Goal: Communication & Community: Answer question/provide support

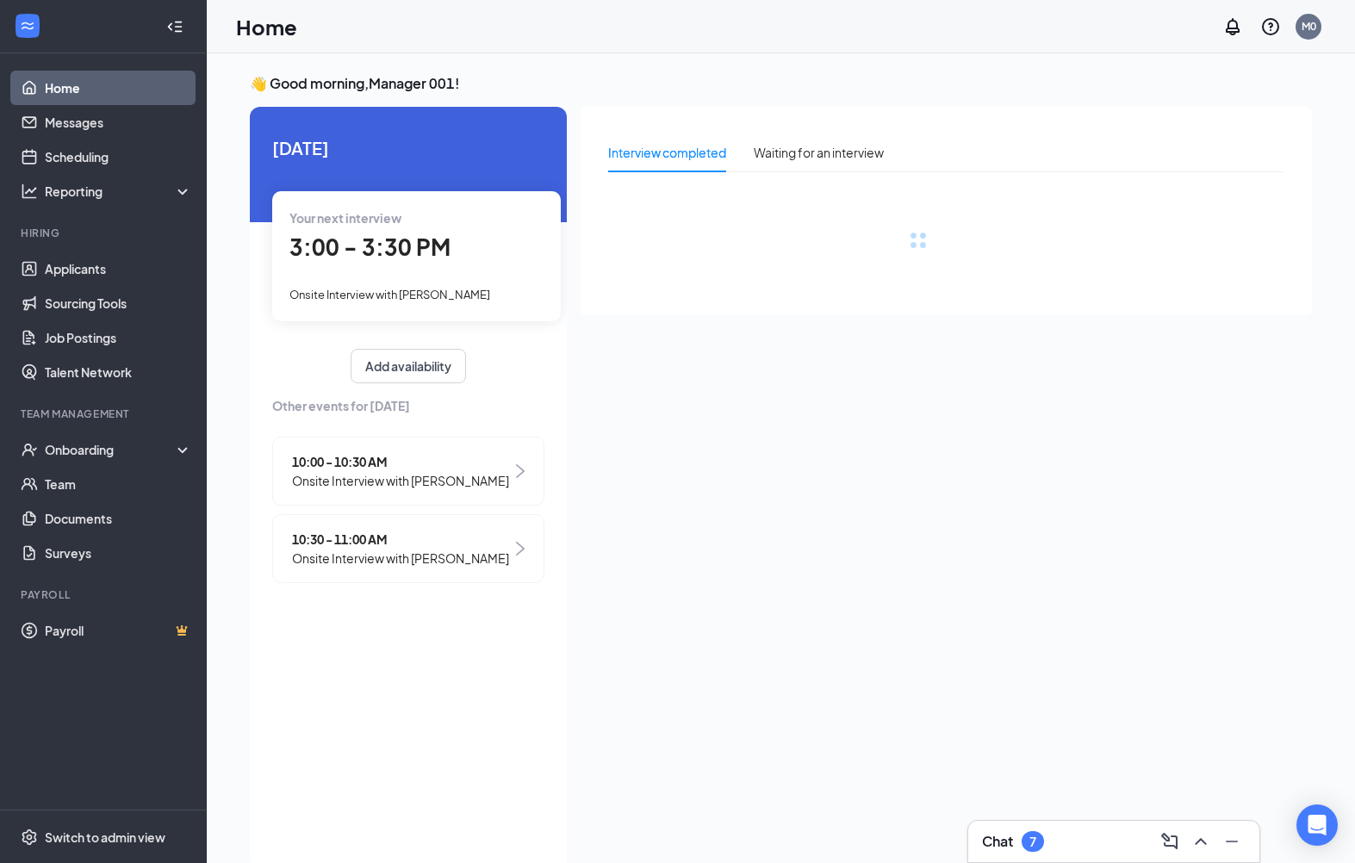
click at [46, 462] on div "Onboarding" at bounding box center [103, 449] width 207 height 34
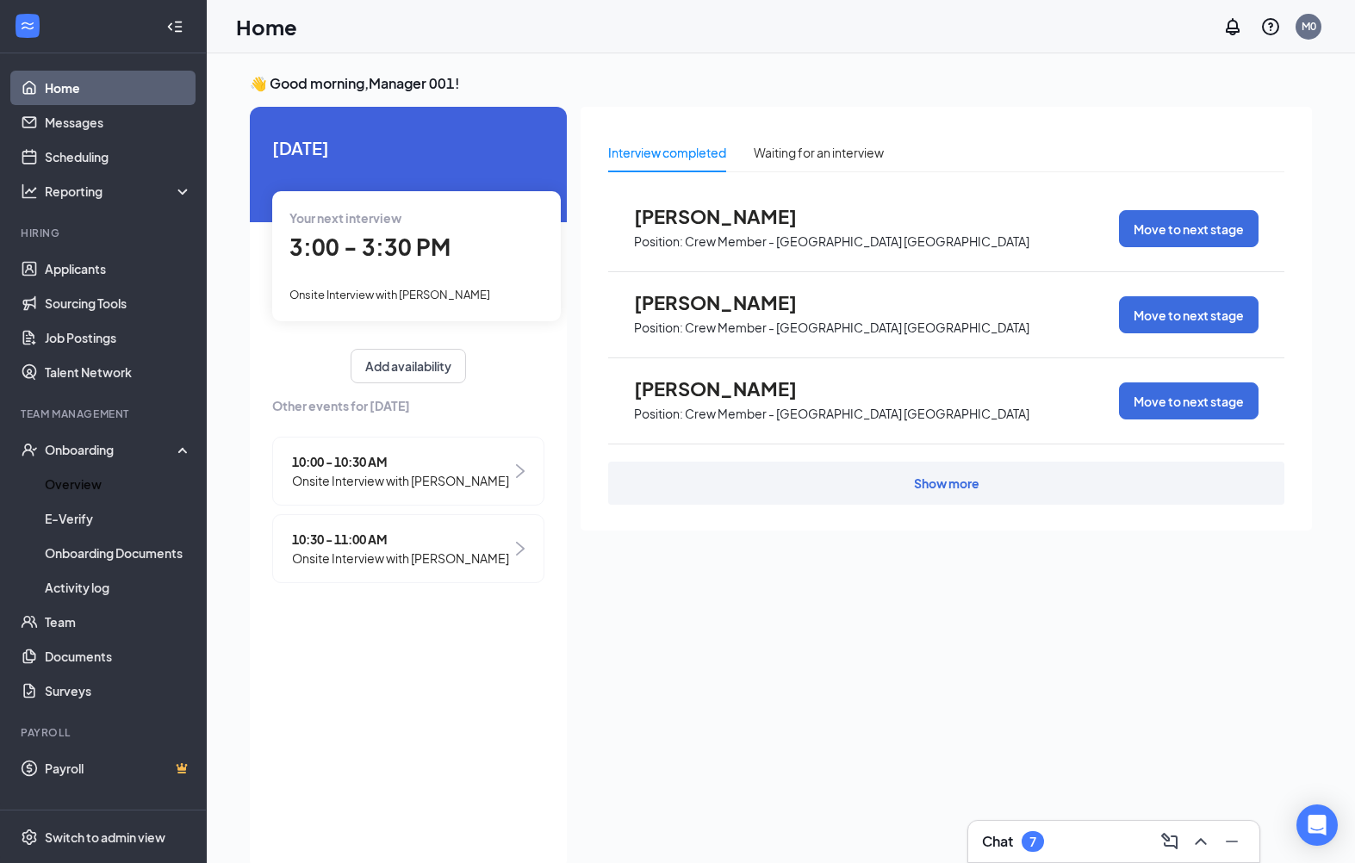
click at [114, 487] on link "Overview" at bounding box center [118, 484] width 147 height 34
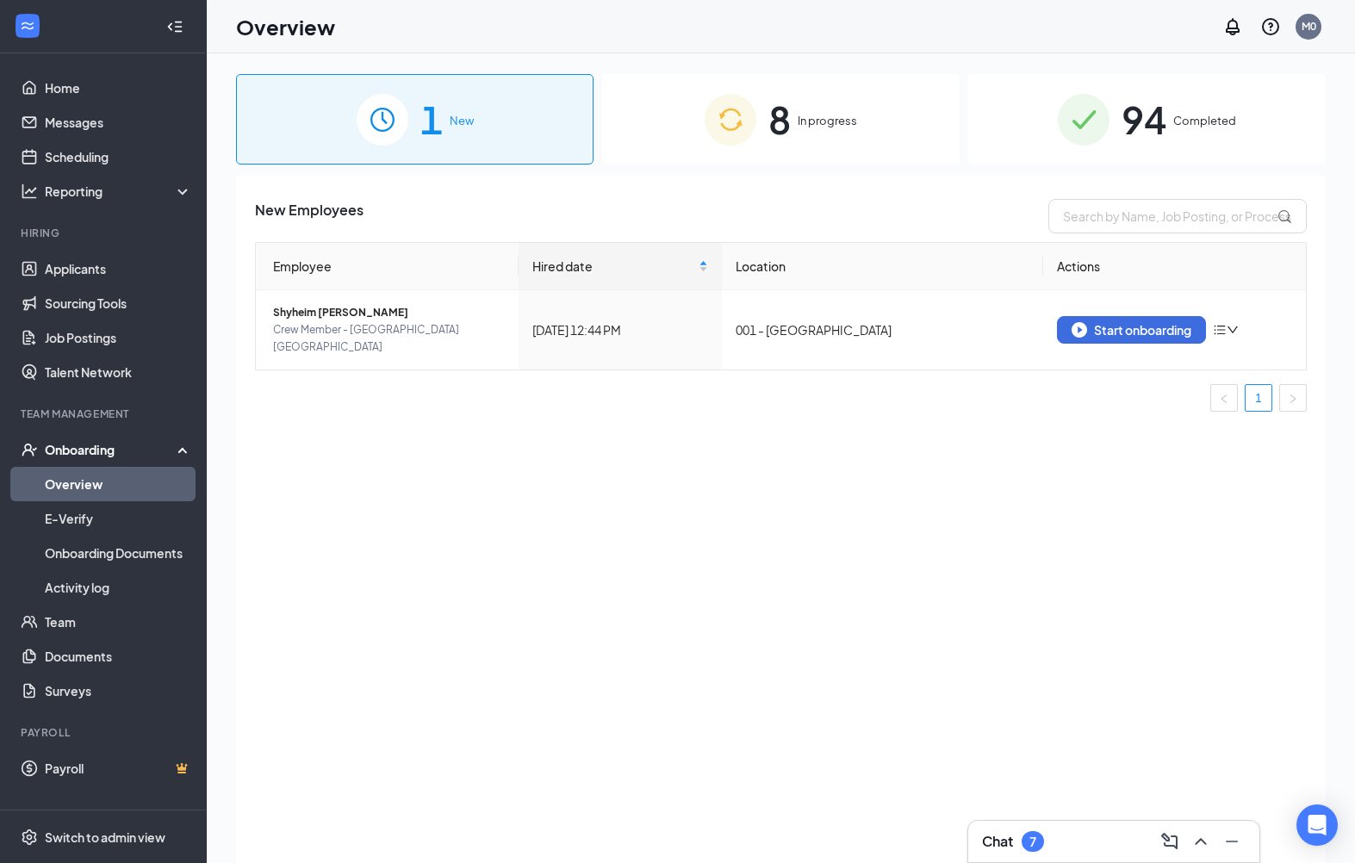
click at [883, 128] on div "8 In progress" at bounding box center [780, 119] width 357 height 90
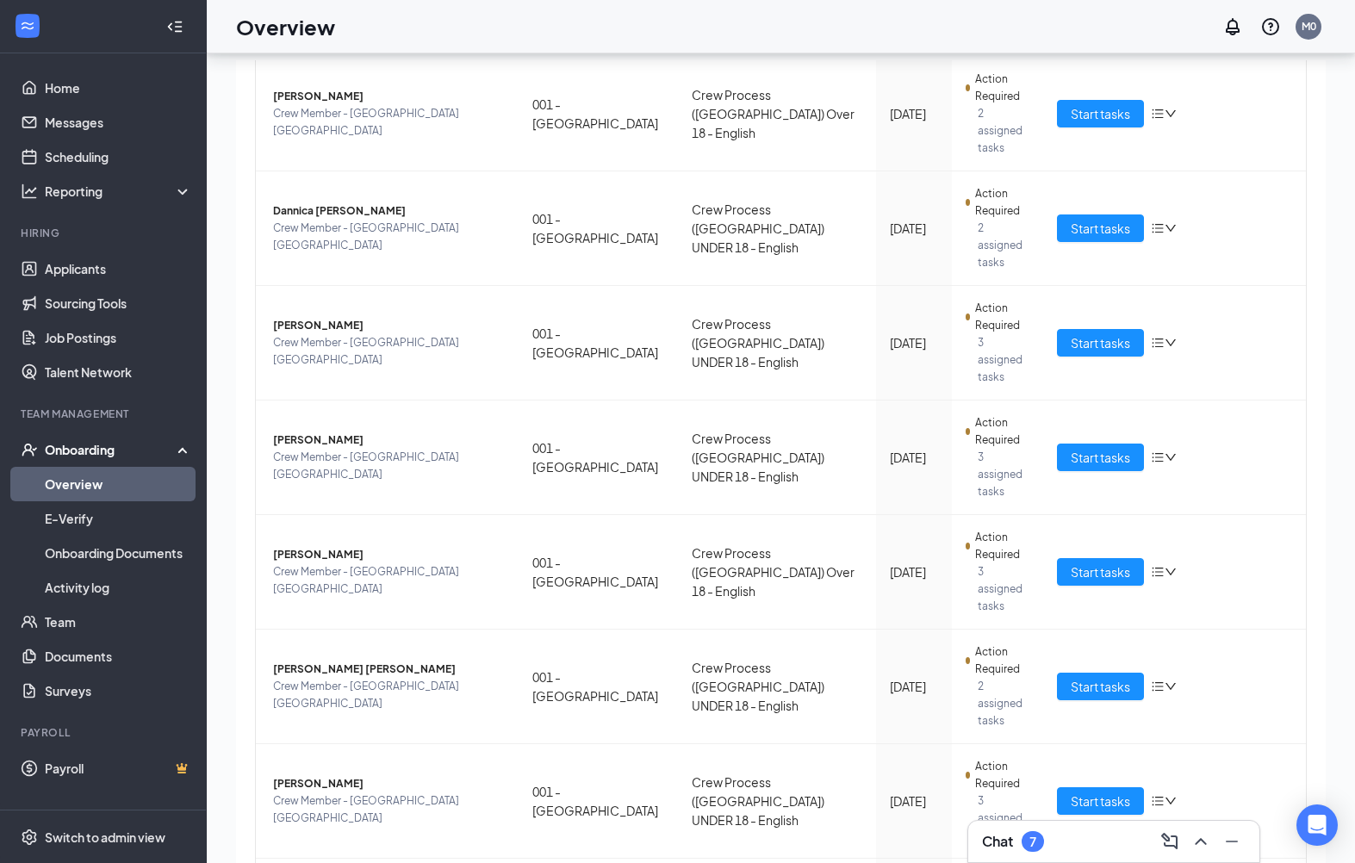
scroll to position [99, 0]
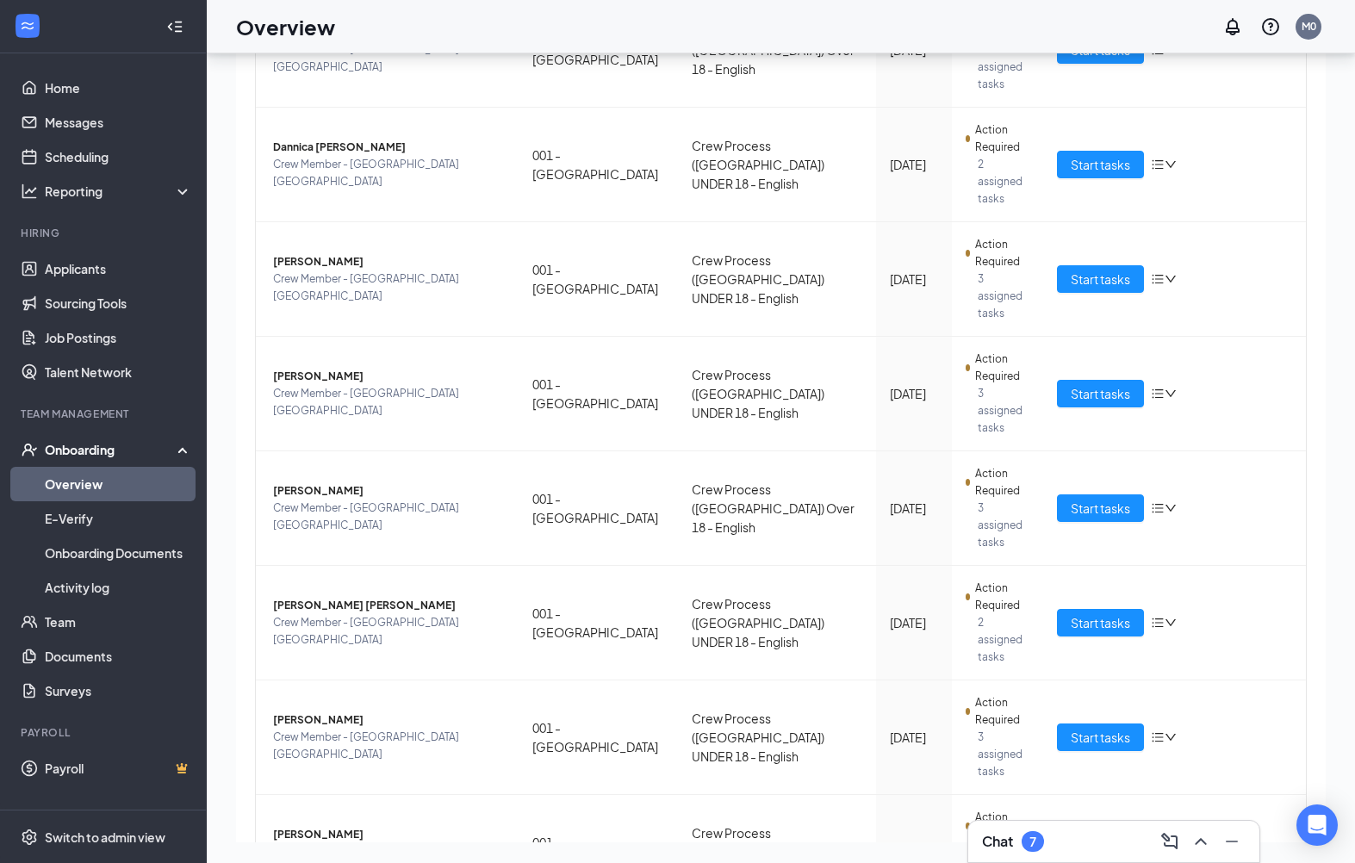
click at [1120, 728] on span "Start tasks" at bounding box center [1100, 737] width 59 height 19
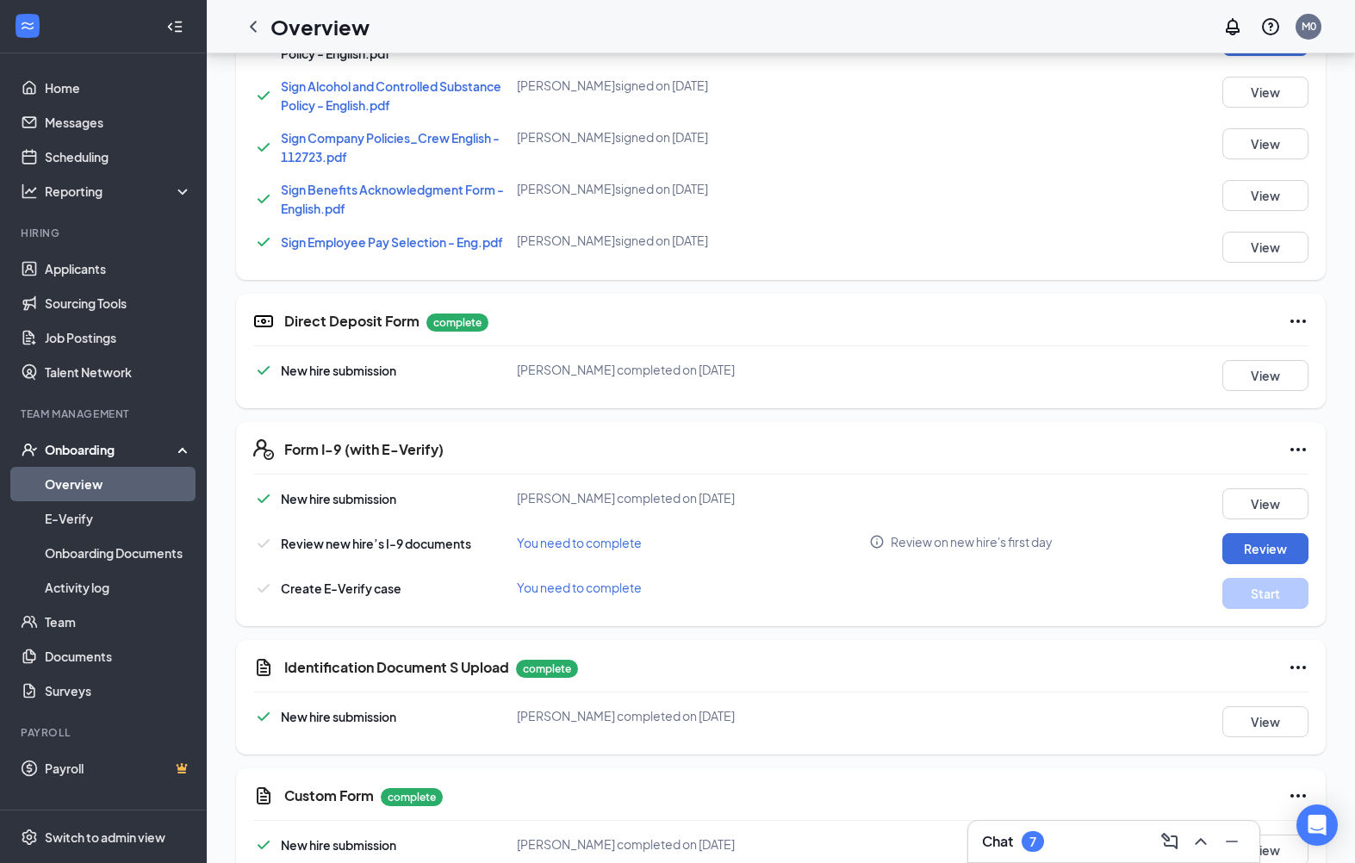
scroll to position [946, 0]
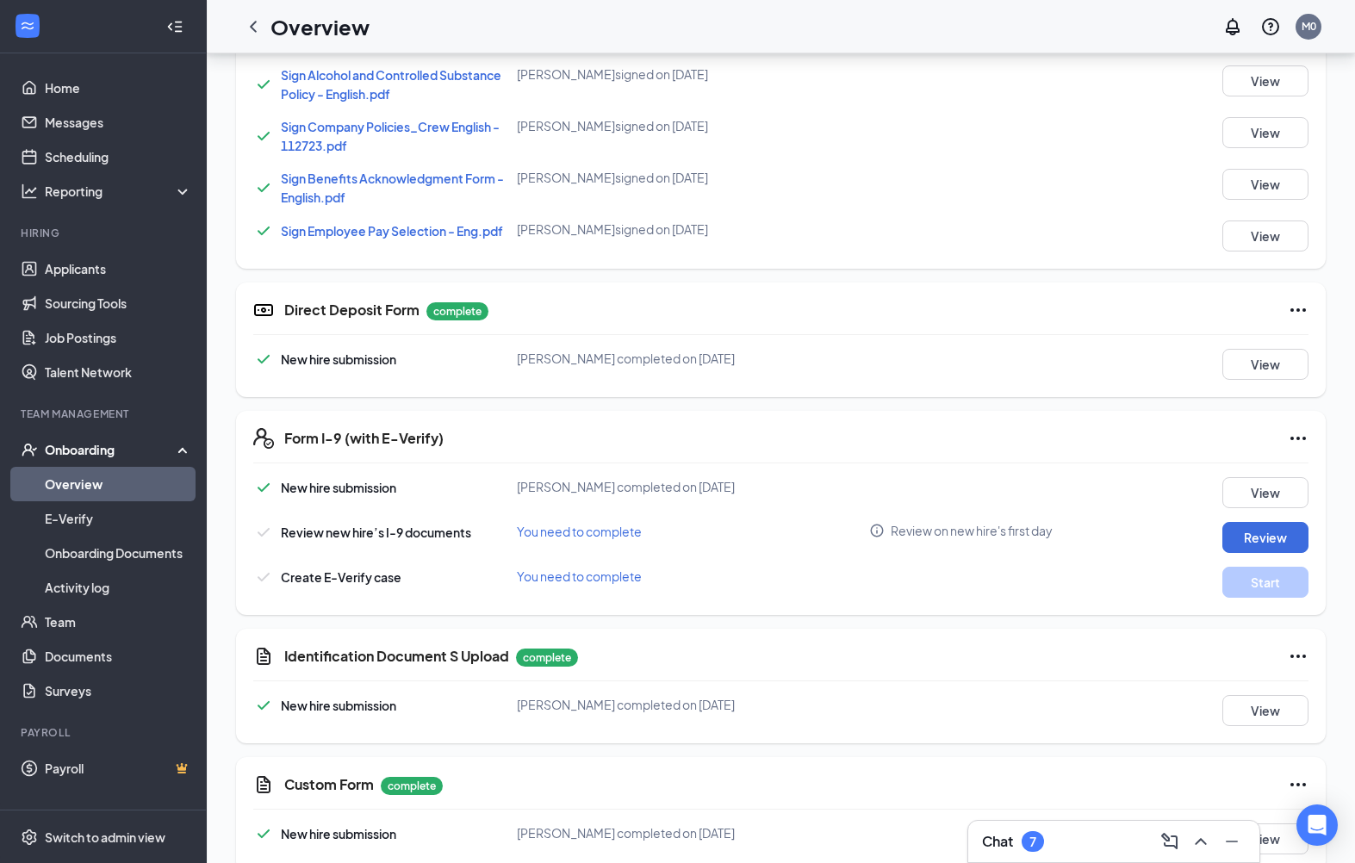
click at [1270, 711] on button "View" at bounding box center [1265, 710] width 86 height 31
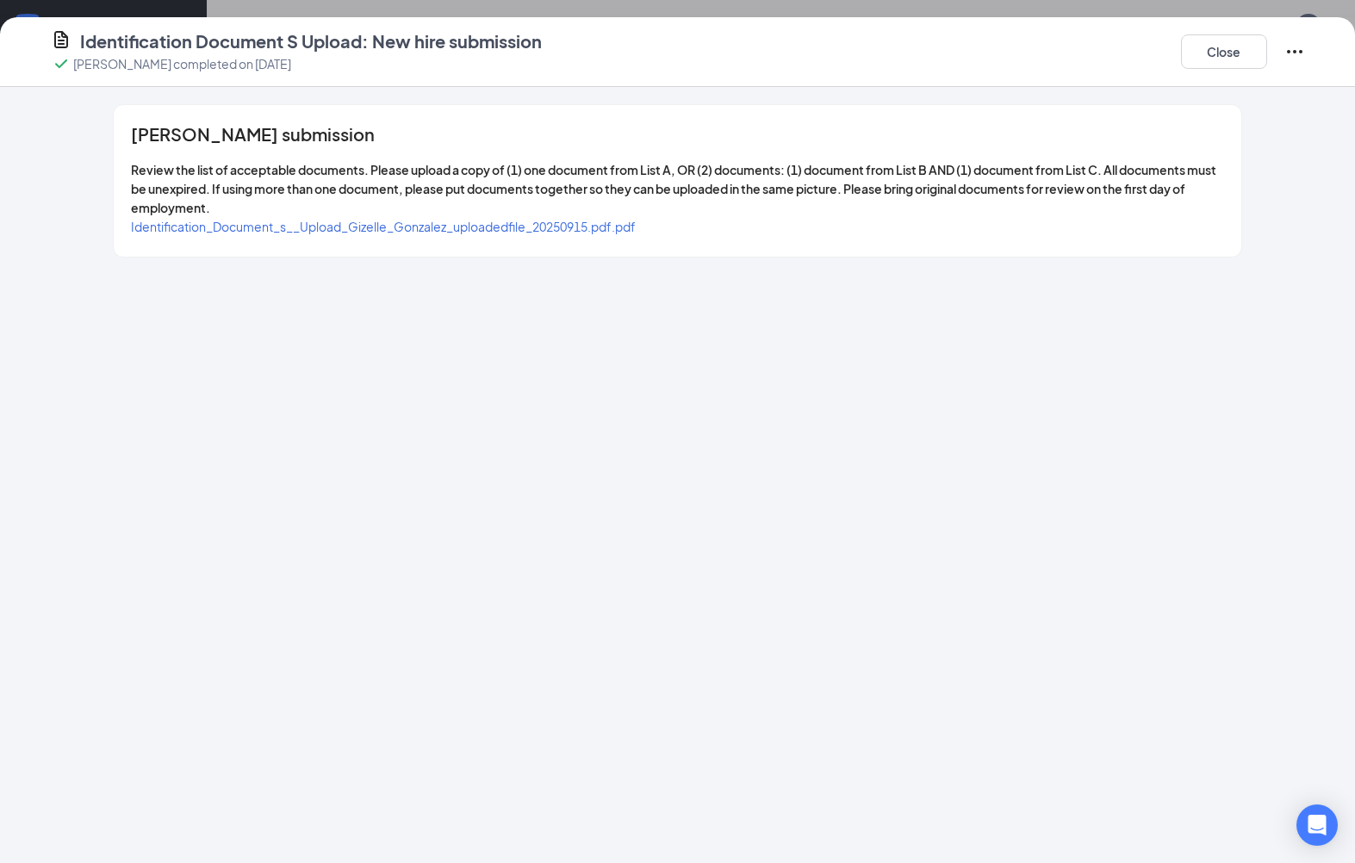
click at [349, 220] on span "Identification_Document_s__Upload_Gizelle_Gonzalez_uploadedfile_20250915.pdf.pdf" at bounding box center [383, 227] width 505 height 16
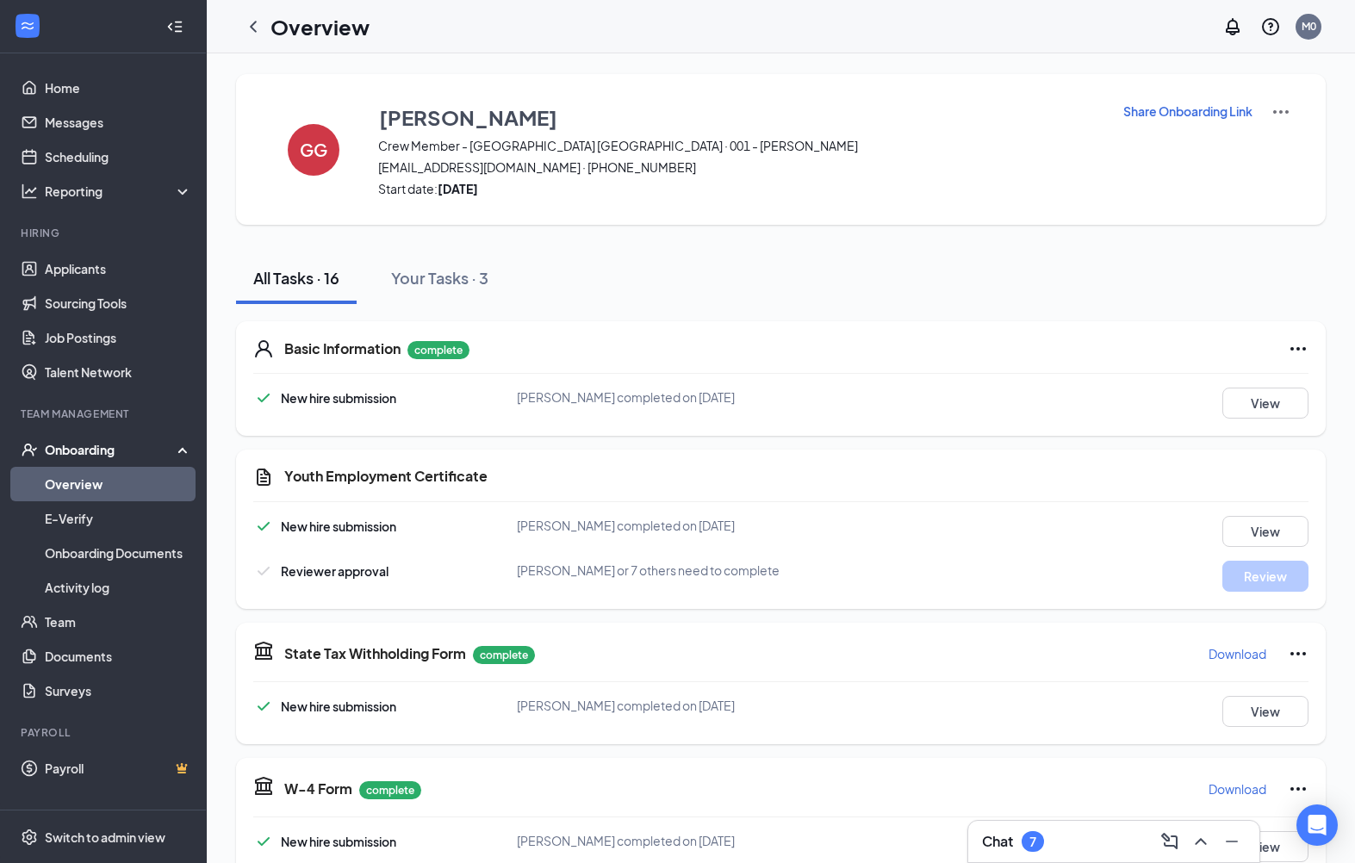
click at [49, 280] on link "Applicants" at bounding box center [118, 268] width 147 height 34
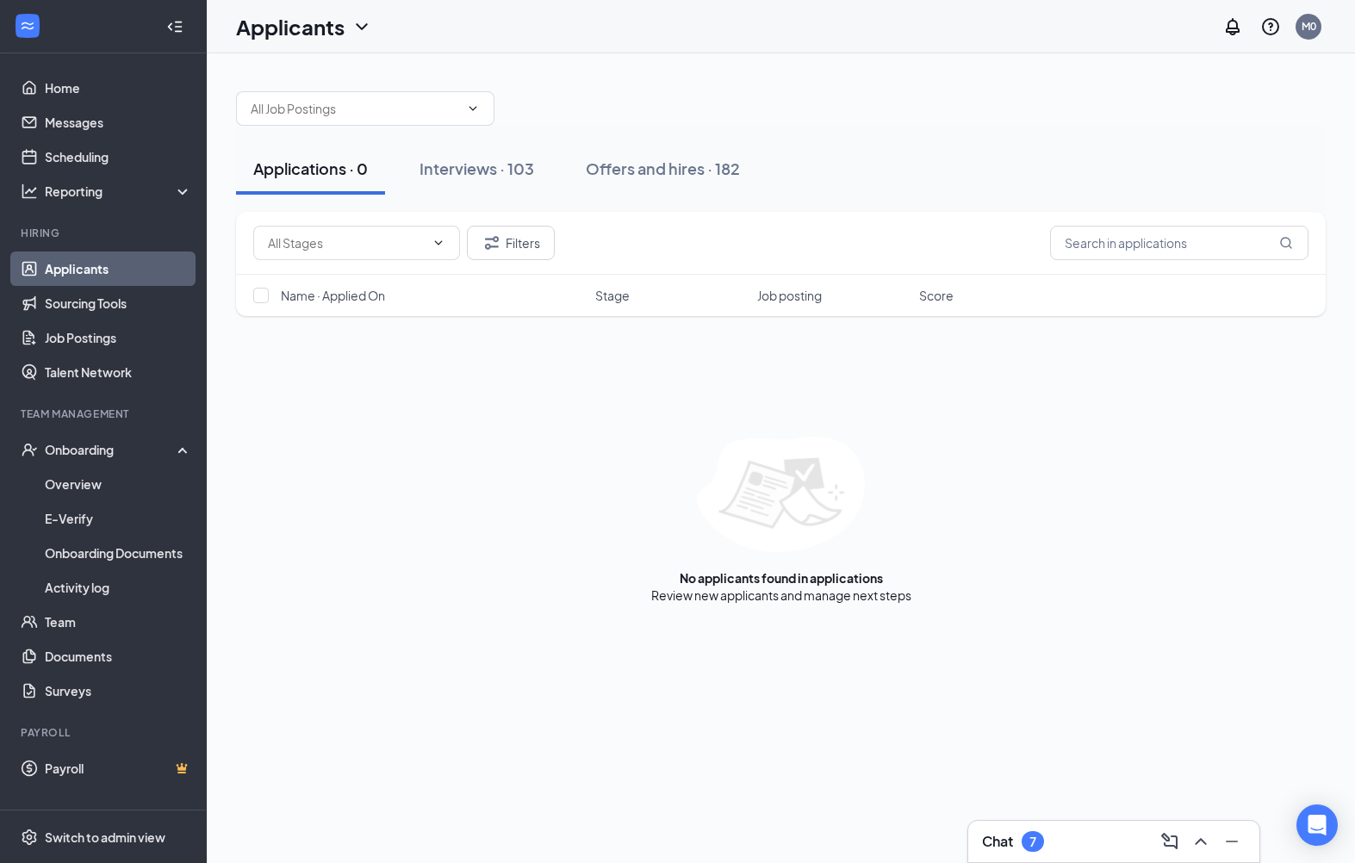
click at [692, 178] on div "Offers and hires · 182" at bounding box center [663, 169] width 154 height 22
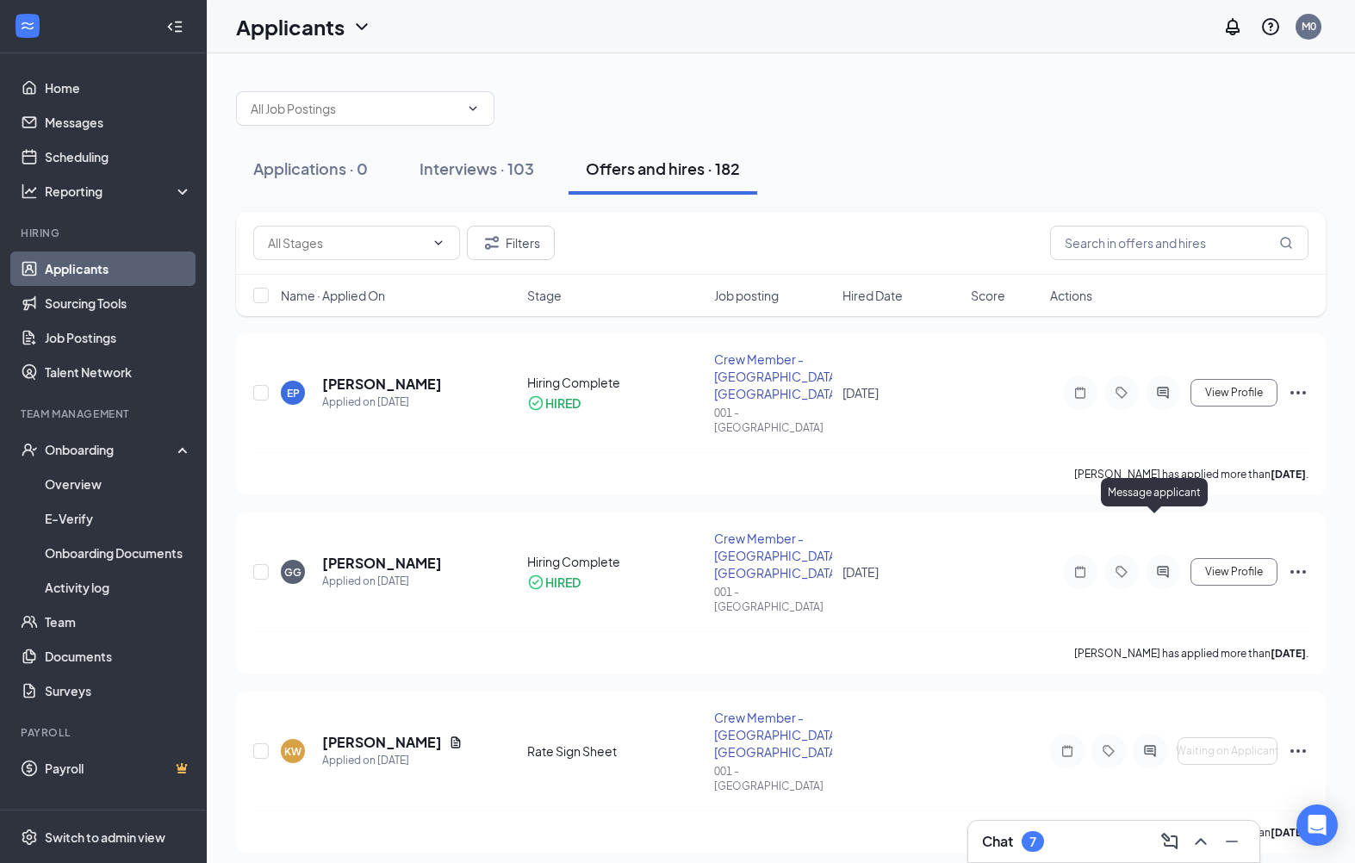
click at [1160, 565] on icon "ActiveChat" at bounding box center [1162, 572] width 21 height 14
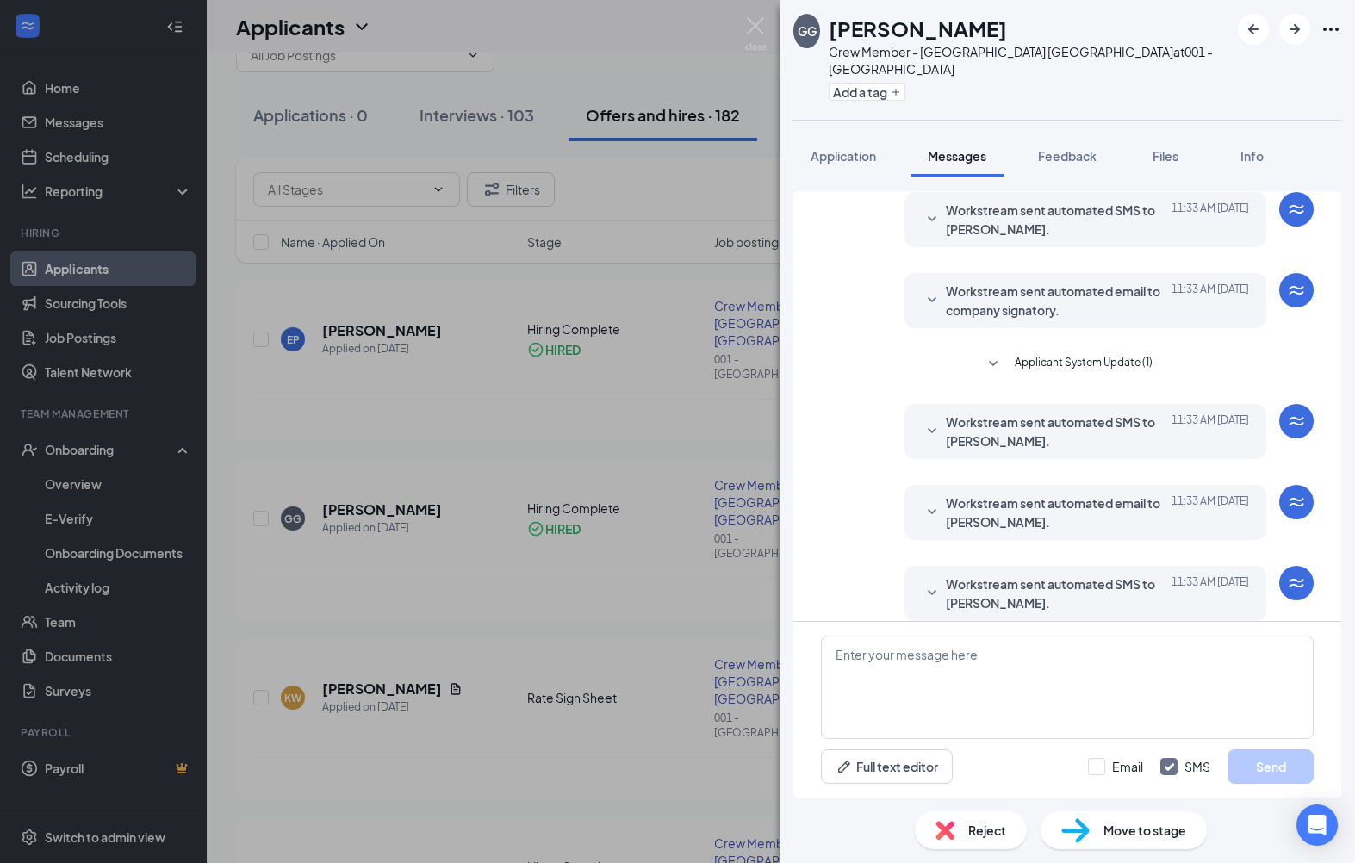
scroll to position [22, 0]
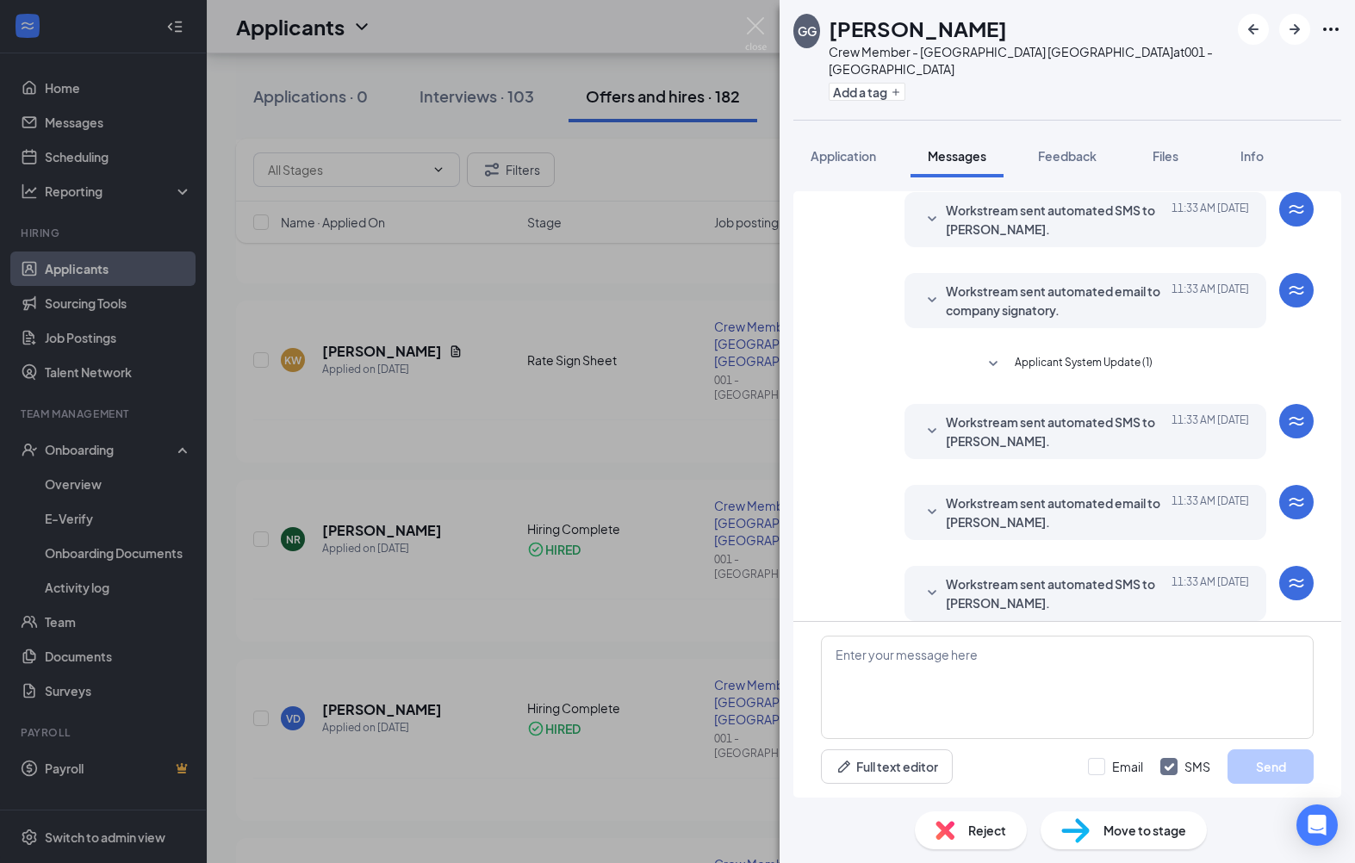
scroll to position [405, 0]
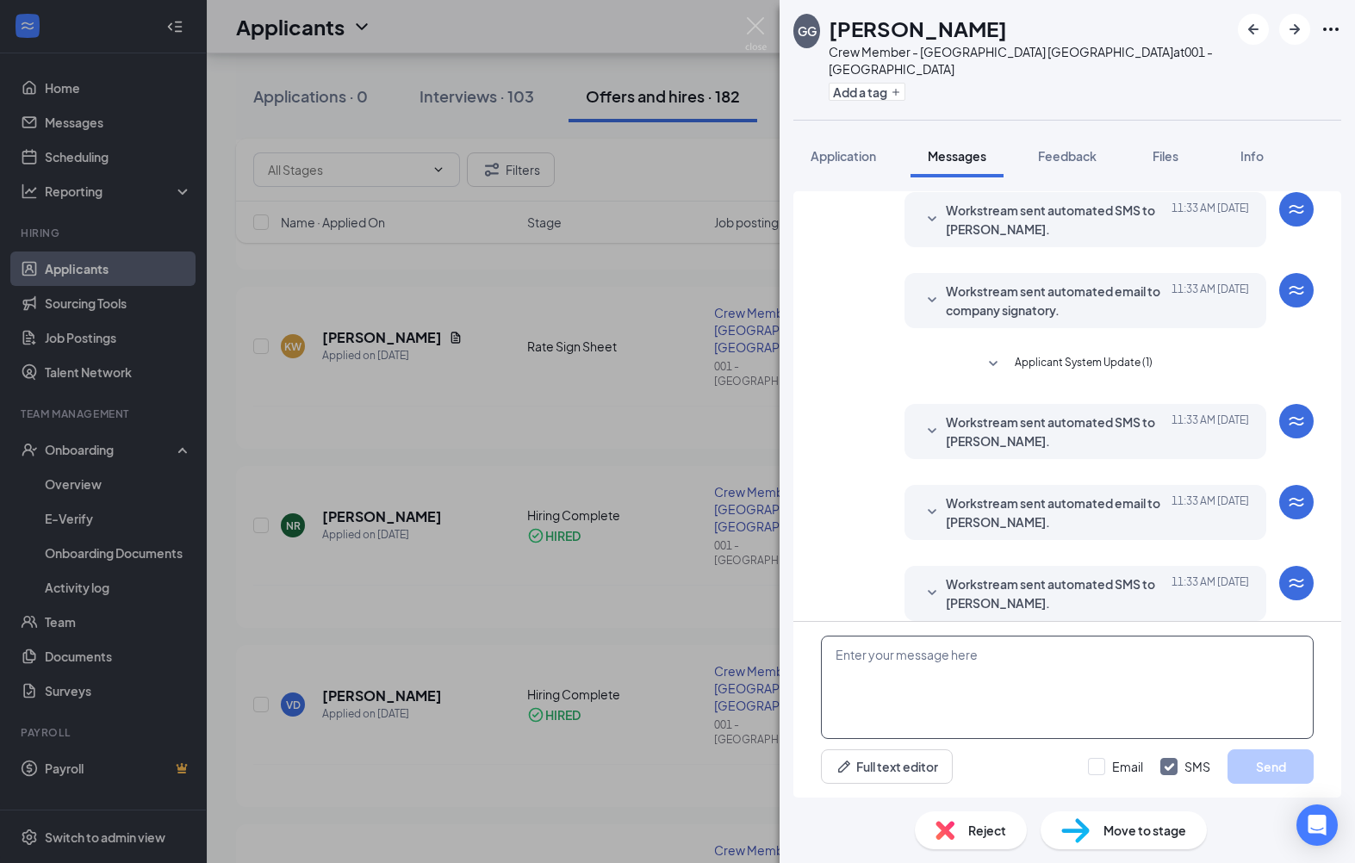
click at [925, 728] on textarea at bounding box center [1067, 687] width 493 height 103
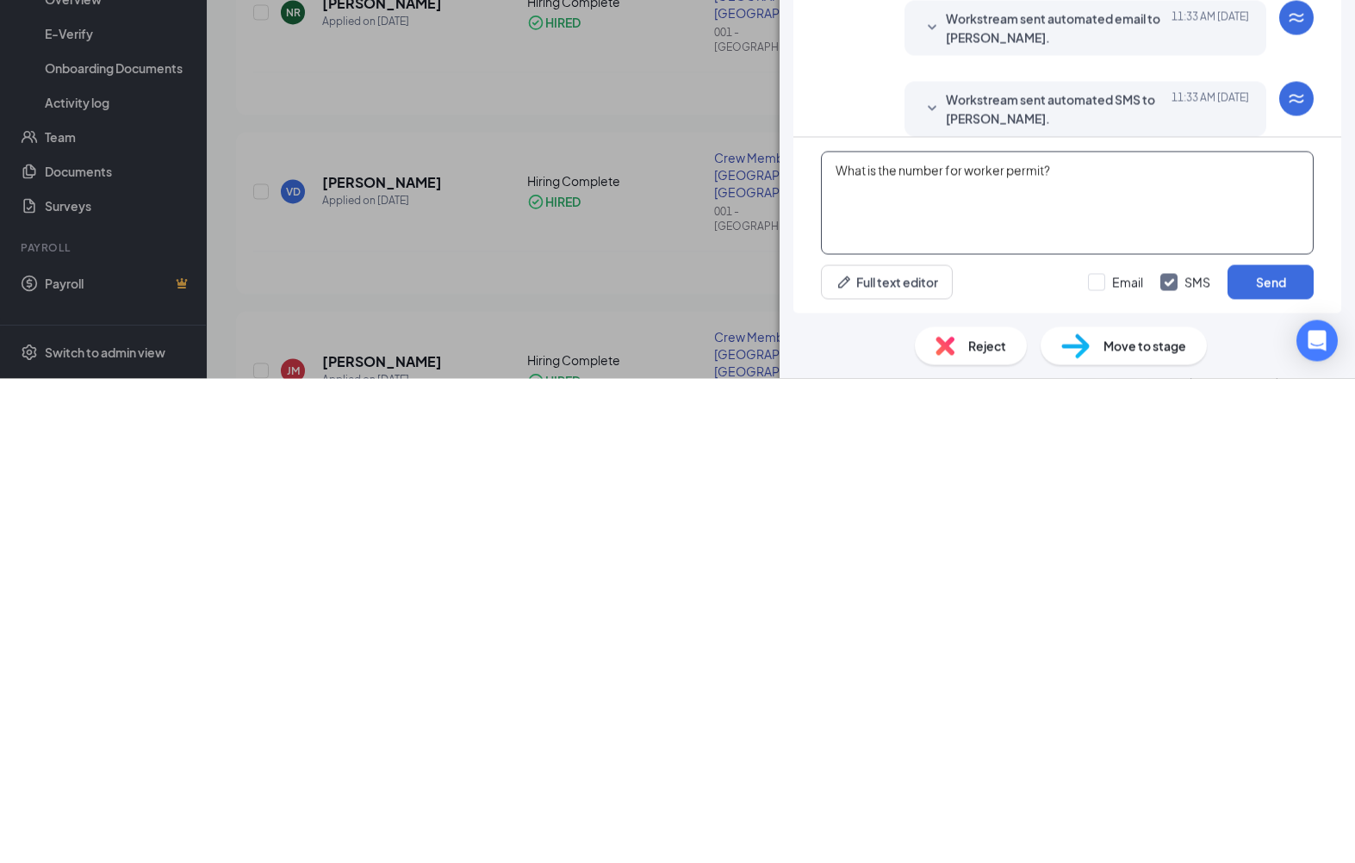
type textarea "What is the number for worker permit?"
click at [1279, 749] on button "Send" at bounding box center [1270, 766] width 86 height 34
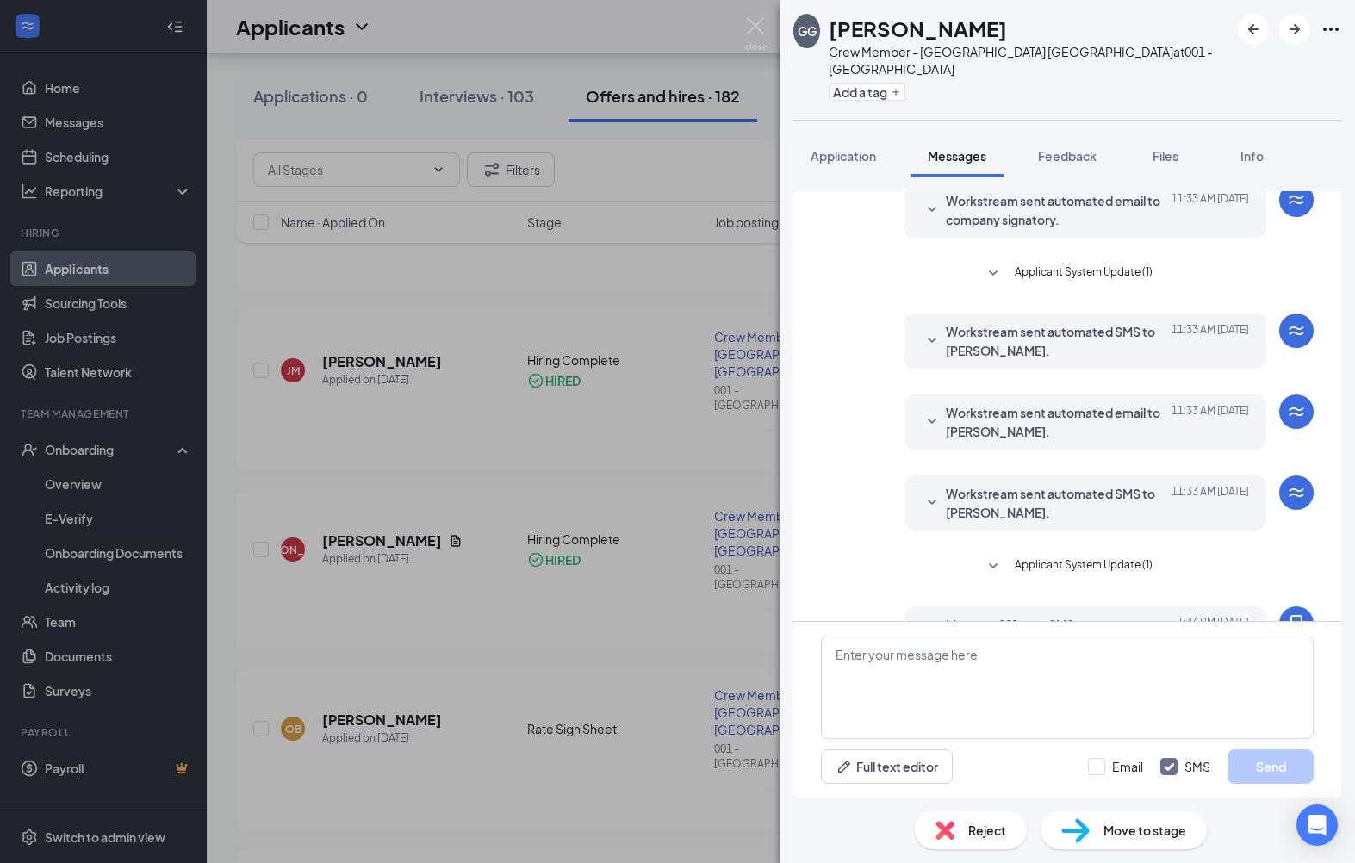
scroll to position [304, 0]
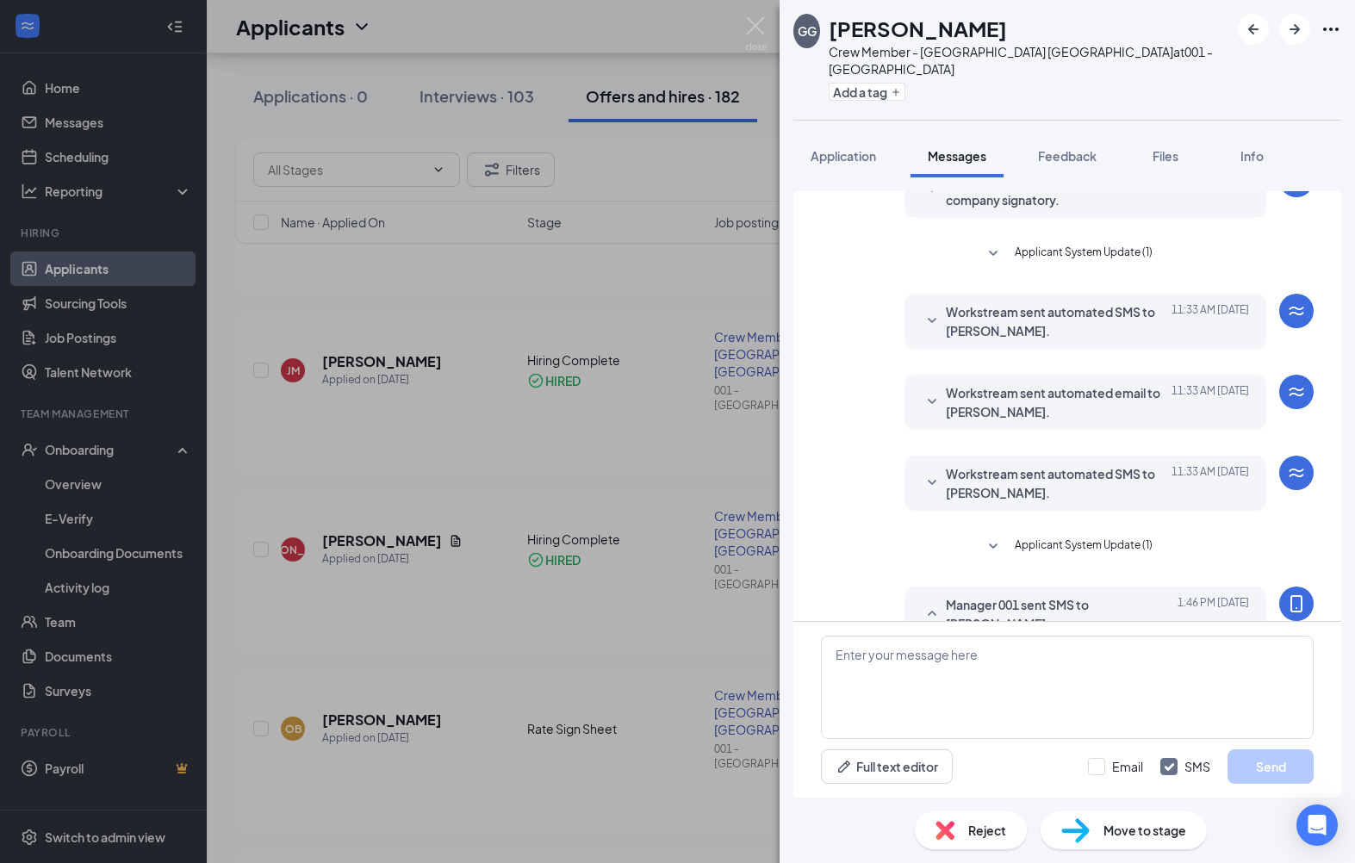
click at [389, 196] on div "GG Gizelle Gonzalez Crew Member - Selma NC at 001 - Selma Add a tag Application…" at bounding box center [677, 431] width 1355 height 863
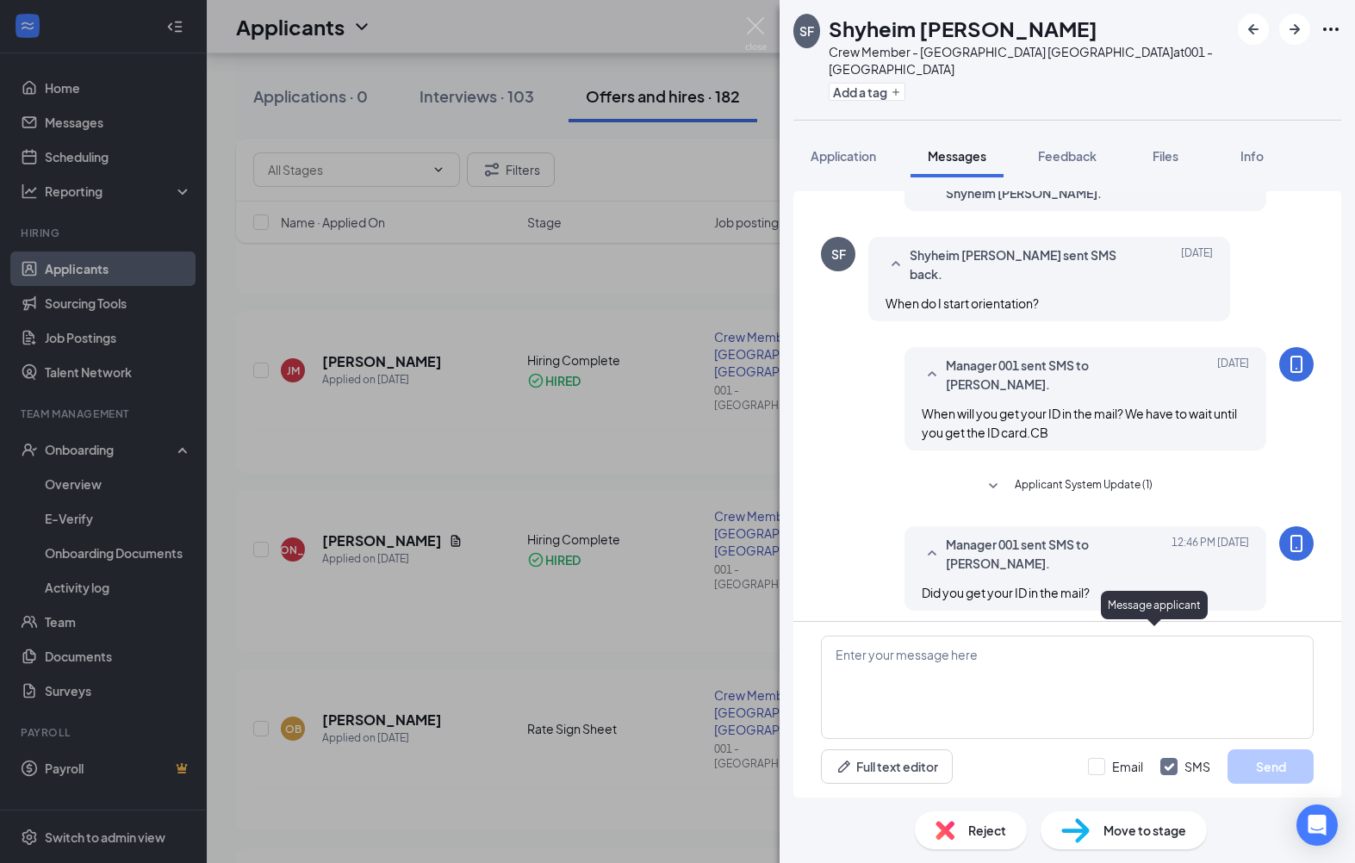
scroll to position [407, 0]
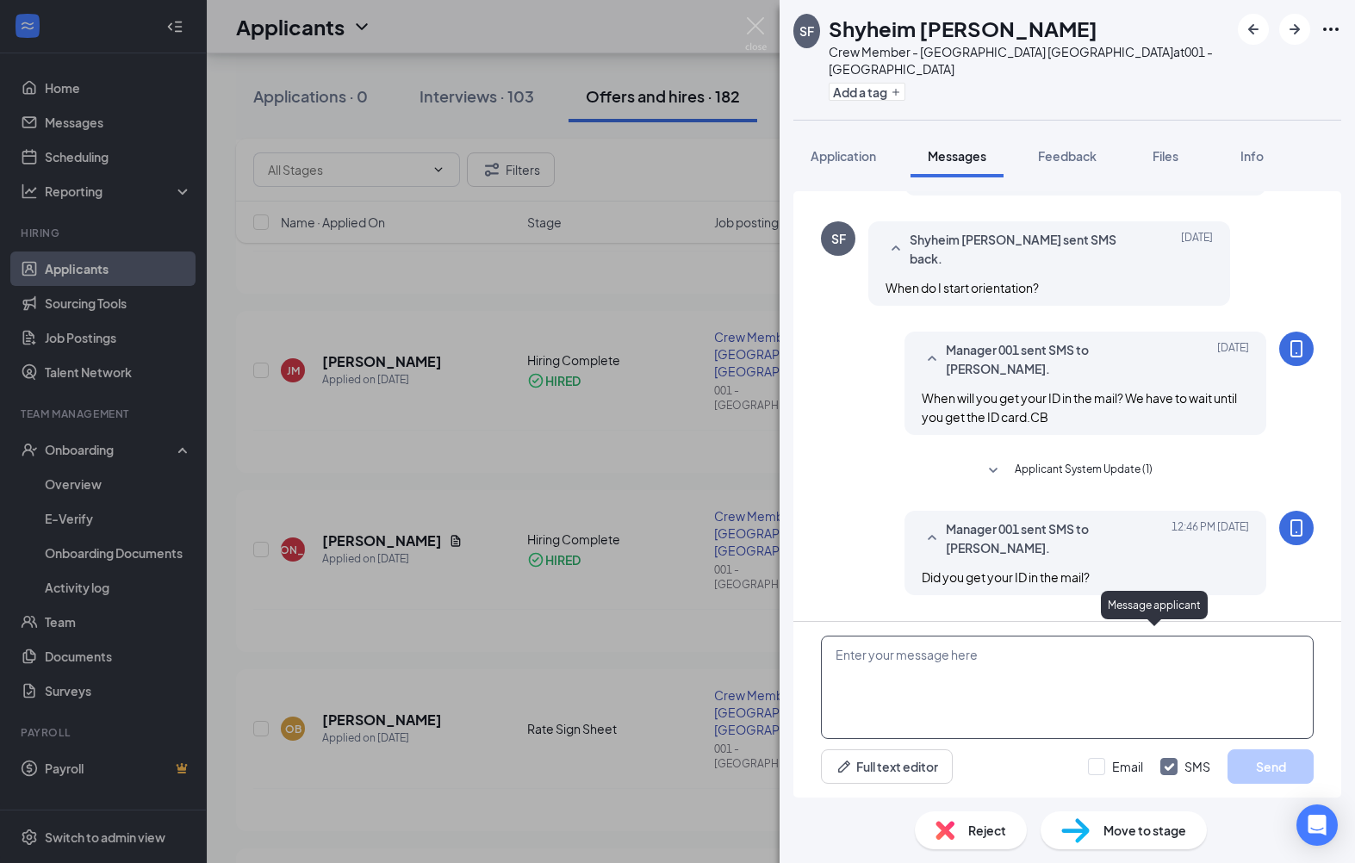
click at [1071, 683] on textarea at bounding box center [1067, 687] width 493 height 103
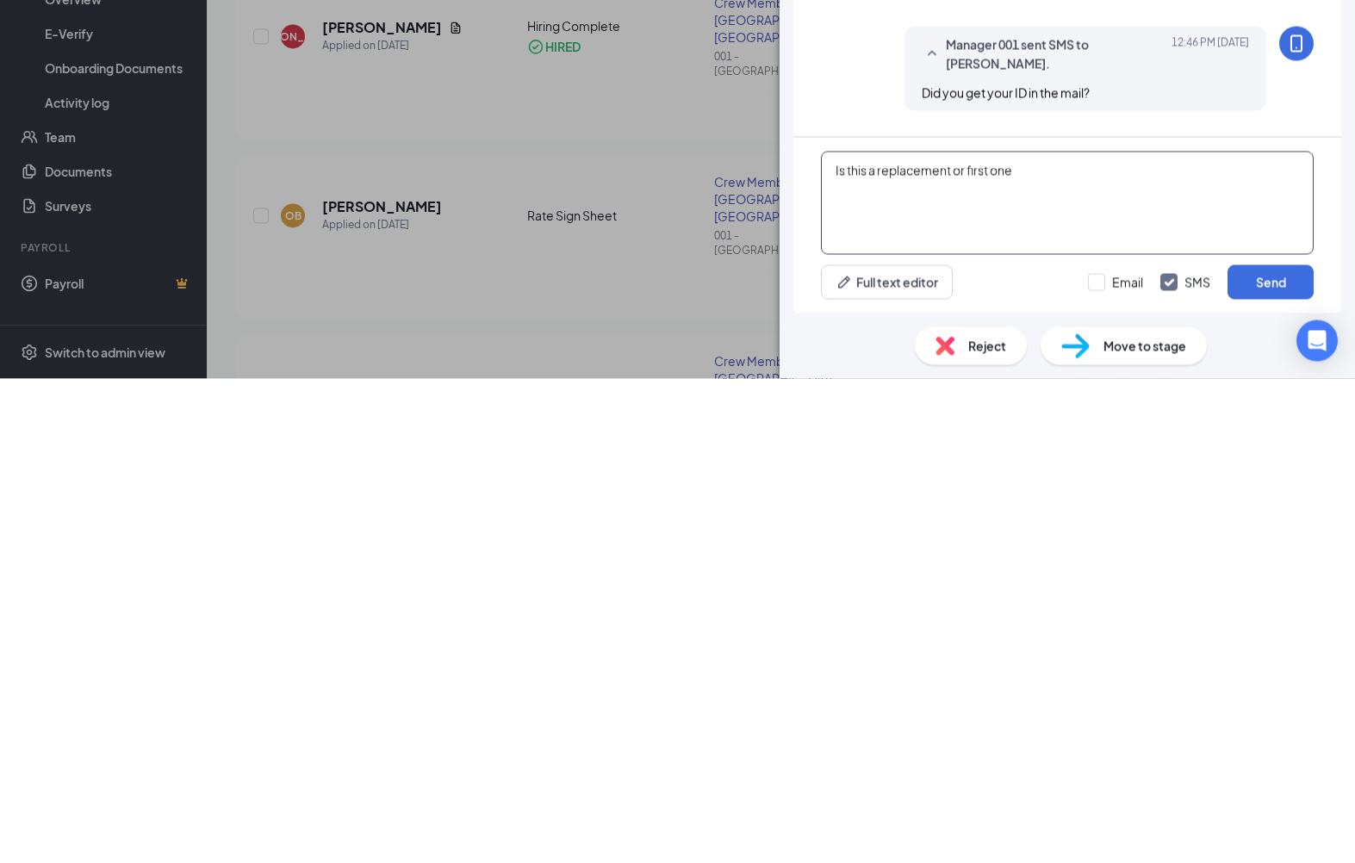
type textarea "Is this a replacement or first one"
click at [1276, 749] on button "Send" at bounding box center [1270, 766] width 86 height 34
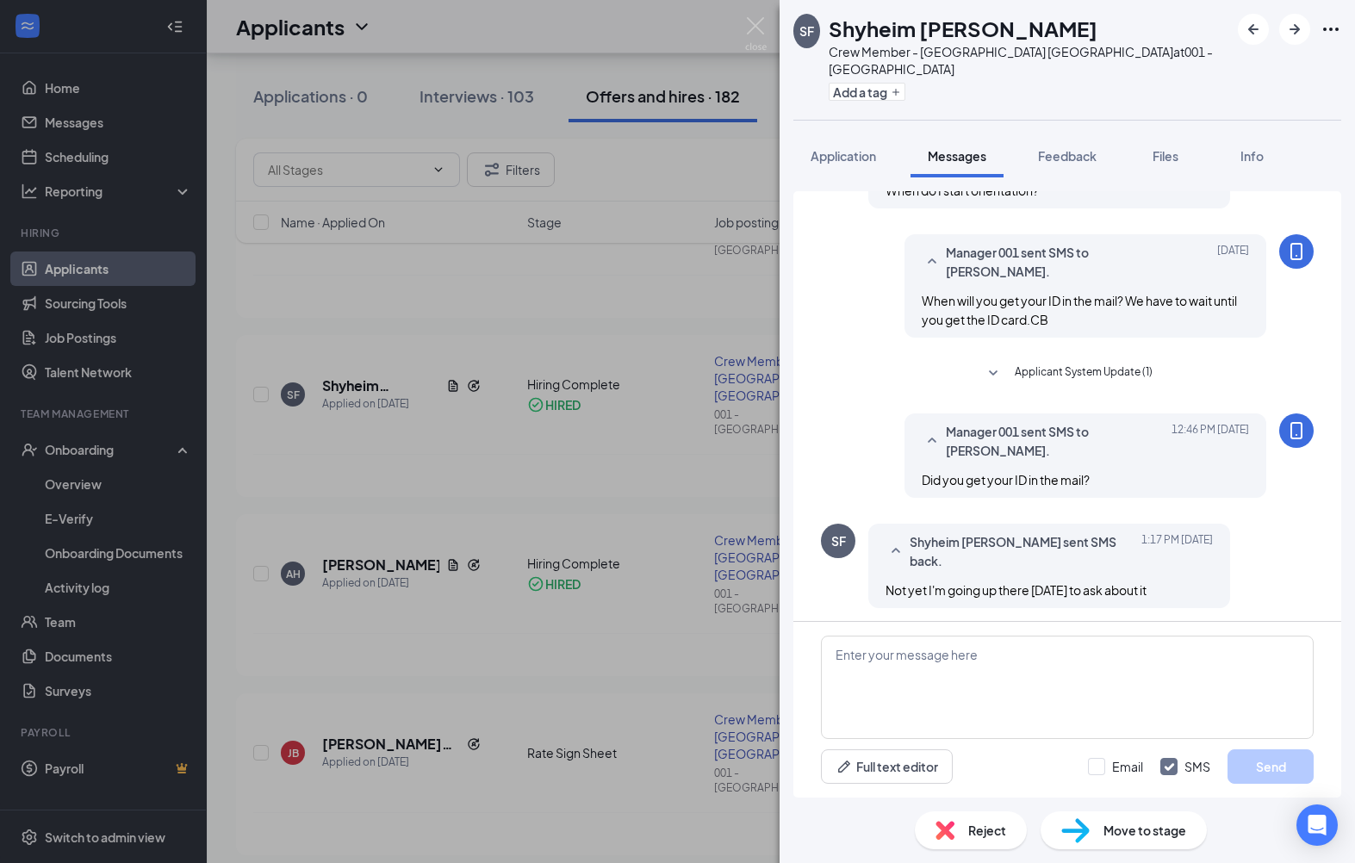
scroll to position [518, 0]
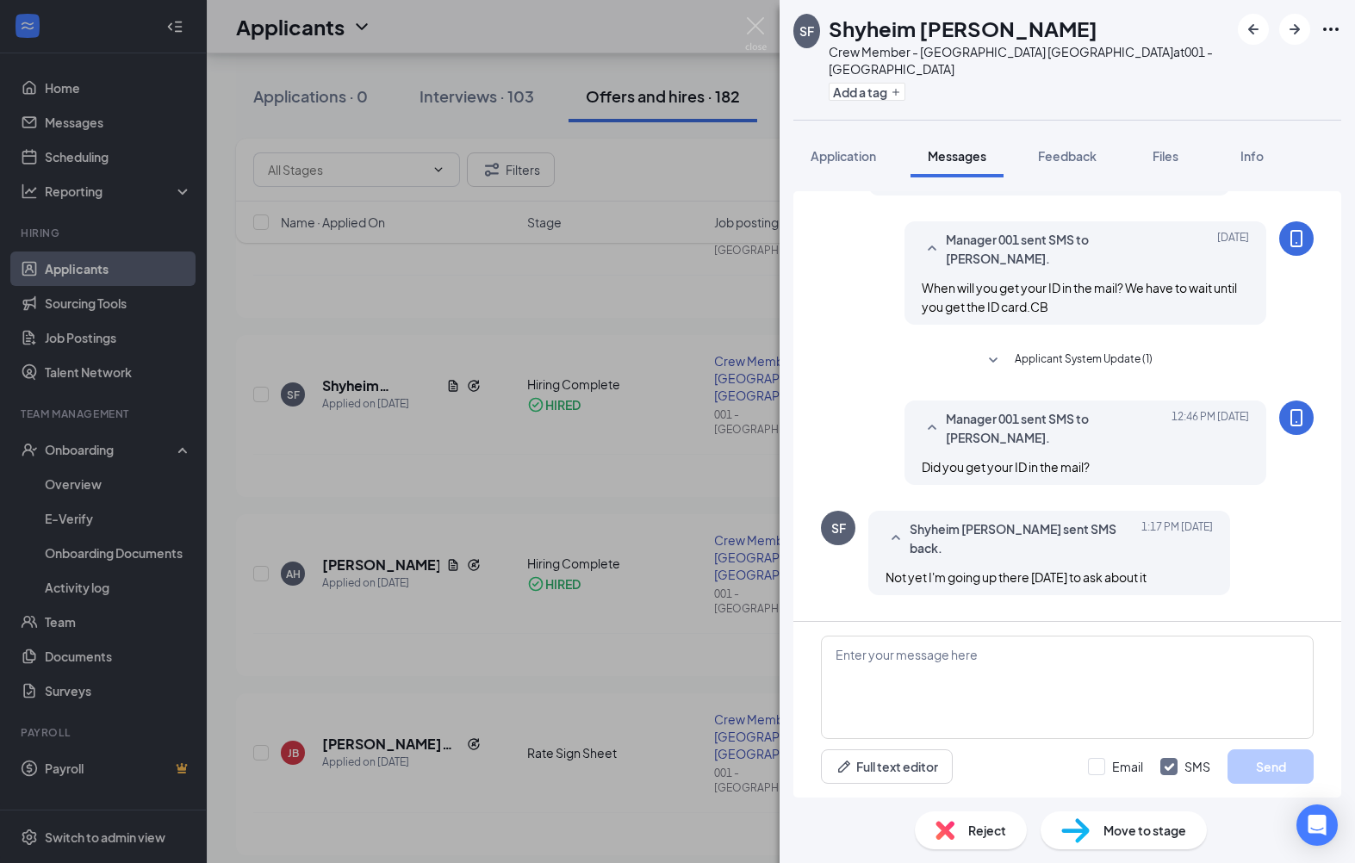
click at [593, 487] on div "SF Shyheim Frazier Crew Member - Selma NC at 001 - Selma Add a tag Application …" at bounding box center [677, 431] width 1355 height 863
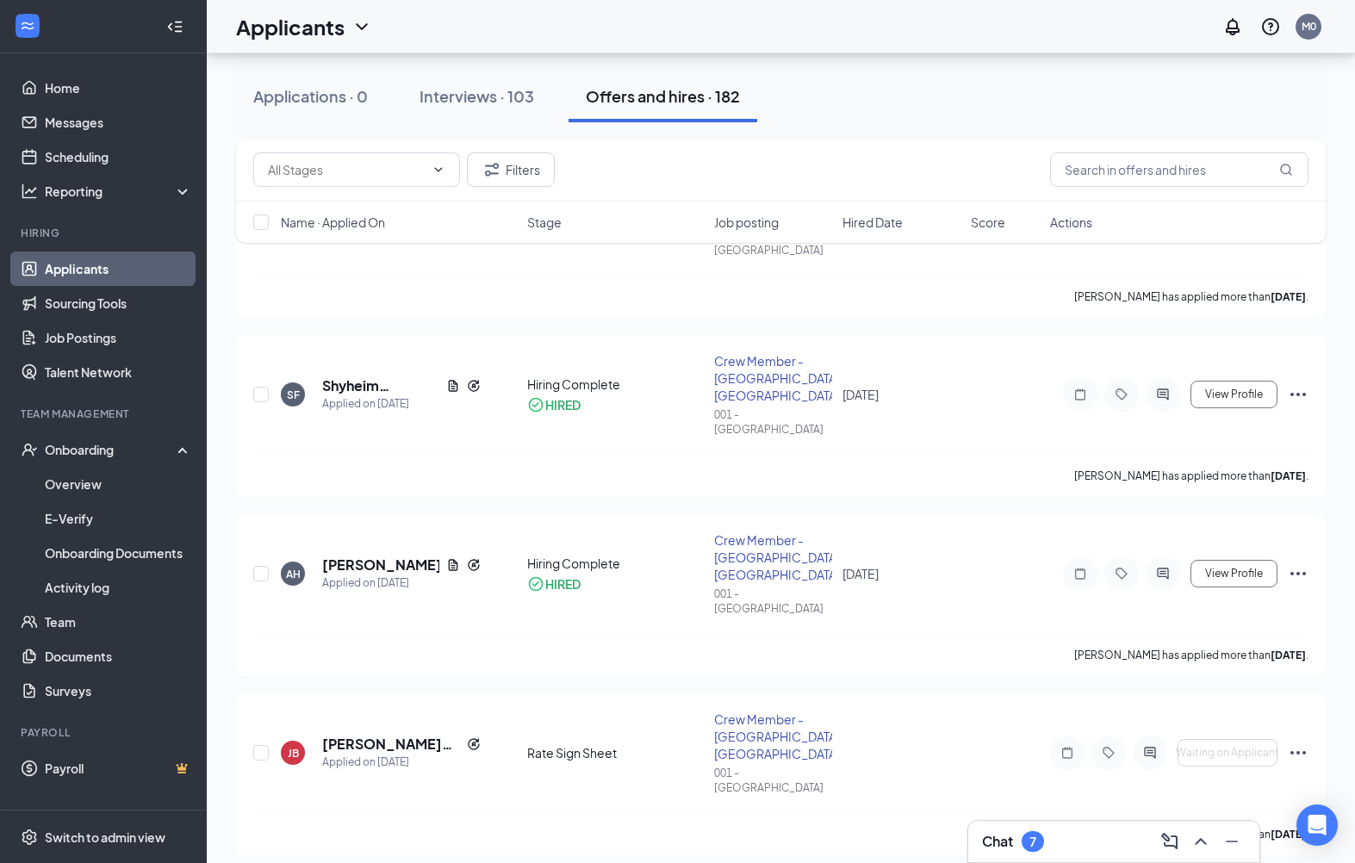
scroll to position [1429, 0]
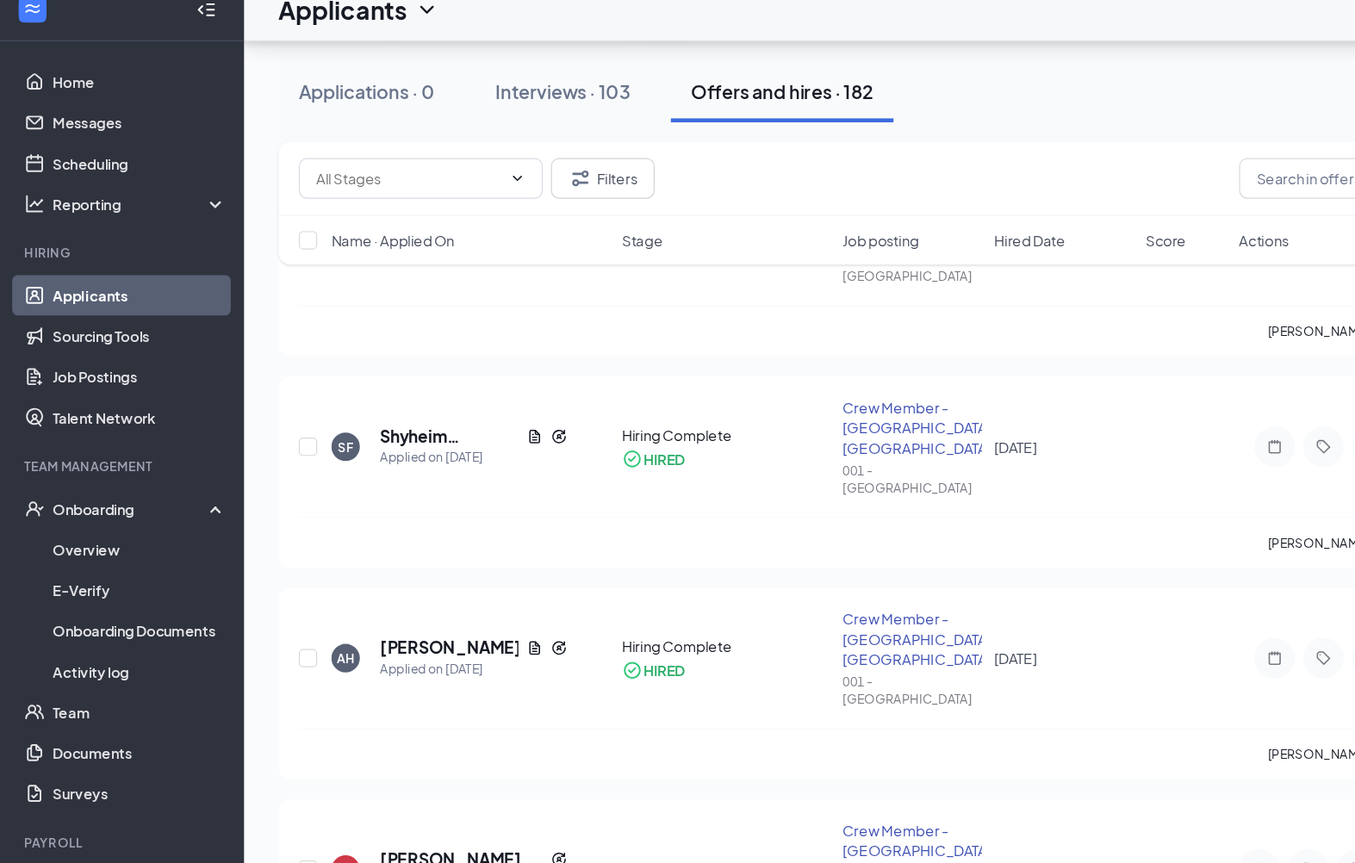
click at [76, 251] on link "Applicants" at bounding box center [118, 268] width 147 height 34
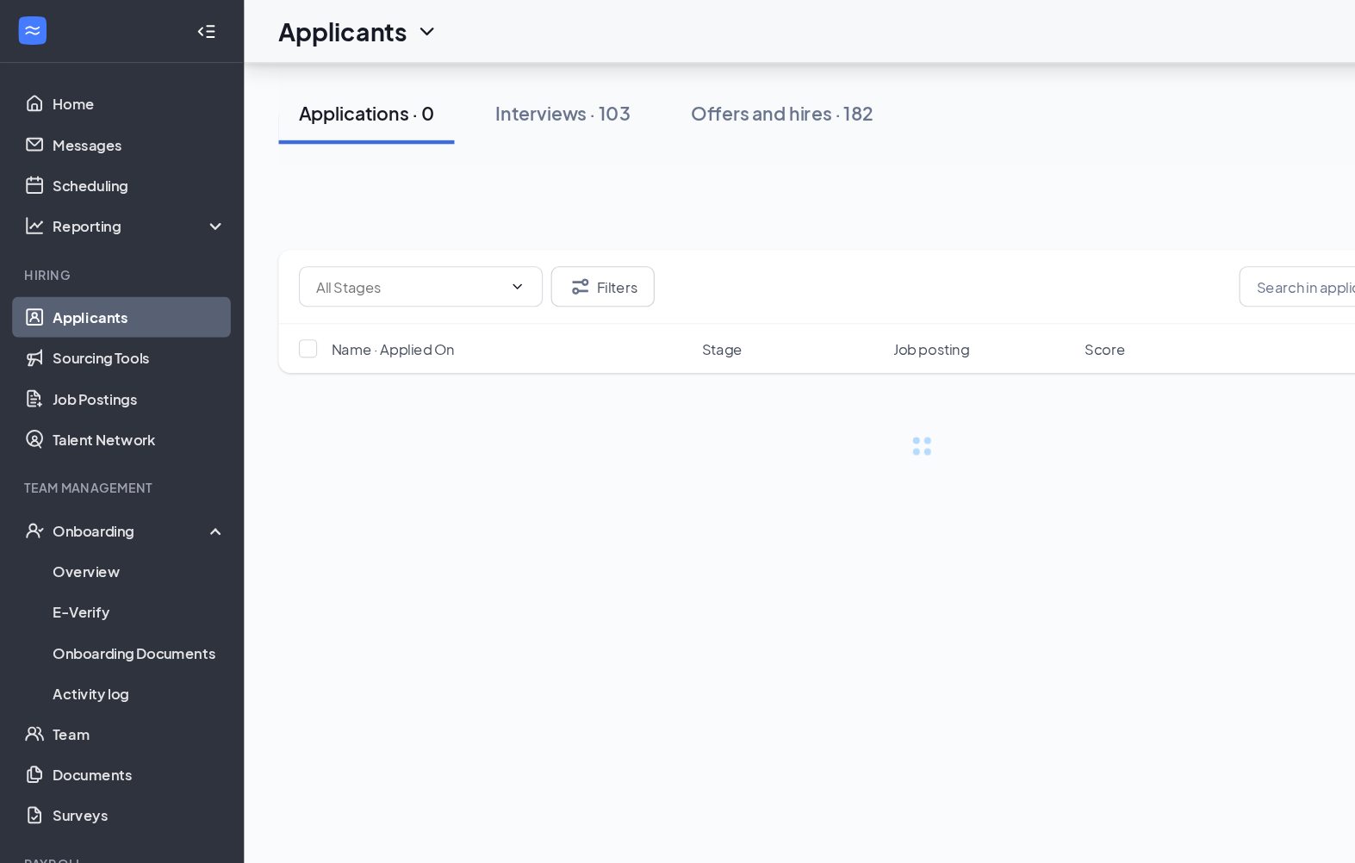
scroll to position [29, 0]
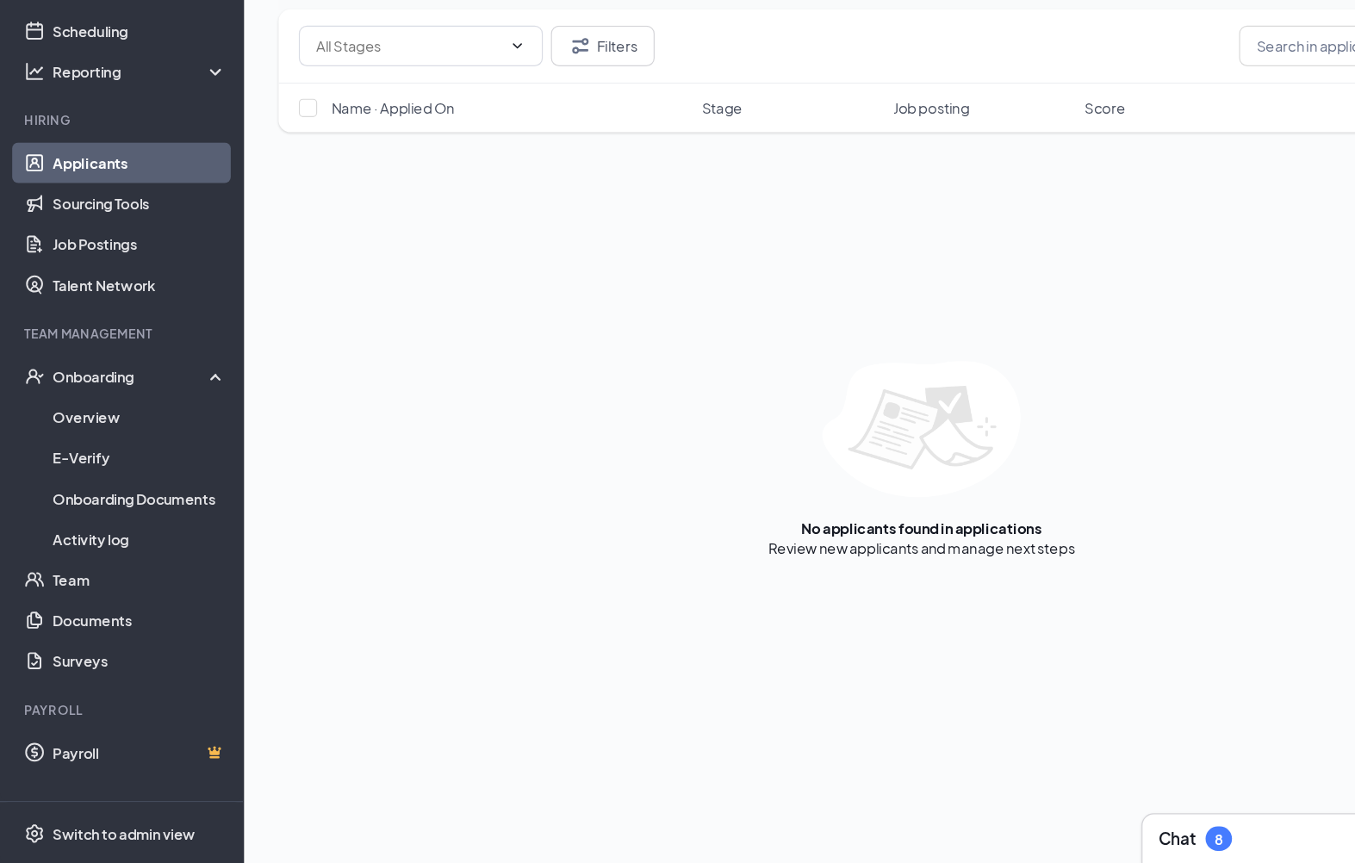
click at [1031, 835] on div "8" at bounding box center [1032, 842] width 7 height 15
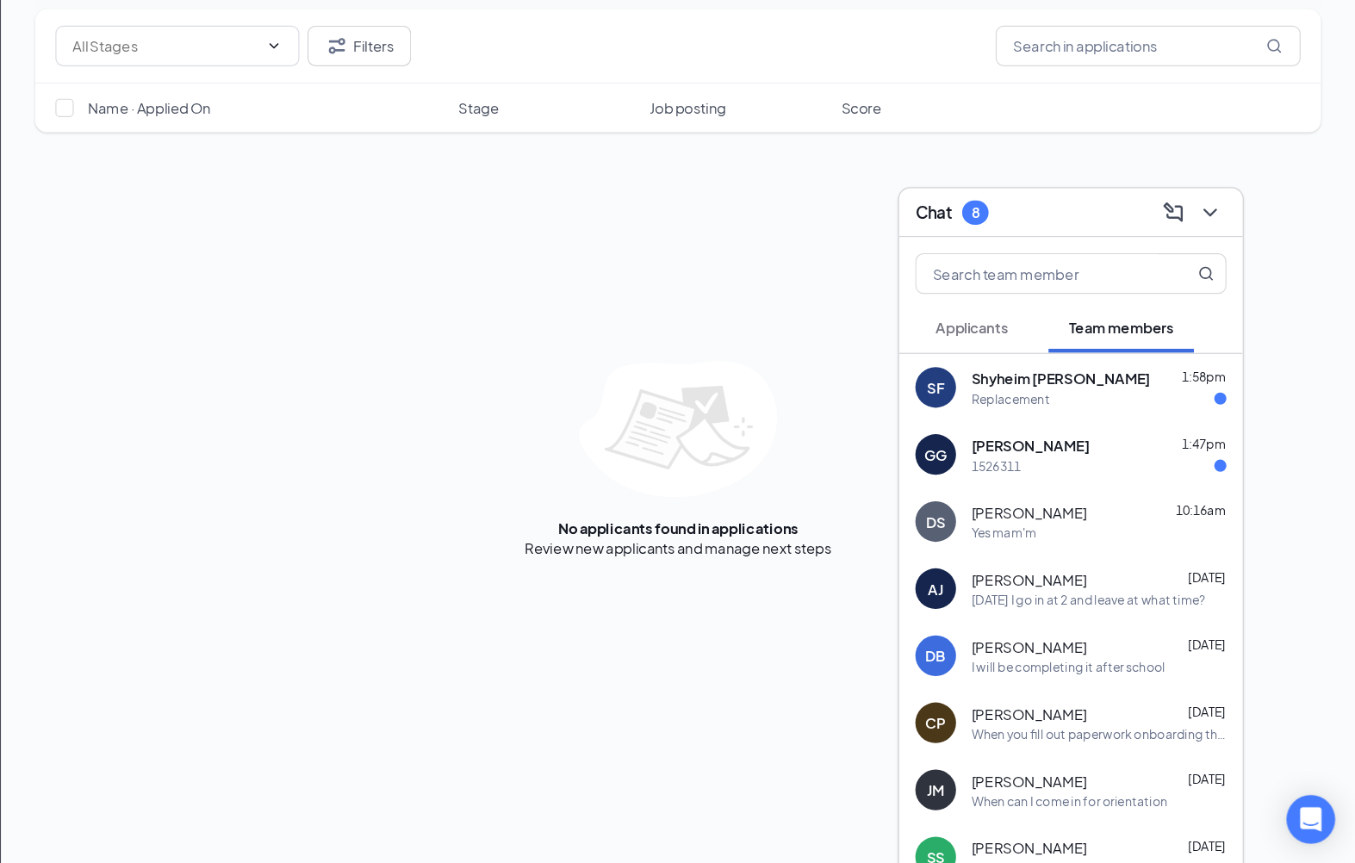
click at [968, 431] on div "SF Shyheim Frazier 1:58pm Replacement" at bounding box center [1113, 459] width 291 height 57
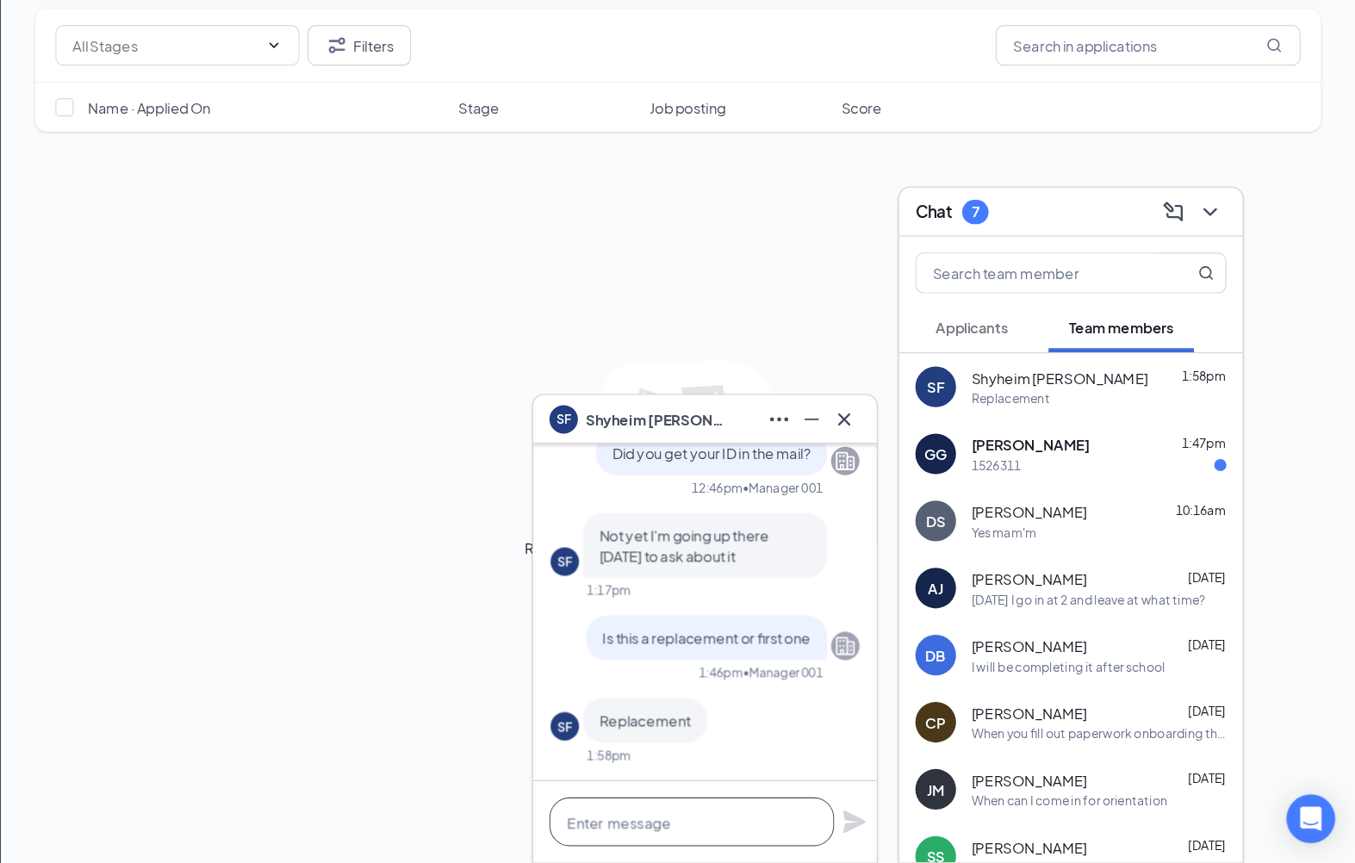
click at [672, 807] on textarea at bounding box center [792, 827] width 241 height 41
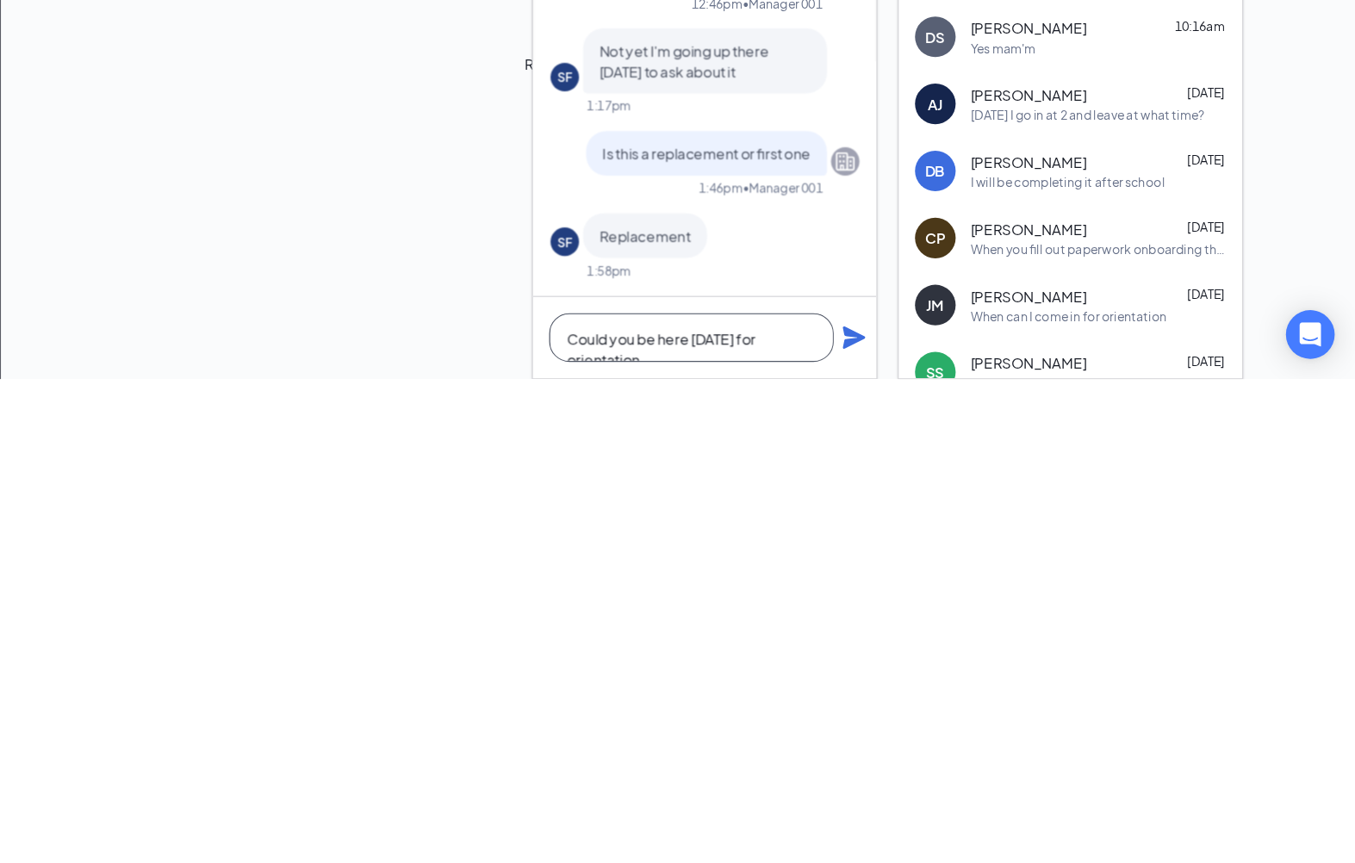
scroll to position [1, 0]
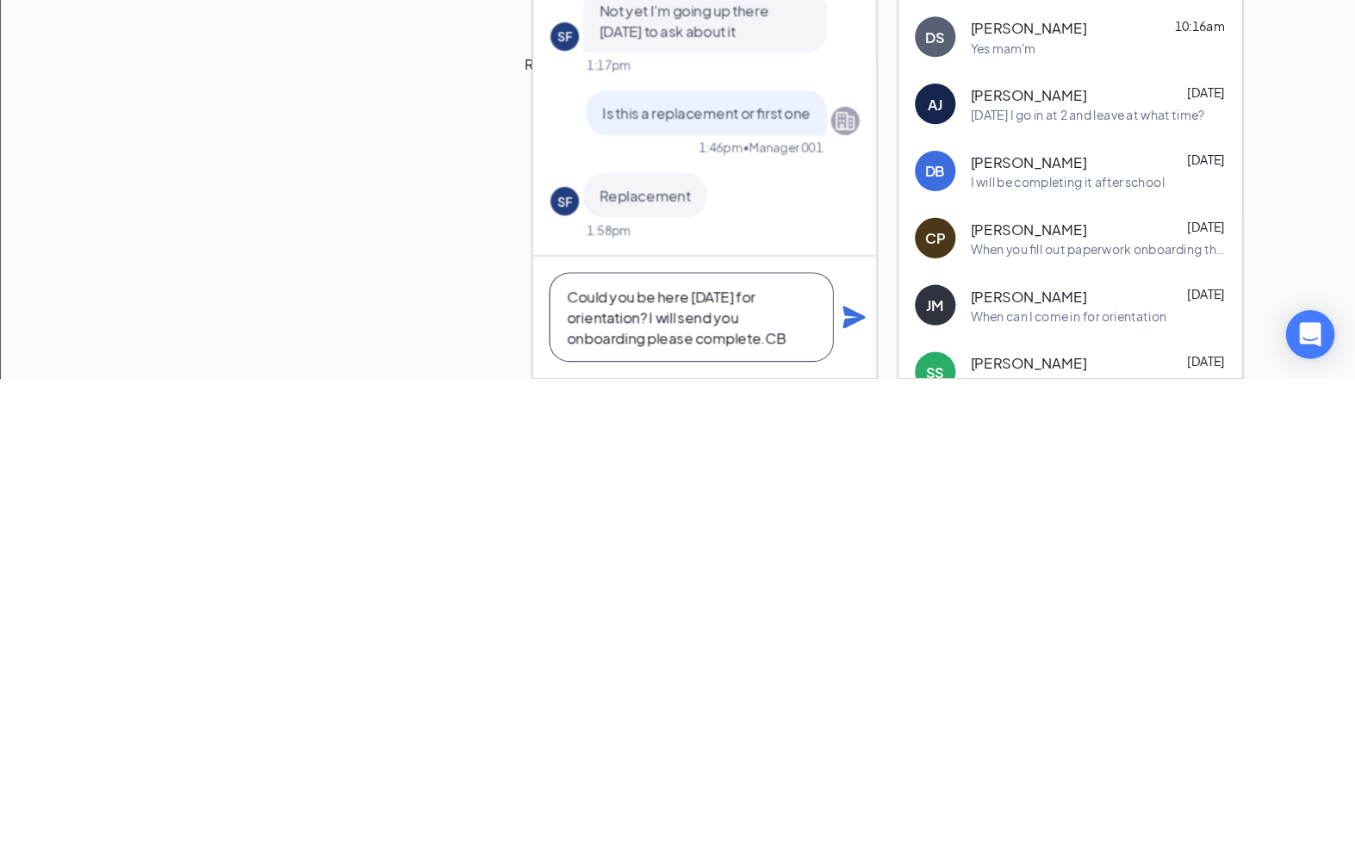
type textarea "Could you be here [DATE] for orientation? I will send you onboarding please com…"
click at [921, 801] on icon "Plane" at bounding box center [930, 810] width 19 height 19
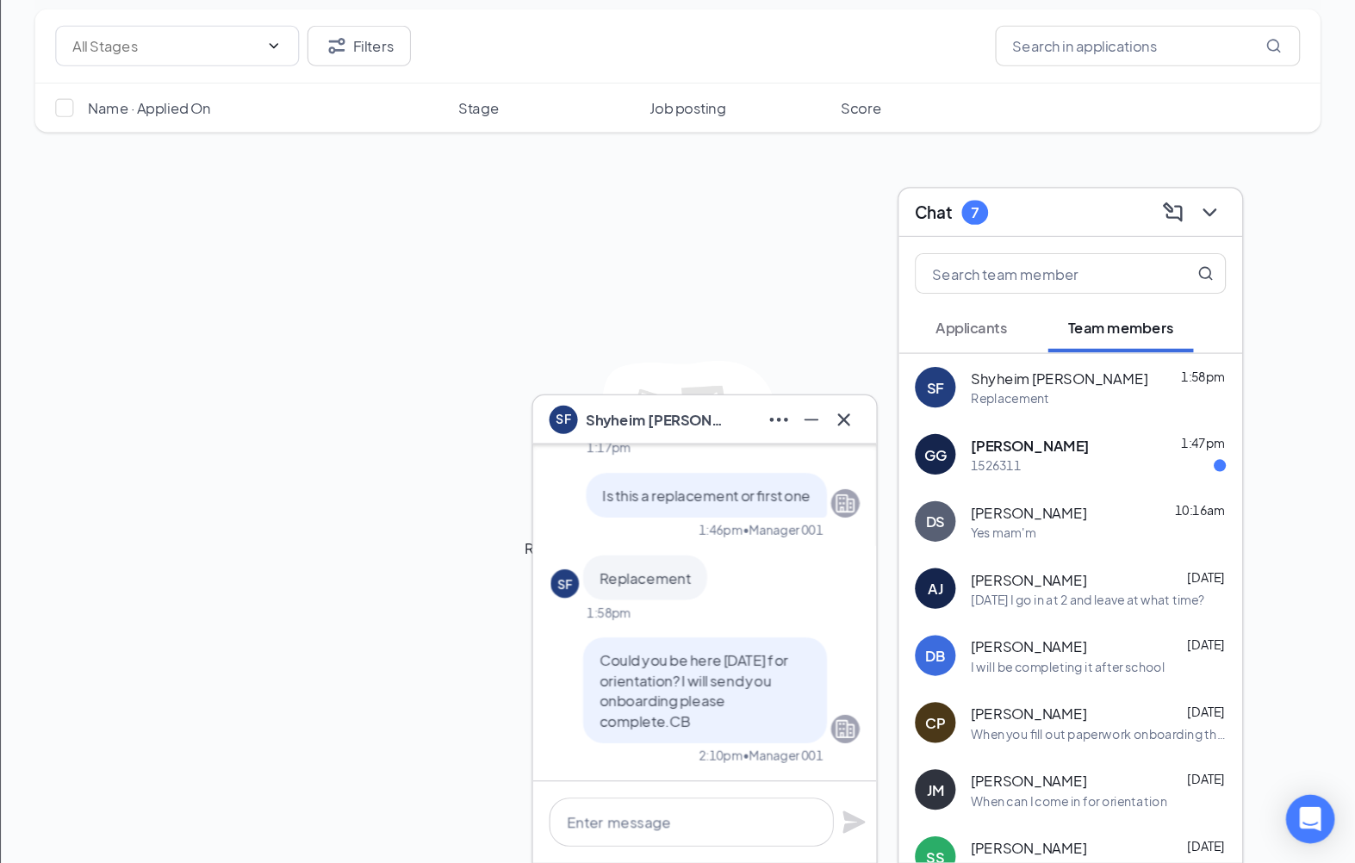
scroll to position [0, 0]
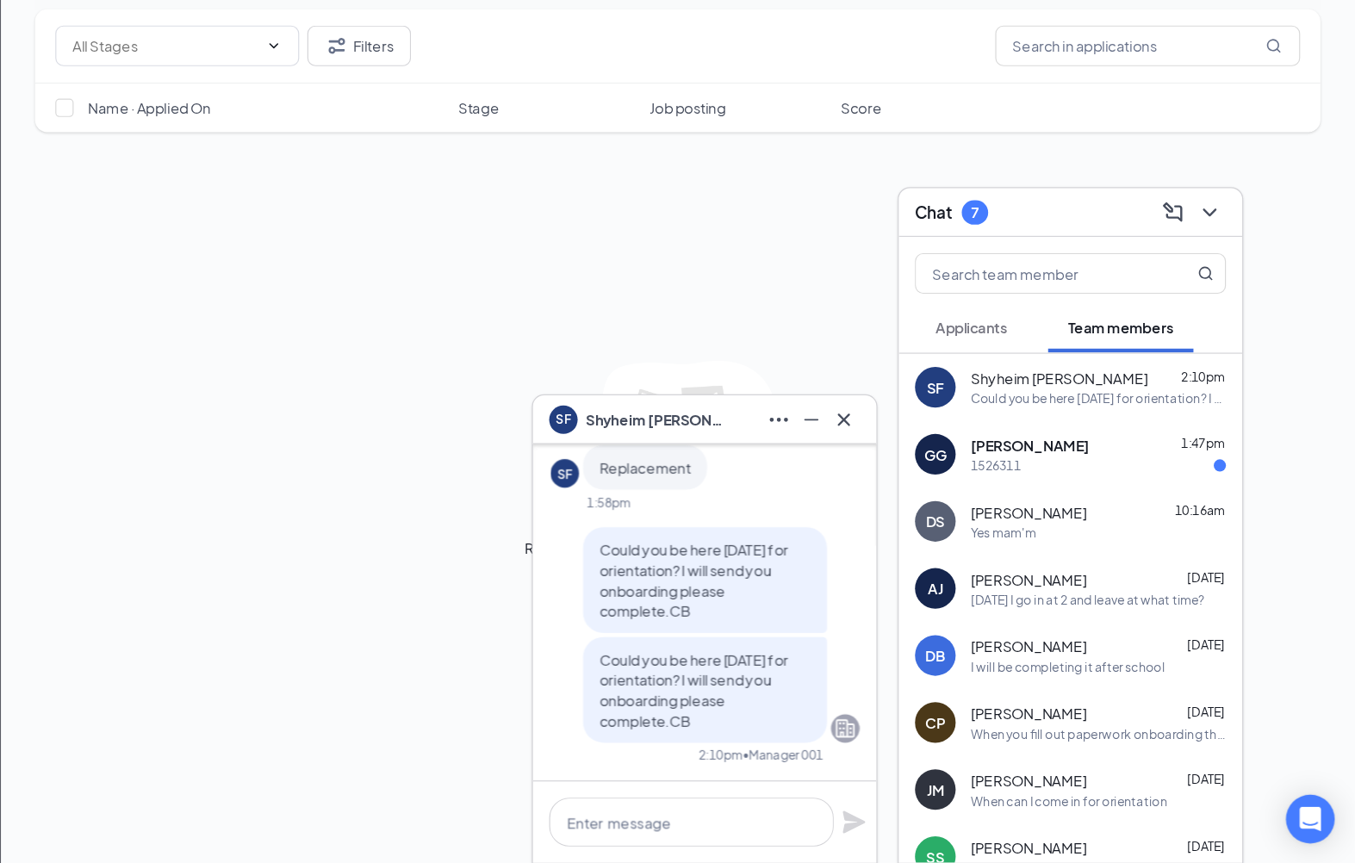
click at [1029, 518] on div "1526311" at bounding box center [1050, 525] width 42 height 15
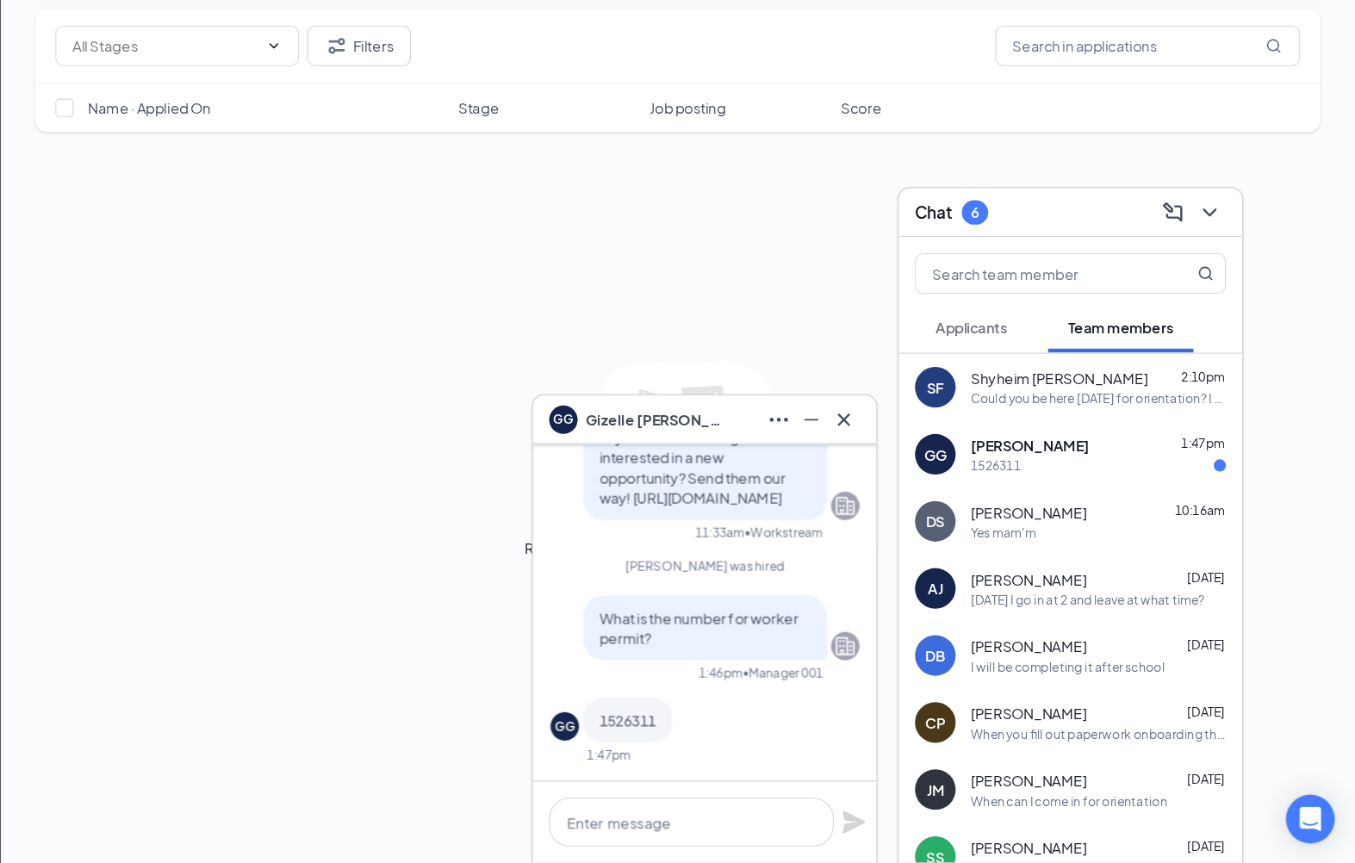
click at [1029, 518] on div "1526311" at bounding box center [1137, 525] width 216 height 15
click at [672, 807] on textarea at bounding box center [792, 827] width 241 height 41
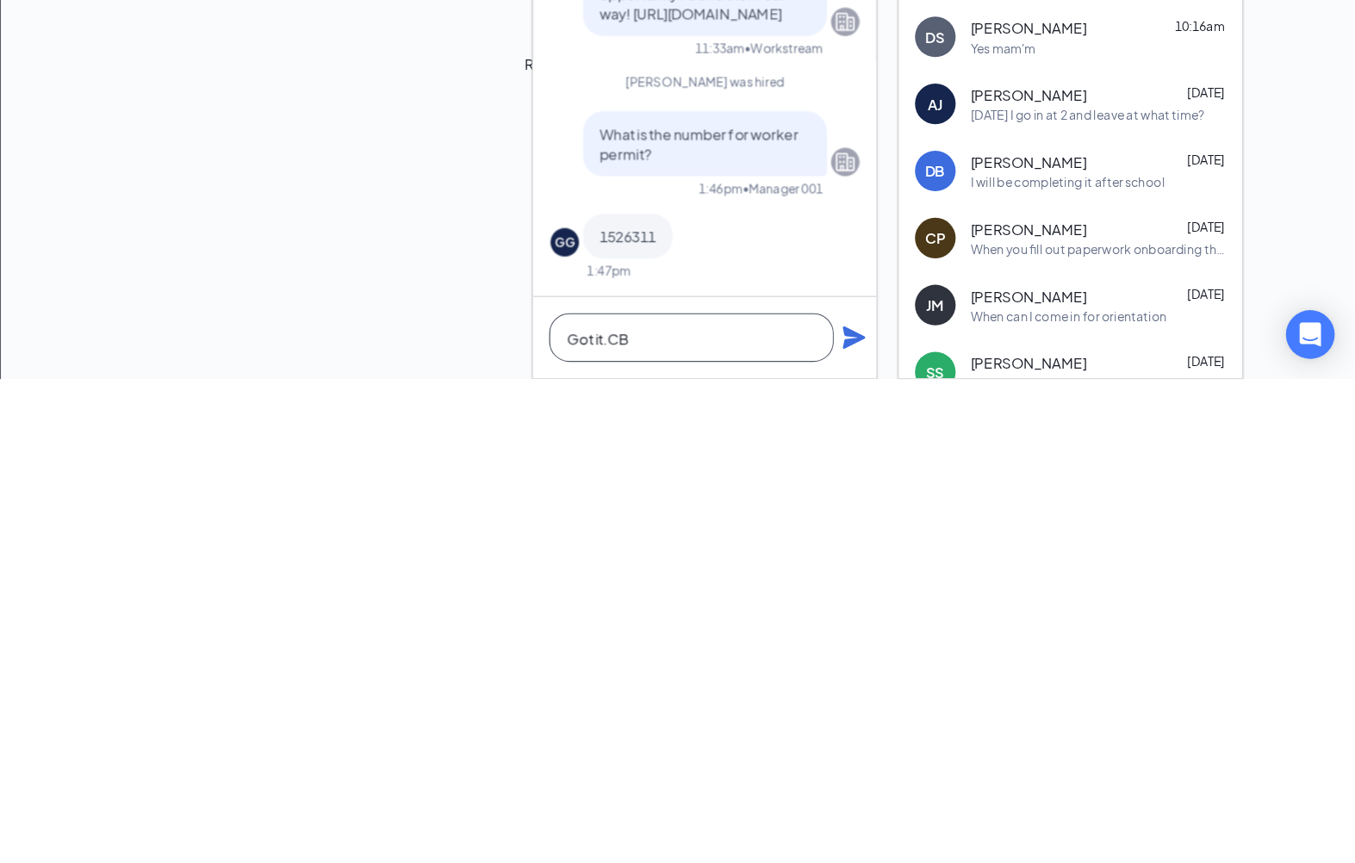
type textarea "Got it.CB"
click at [921, 818] on icon "Plane" at bounding box center [930, 827] width 19 height 19
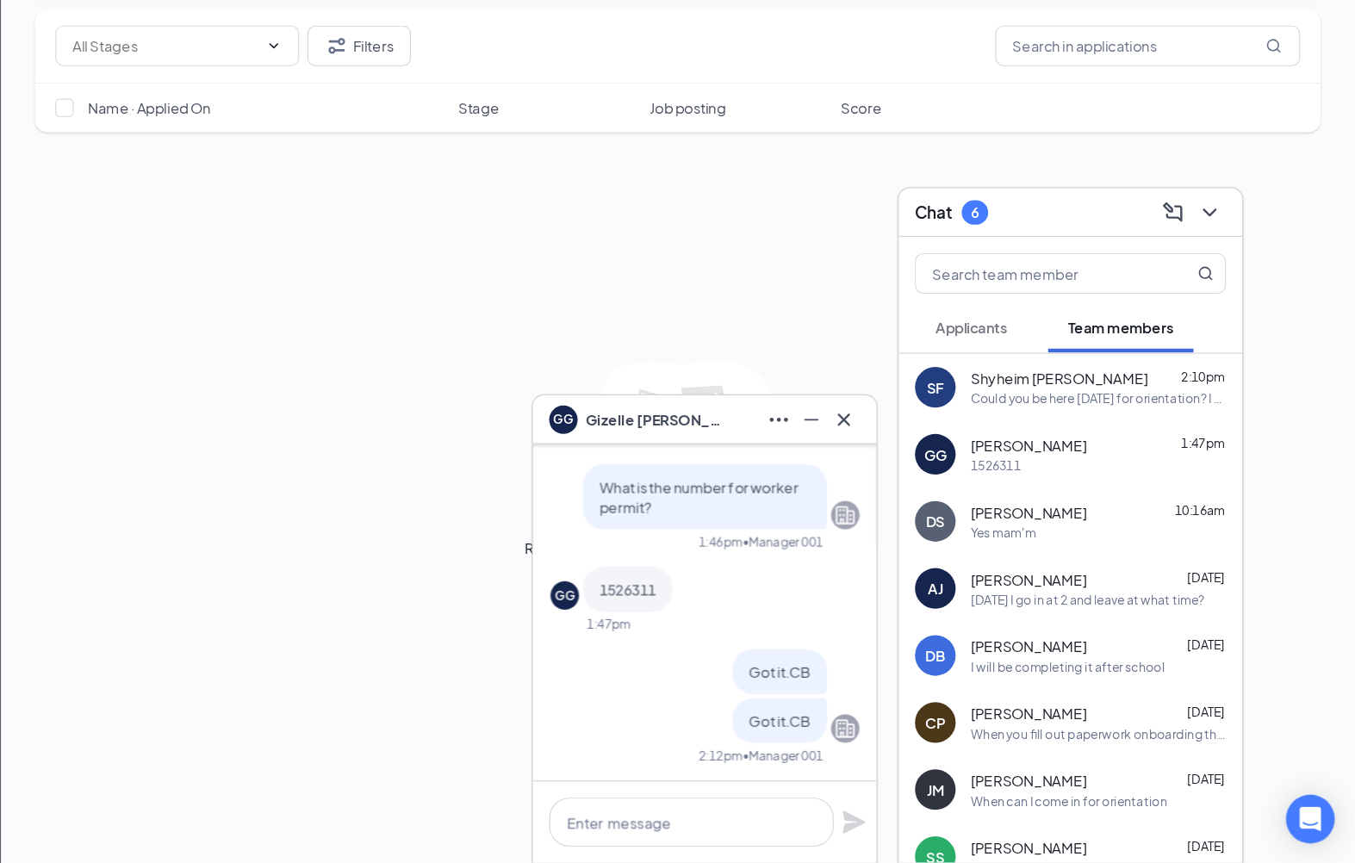
click at [1221, 301] on icon "ChevronDown" at bounding box center [1231, 311] width 21 height 21
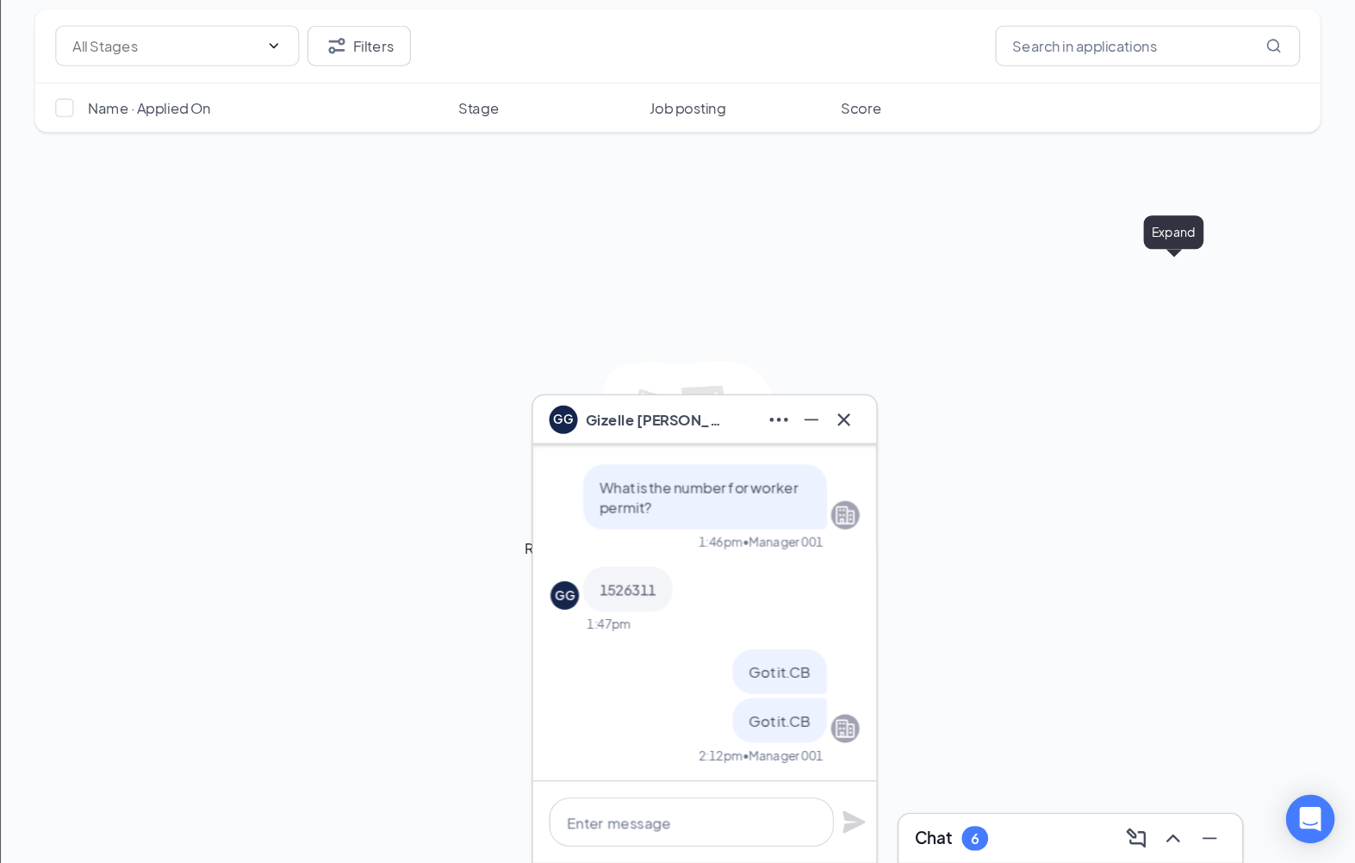
click at [911, 476] on icon "Cross" at bounding box center [921, 486] width 21 height 21
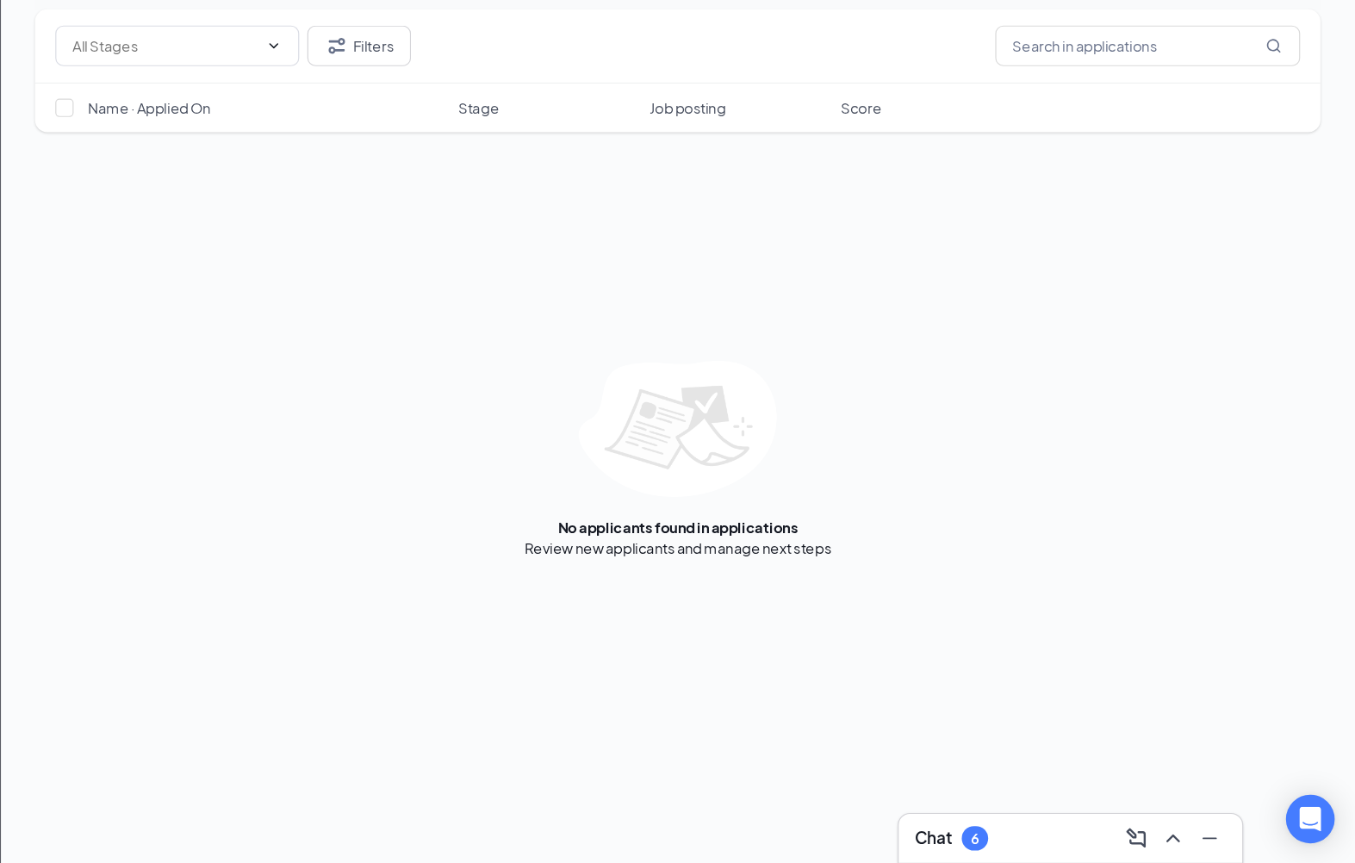
click at [982, 831] on div "Chat 6" at bounding box center [1013, 841] width 62 height 21
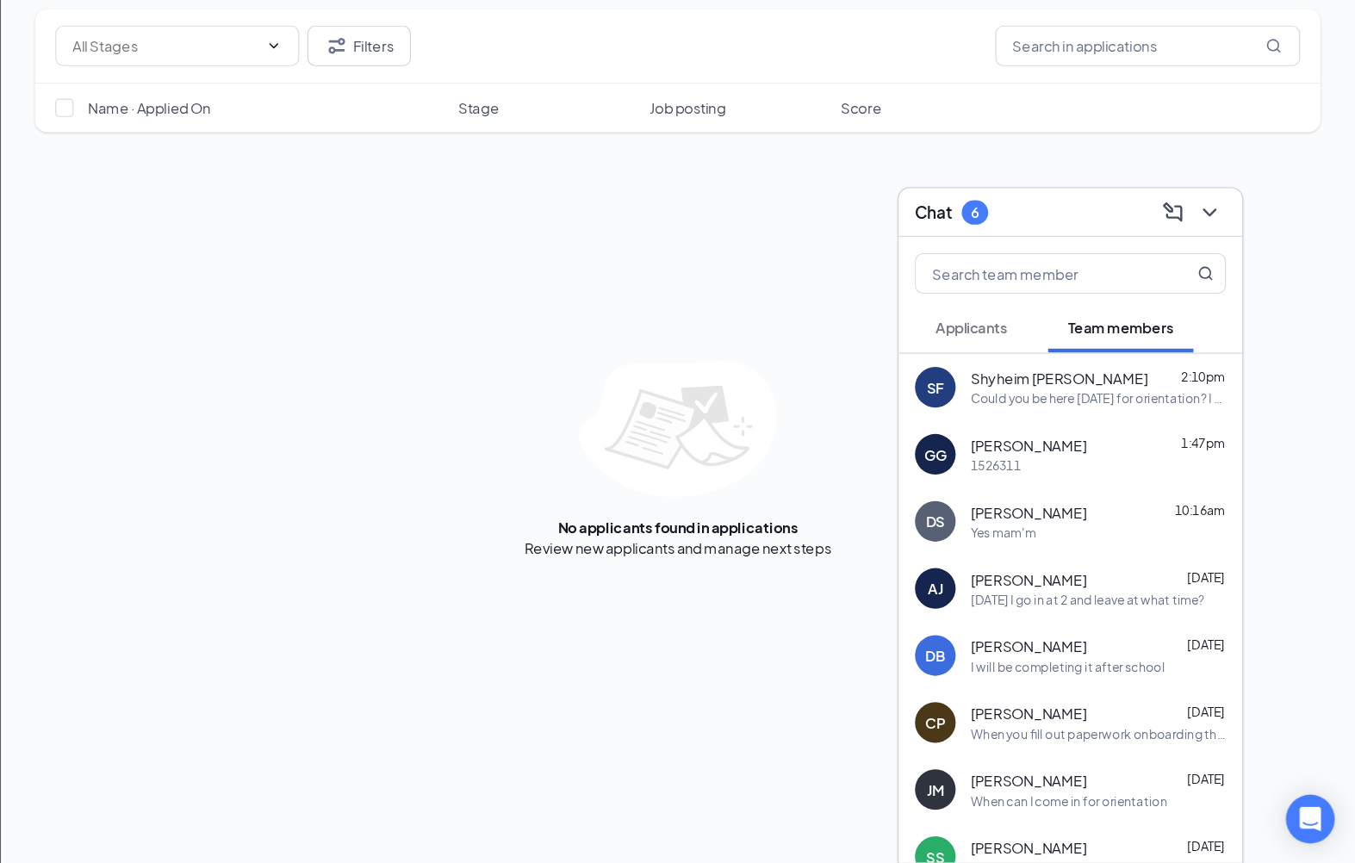
click at [611, 602] on div "Applications · 0 Interviews · 103 Offers and hires · 182 Filters Name · Applied…" at bounding box center [781, 458] width 1148 height 810
click at [1221, 301] on icon "ChevronDown" at bounding box center [1231, 311] width 21 height 21
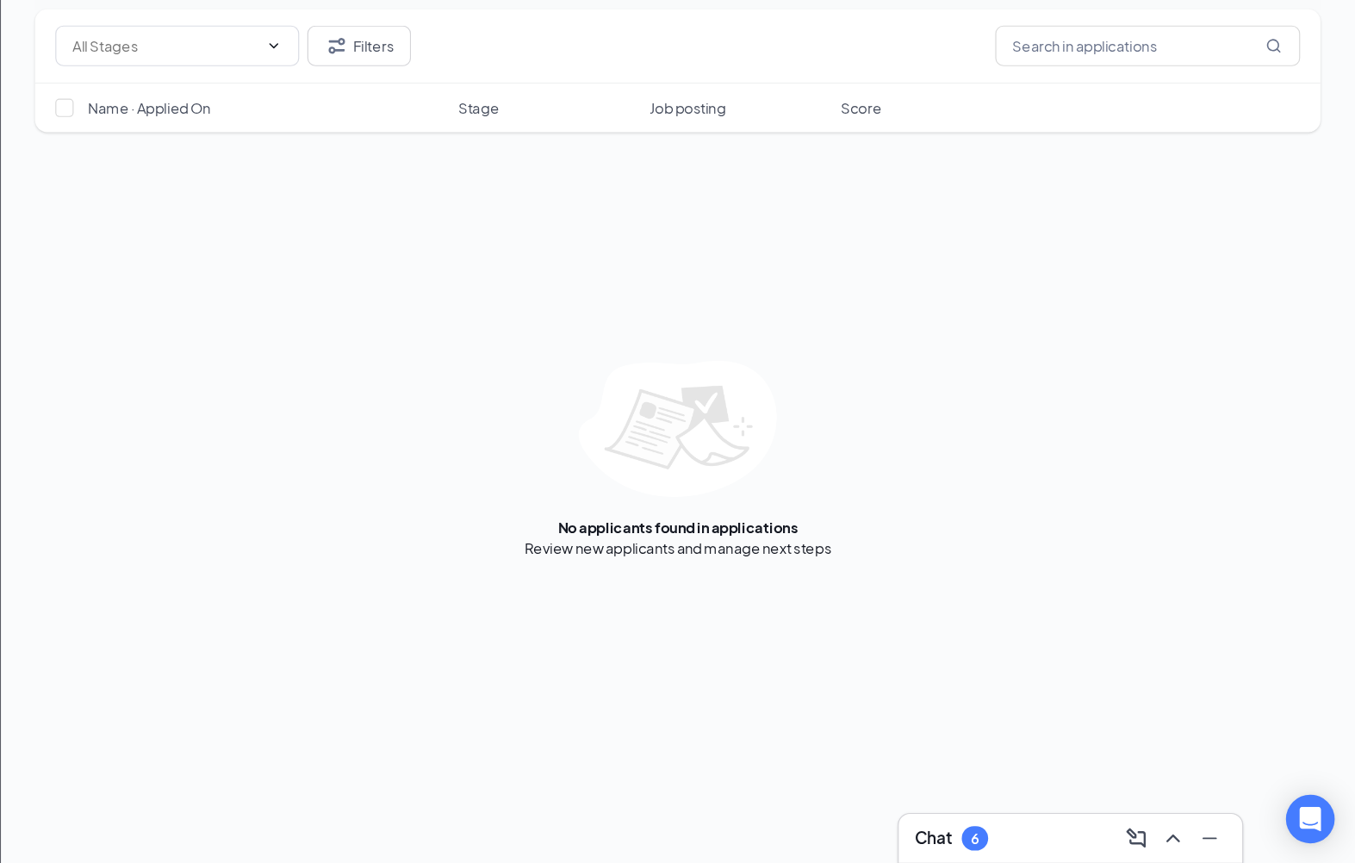
scroll to position [1, 0]
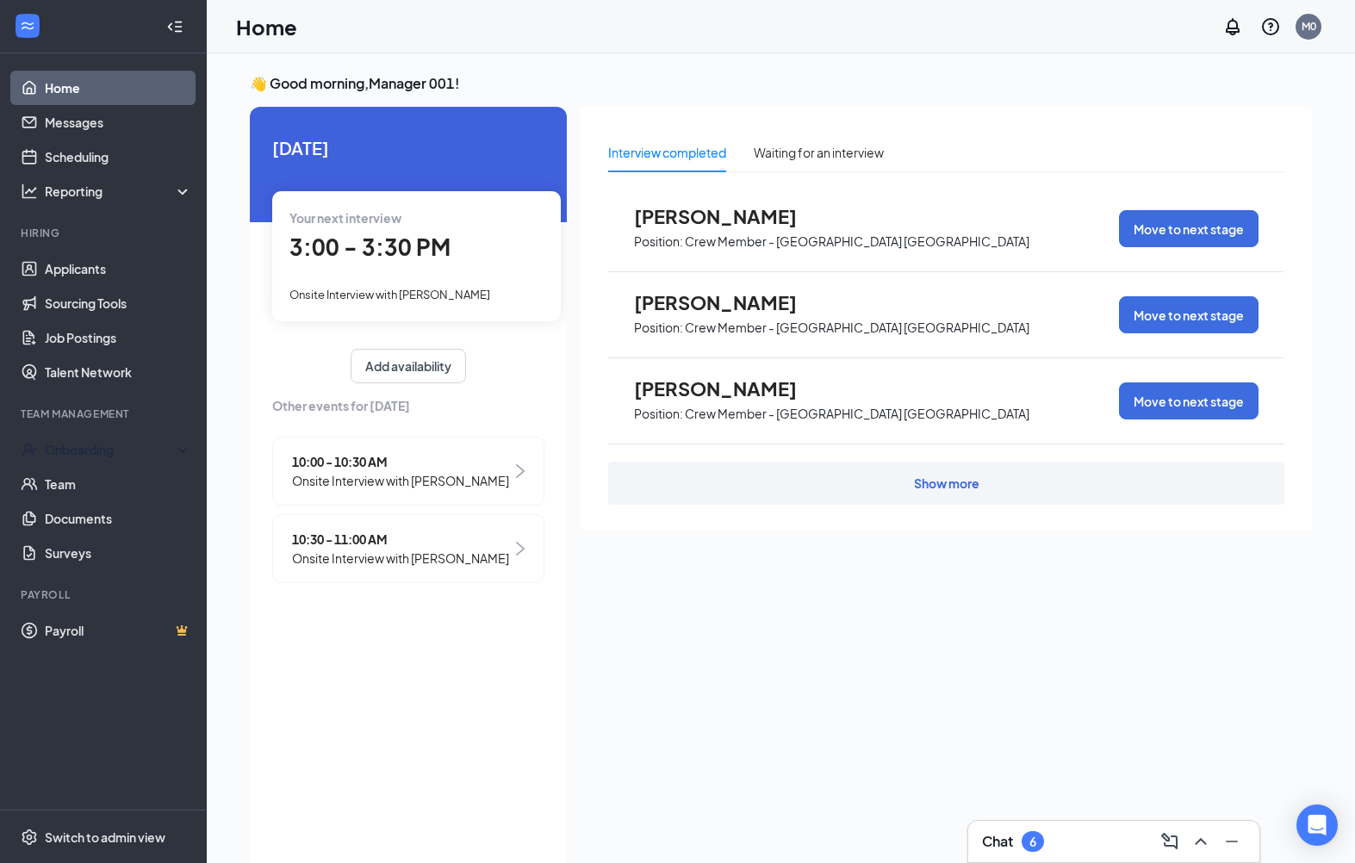
click at [127, 456] on div "Onboarding" at bounding box center [111, 449] width 133 height 17
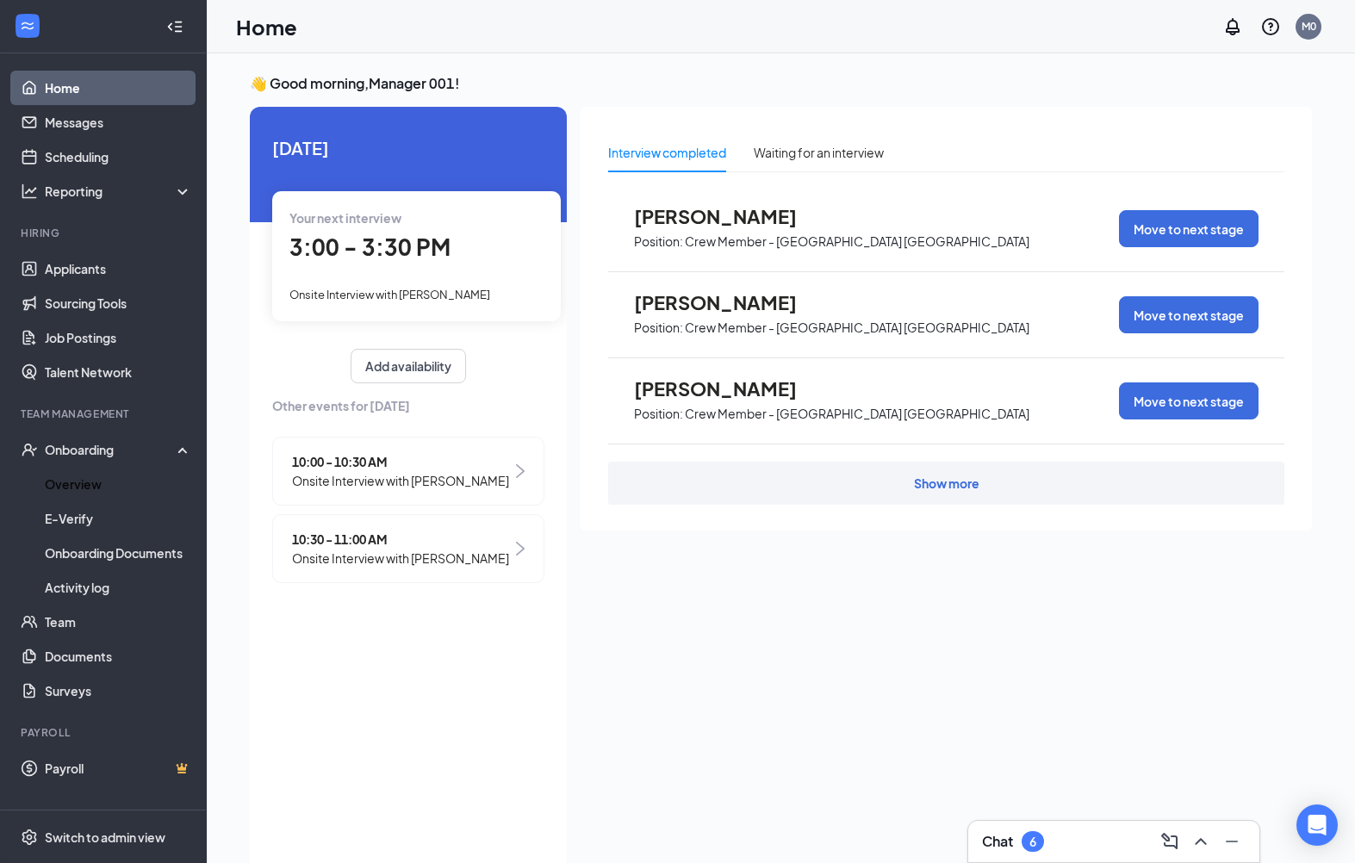
click at [85, 483] on link "Overview" at bounding box center [118, 484] width 147 height 34
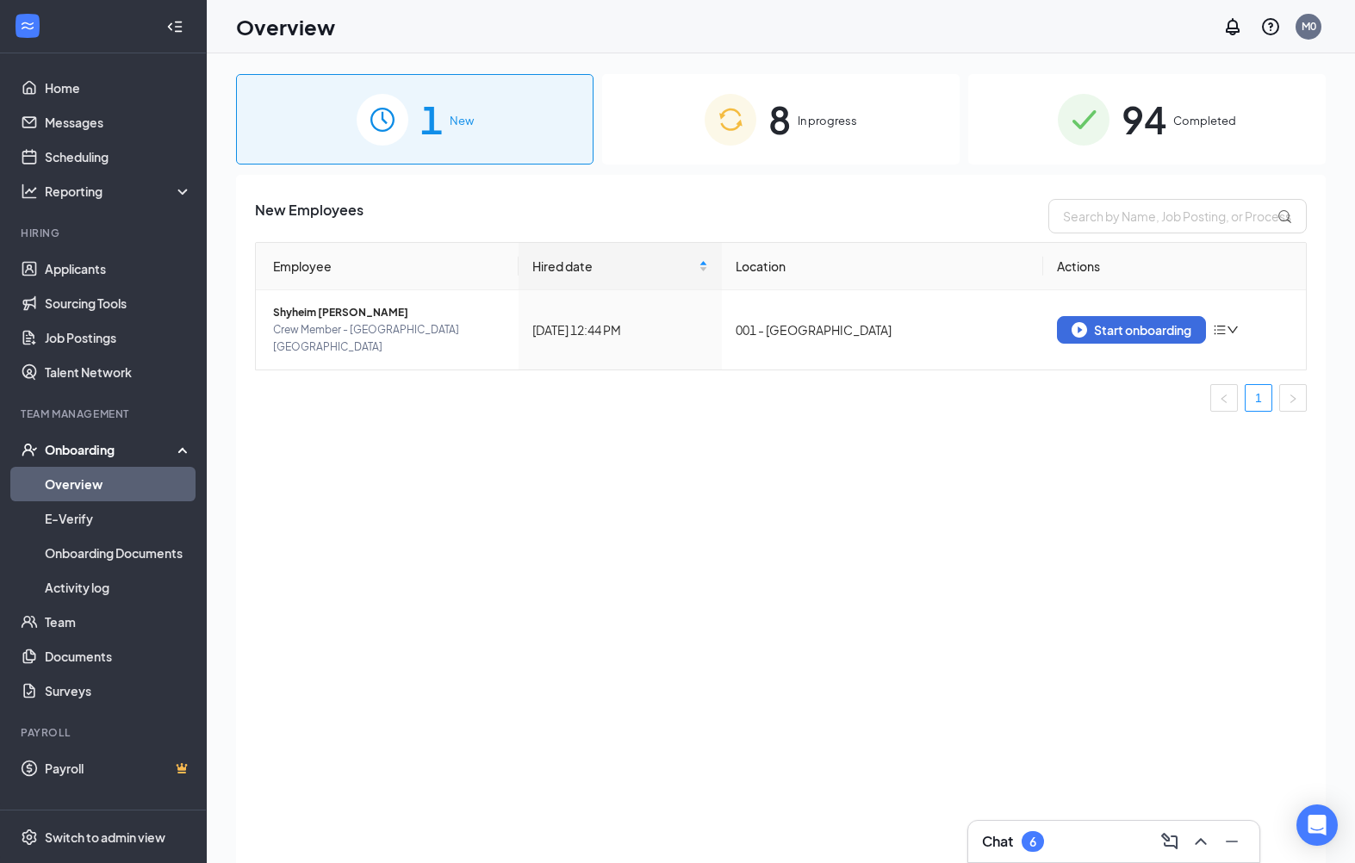
click at [1158, 322] on div "Start onboarding" at bounding box center [1131, 330] width 120 height 16
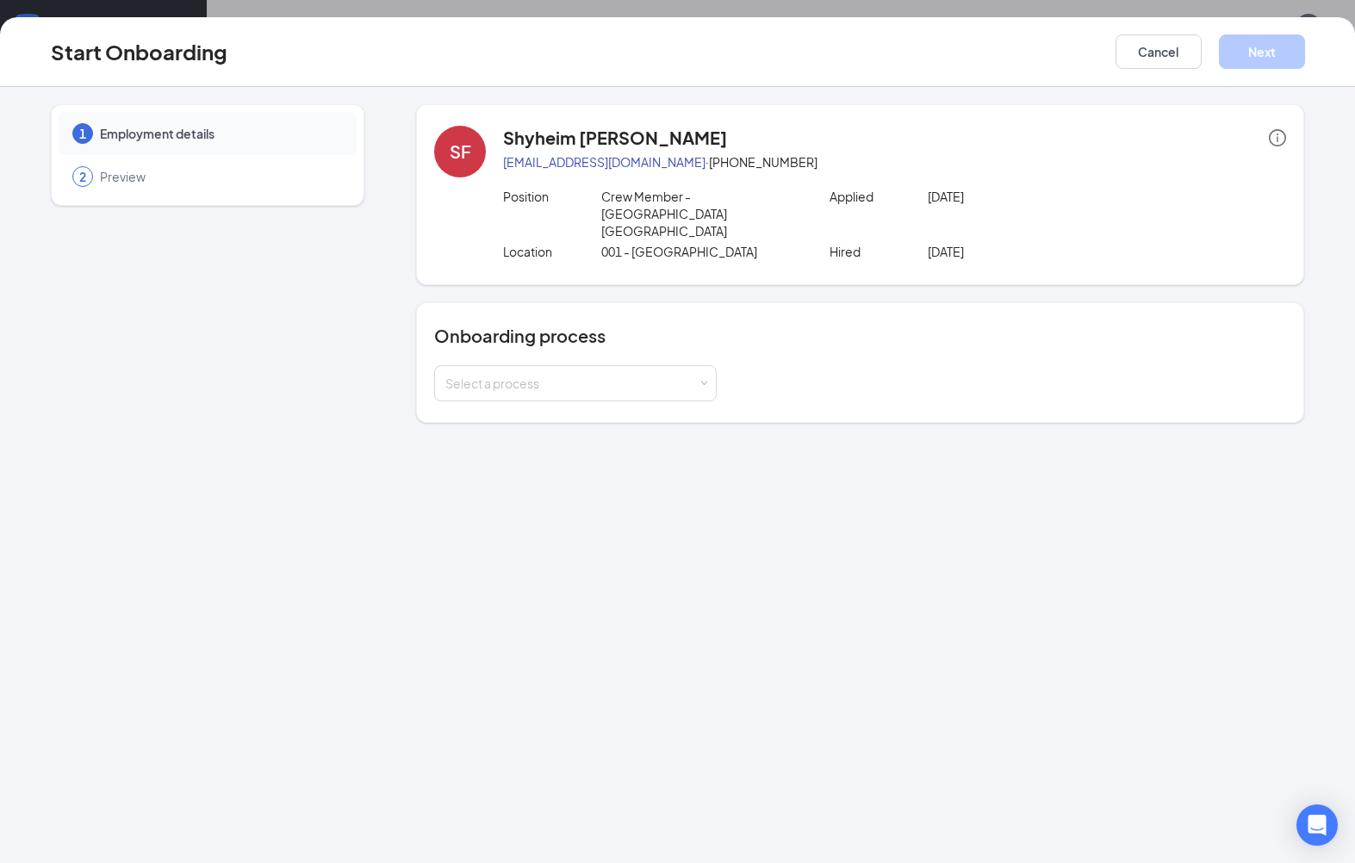
click at [693, 375] on div "Select a process" at bounding box center [571, 383] width 252 height 17
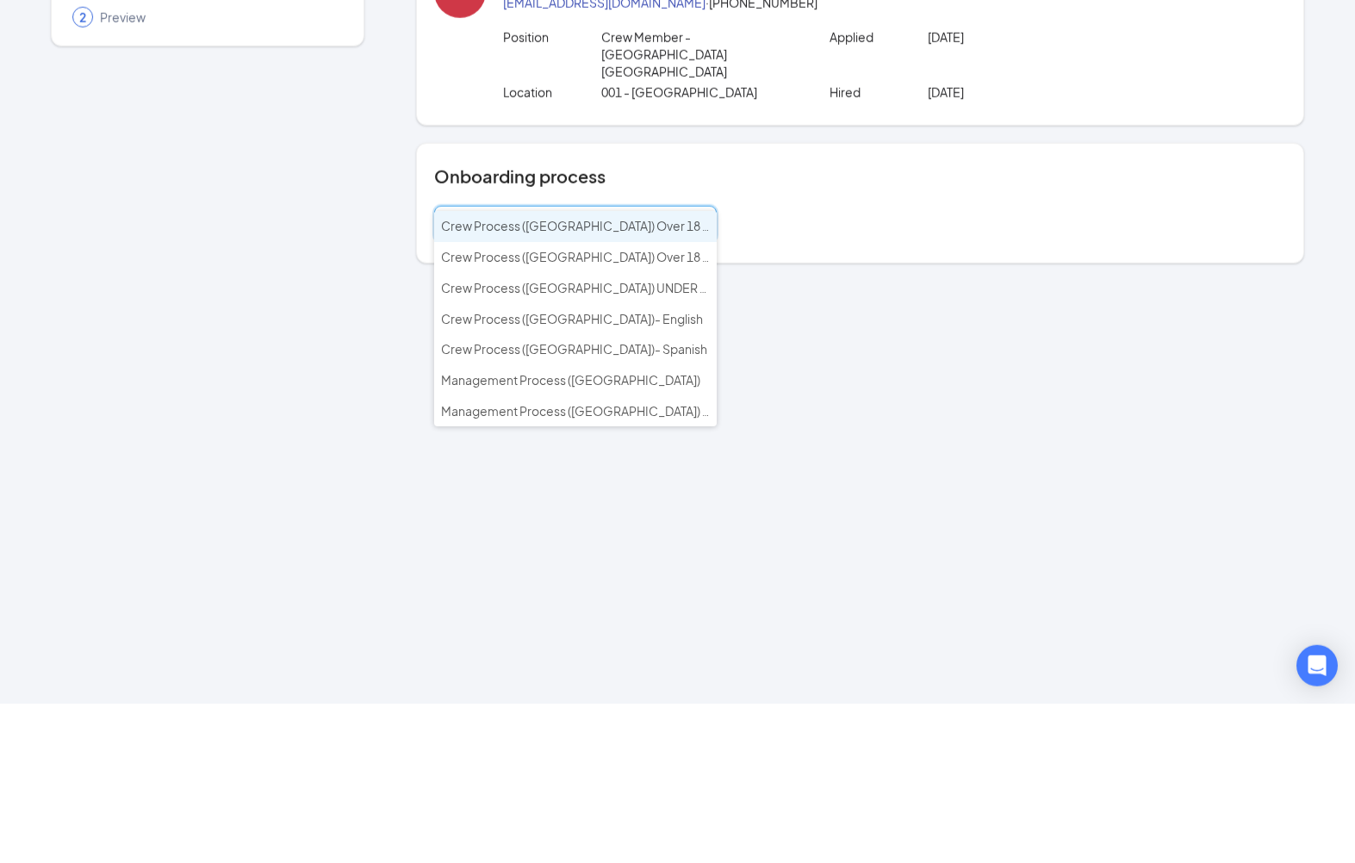
click at [657, 377] on span "Crew Process ([GEOGRAPHIC_DATA]) Over 18 - English" at bounding box center [595, 385] width 309 height 16
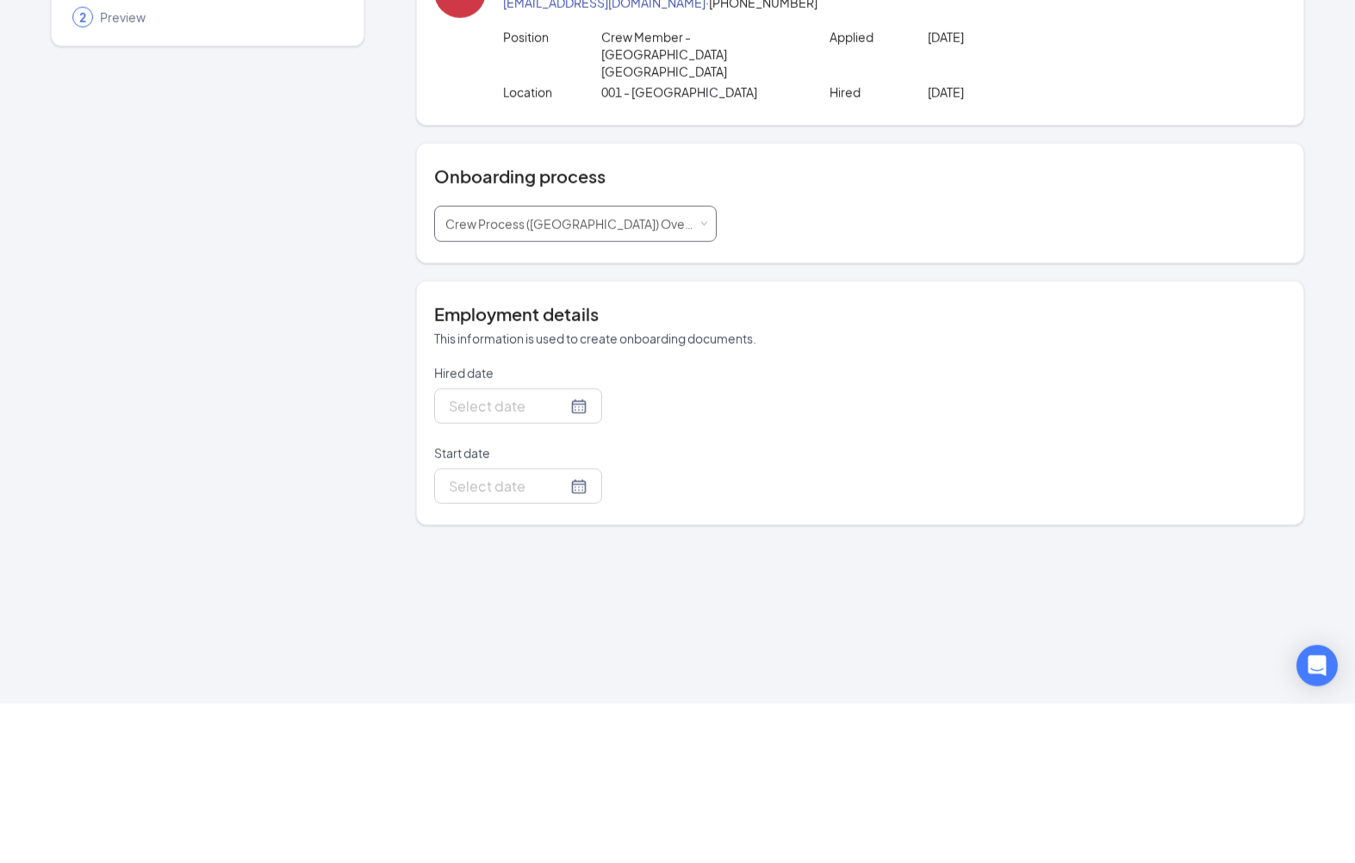
type input "[DATE]"
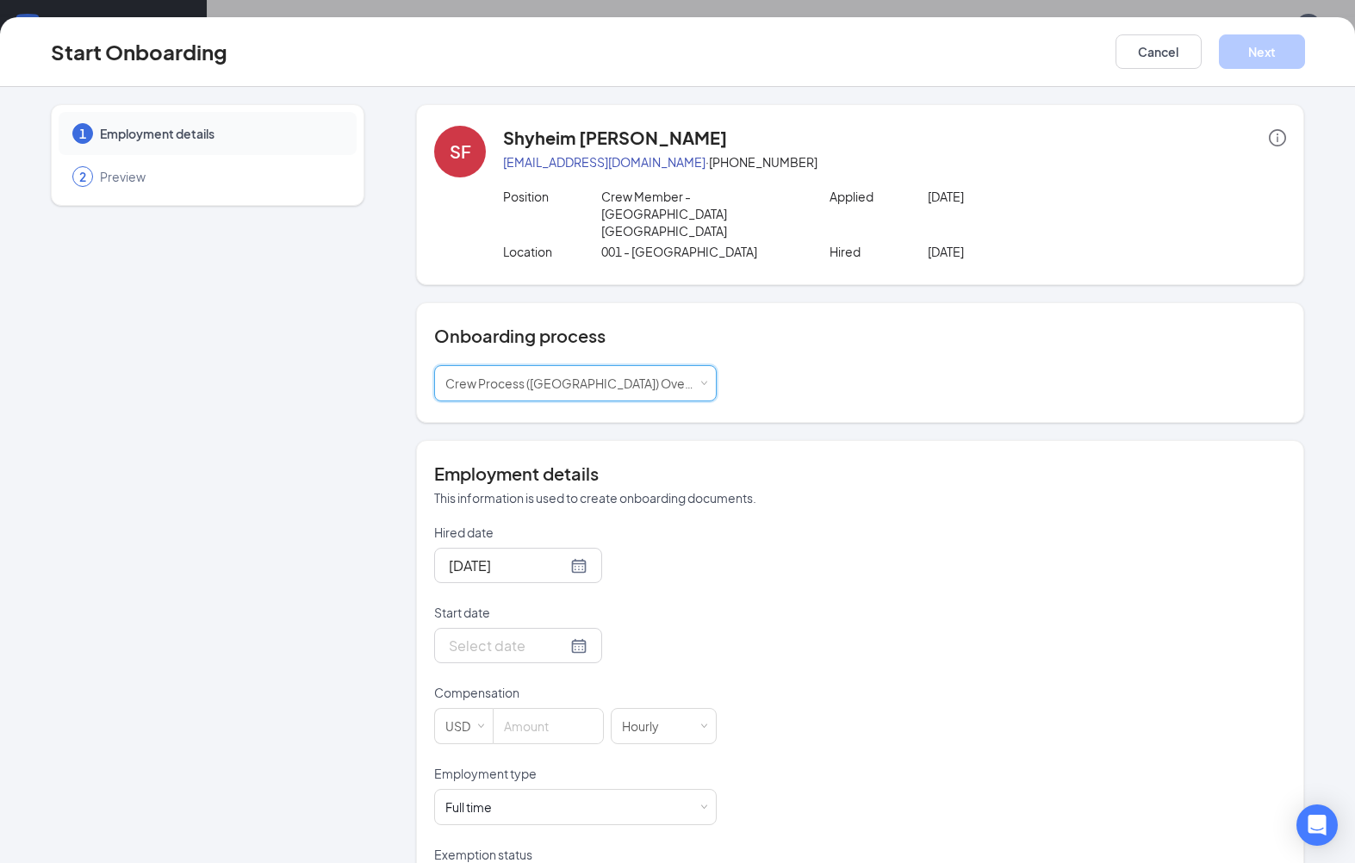
click at [546, 635] on input "Start date" at bounding box center [508, 646] width 118 height 22
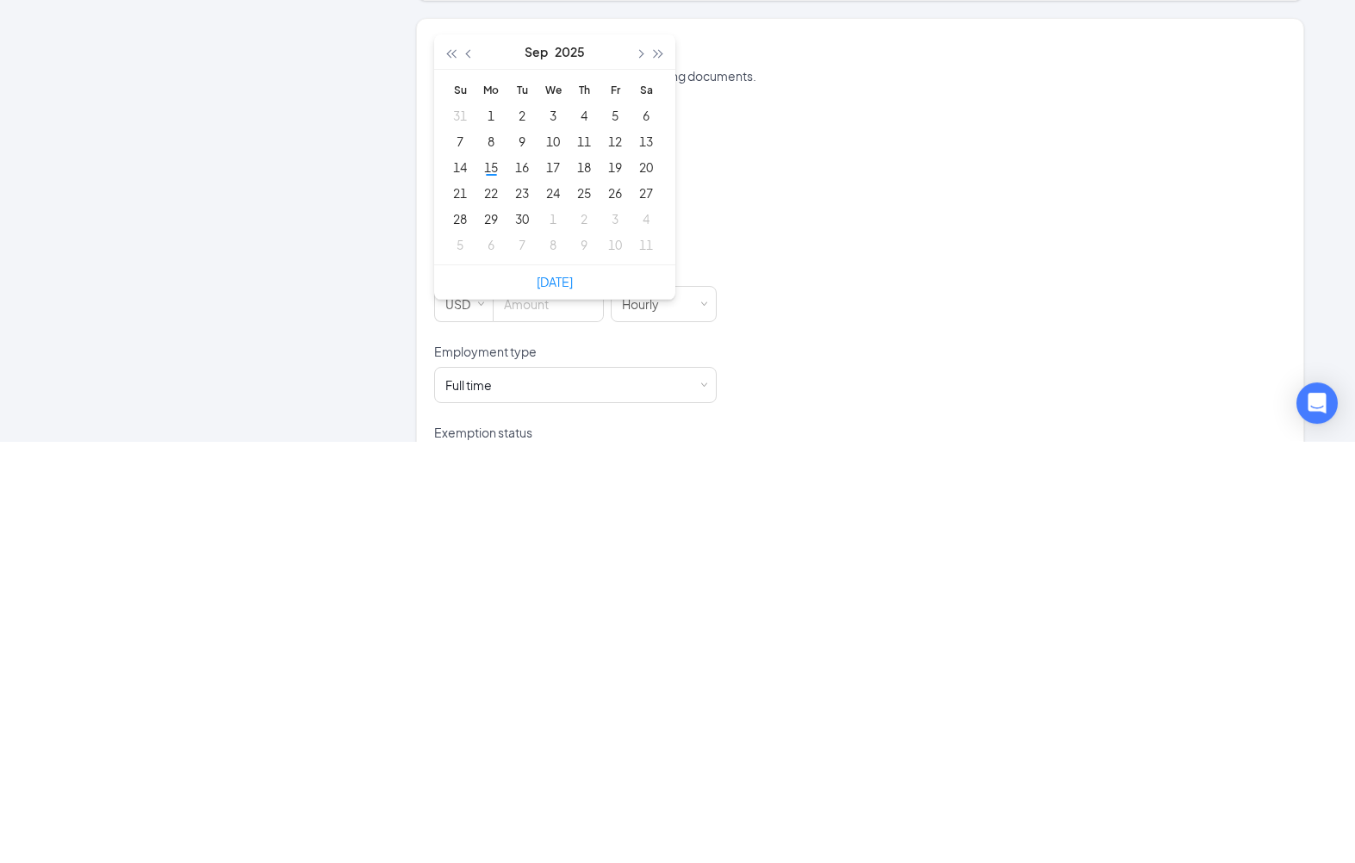
type input "Sep 20, 2025"
click at [654, 579] on div "20" at bounding box center [646, 589] width 21 height 21
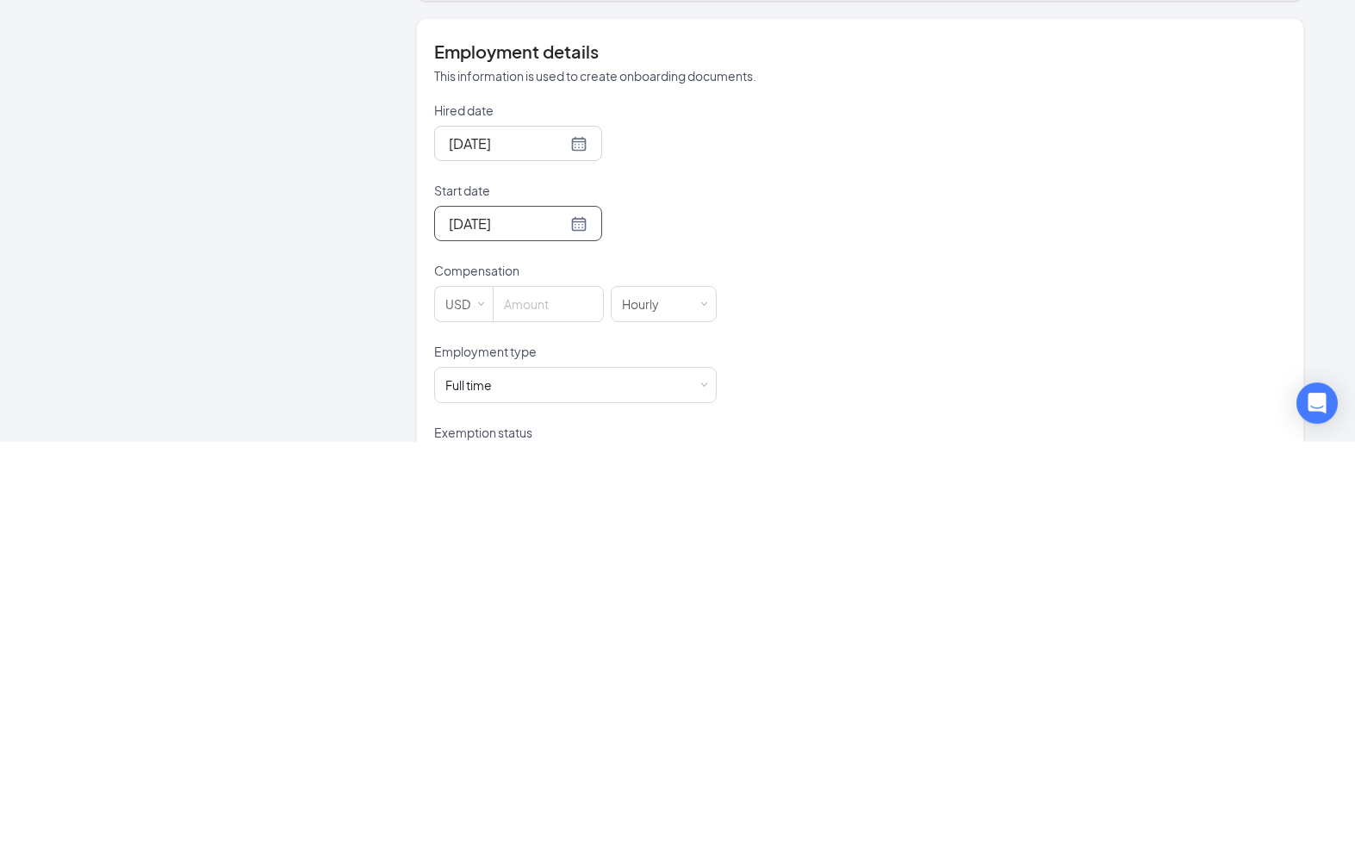
click at [555, 709] on input at bounding box center [547, 726] width 109 height 34
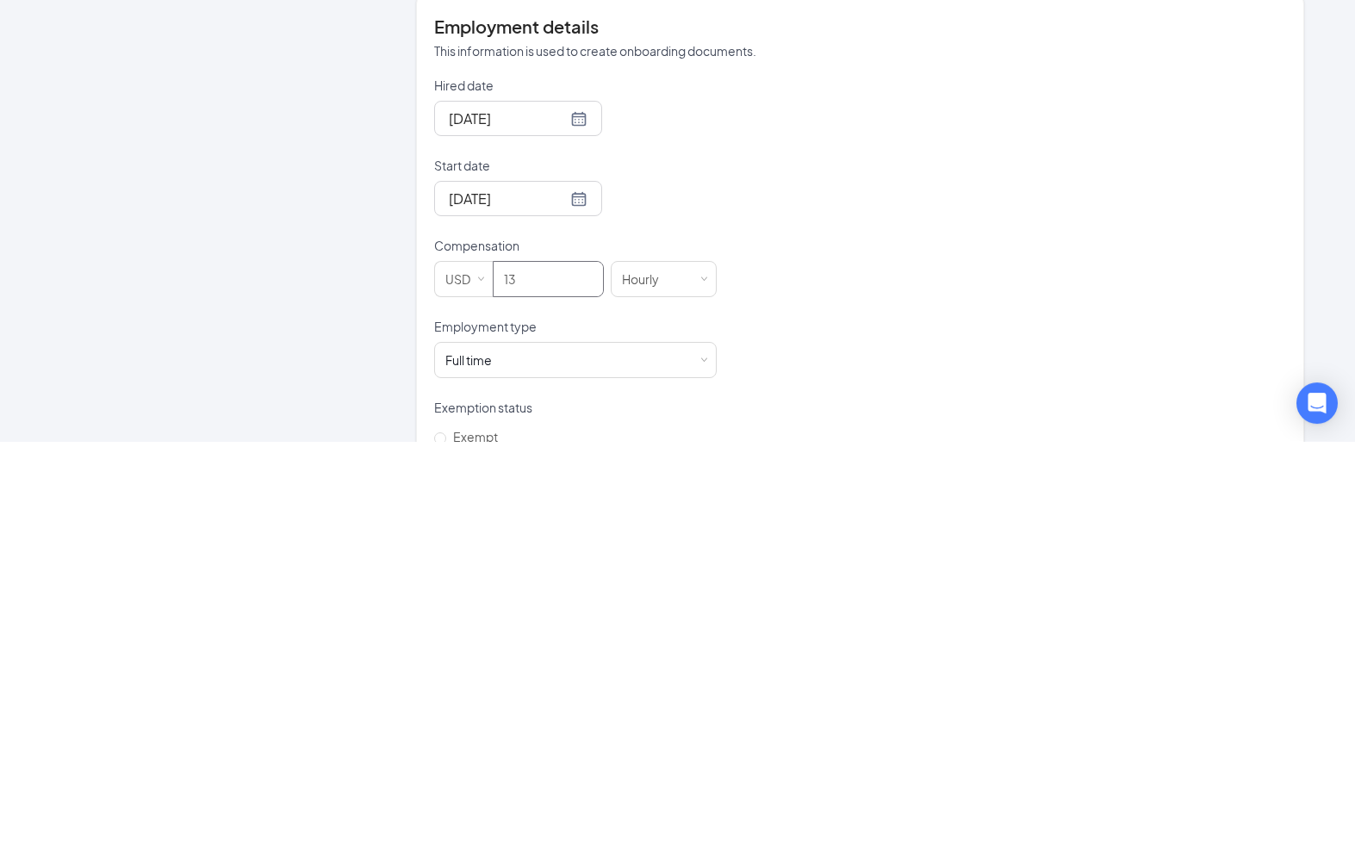
scroll to position [36, 0]
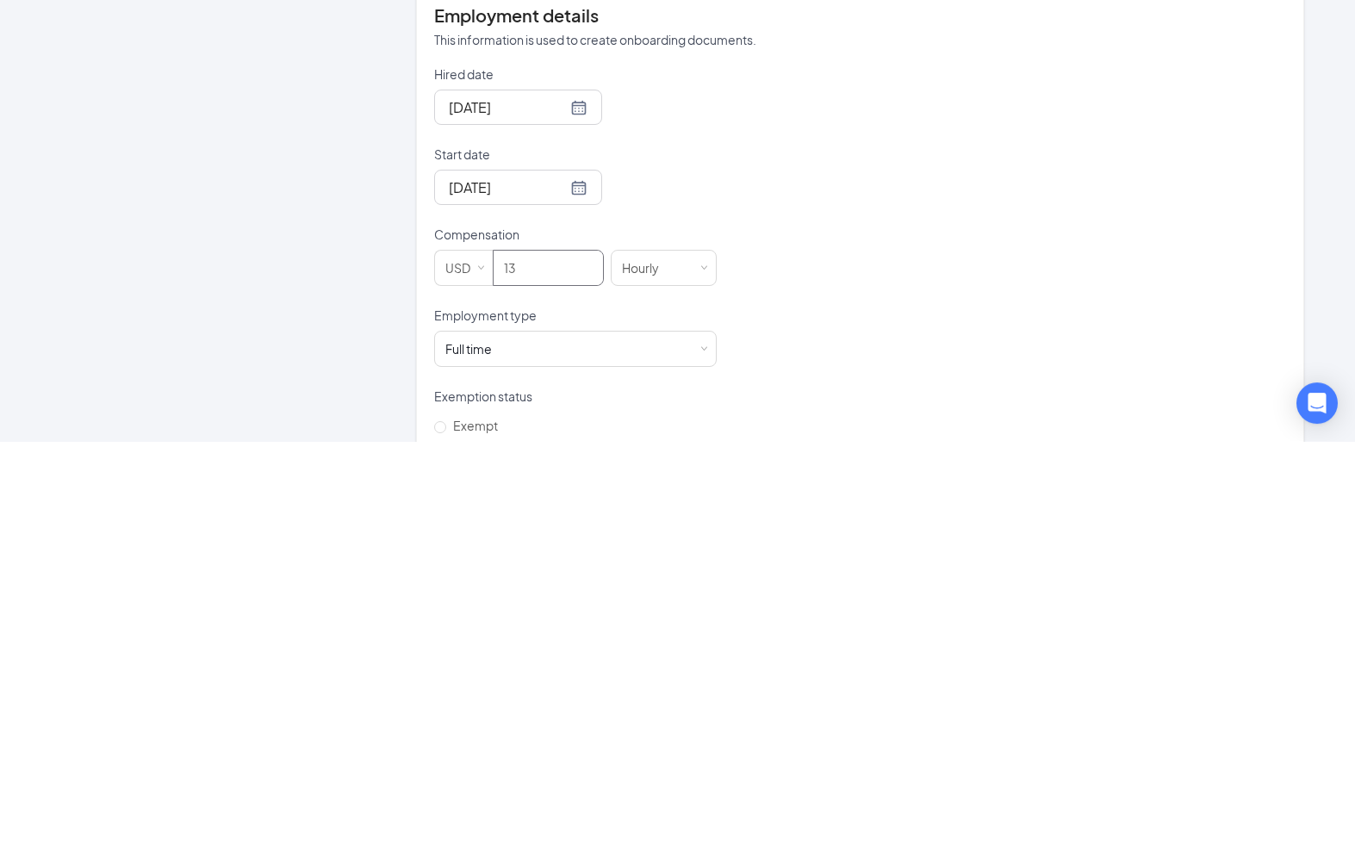
type input "13"
click at [559, 754] on div "Full time Works 30+ hours per week and is reasonably expected to work" at bounding box center [575, 771] width 260 height 34
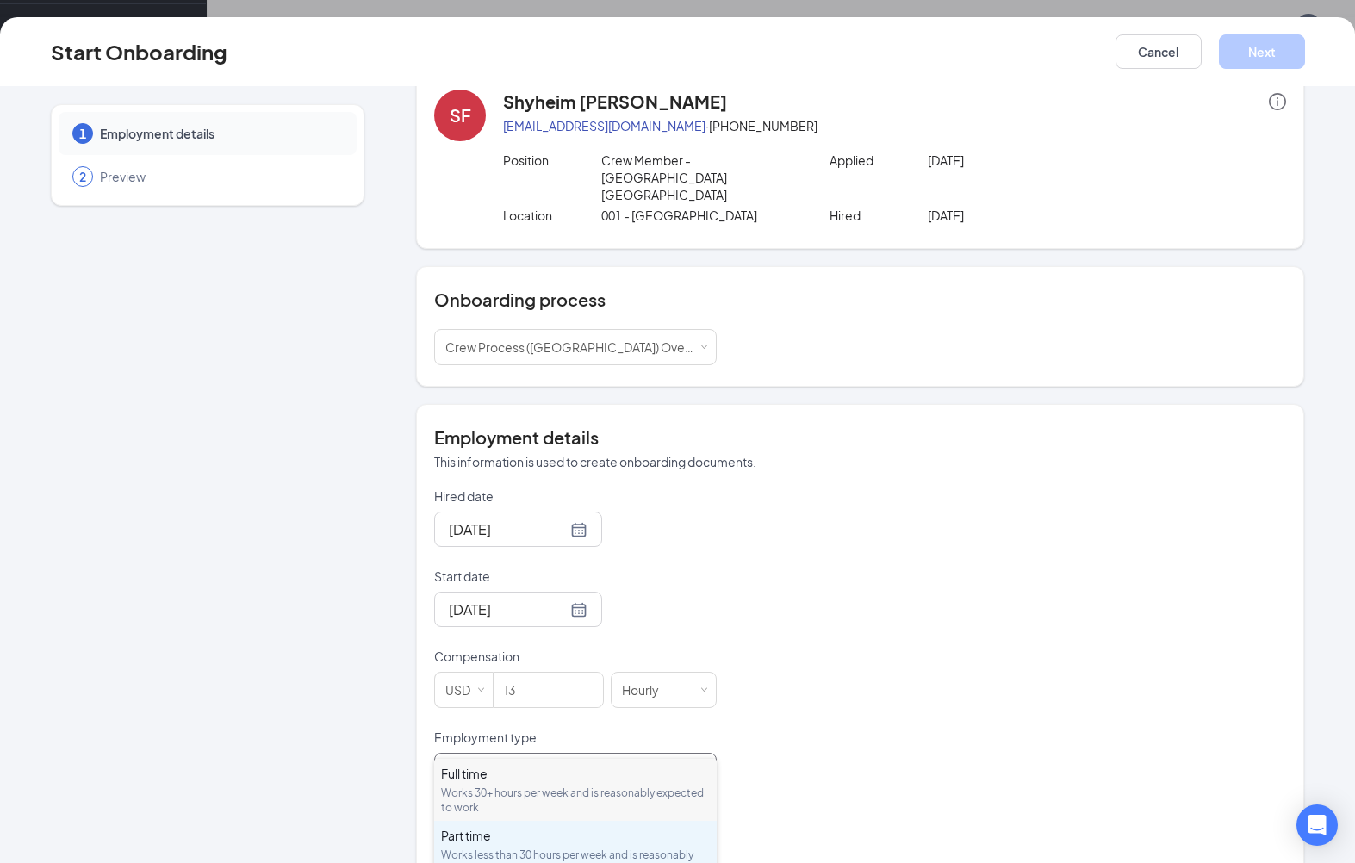
click at [479, 844] on div "Part time Works less than 30 hours per week and is reasonably expected to work" at bounding box center [575, 852] width 269 height 50
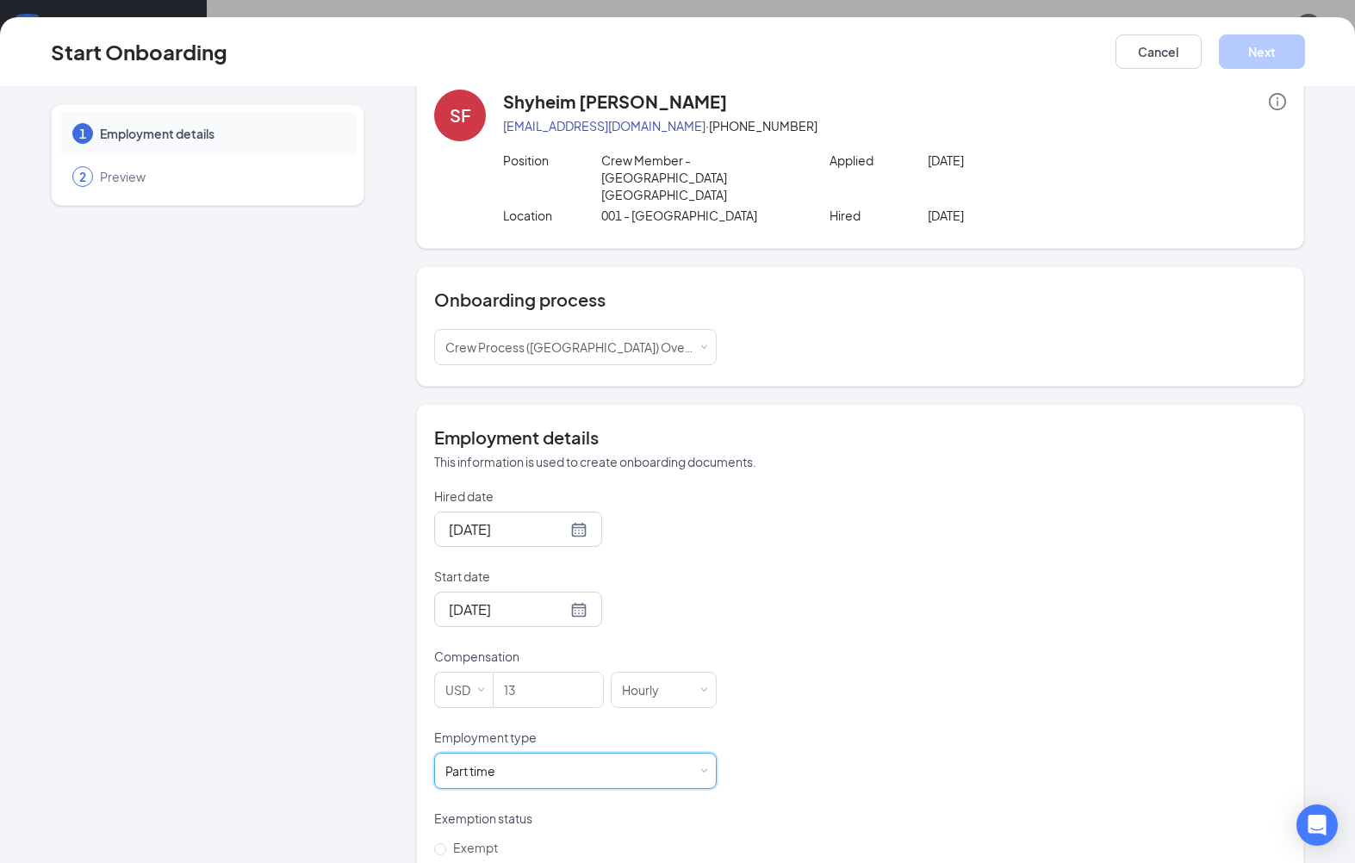
click at [444, 862] on input "Non-exempt" at bounding box center [440, 877] width 12 height 12
radio input "true"
click at [1280, 57] on button "Next" at bounding box center [1262, 51] width 86 height 34
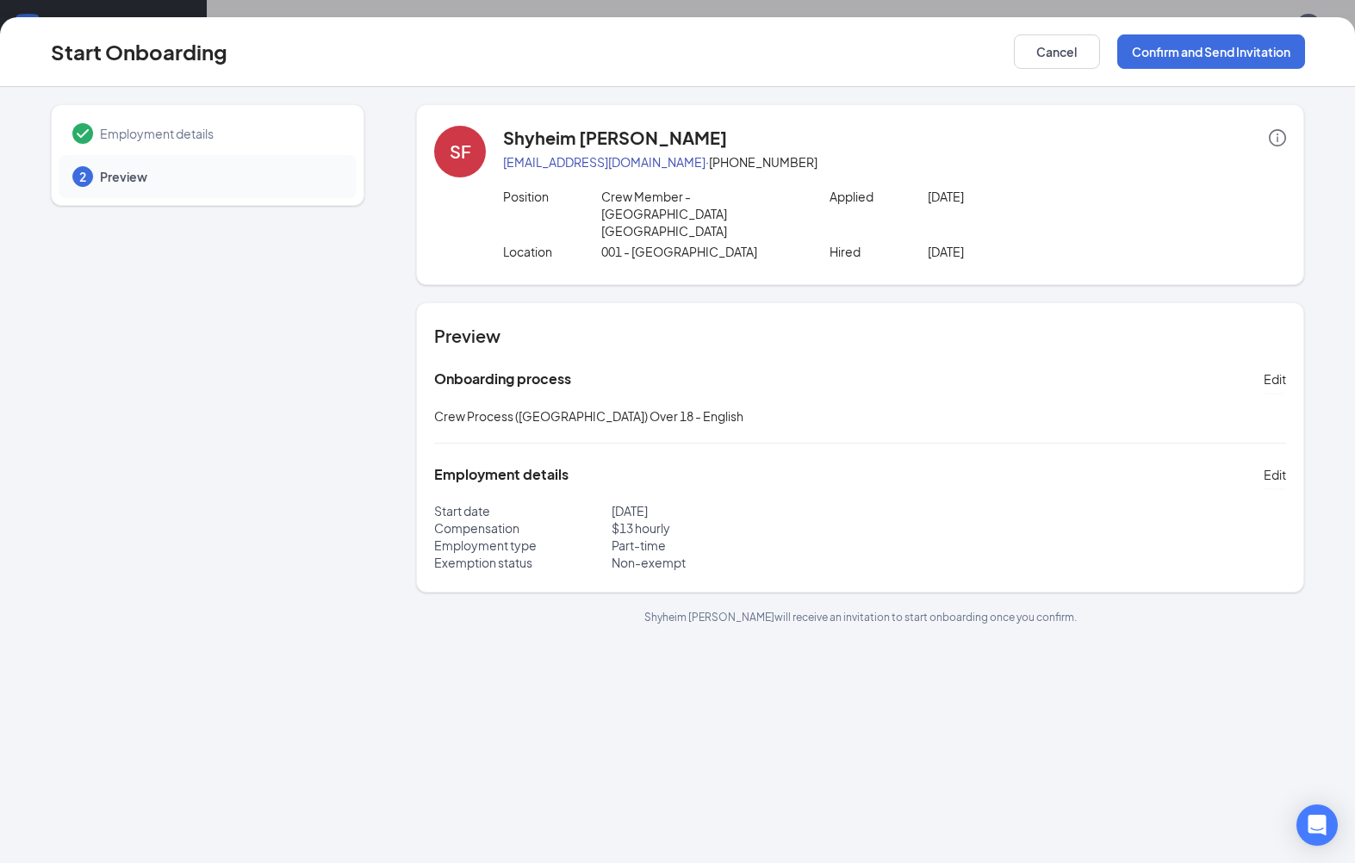
scroll to position [0, 0]
click at [1217, 53] on button "Confirm and Send Invitation" at bounding box center [1211, 51] width 188 height 34
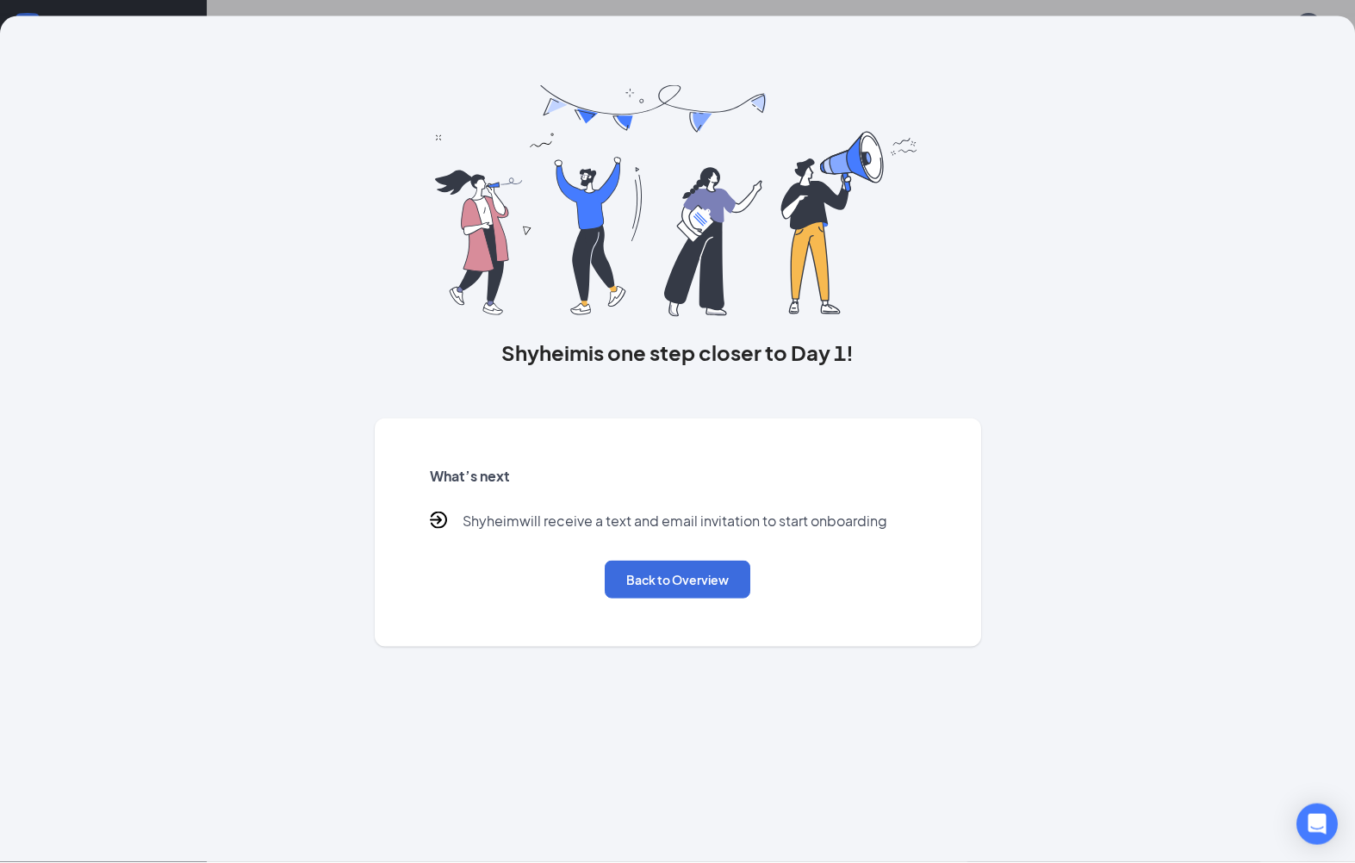
scroll to position [127, 0]
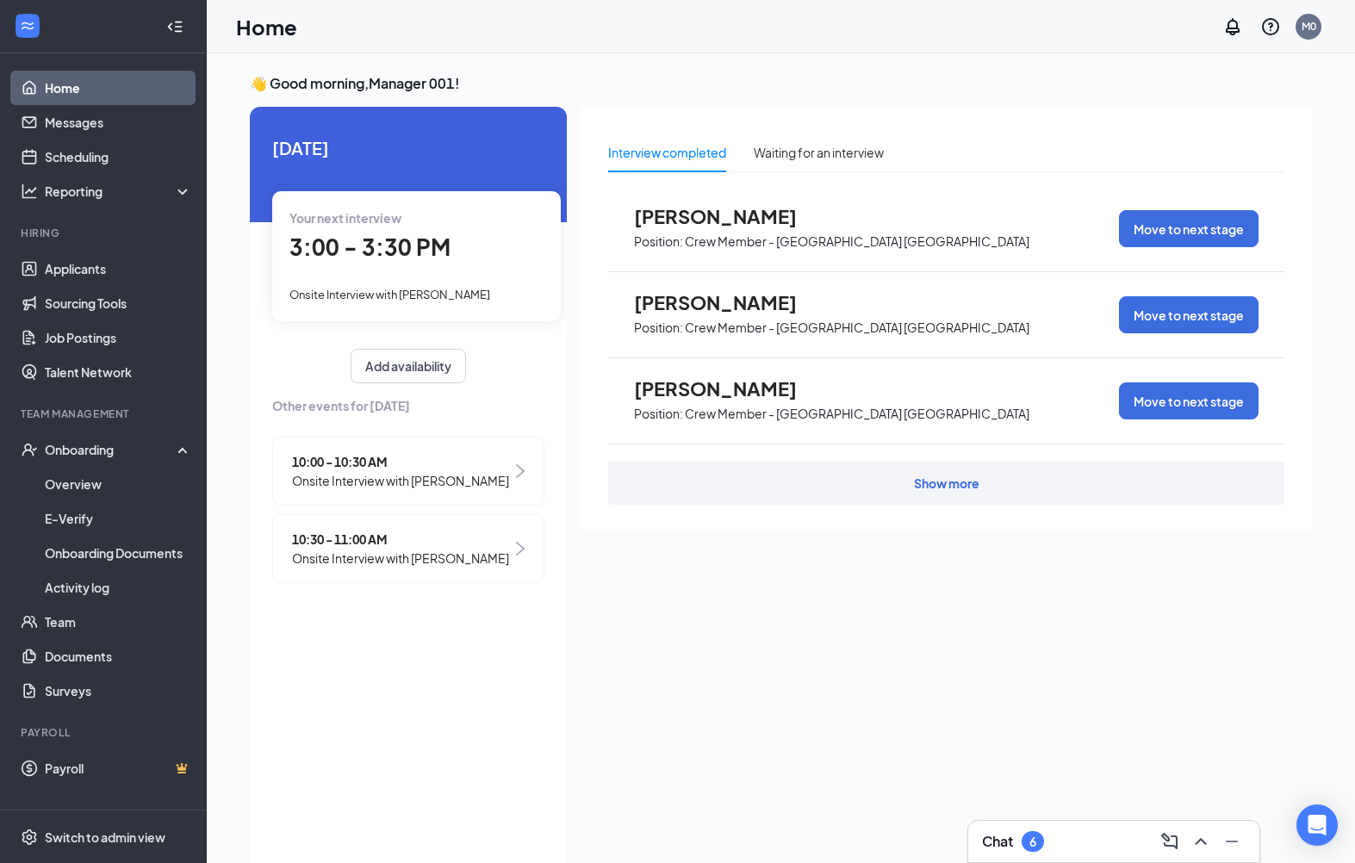
click at [77, 268] on link "Applicants" at bounding box center [118, 268] width 147 height 34
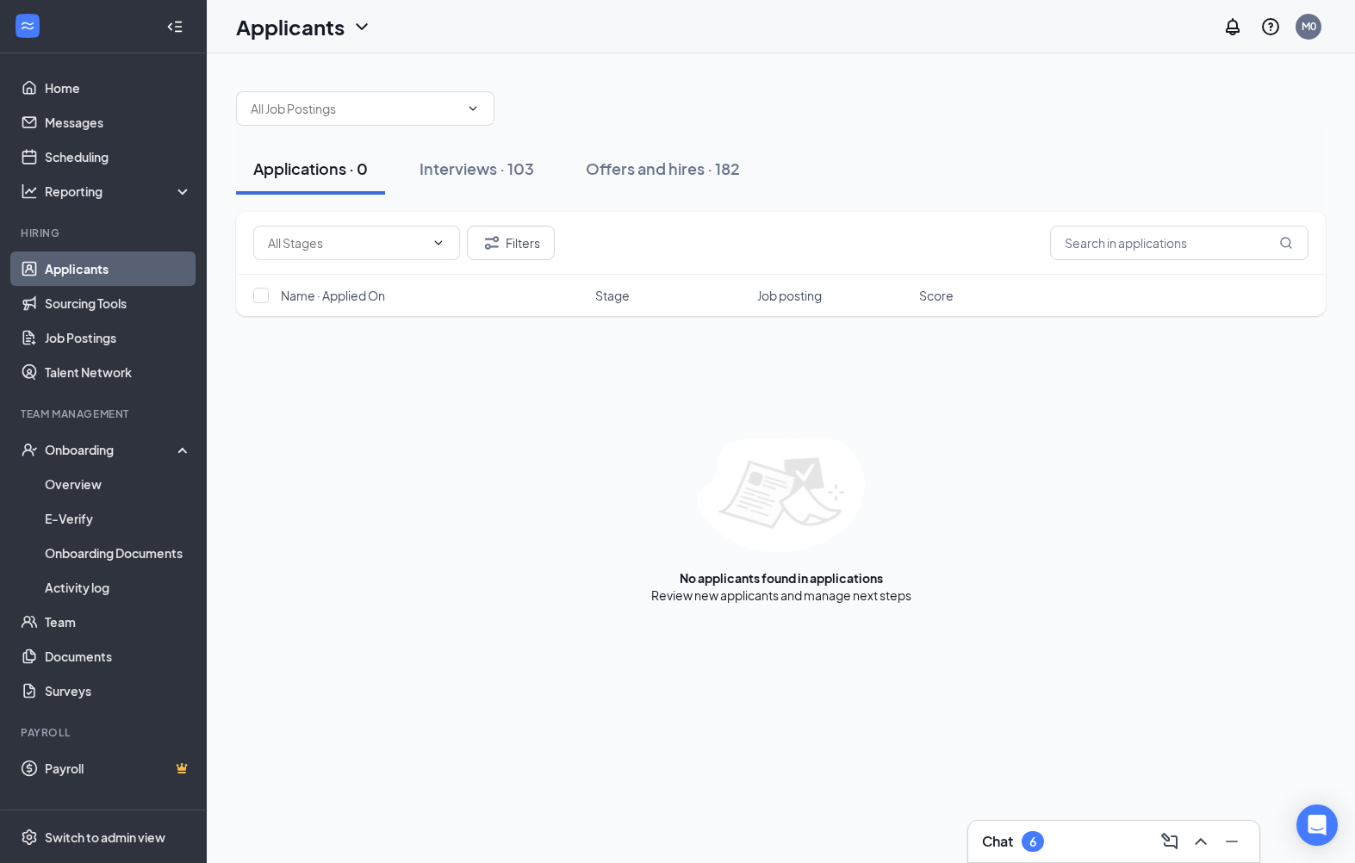
click at [47, 462] on div "Onboarding" at bounding box center [103, 449] width 207 height 34
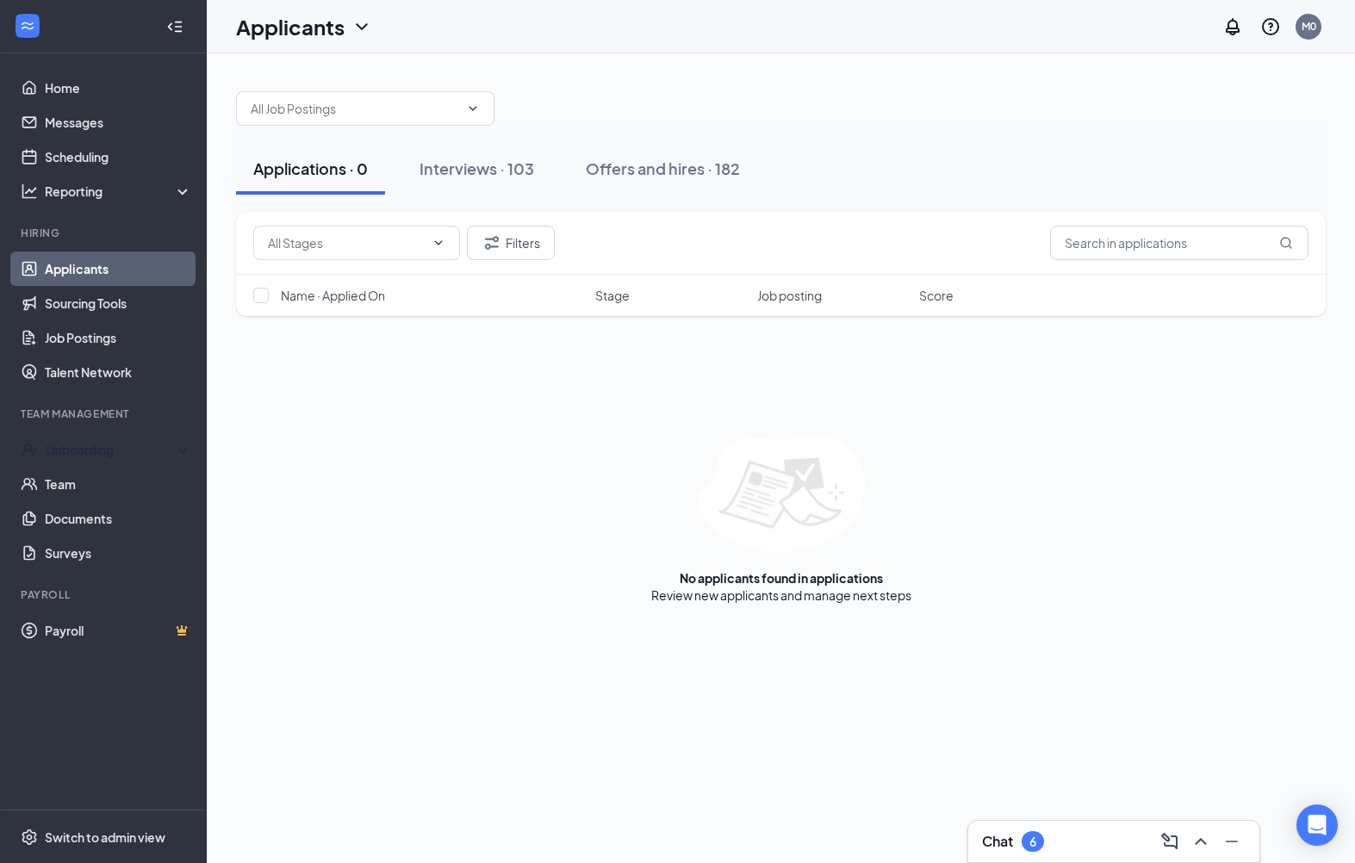
click at [39, 457] on div "Onboarding" at bounding box center [103, 449] width 207 height 34
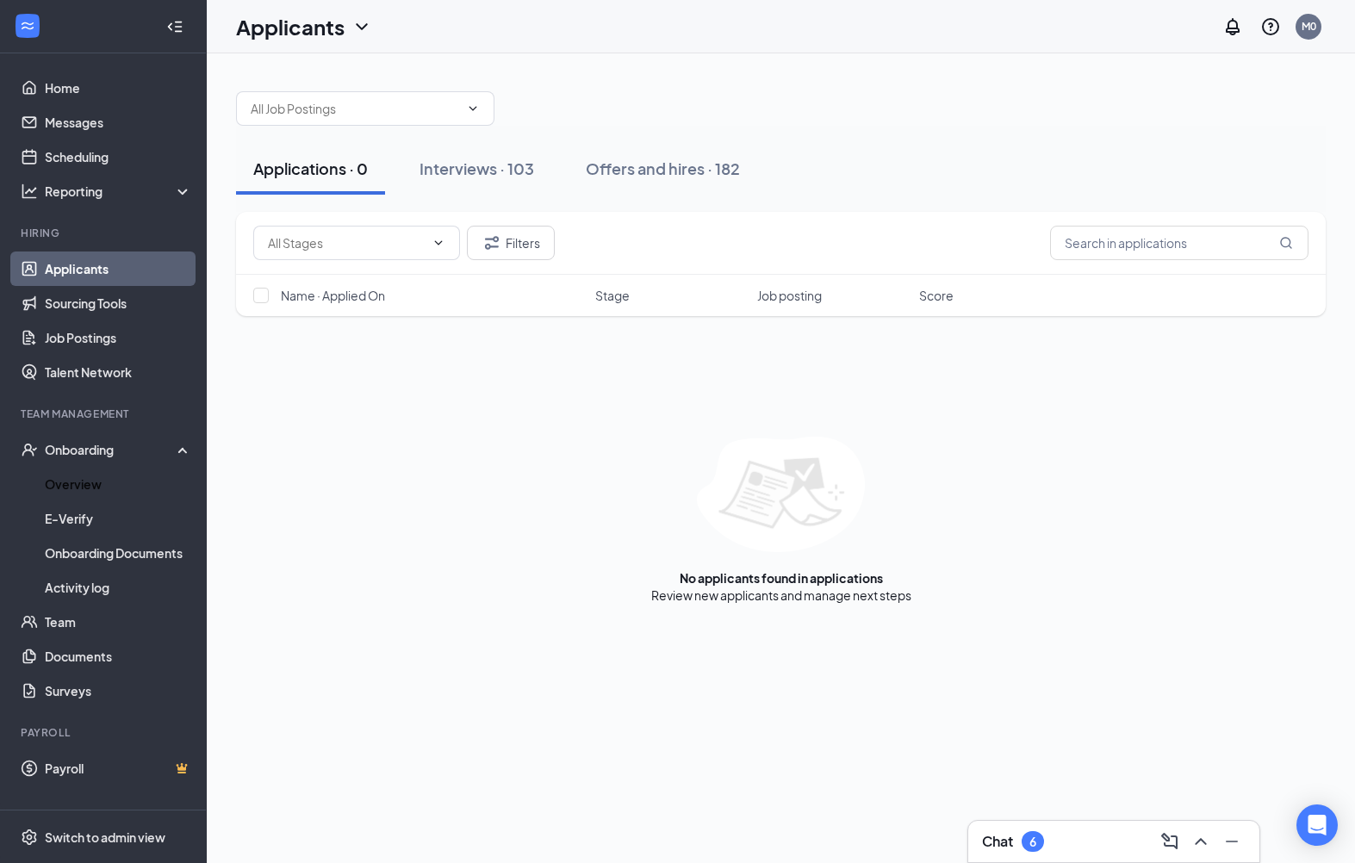
click at [52, 490] on link "Overview" at bounding box center [118, 484] width 147 height 34
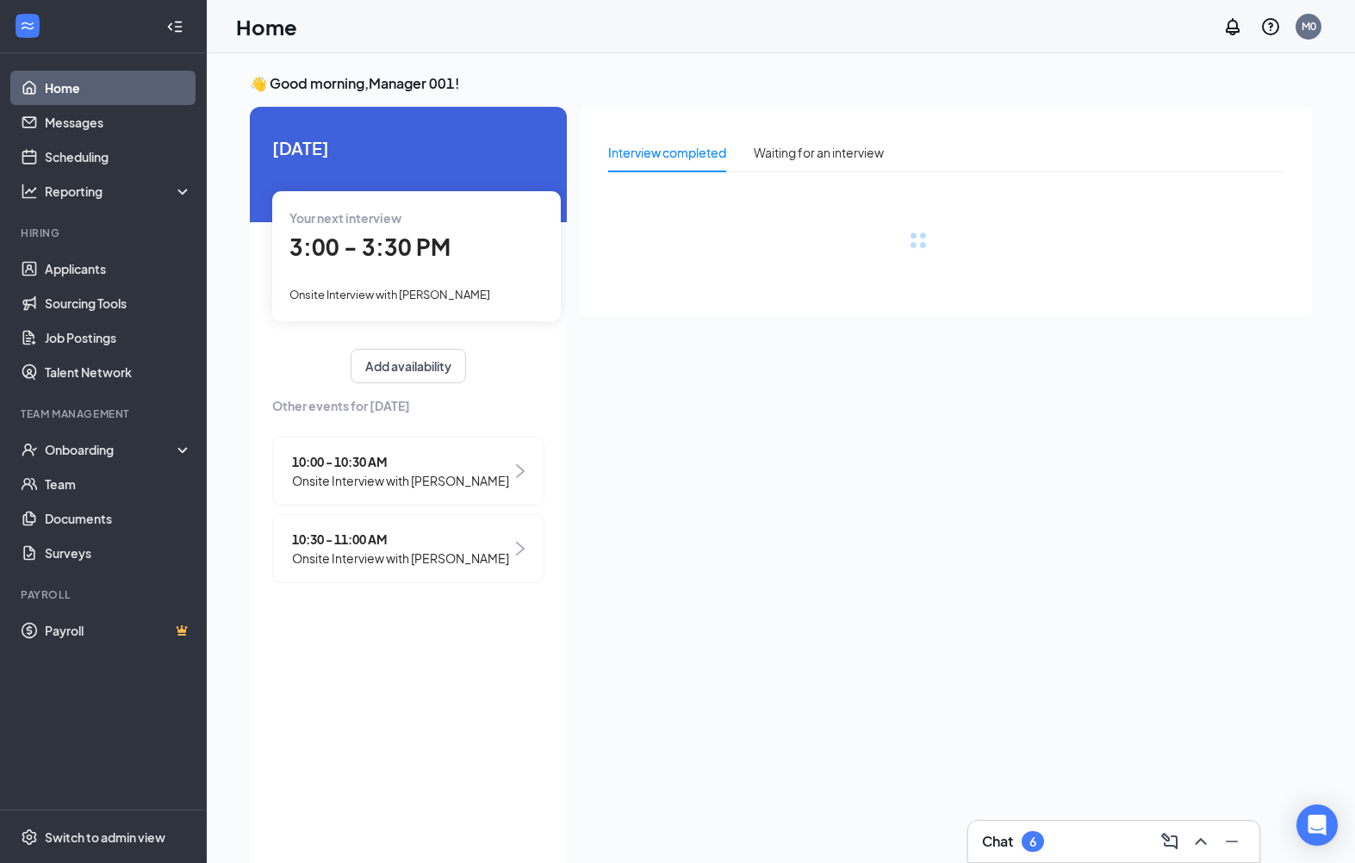
click at [32, 462] on div "Onboarding" at bounding box center [103, 449] width 207 height 34
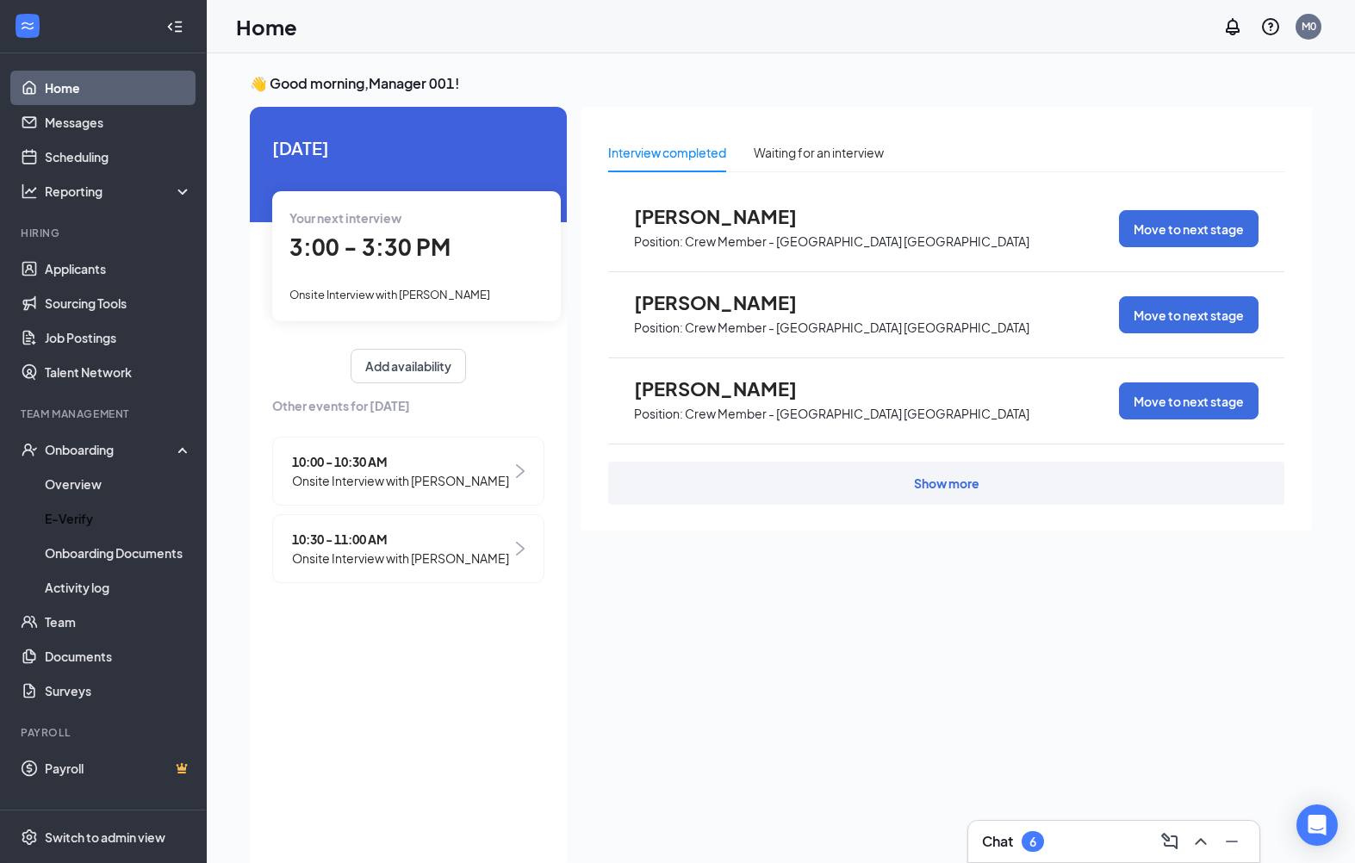
click at [106, 502] on link "E-Verify" at bounding box center [118, 518] width 147 height 34
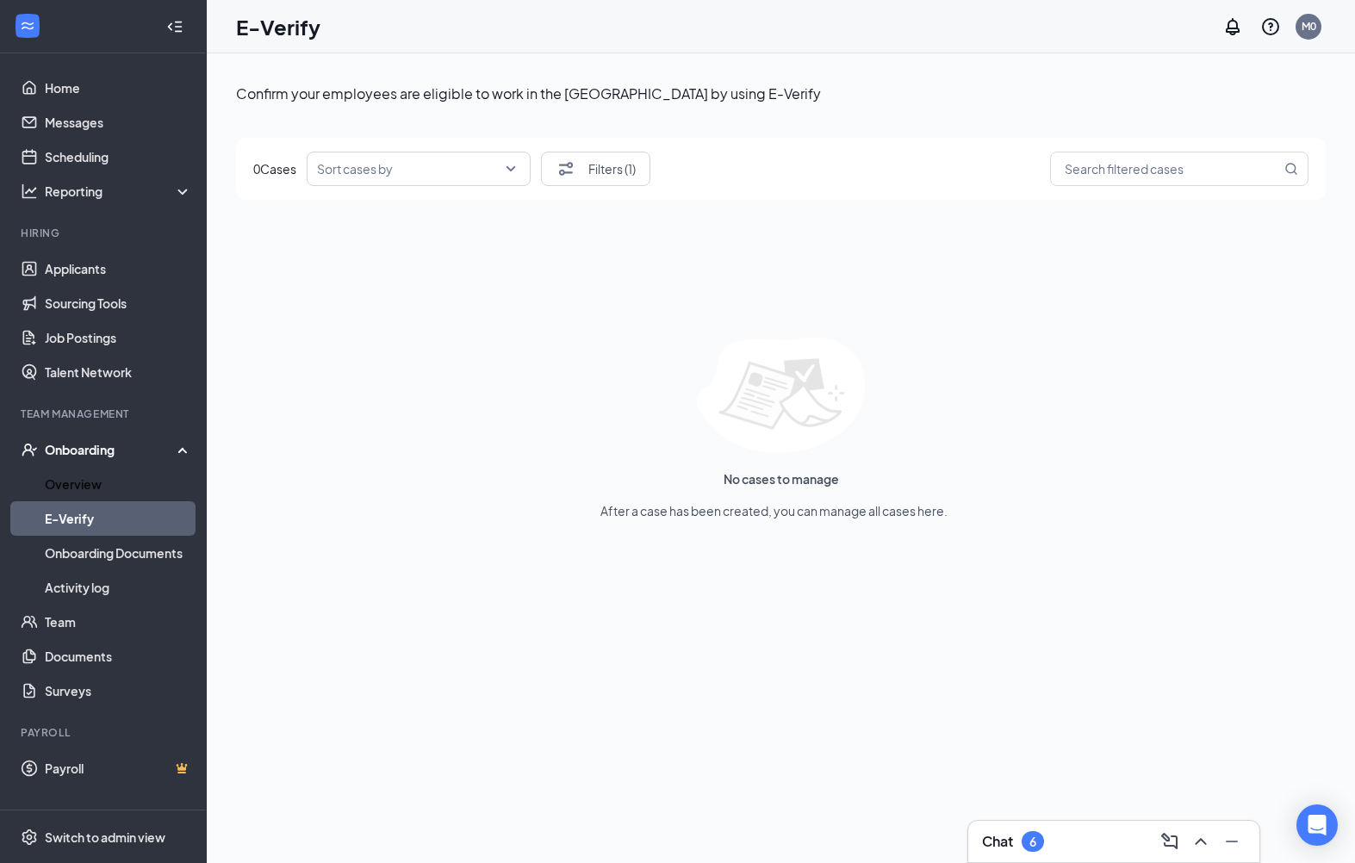
click at [96, 480] on link "Overview" at bounding box center [118, 484] width 147 height 34
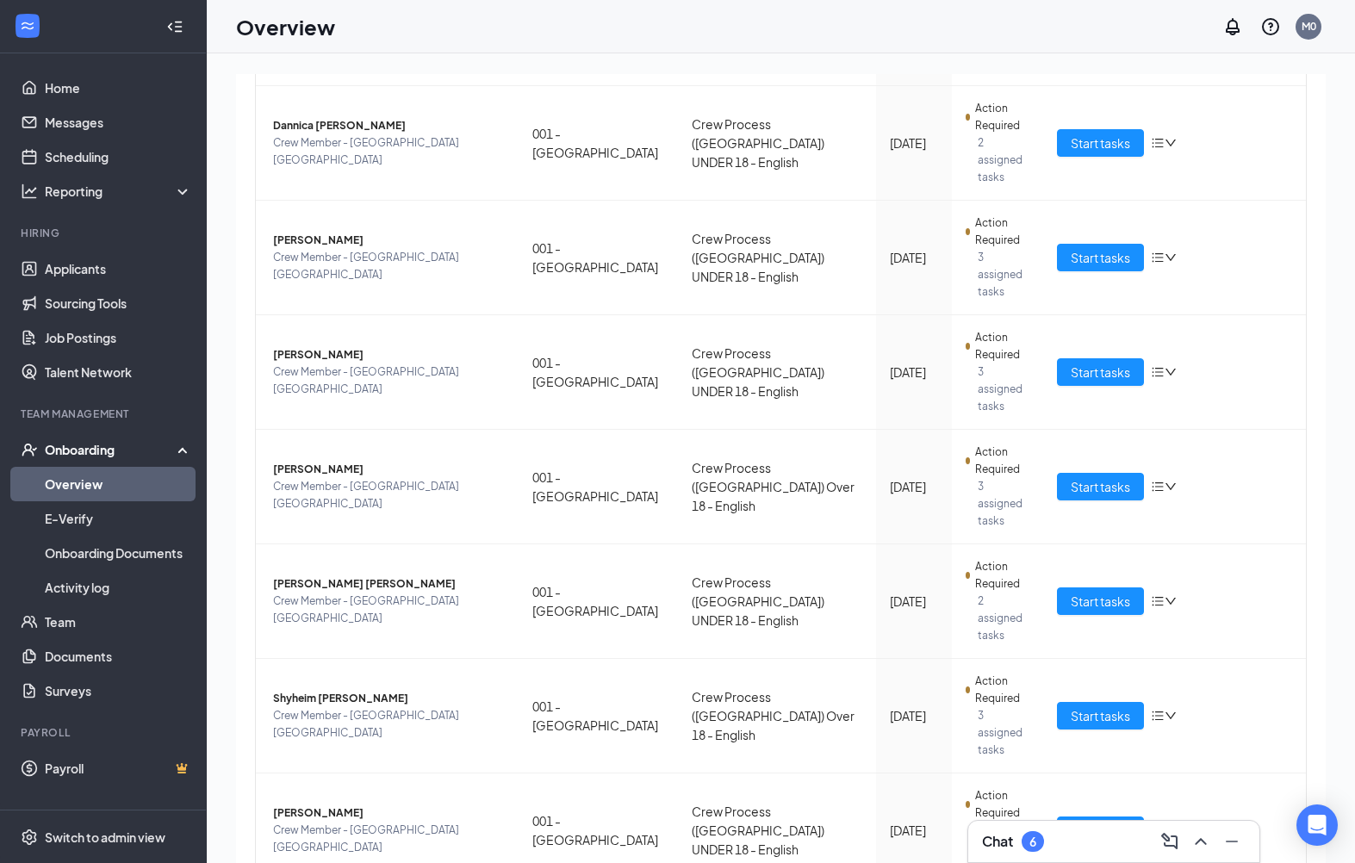
scroll to position [336, 0]
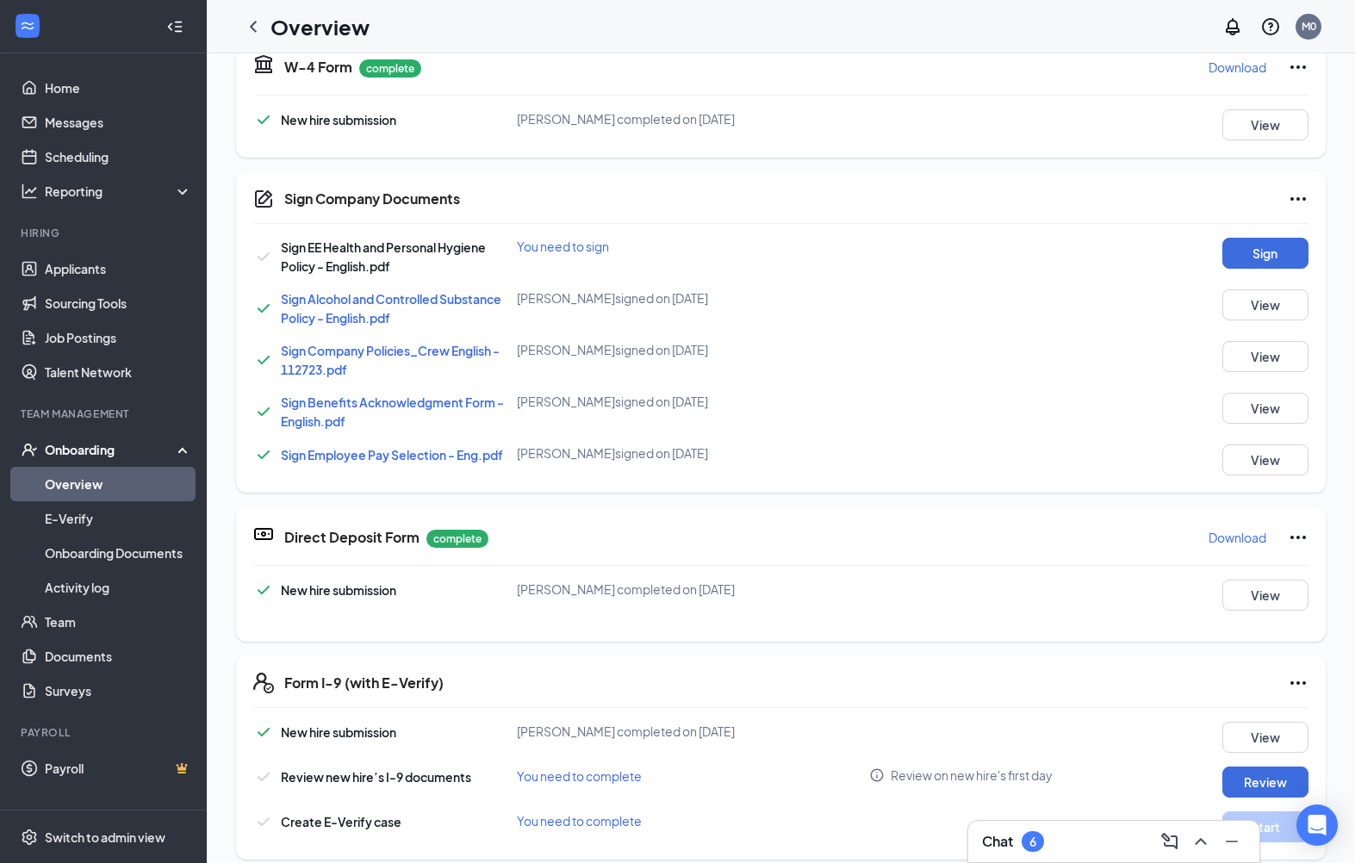
scroll to position [614, 0]
click at [1269, 238] on button "Sign" at bounding box center [1265, 253] width 86 height 31
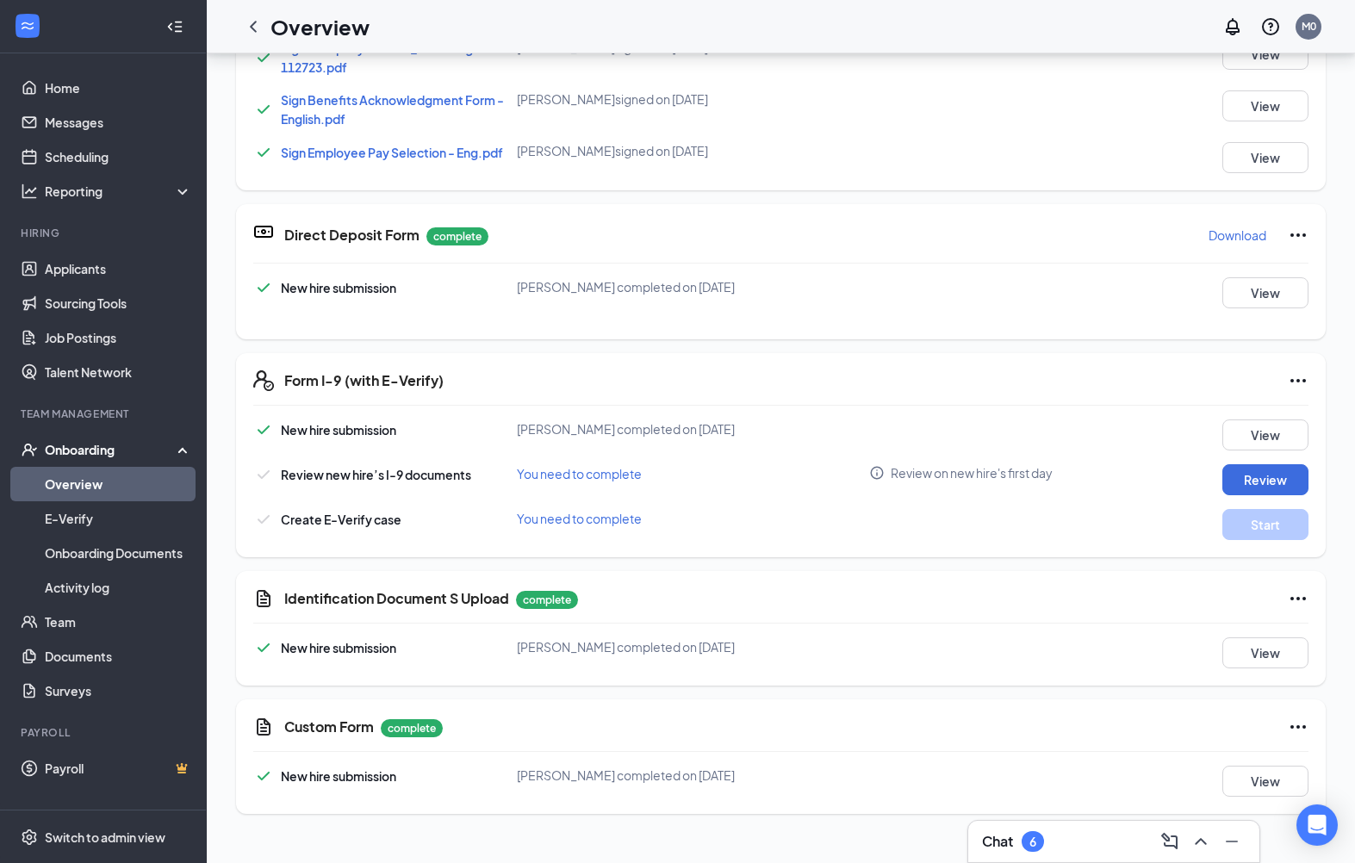
scroll to position [612, 0]
click at [1283, 637] on button "View" at bounding box center [1265, 652] width 86 height 31
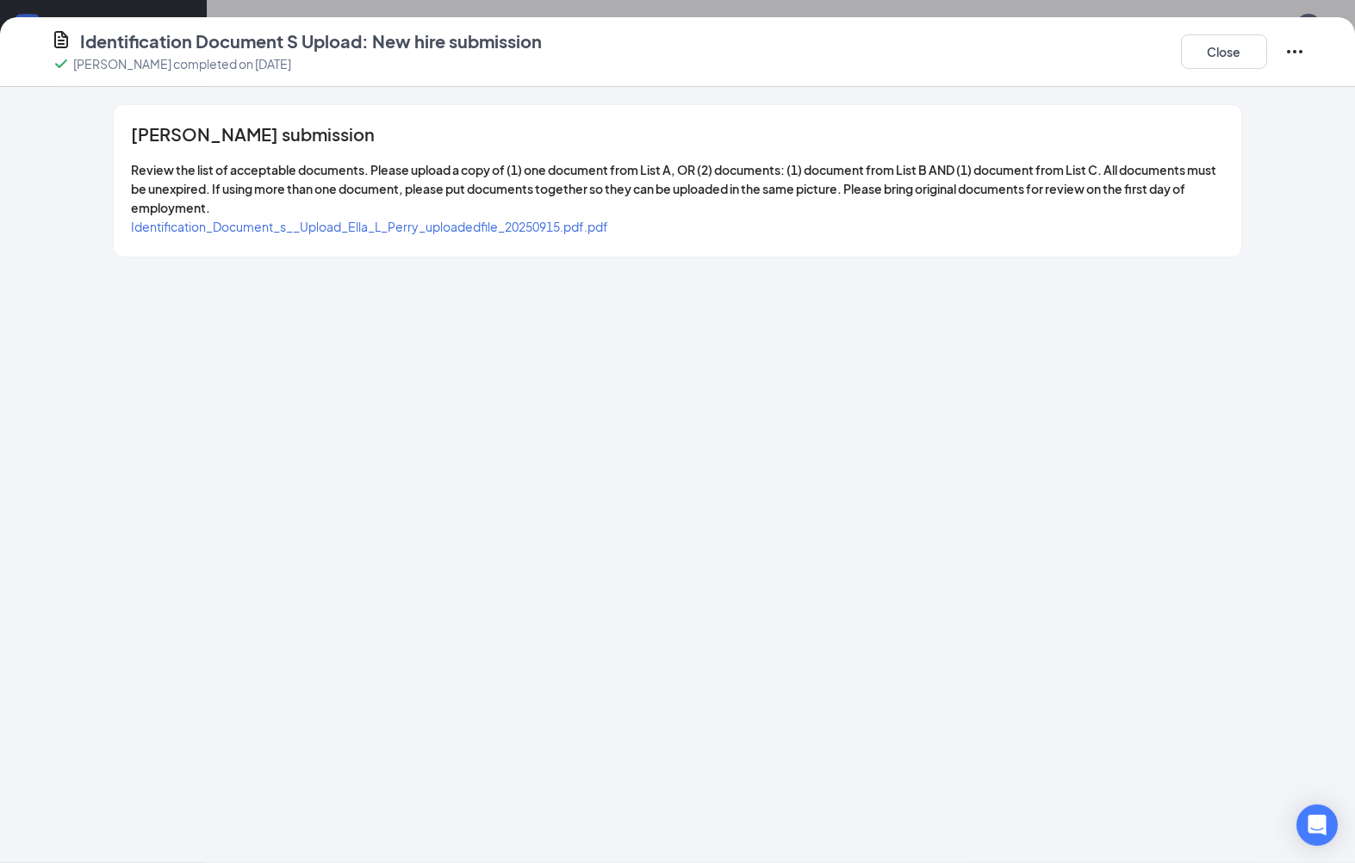
click at [578, 229] on span "Identification_Document_s__Upload_Ella_L_Perry_uploadedfile_20250915.pdf.pdf" at bounding box center [369, 227] width 477 height 16
click at [1230, 38] on button "Close" at bounding box center [1224, 51] width 86 height 34
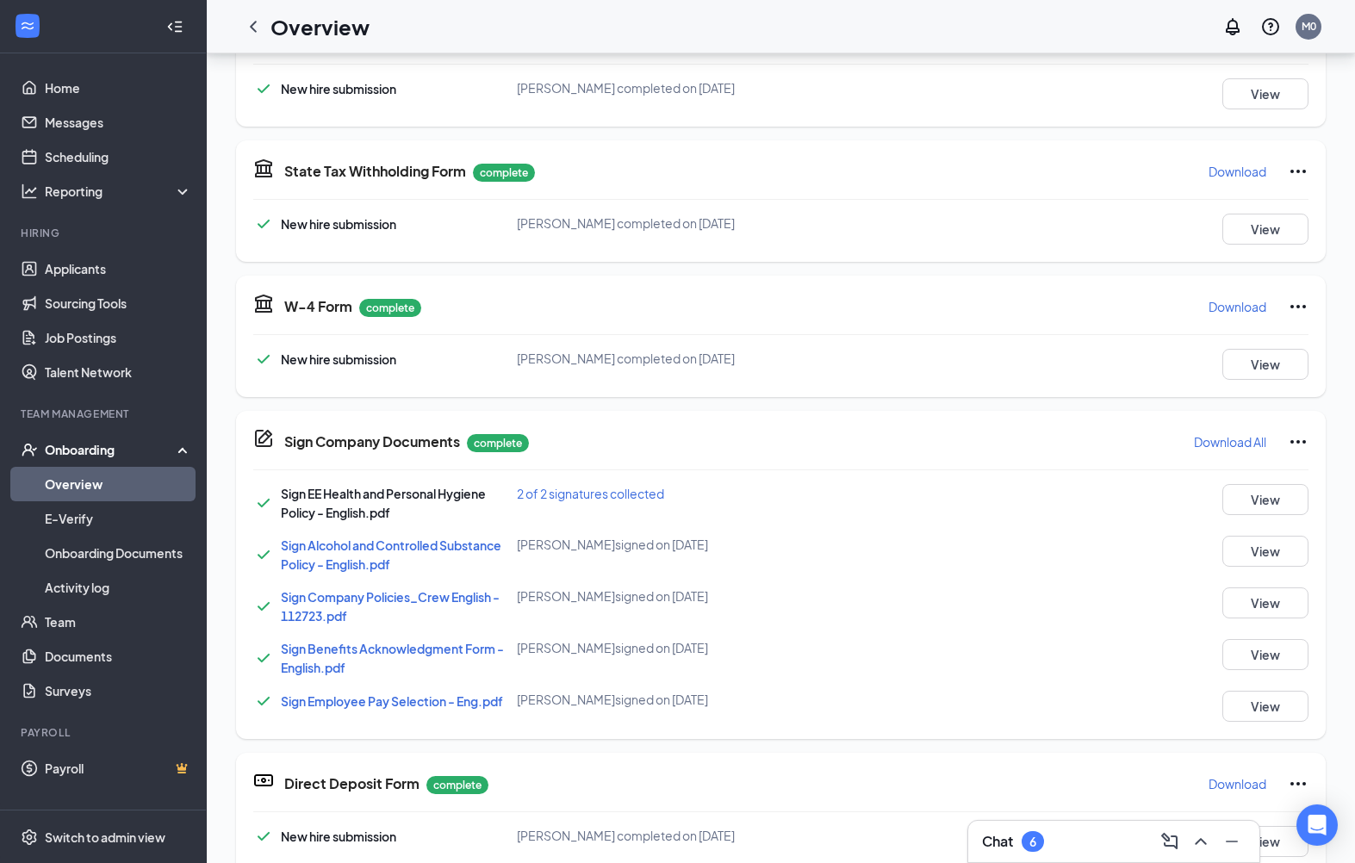
scroll to position [0, 0]
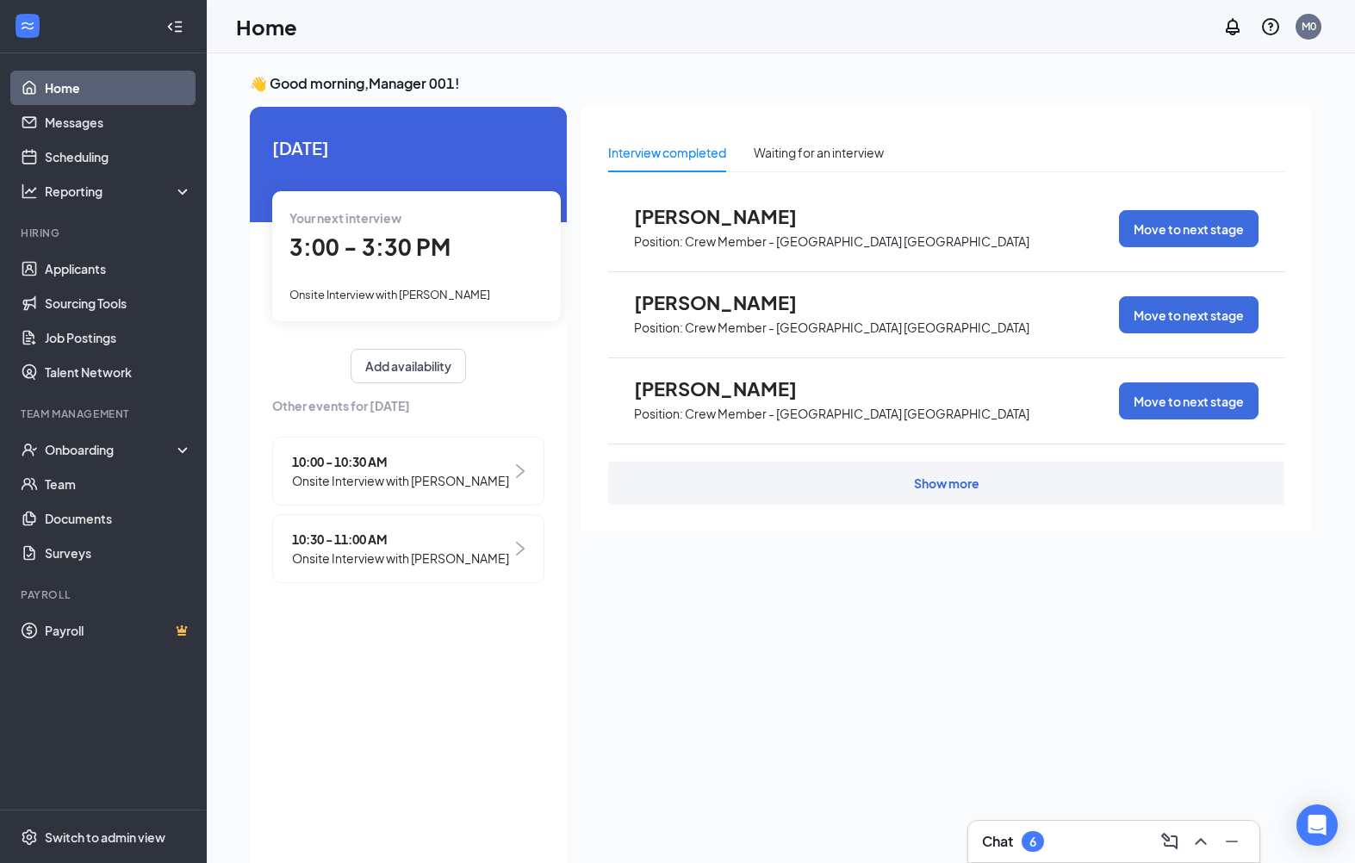
click at [56, 256] on link "Applicants" at bounding box center [118, 268] width 147 height 34
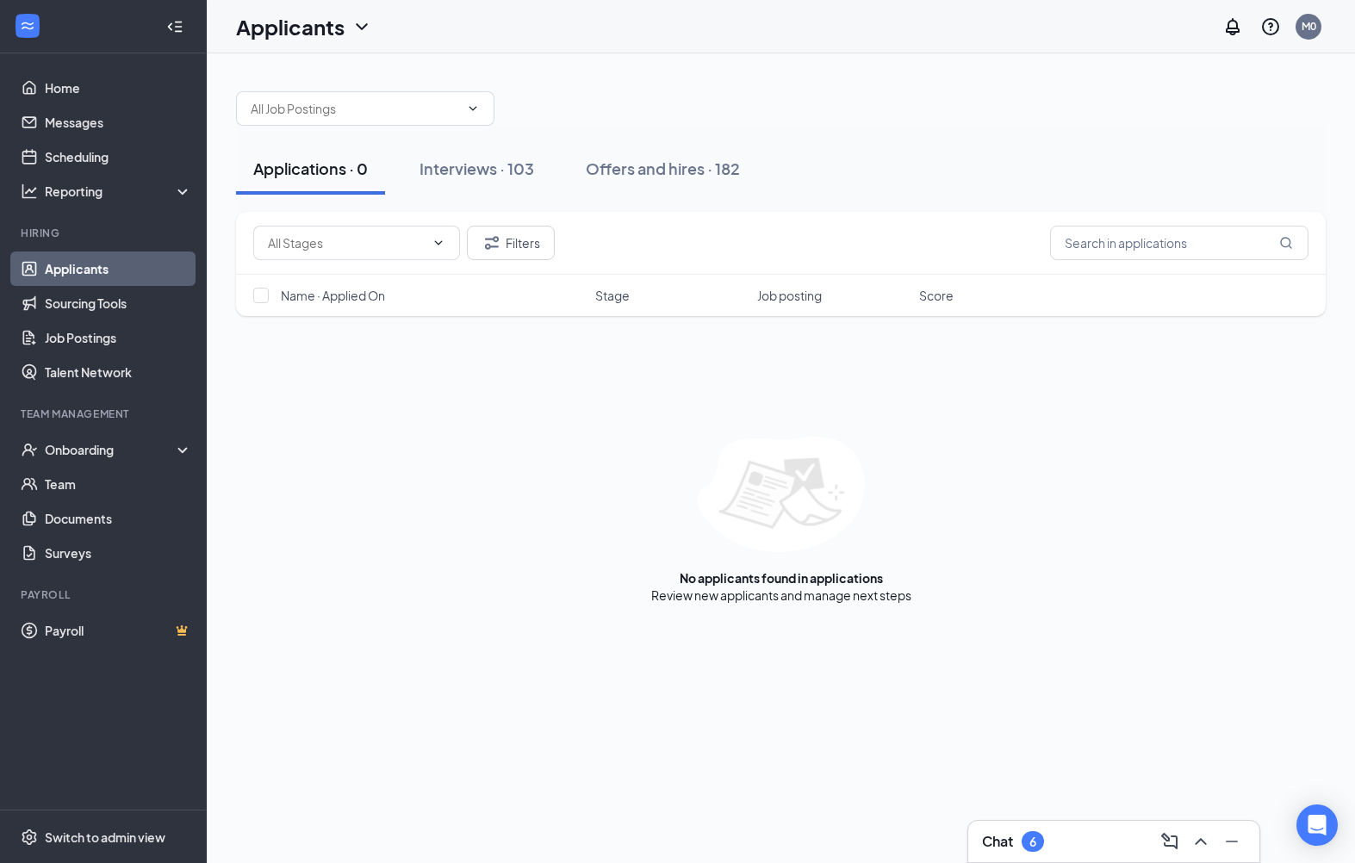
click at [668, 159] on div "Offers and hires · 182" at bounding box center [663, 169] width 154 height 22
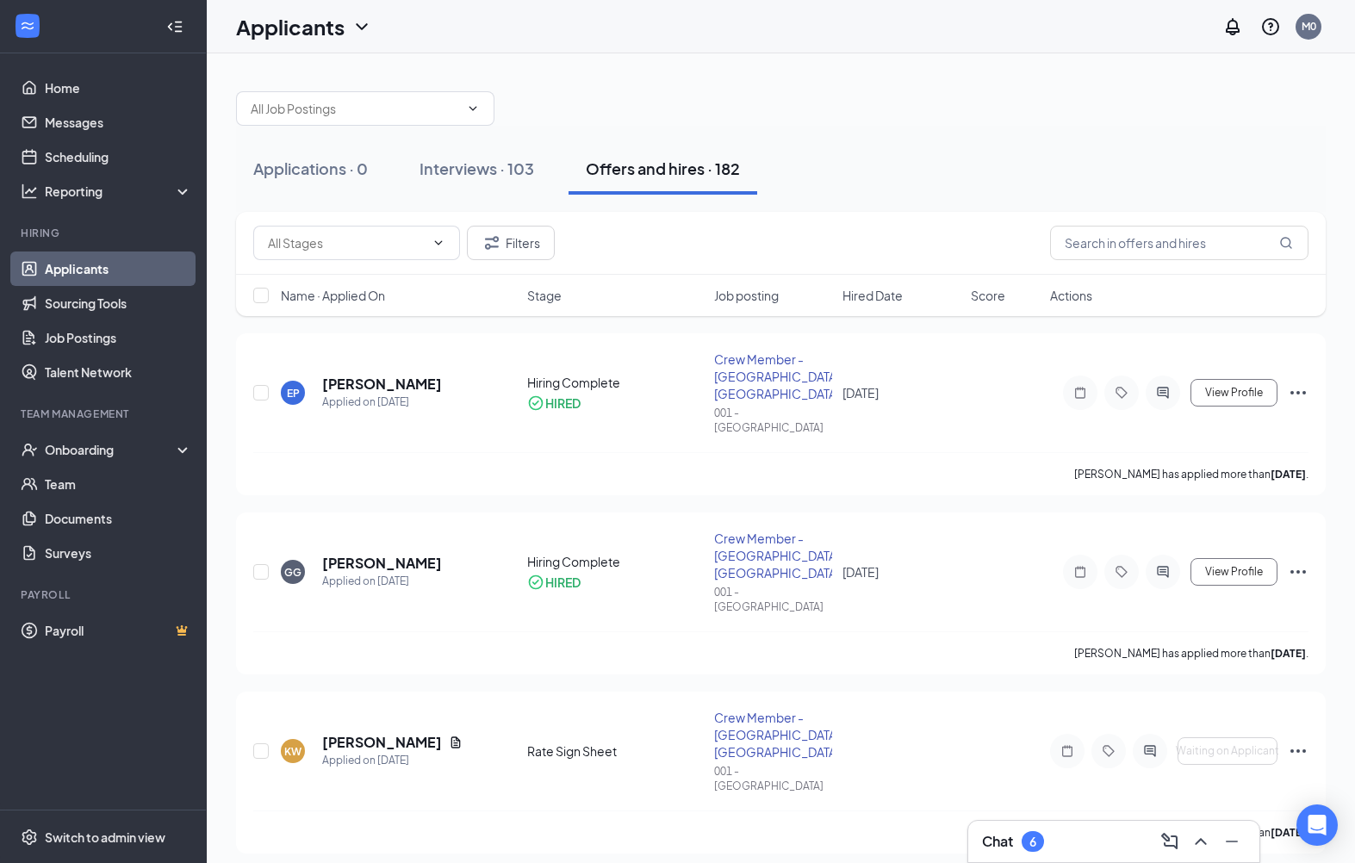
click at [1174, 375] on div "View Profile" at bounding box center [1179, 392] width 258 height 34
click at [1157, 387] on icon "ActiveChat" at bounding box center [1162, 392] width 11 height 11
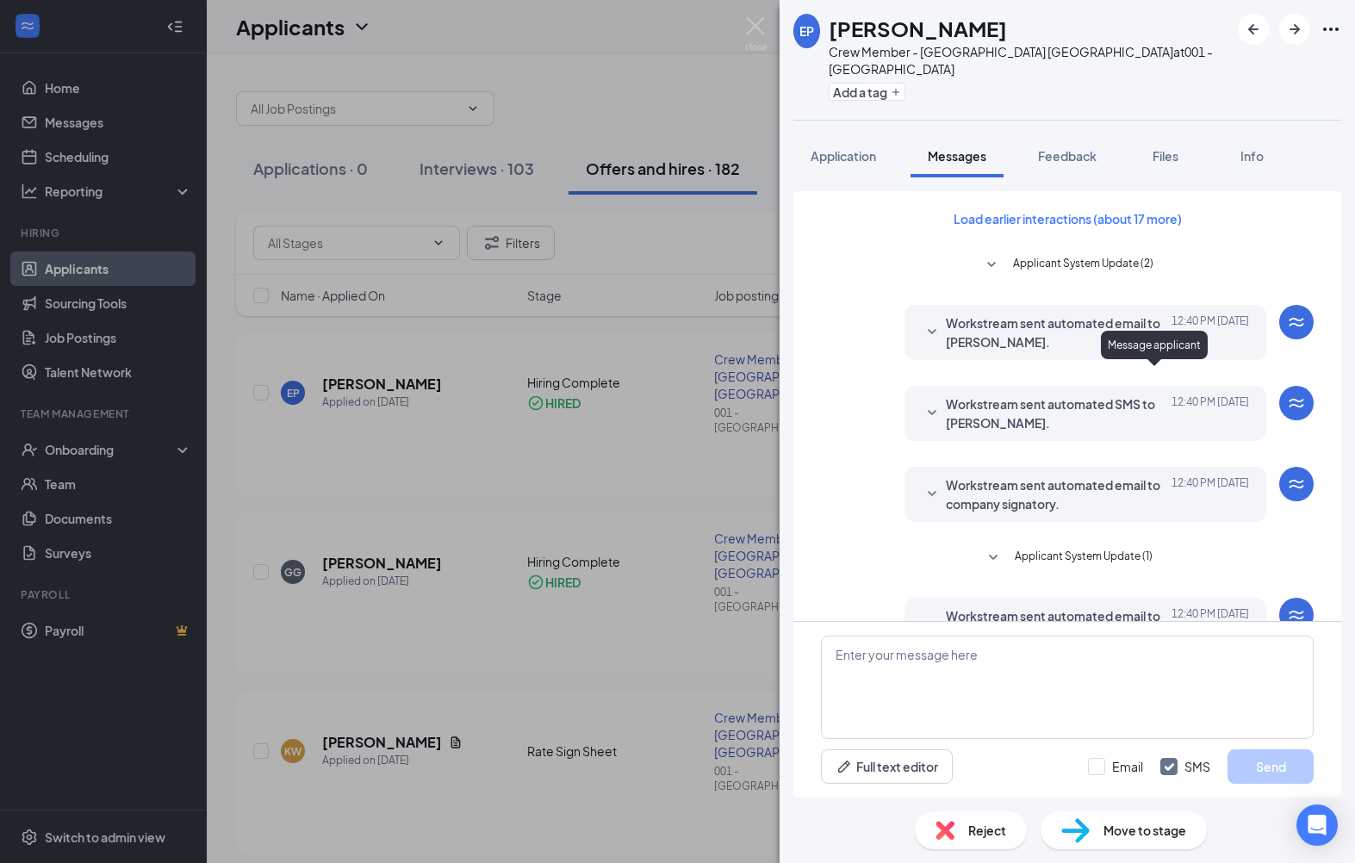
scroll to position [50, 0]
click at [940, 696] on textarea at bounding box center [1067, 687] width 493 height 103
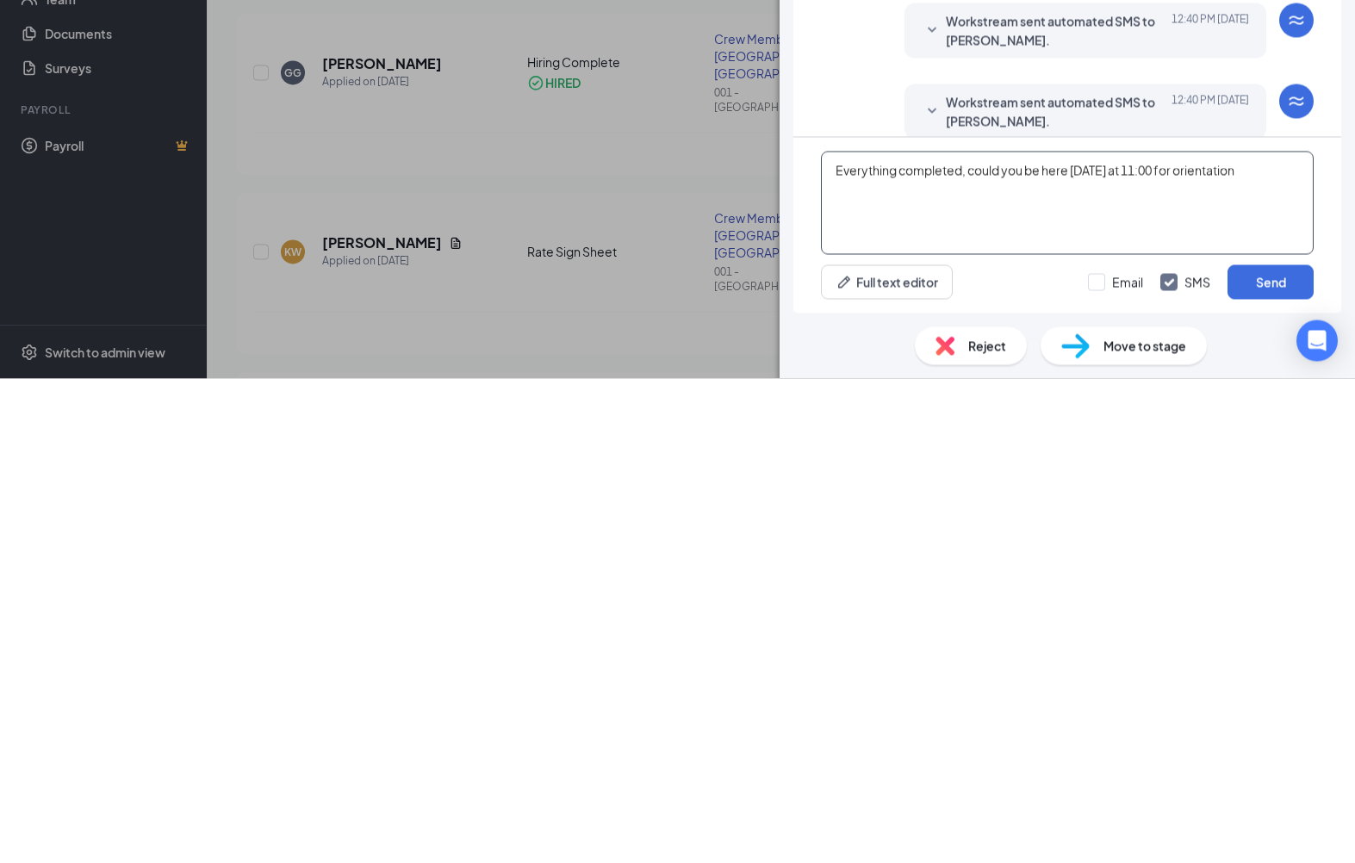
scroll to position [194, 0]
type textarea "Everything completed, could you be here [DATE] at 11:00 for orientation.CB"
click at [1266, 749] on button "Send" at bounding box center [1270, 766] width 86 height 34
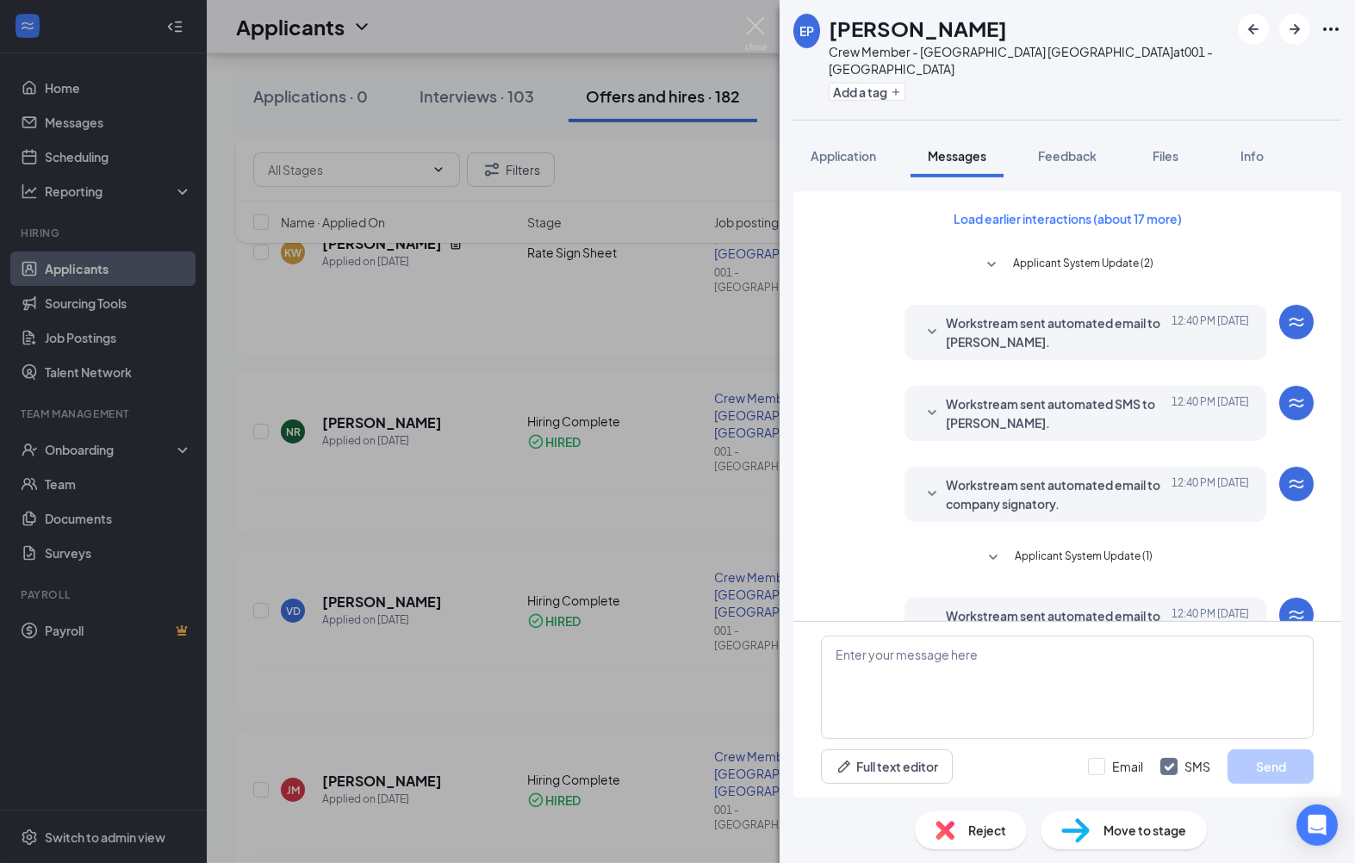
scroll to position [0, 0]
click at [478, 378] on div "EP Ella Perry Crew Member - Selma NC at 001 - Selma Add a tag Application Messa…" at bounding box center [677, 431] width 1355 height 863
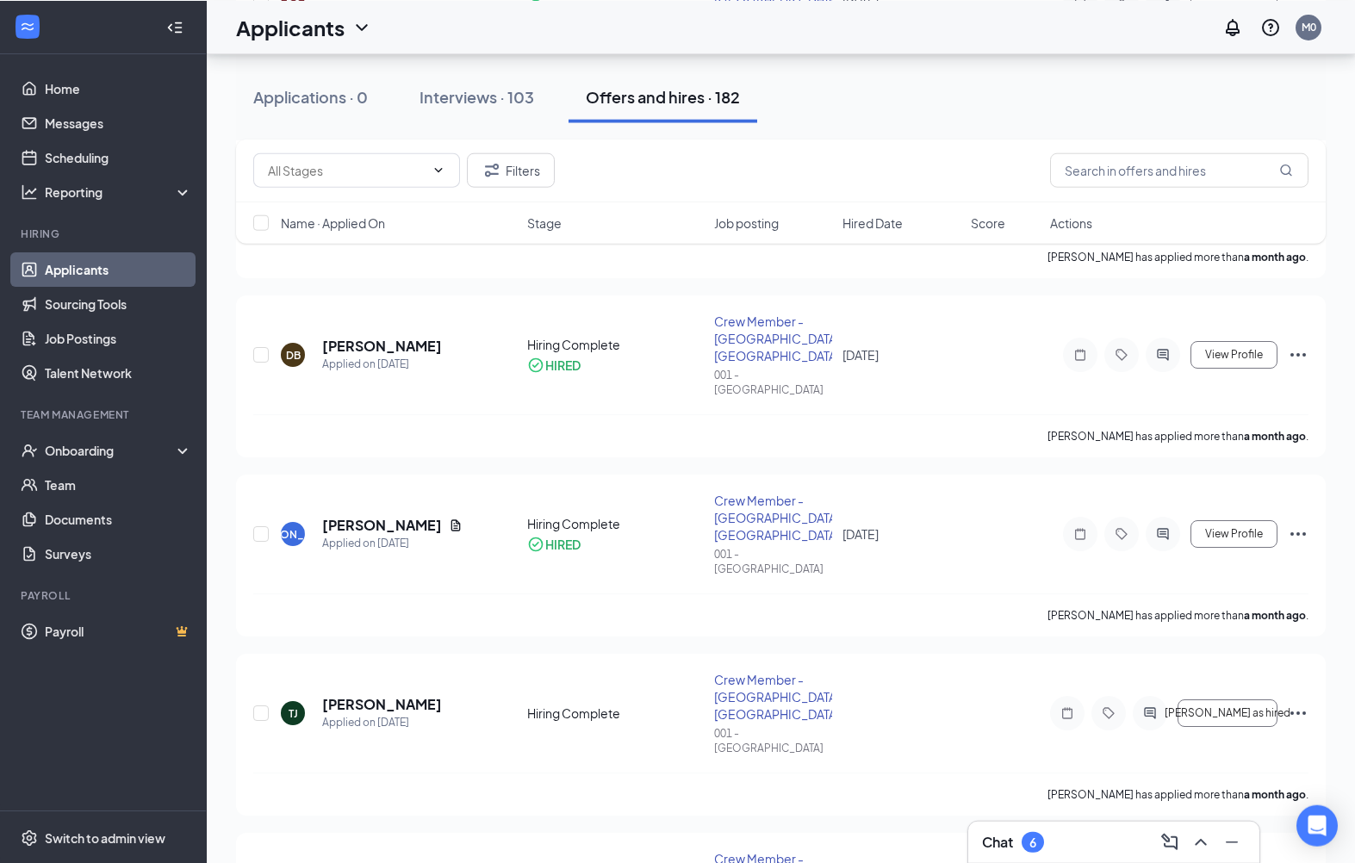
scroll to position [3623, 0]
click at [35, 446] on icon "UserCheck" at bounding box center [29, 449] width 17 height 17
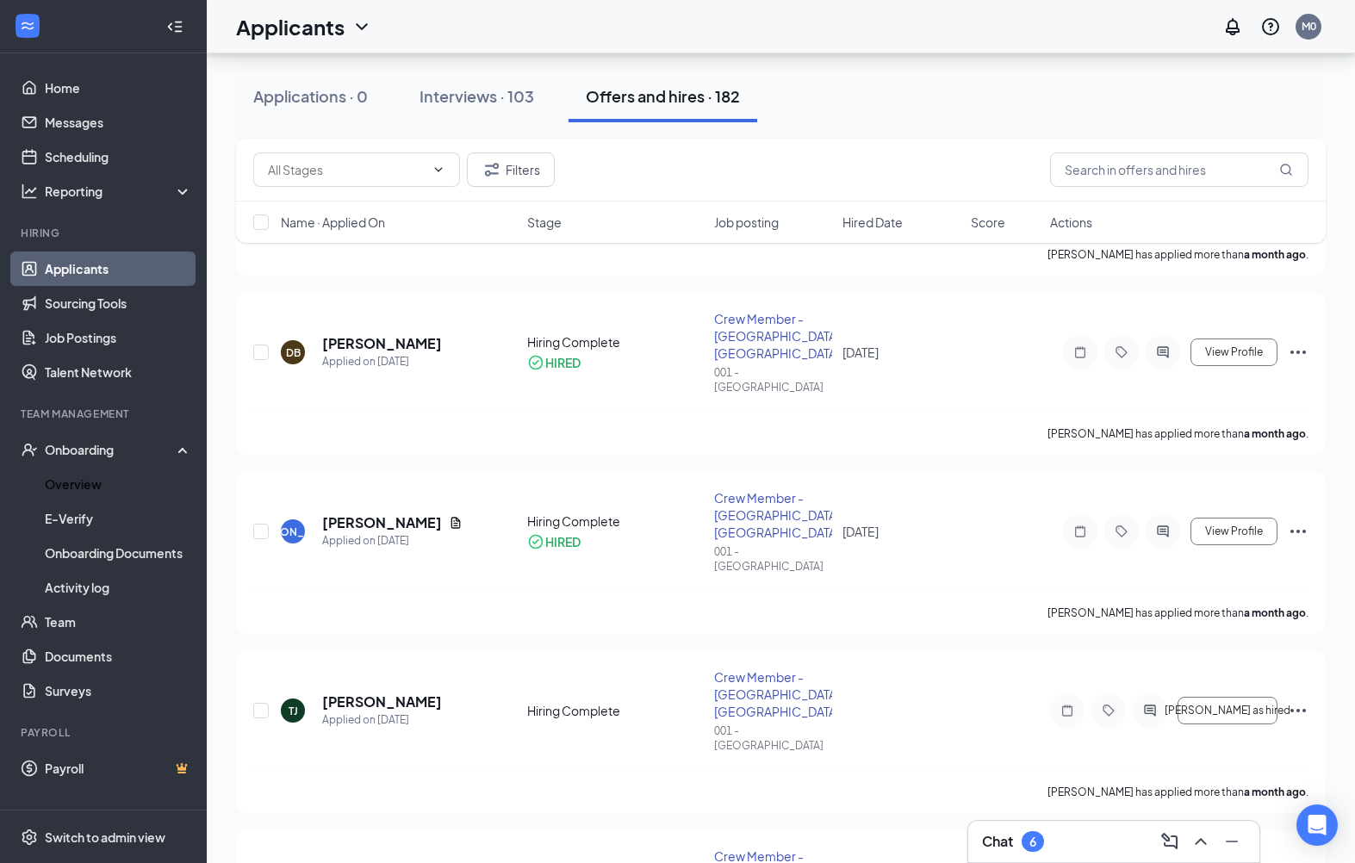
click at [82, 480] on link "Overview" at bounding box center [118, 484] width 147 height 34
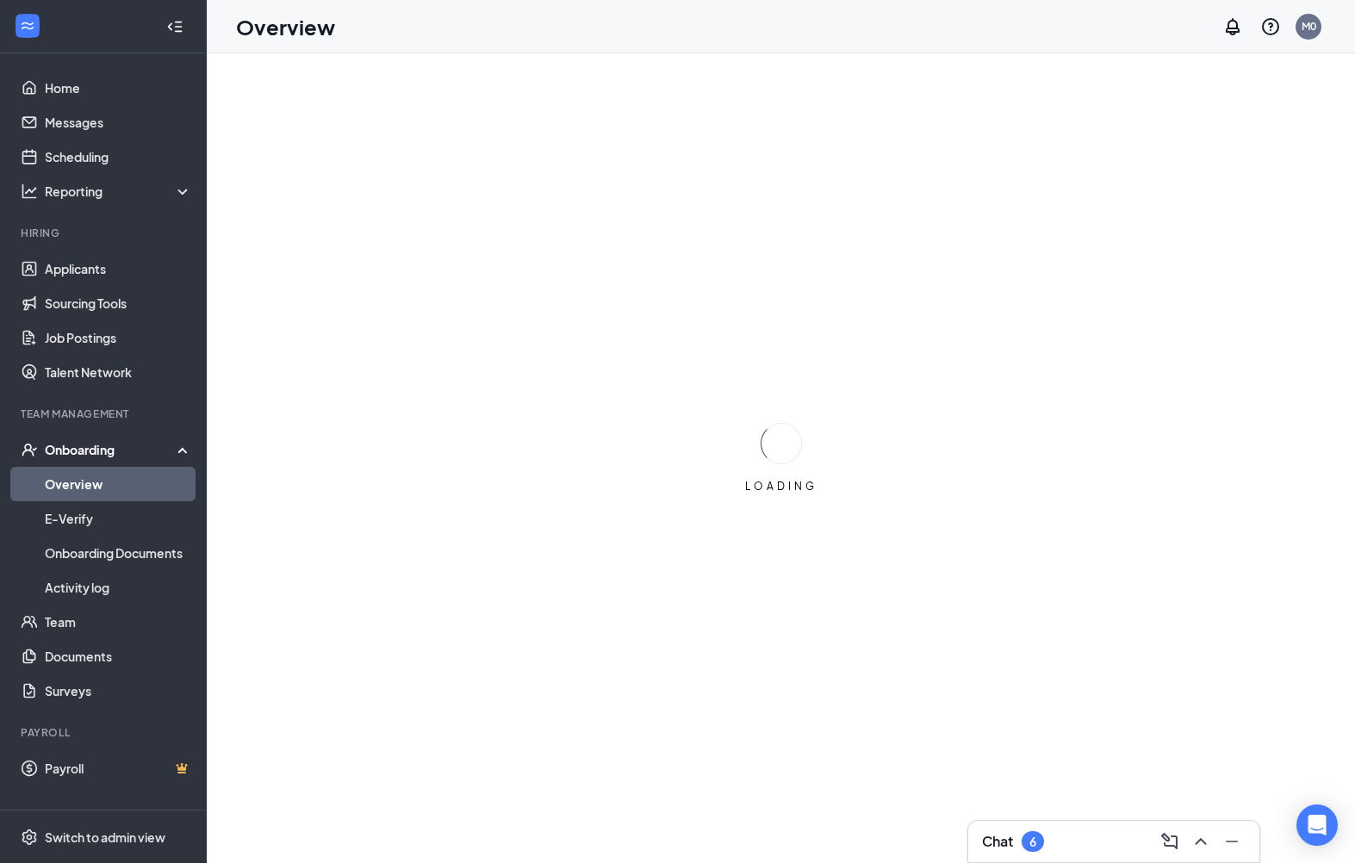
scroll to position [22, 0]
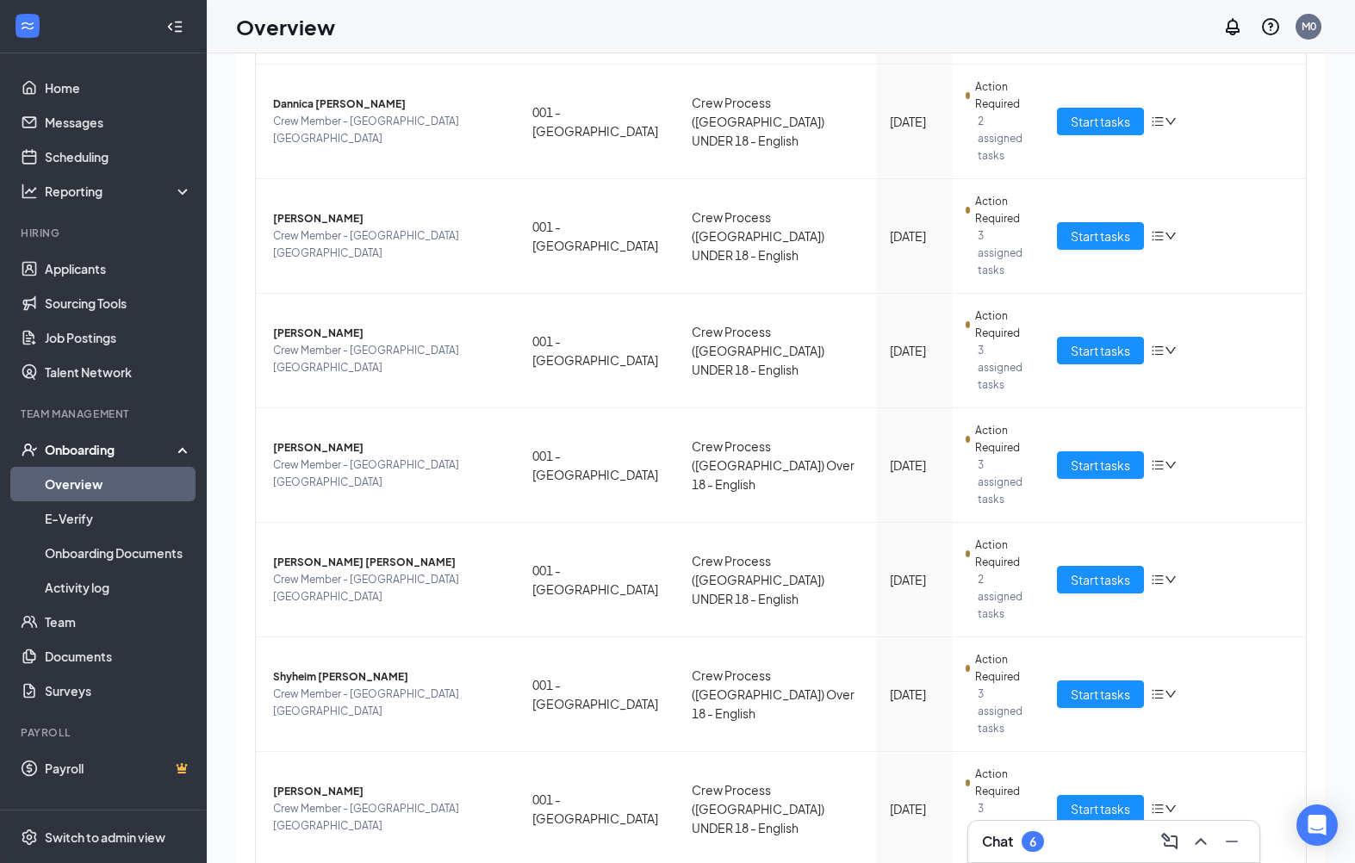
scroll to position [336, 0]
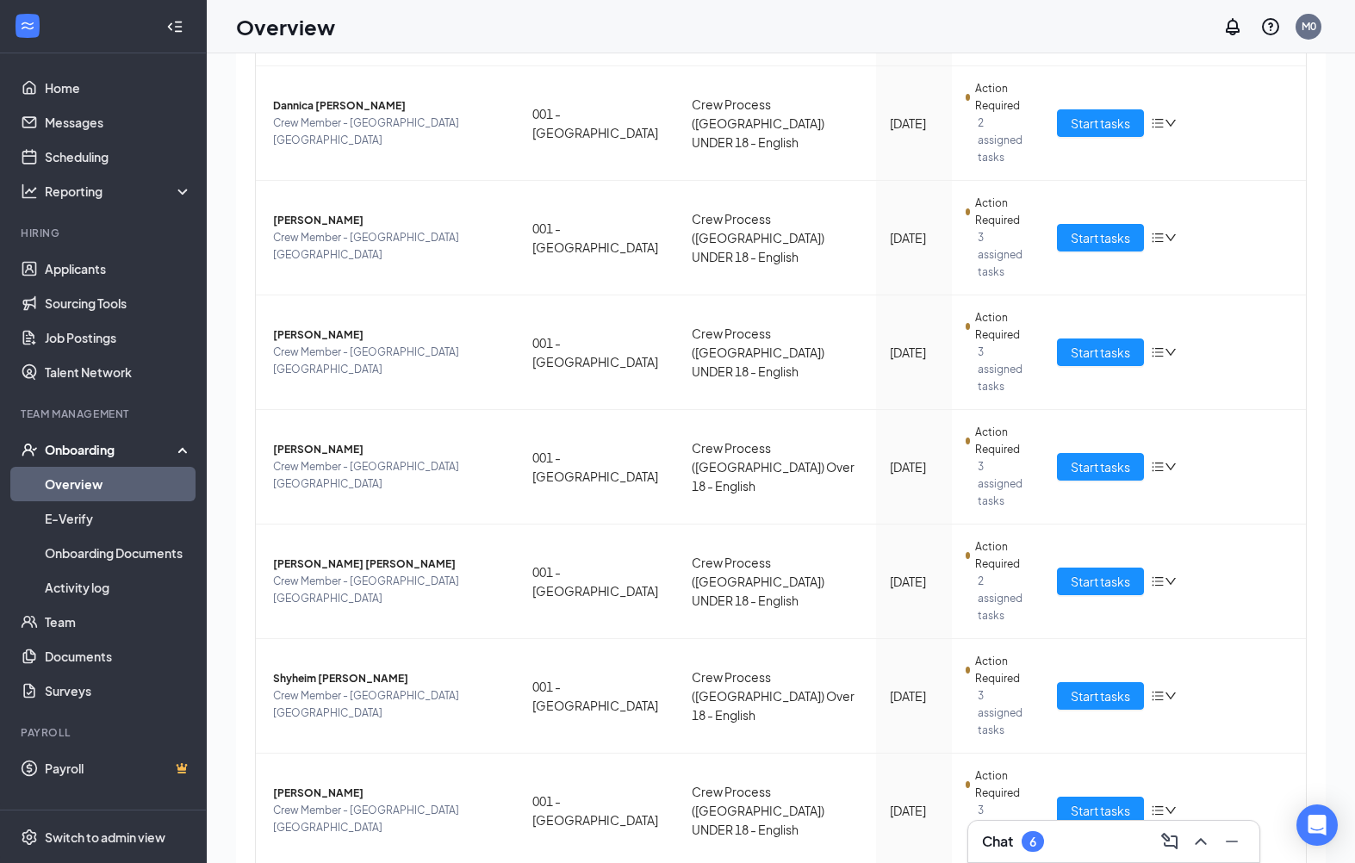
click at [45, 106] on link "Messages" at bounding box center [118, 122] width 147 height 34
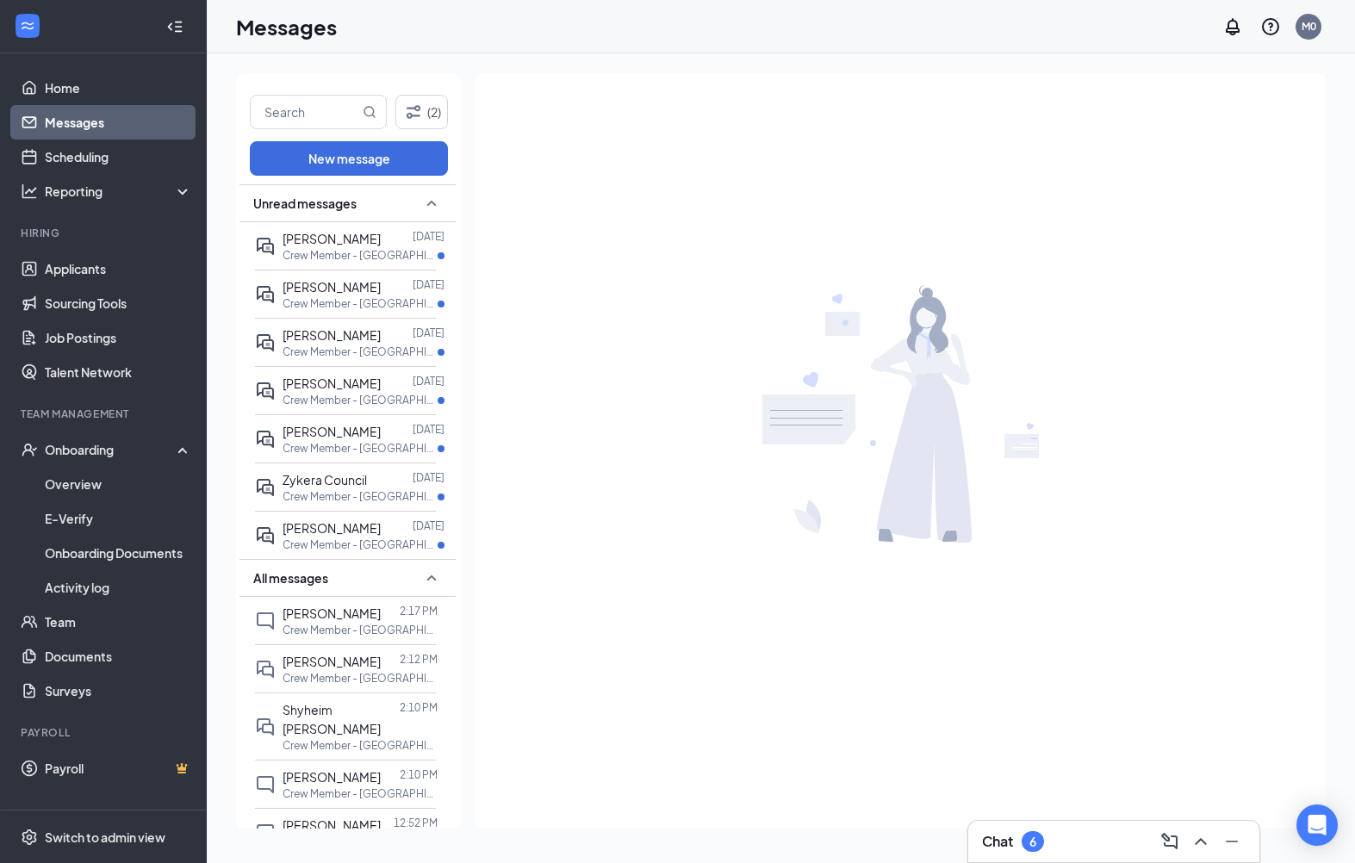
click at [421, 248] on p "Crew Member - Selma NC at 001 - Selma" at bounding box center [359, 255] width 155 height 15
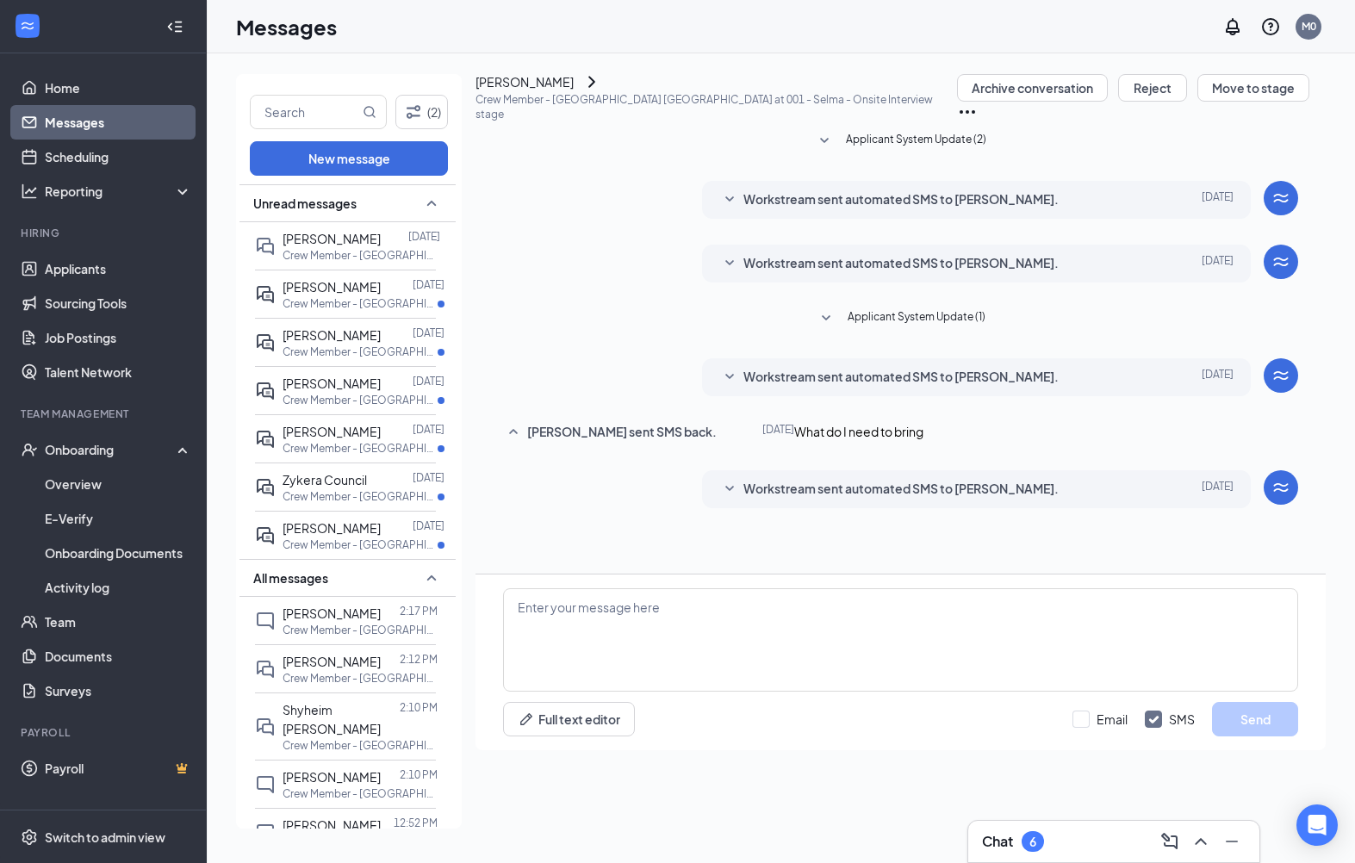
click at [425, 296] on p "Crew Member - Selma NC at 001 - Selma" at bounding box center [359, 303] width 155 height 15
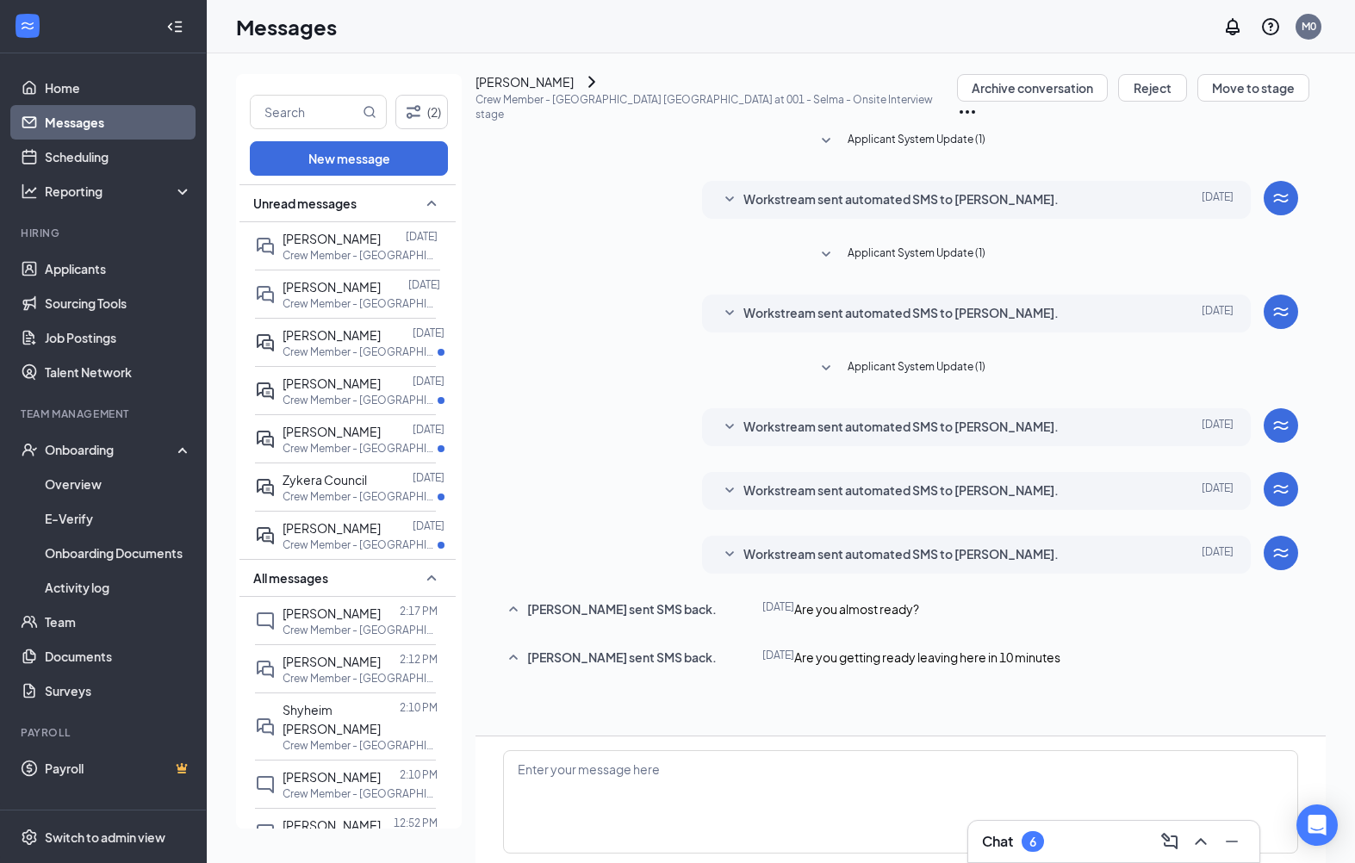
scroll to position [121, 0]
click at [435, 344] on p "Crew Member - Selma NC at 001 - Selma" at bounding box center [359, 351] width 155 height 15
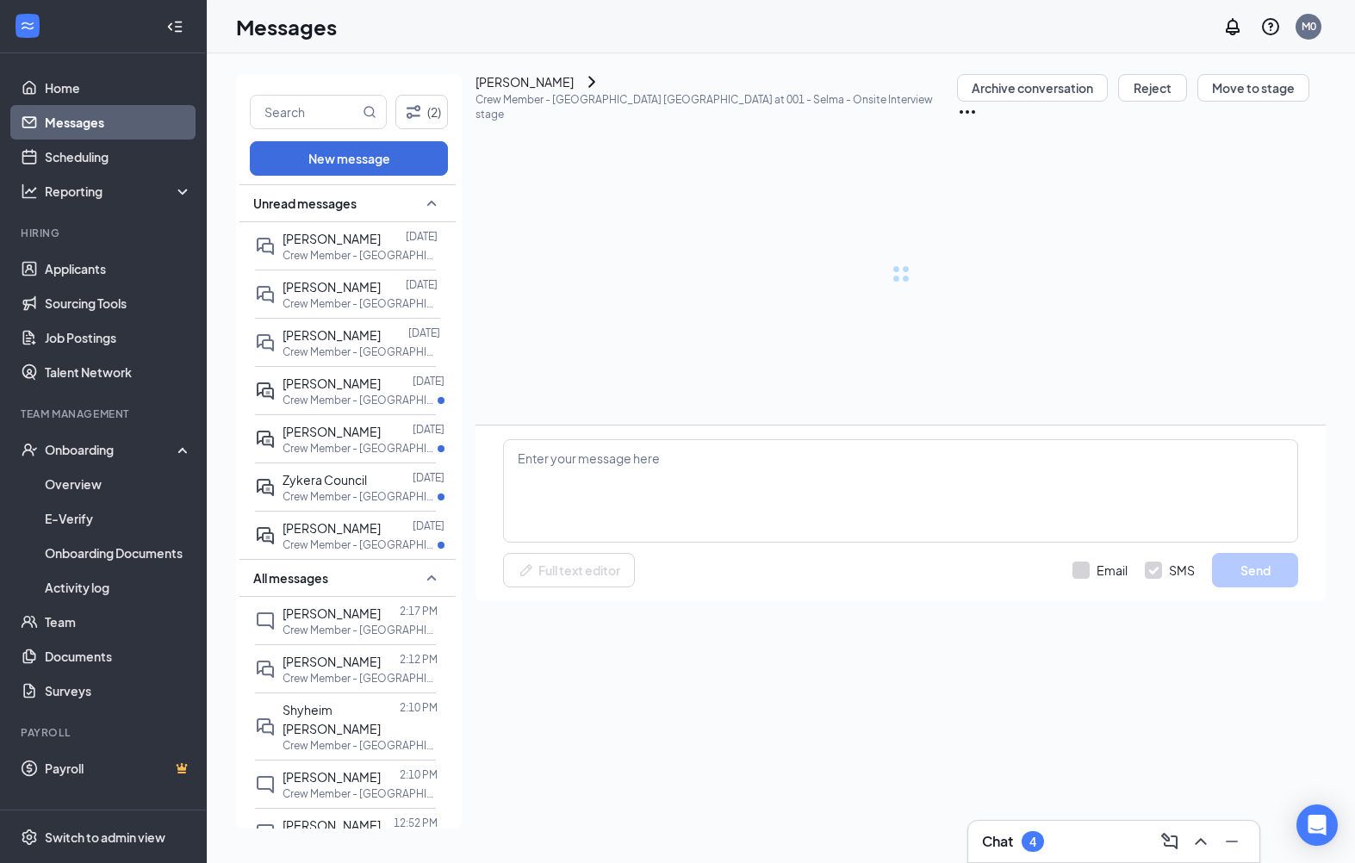
click at [437, 393] on p "Crew Member - Selma NC at 001 - Selma" at bounding box center [359, 400] width 155 height 15
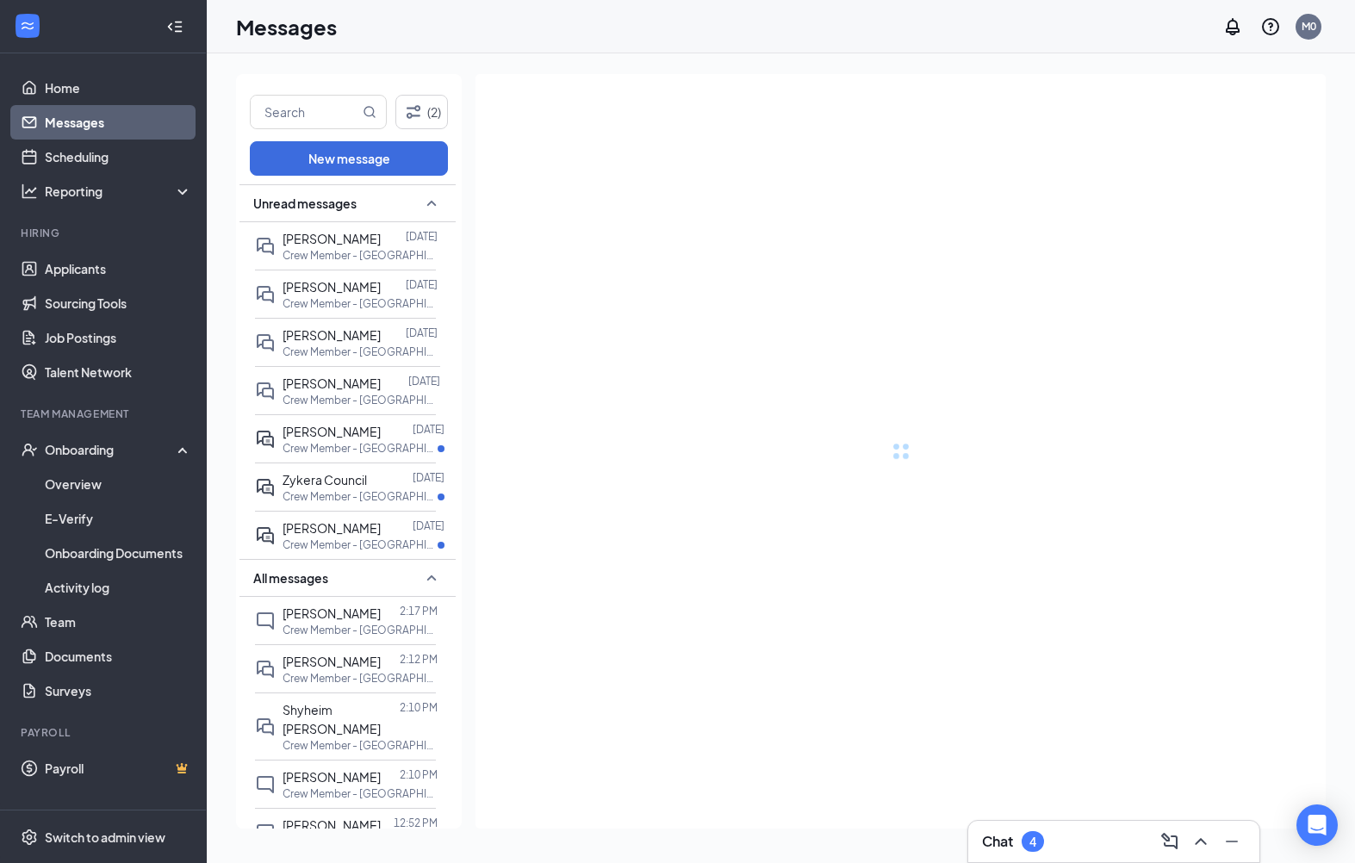
click at [435, 441] on p "Crew Member - Selma NC at 001 - Selma" at bounding box center [359, 448] width 155 height 15
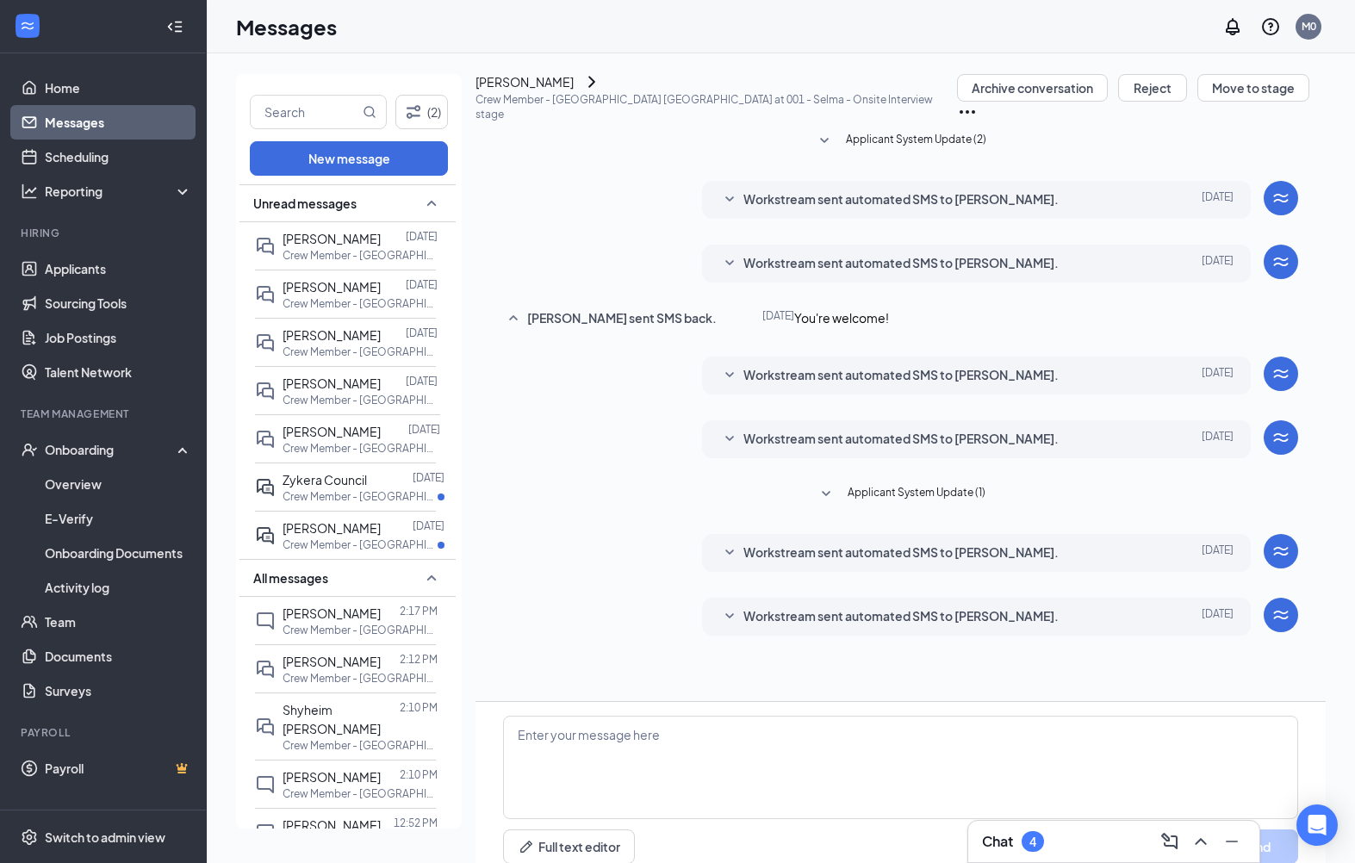
scroll to position [36, 0]
click at [432, 489] on p "Crew Member - Selma NC at 001 - Selma" at bounding box center [359, 496] width 155 height 15
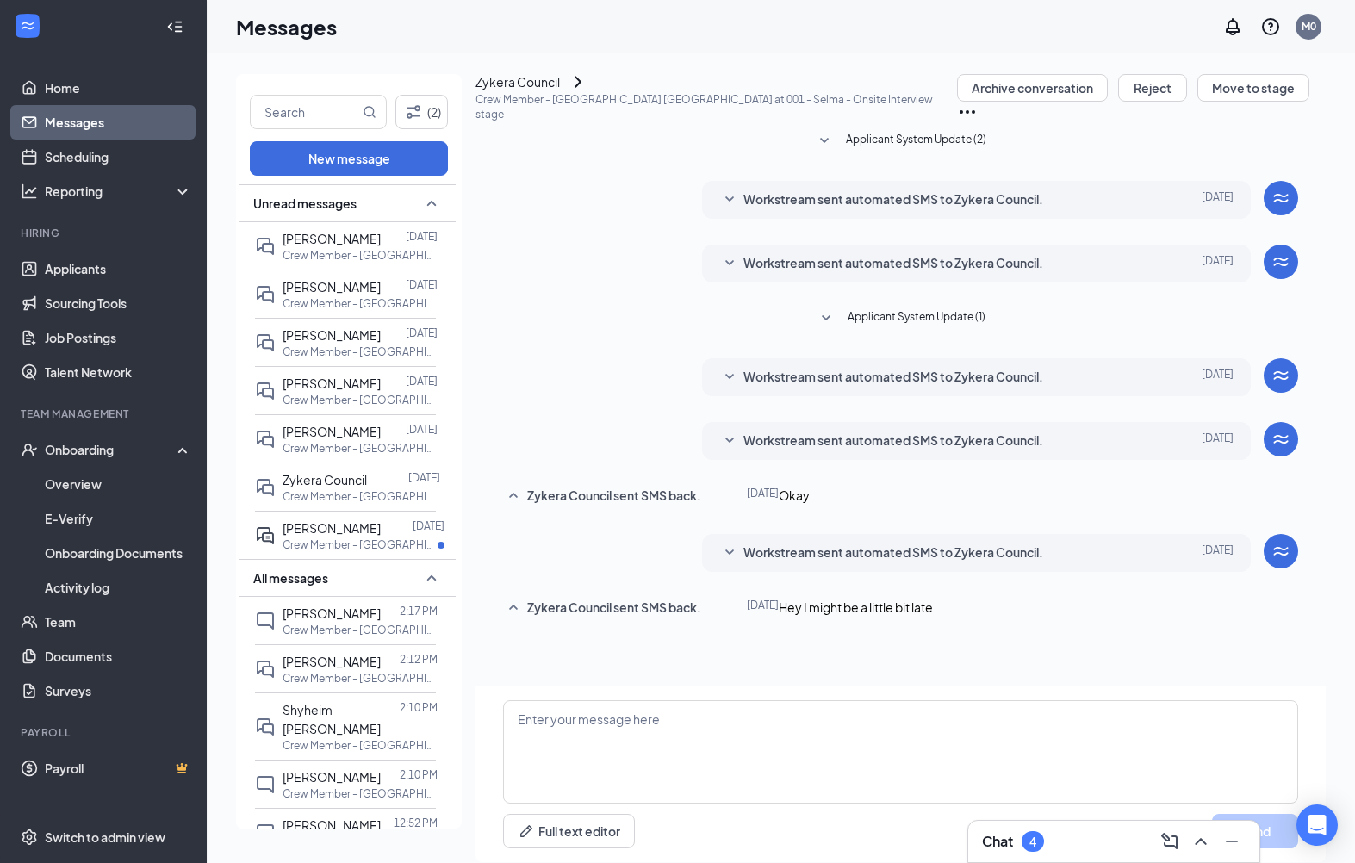
scroll to position [71, 0]
click at [425, 537] on p "Crew Member - Selma NC at 001 - Selma" at bounding box center [359, 544] width 155 height 15
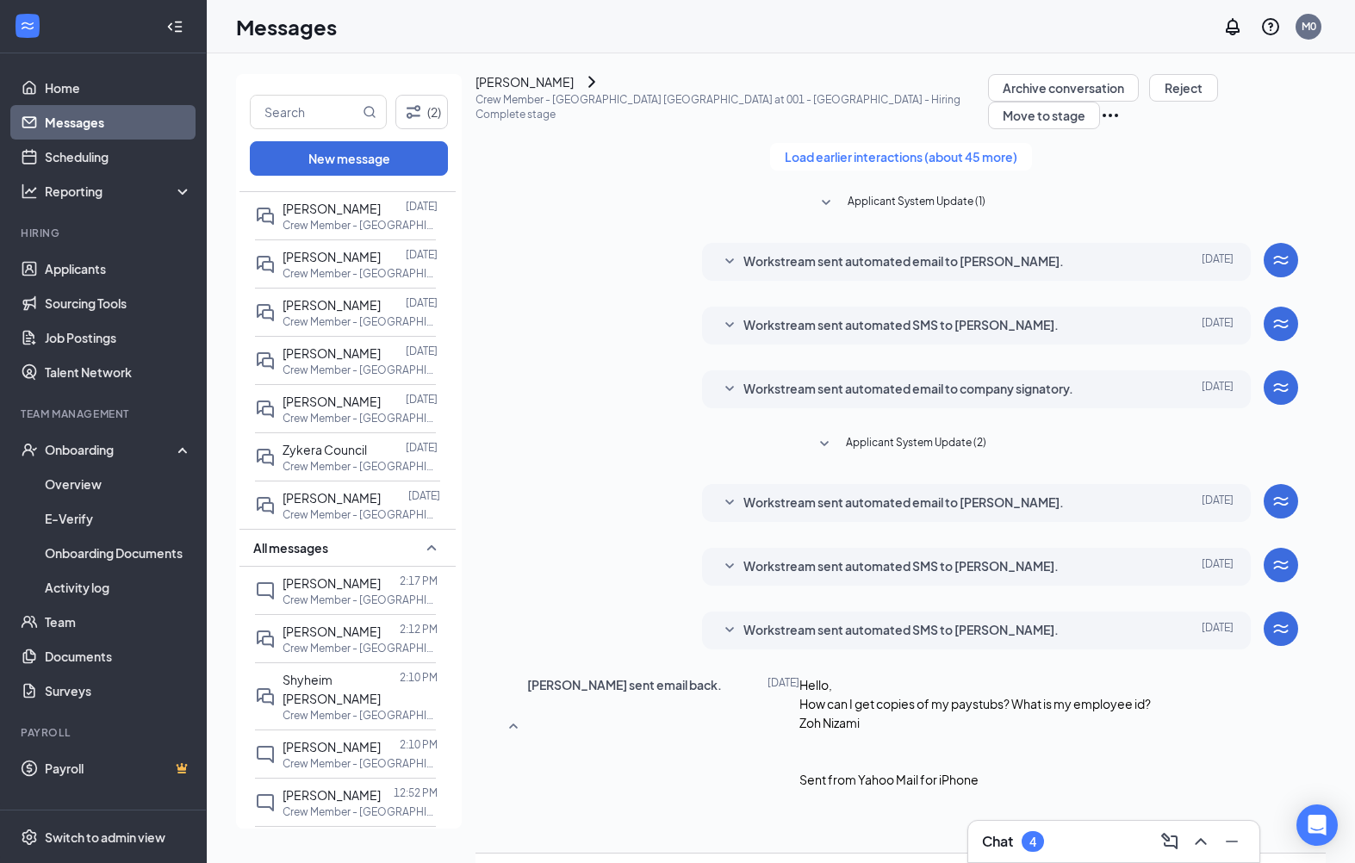
scroll to position [24, 0]
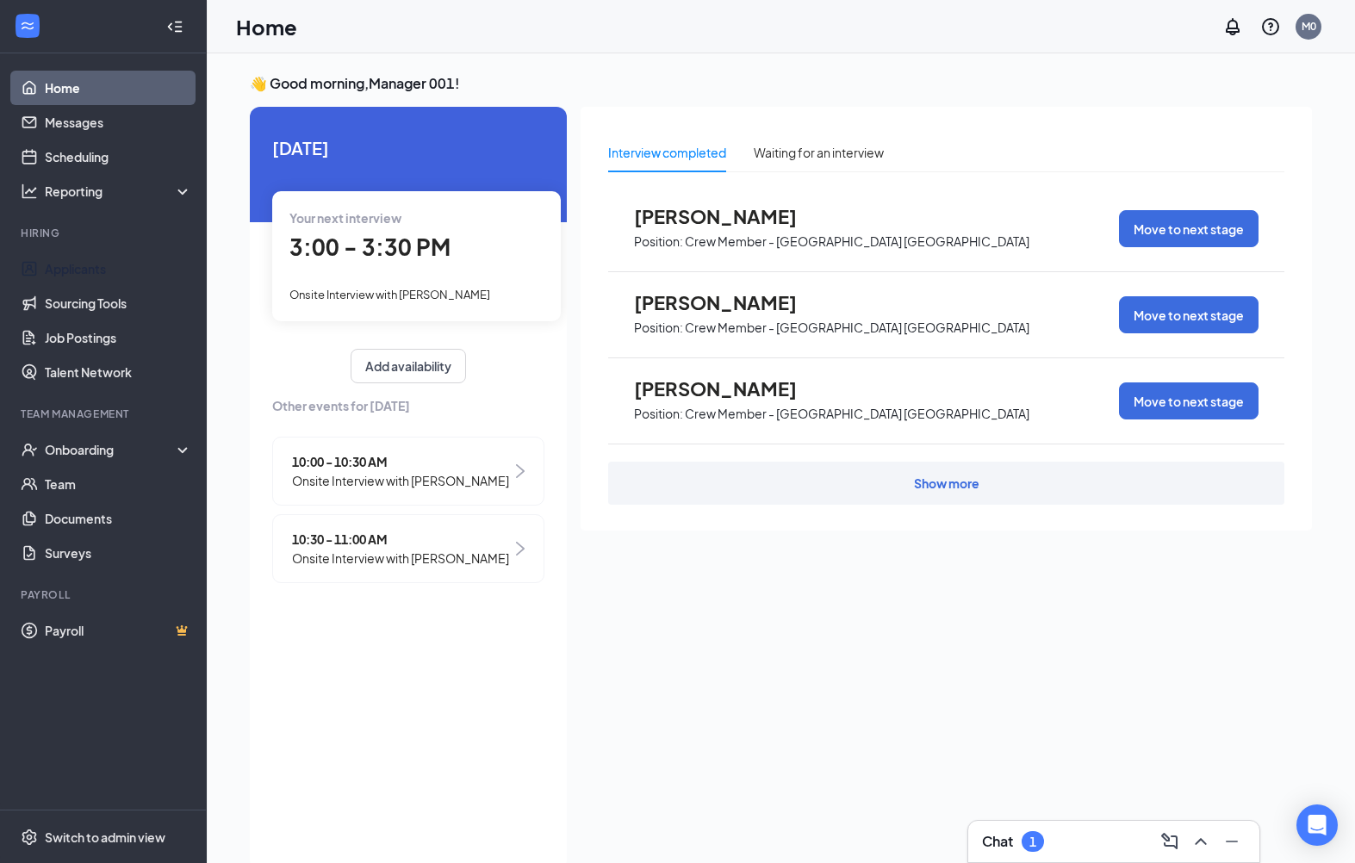
click at [65, 264] on link "Applicants" at bounding box center [118, 268] width 147 height 34
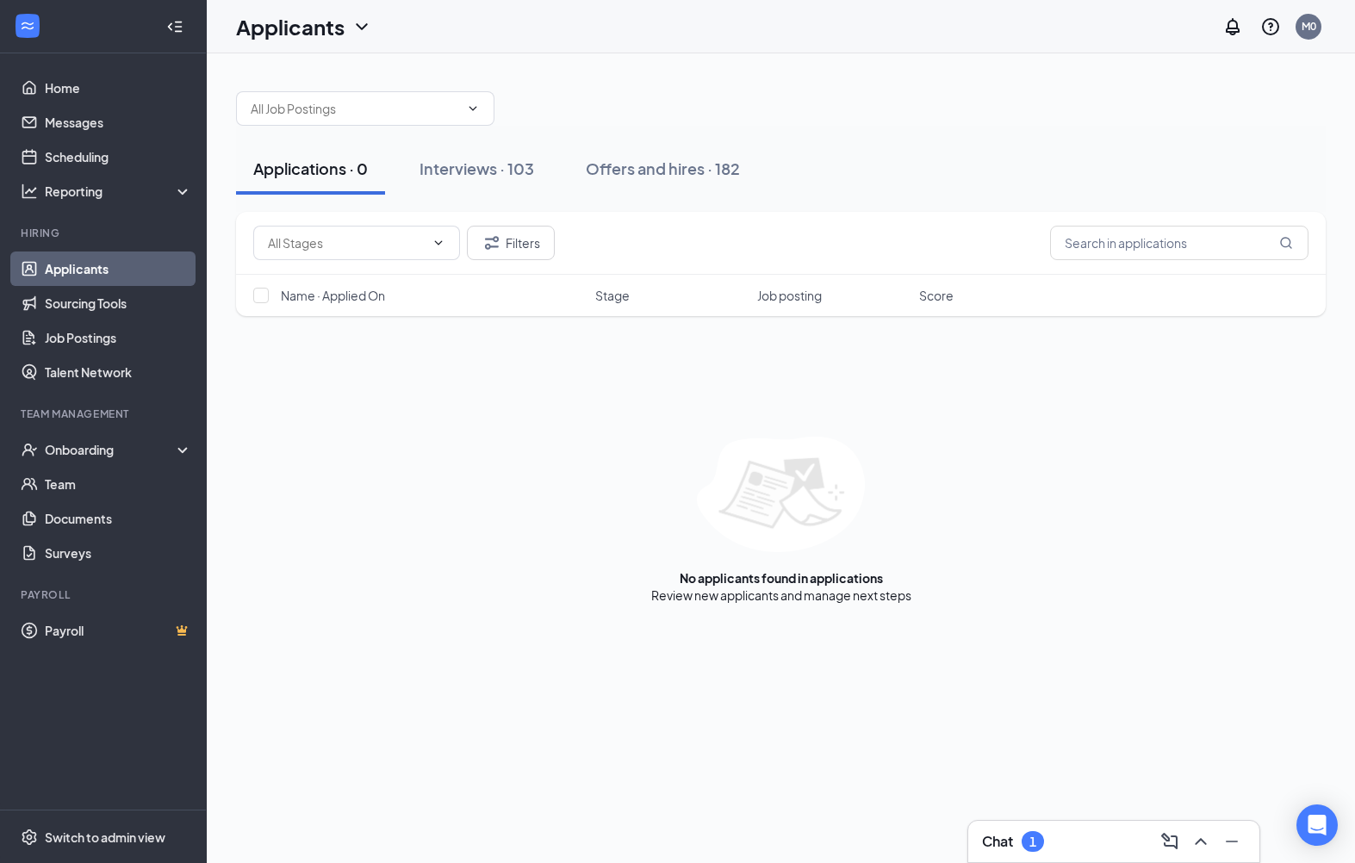
click at [1042, 851] on div "Chat 1" at bounding box center [1013, 841] width 62 height 21
click at [1041, 846] on div at bounding box center [1060, 845] width 52 height 12
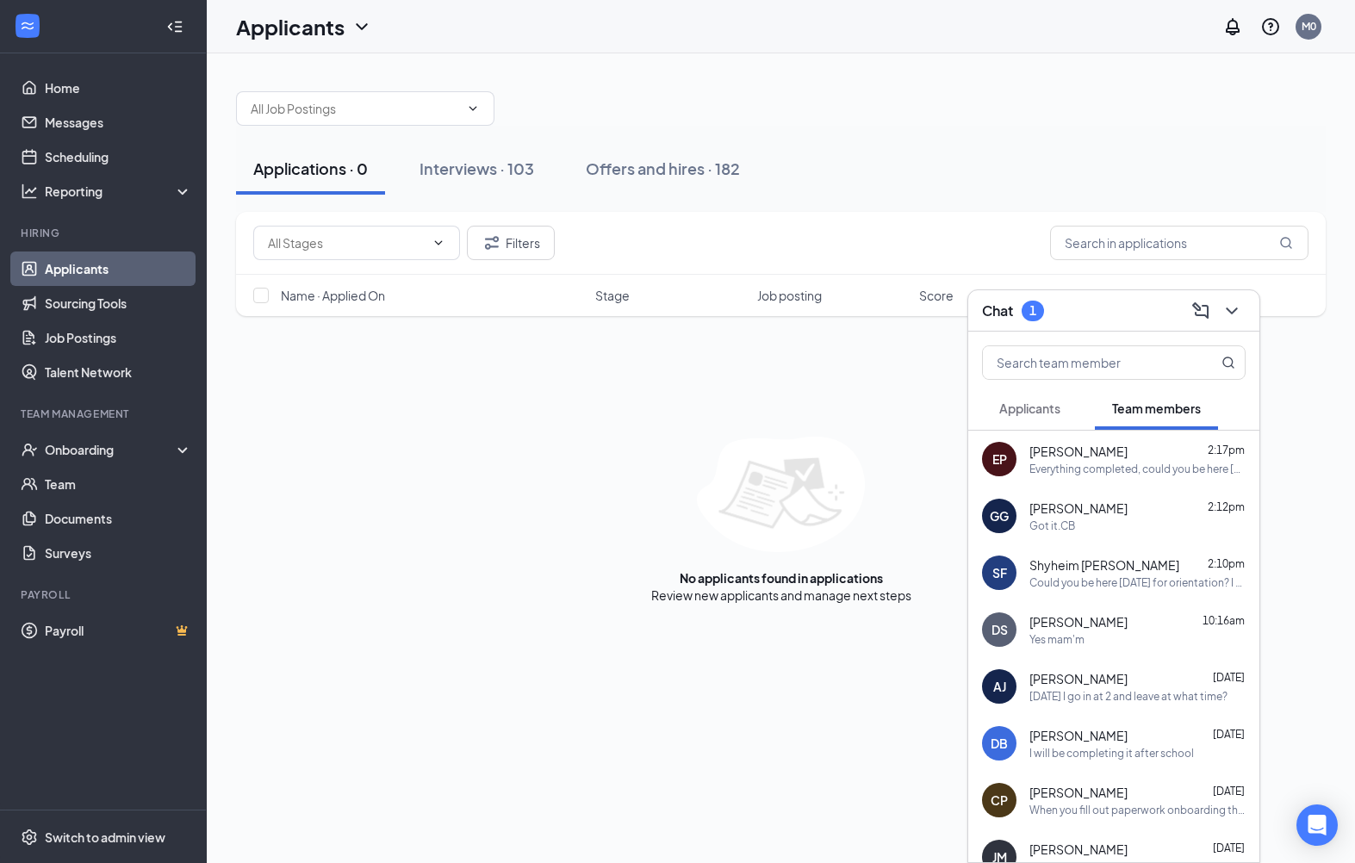
click at [741, 748] on div "Applications · 0 Interviews · 103 Offers and hires · 182 Filters Name · Applied…" at bounding box center [781, 458] width 1148 height 810
click at [631, 161] on div "Offers and hires · 182" at bounding box center [663, 169] width 154 height 22
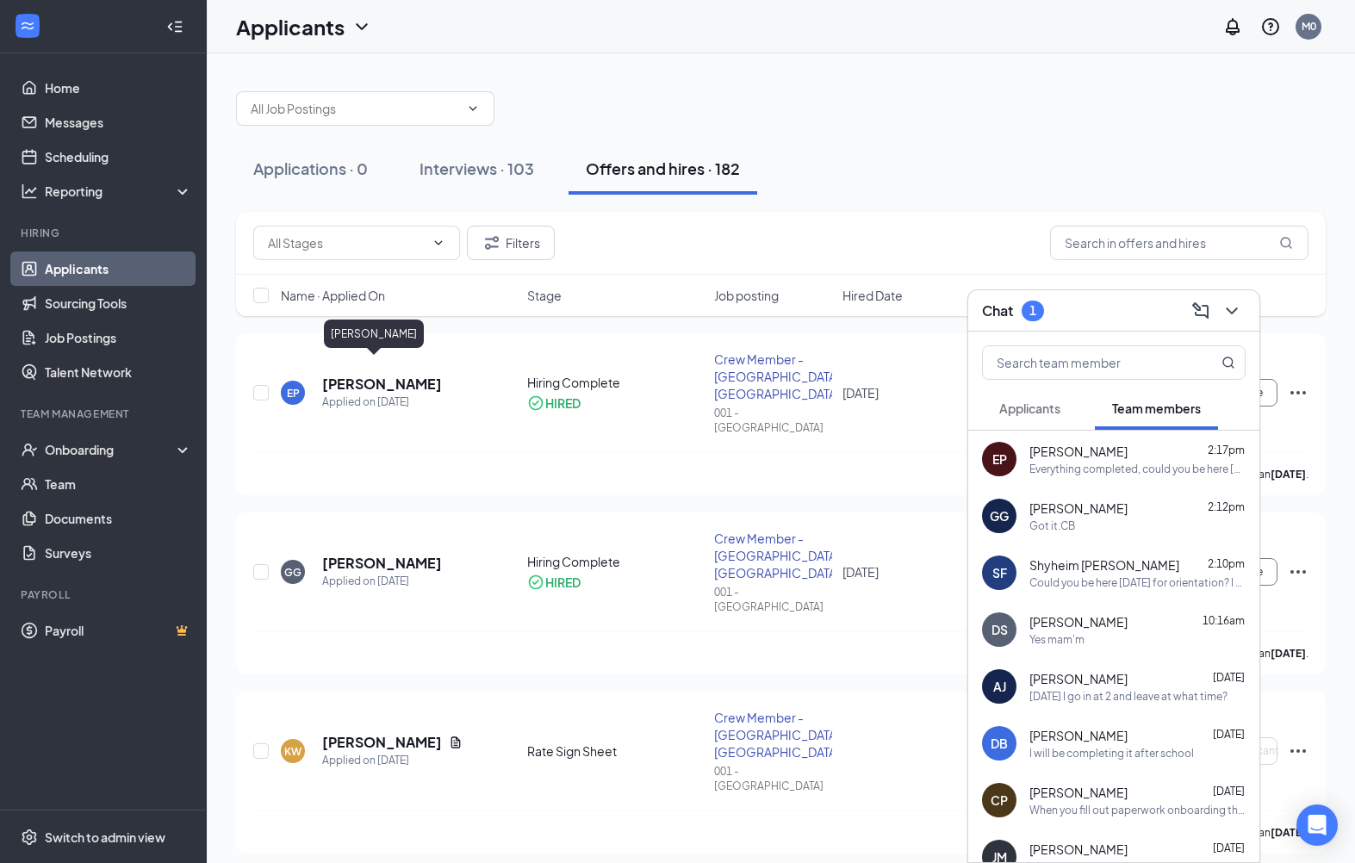
click at [1233, 304] on icon "ChevronDown" at bounding box center [1231, 311] width 21 height 21
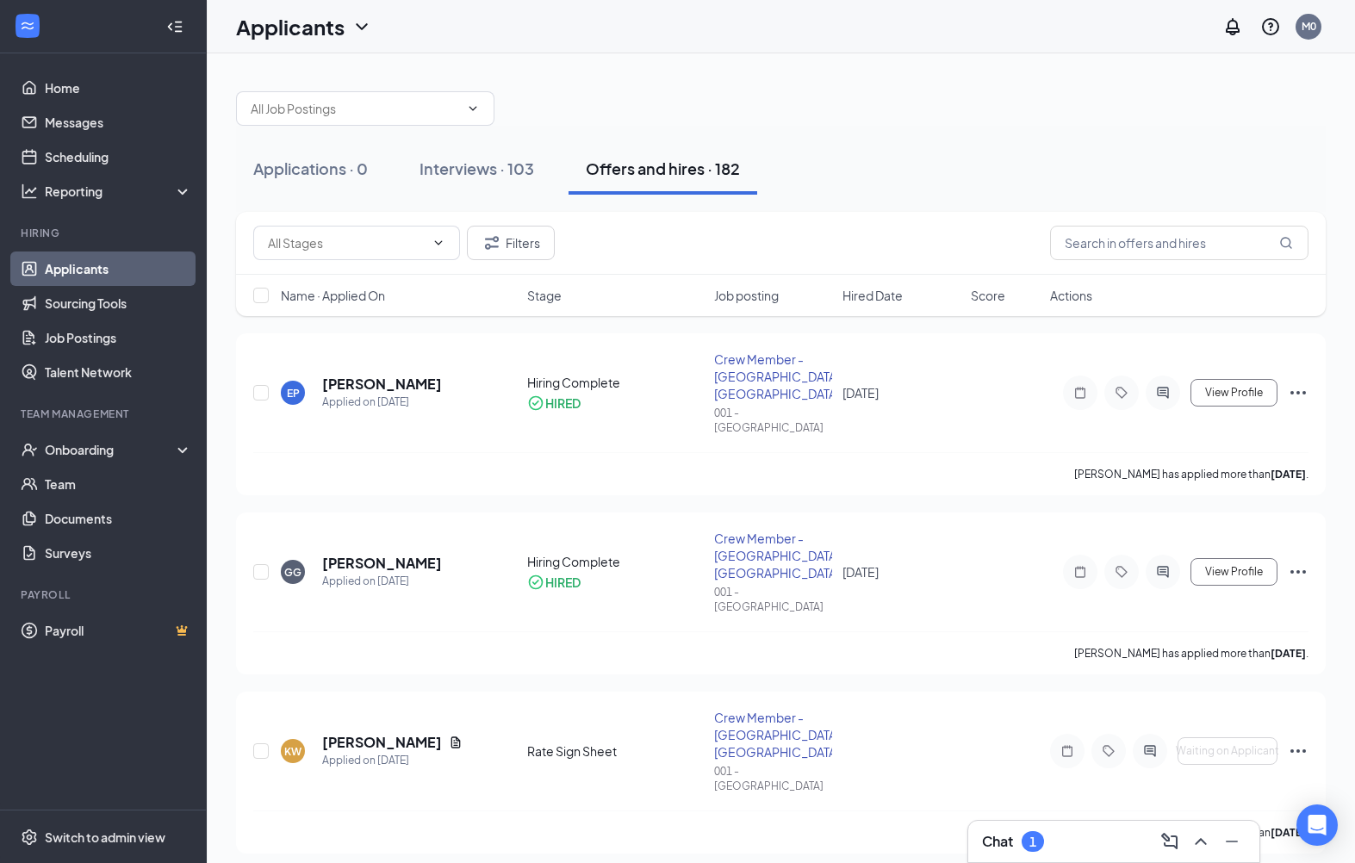
click at [1024, 92] on div at bounding box center [780, 100] width 1089 height 52
click at [1190, 379] on button "View Profile" at bounding box center [1233, 393] width 87 height 28
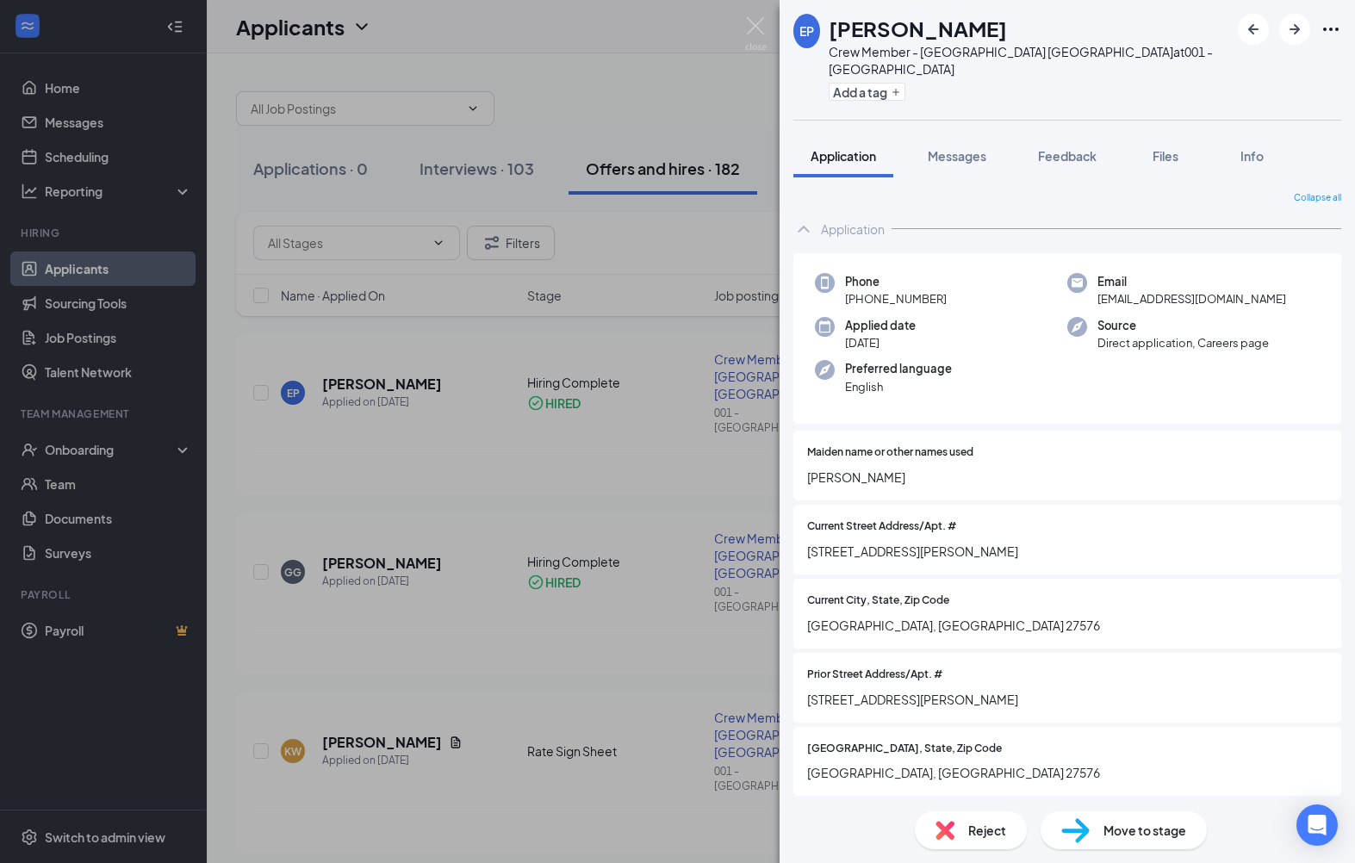
click at [547, 537] on div "EP [PERSON_NAME] Crew Member - [GEOGRAPHIC_DATA] [GEOGRAPHIC_DATA] at 001 - Sel…" at bounding box center [677, 431] width 1355 height 863
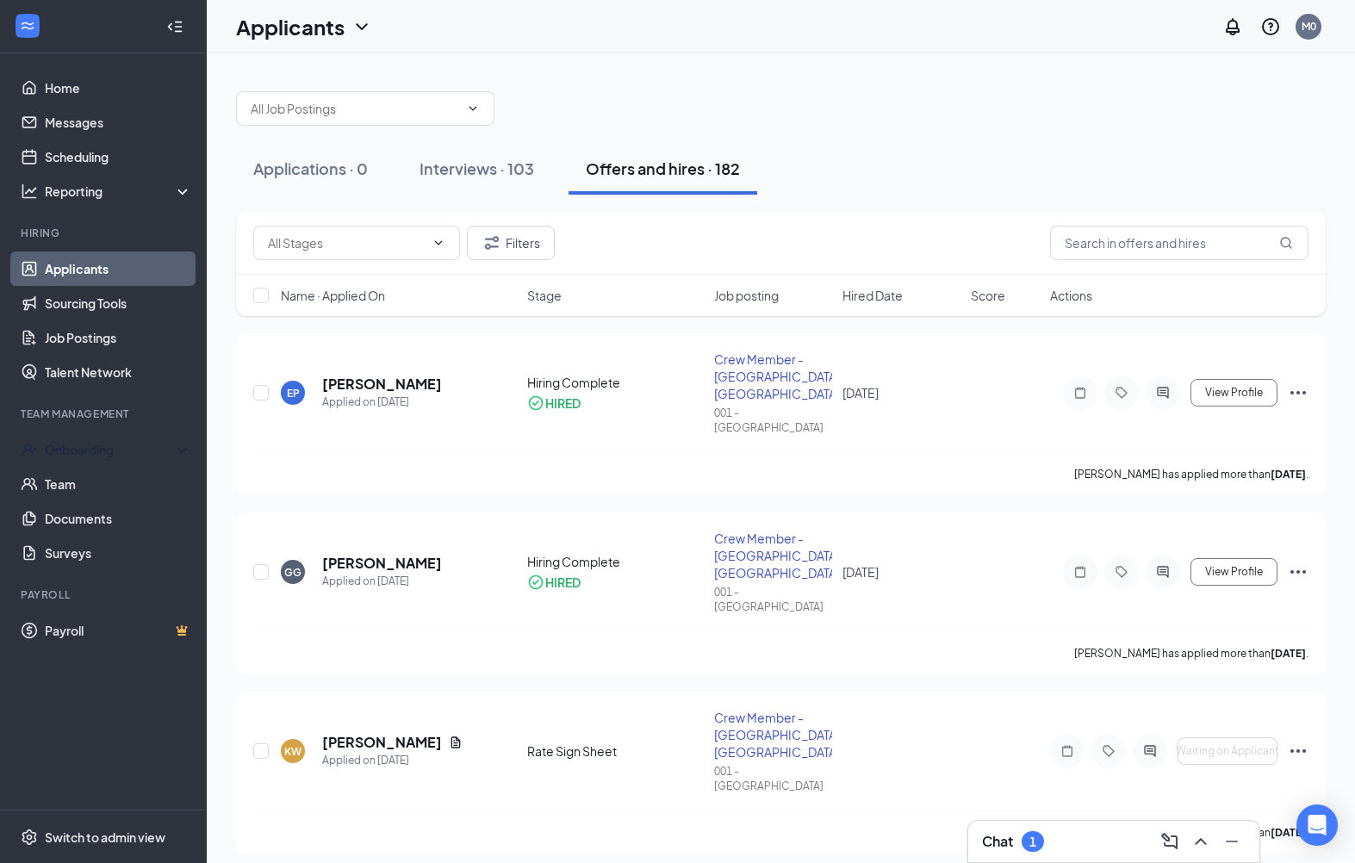
click at [96, 444] on div "Onboarding" at bounding box center [111, 449] width 133 height 17
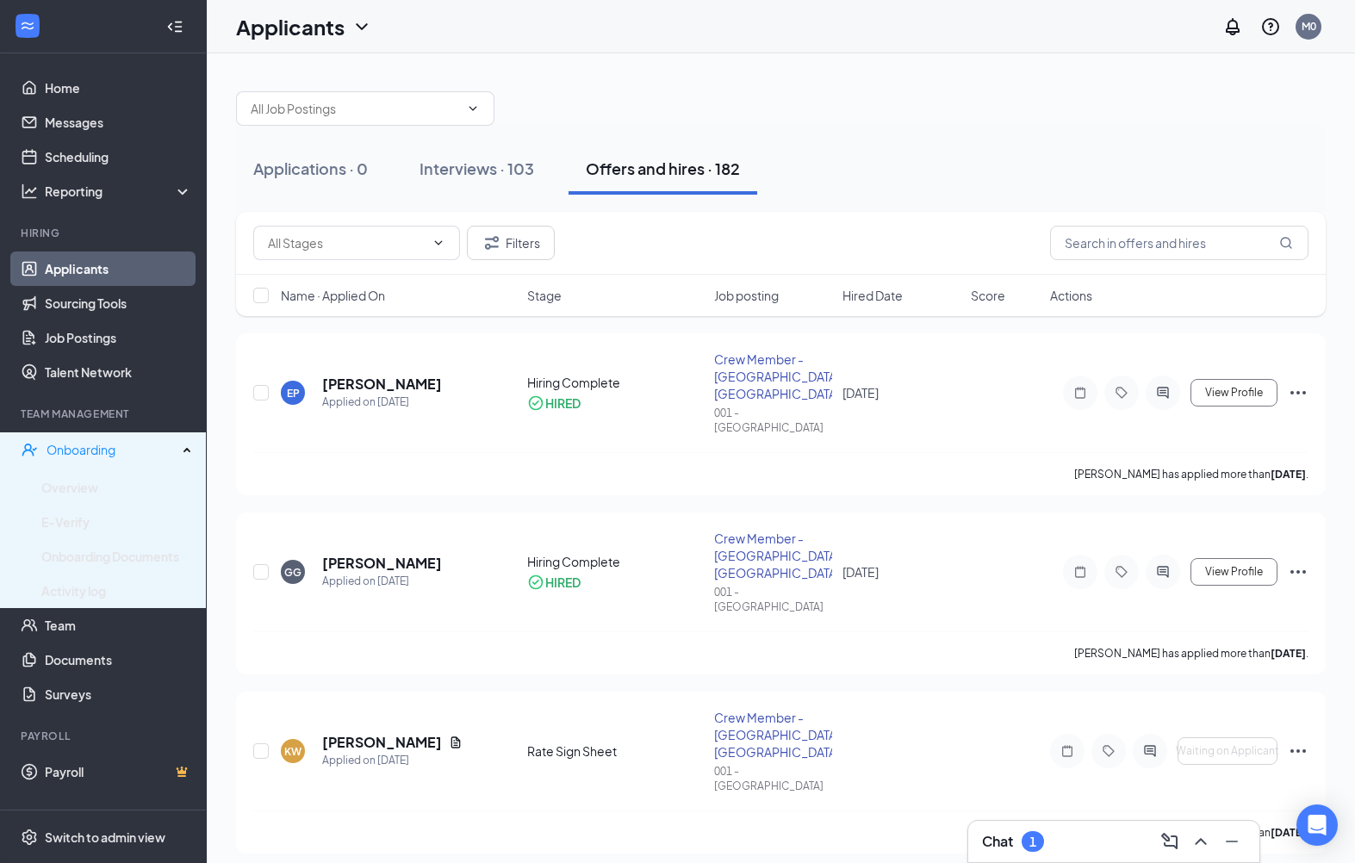
click at [82, 486] on link "Overview" at bounding box center [116, 487] width 151 height 34
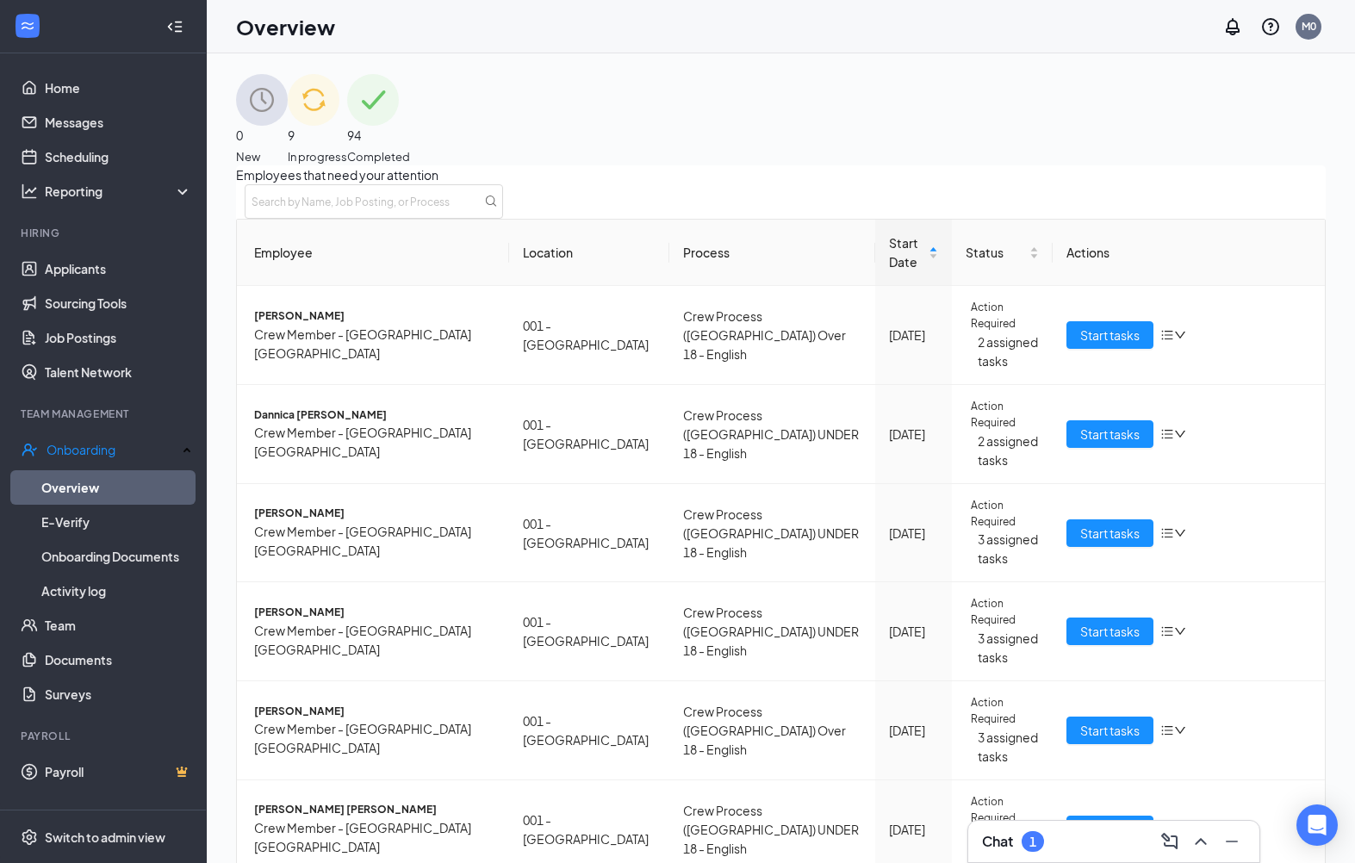
scroll to position [336, 0]
click at [1244, 845] on button at bounding box center [1232, 842] width 28 height 28
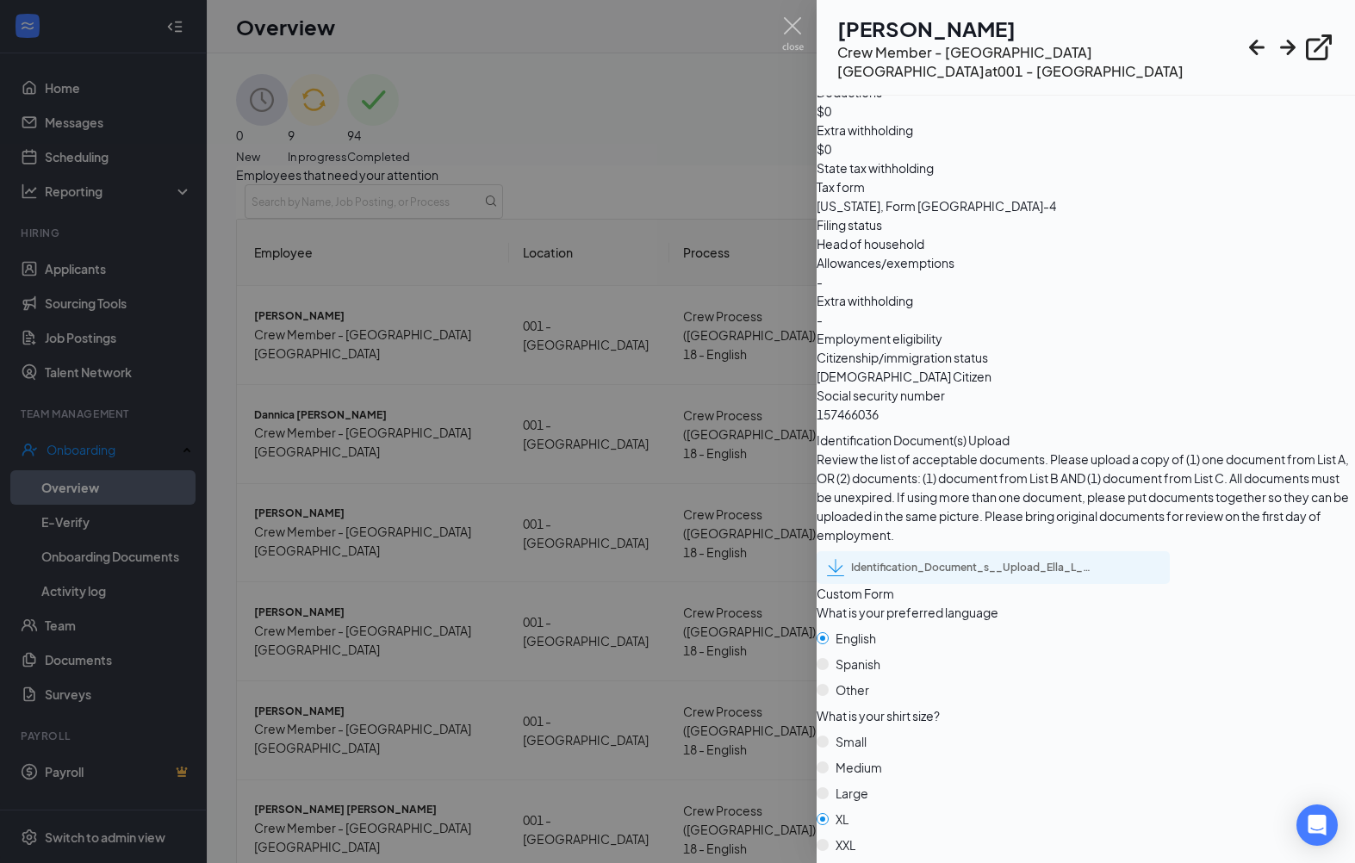
scroll to position [1467, 0]
click at [445, 749] on div at bounding box center [677, 431] width 1355 height 863
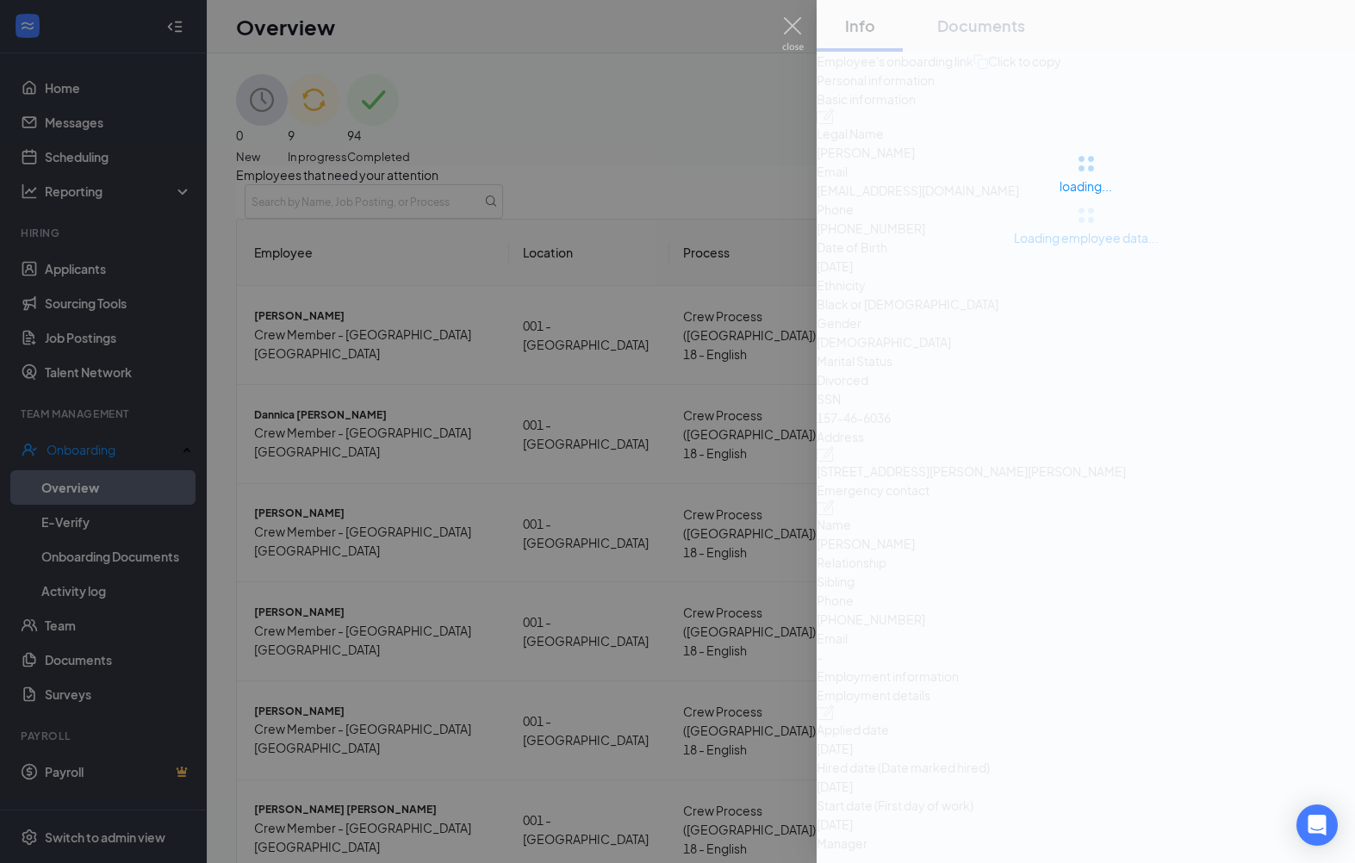
click at [290, 798] on div at bounding box center [677, 431] width 1355 height 863
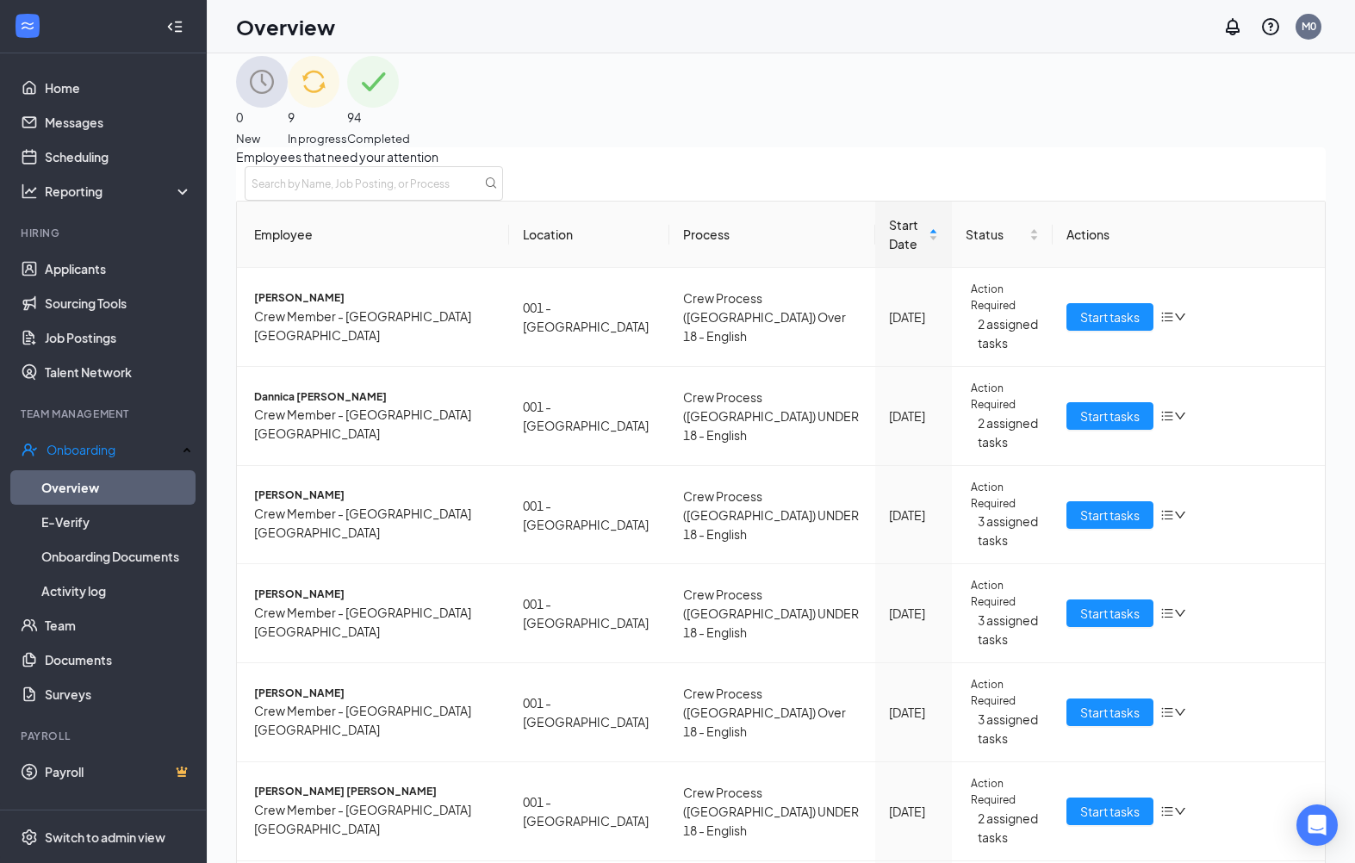
scroll to position [99, 0]
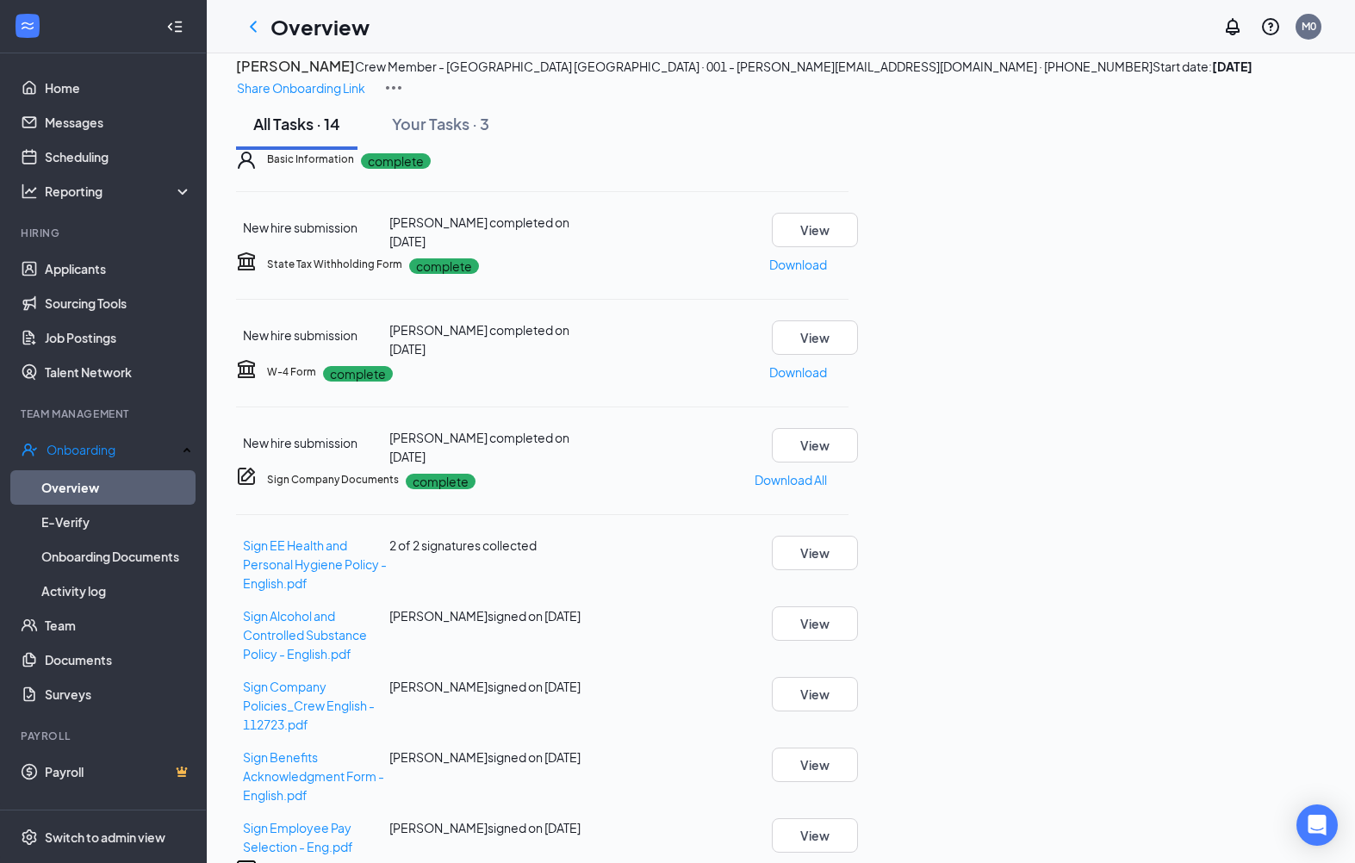
scroll to position [612, 0]
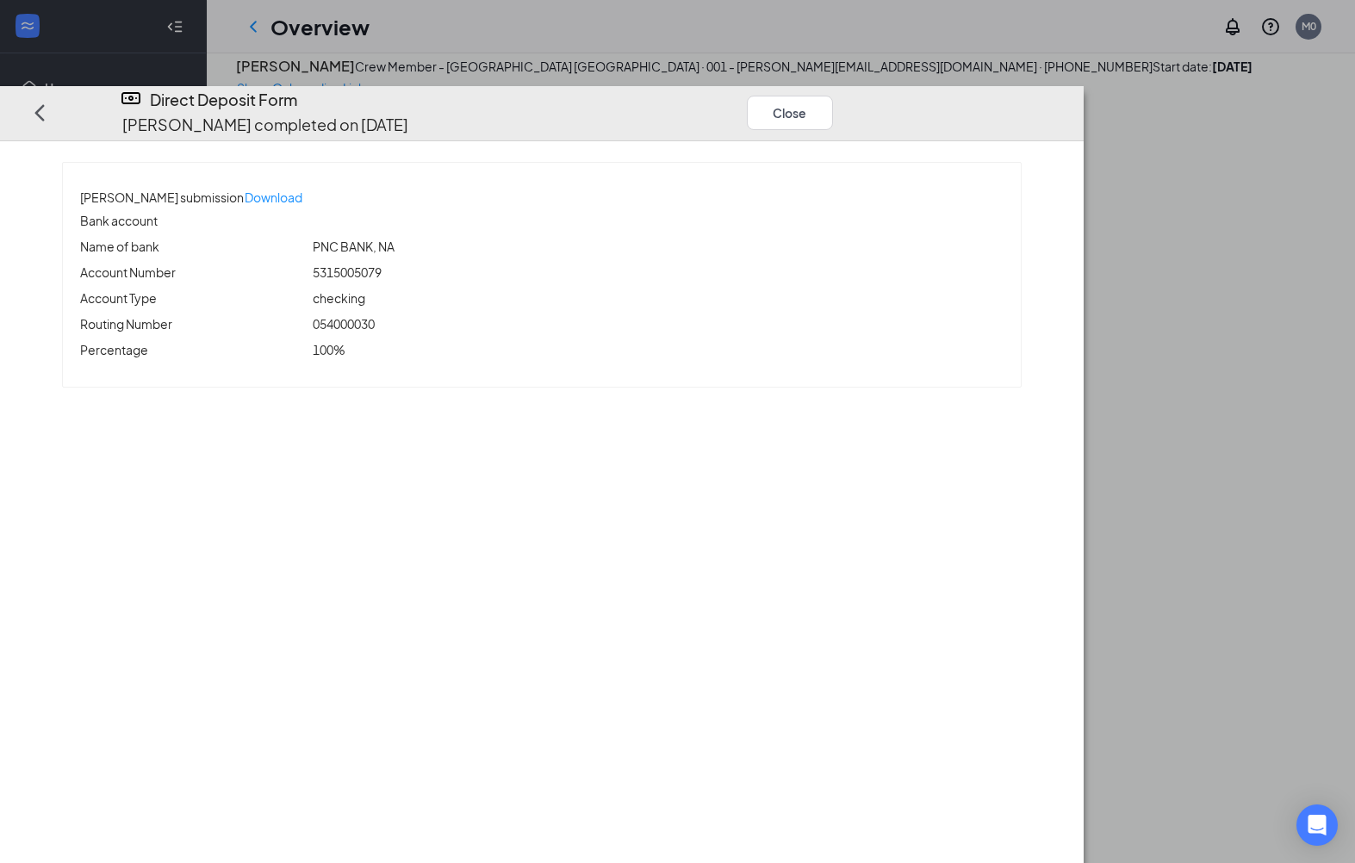
click at [833, 96] on button "Close" at bounding box center [790, 113] width 86 height 34
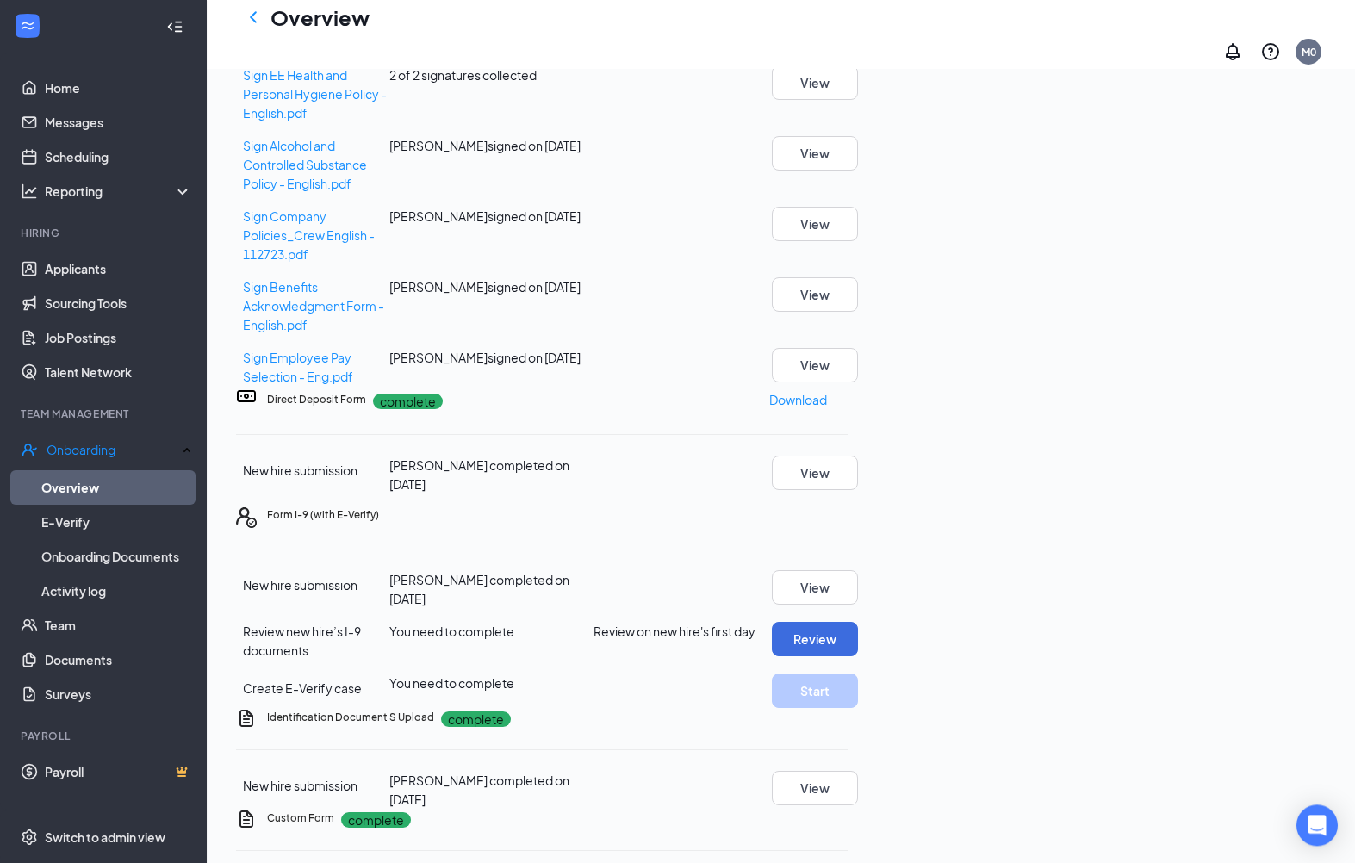
scroll to position [501, 0]
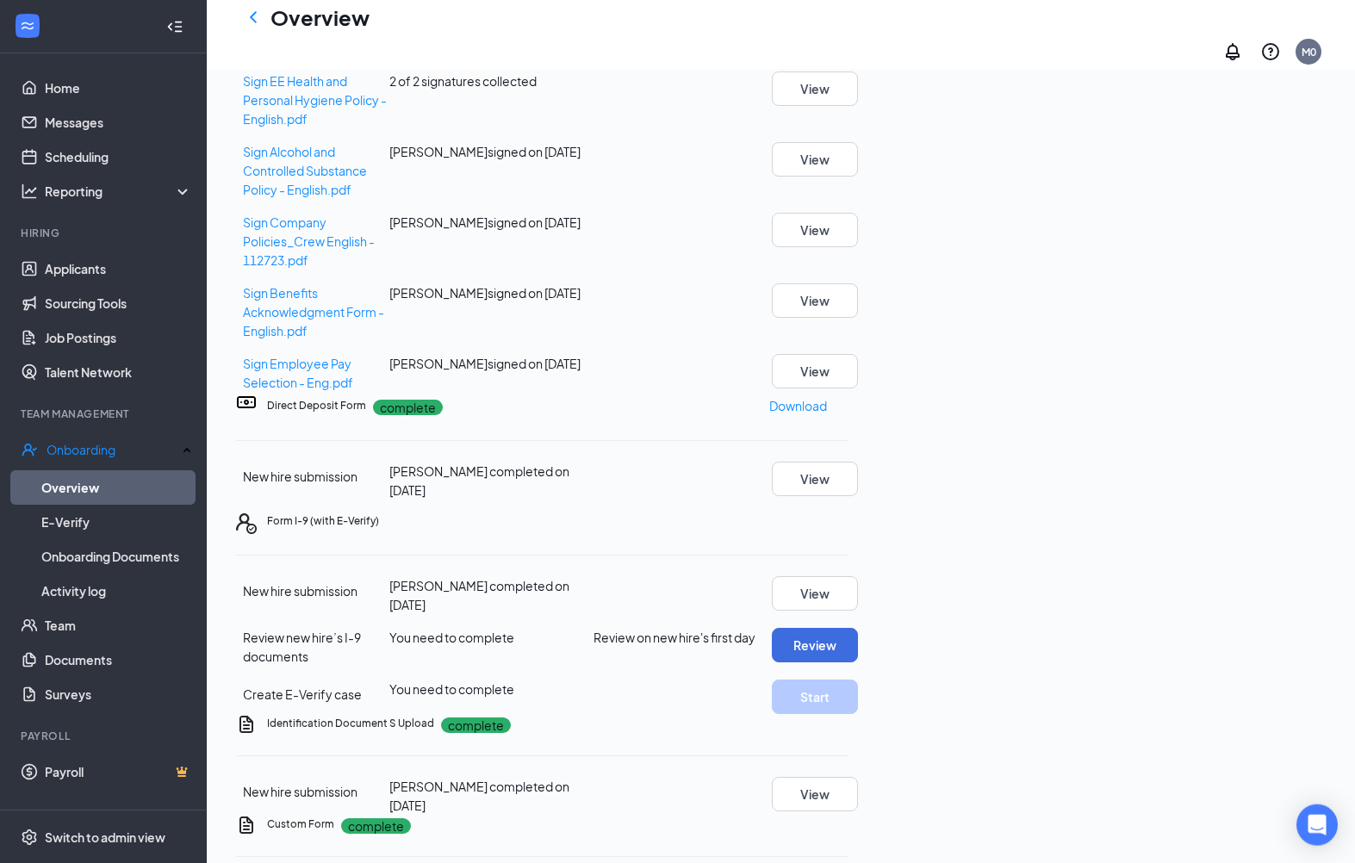
click at [858, 777] on button "View" at bounding box center [815, 794] width 86 height 34
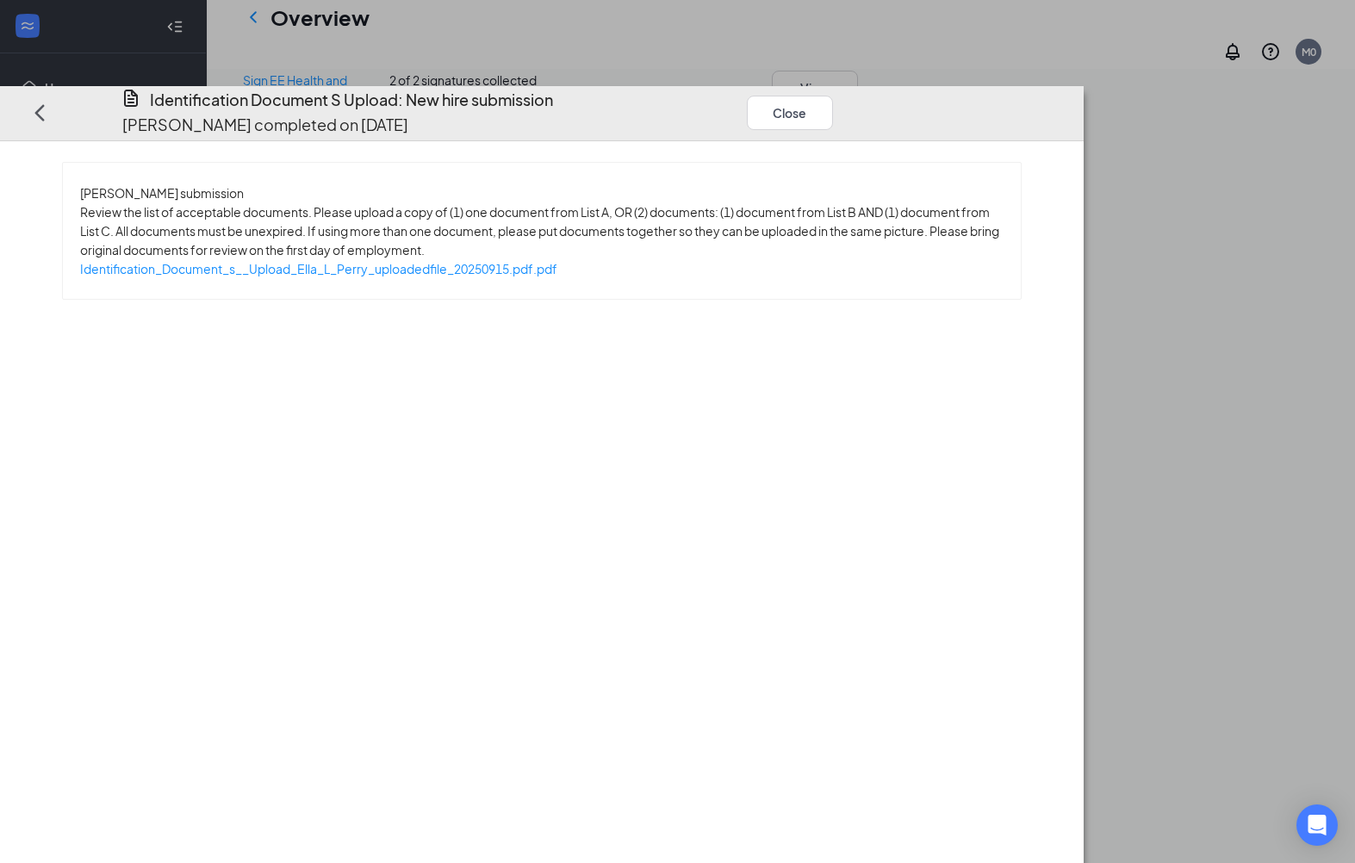
click at [397, 261] on span "Identification_Document_s__Upload_Ella_L_Perry_uploadedfile_20250915.pdf.pdf" at bounding box center [318, 269] width 477 height 16
click at [833, 96] on button "Close" at bounding box center [790, 113] width 86 height 34
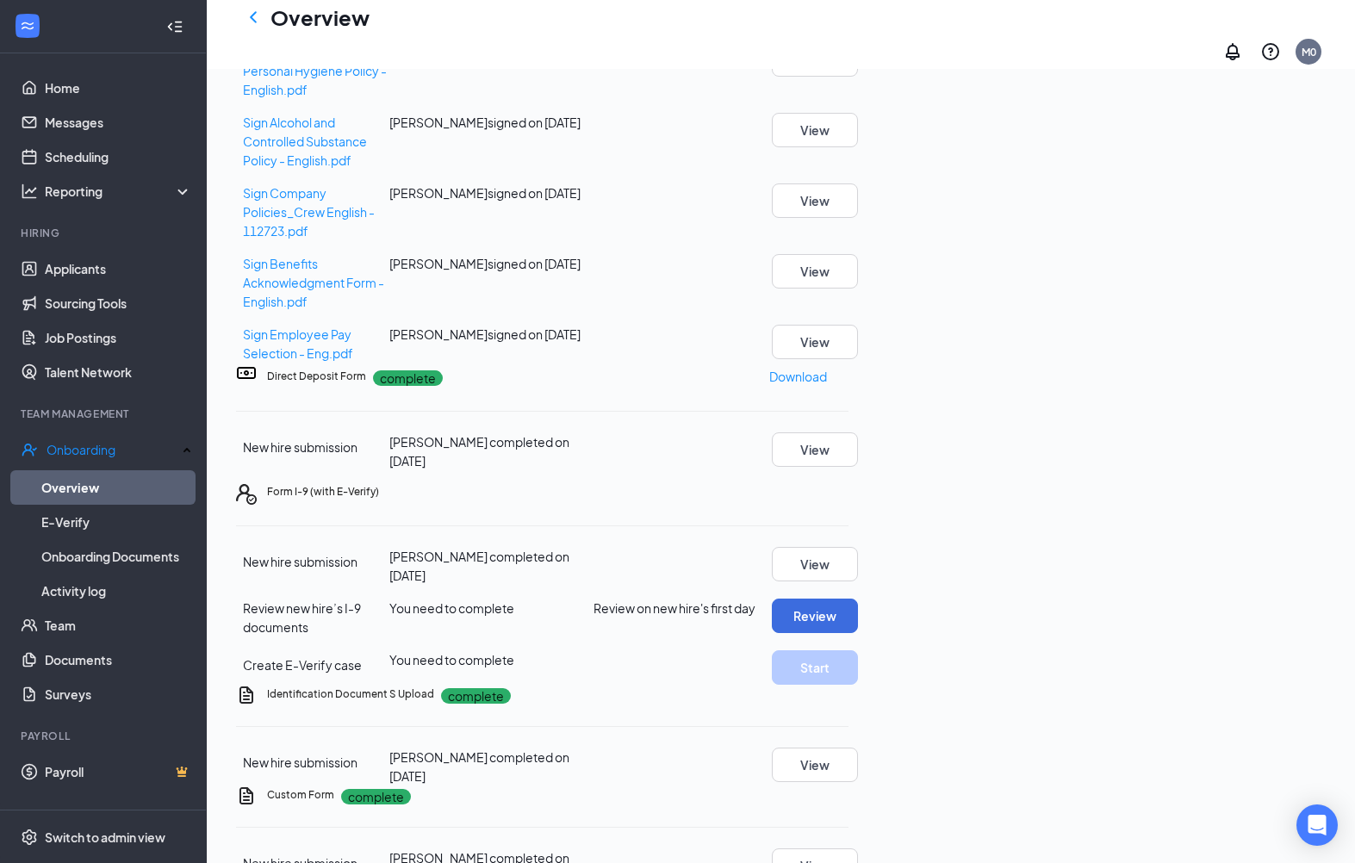
scroll to position [251, 0]
click at [77, 274] on link "Applicants" at bounding box center [118, 268] width 147 height 34
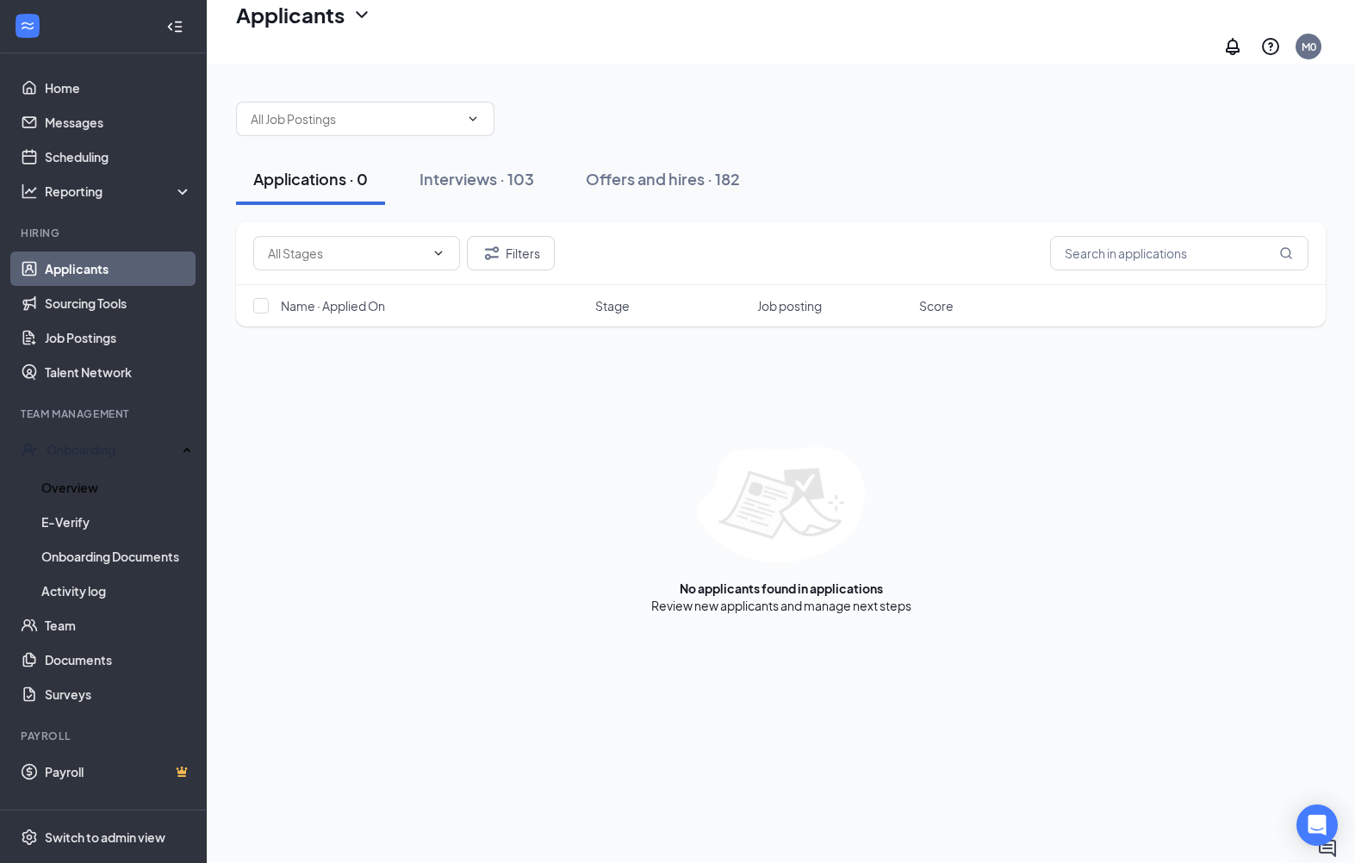
click at [78, 470] on link "Overview" at bounding box center [116, 487] width 151 height 34
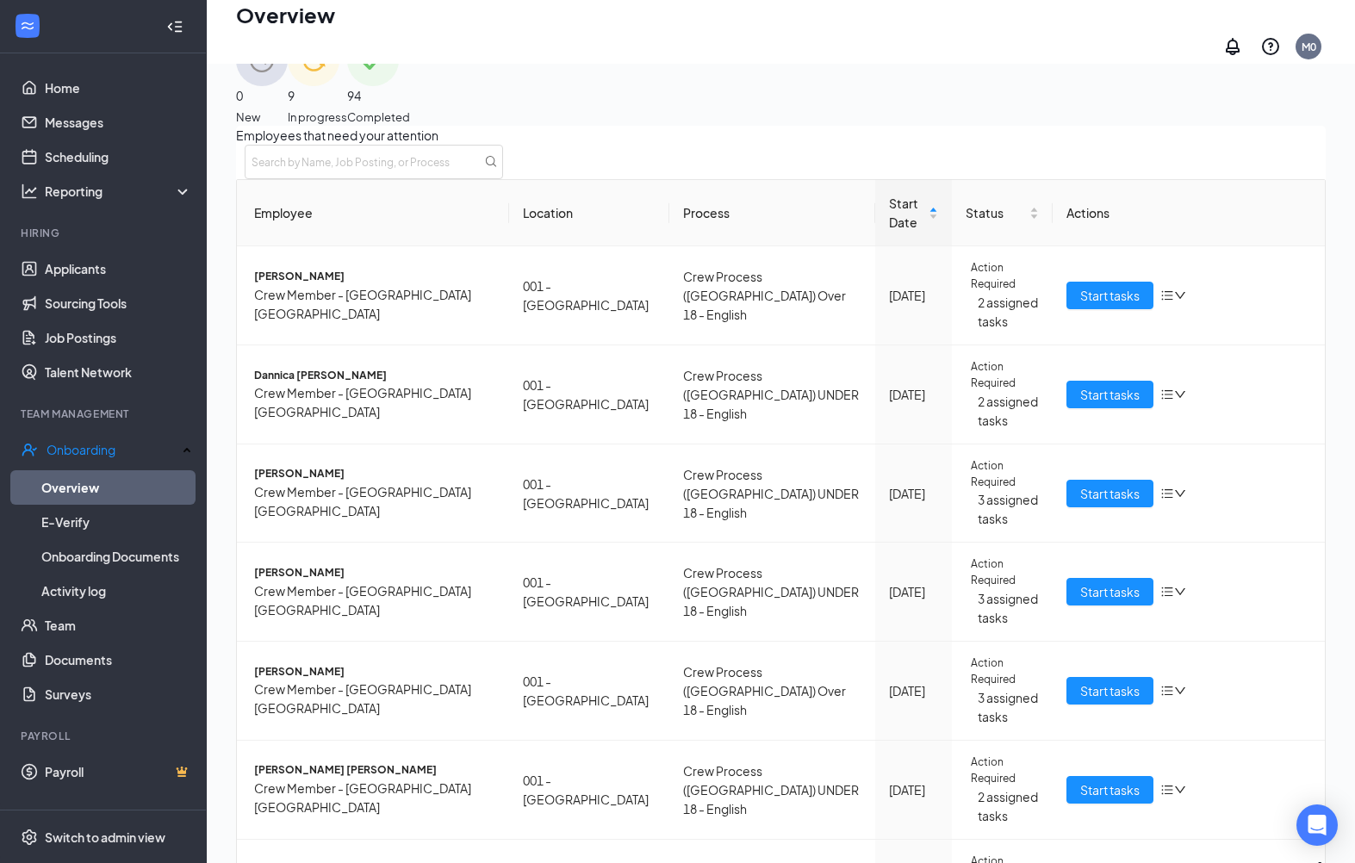
scroll to position [336, 0]
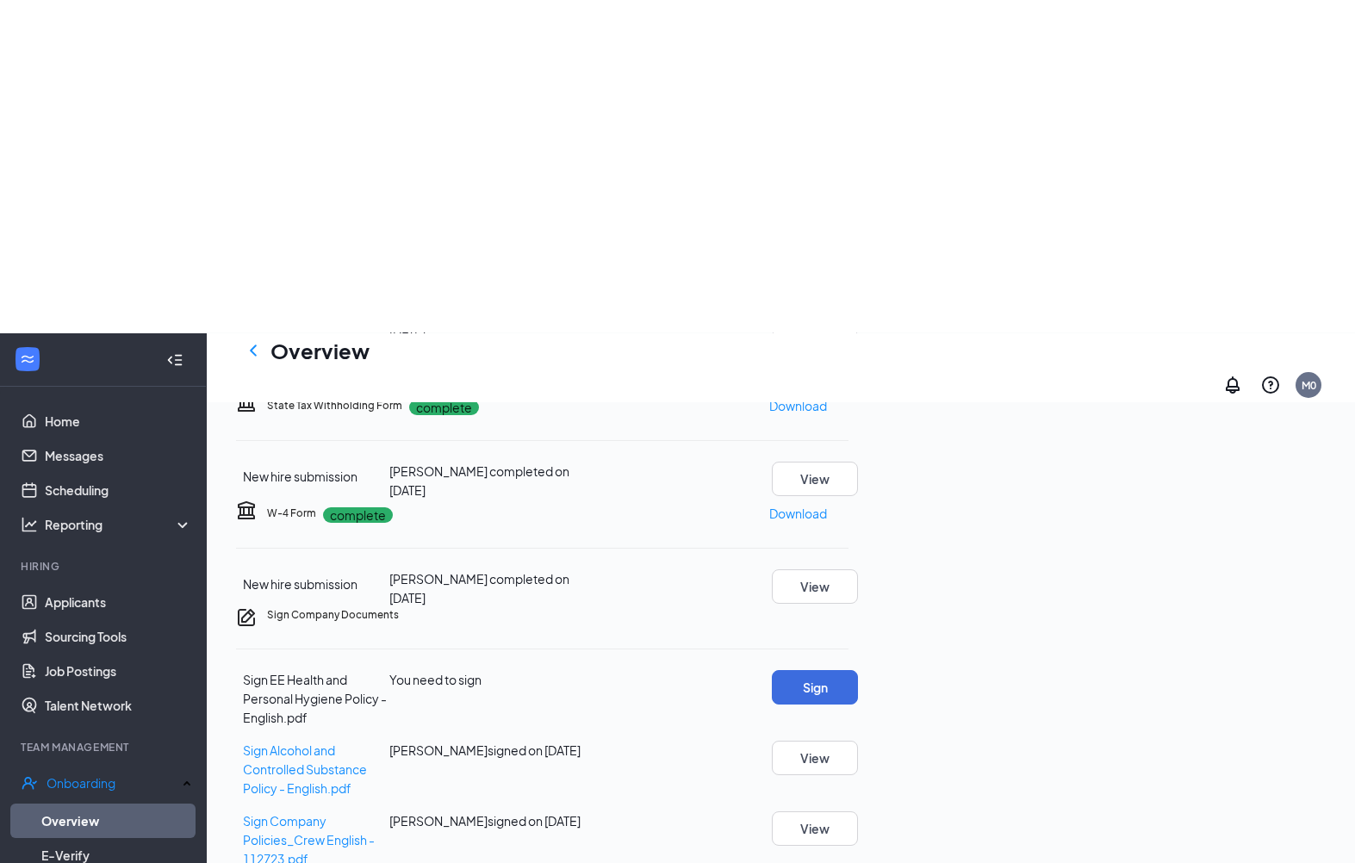
scroll to position [406, 0]
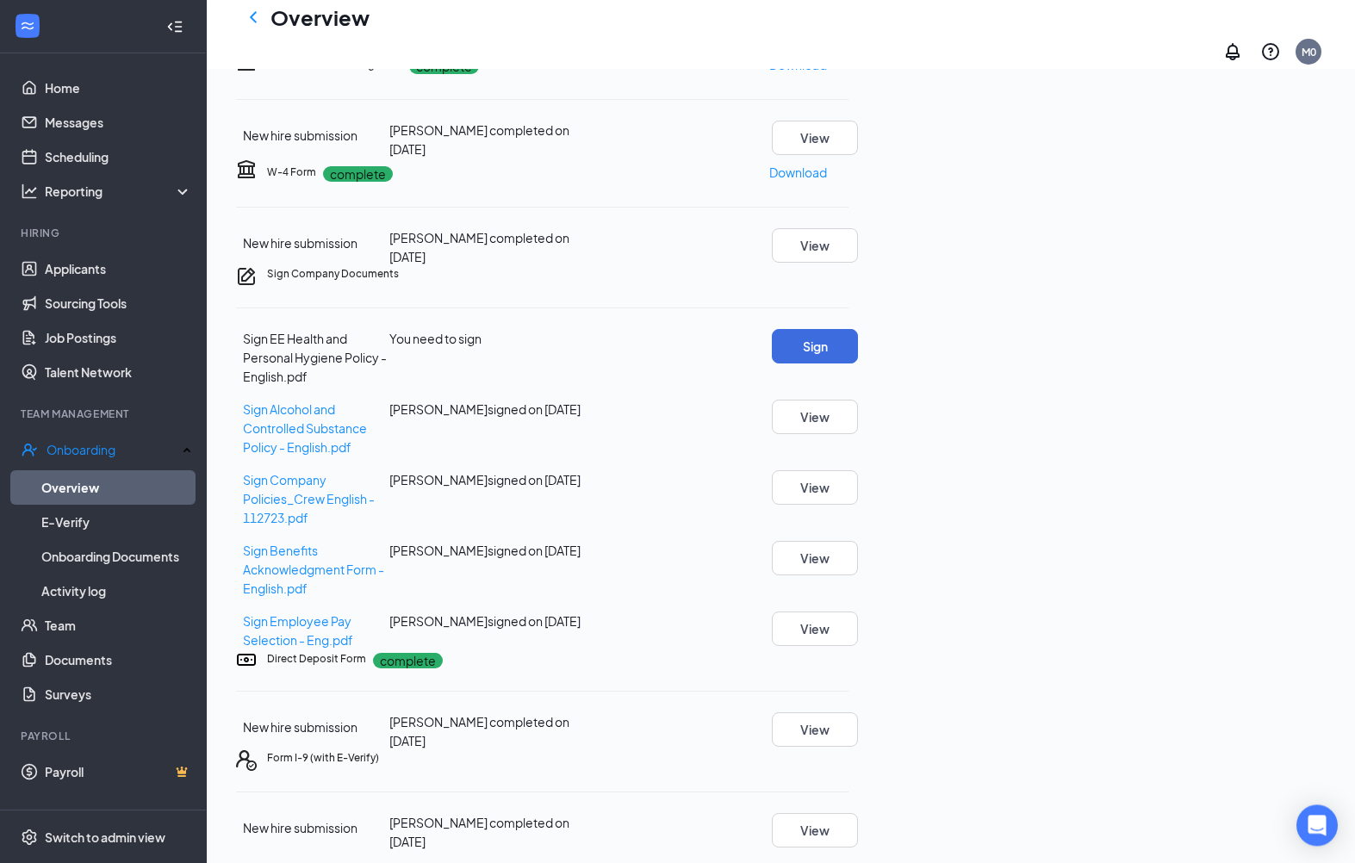
click at [858, 363] on button "Sign" at bounding box center [815, 346] width 86 height 34
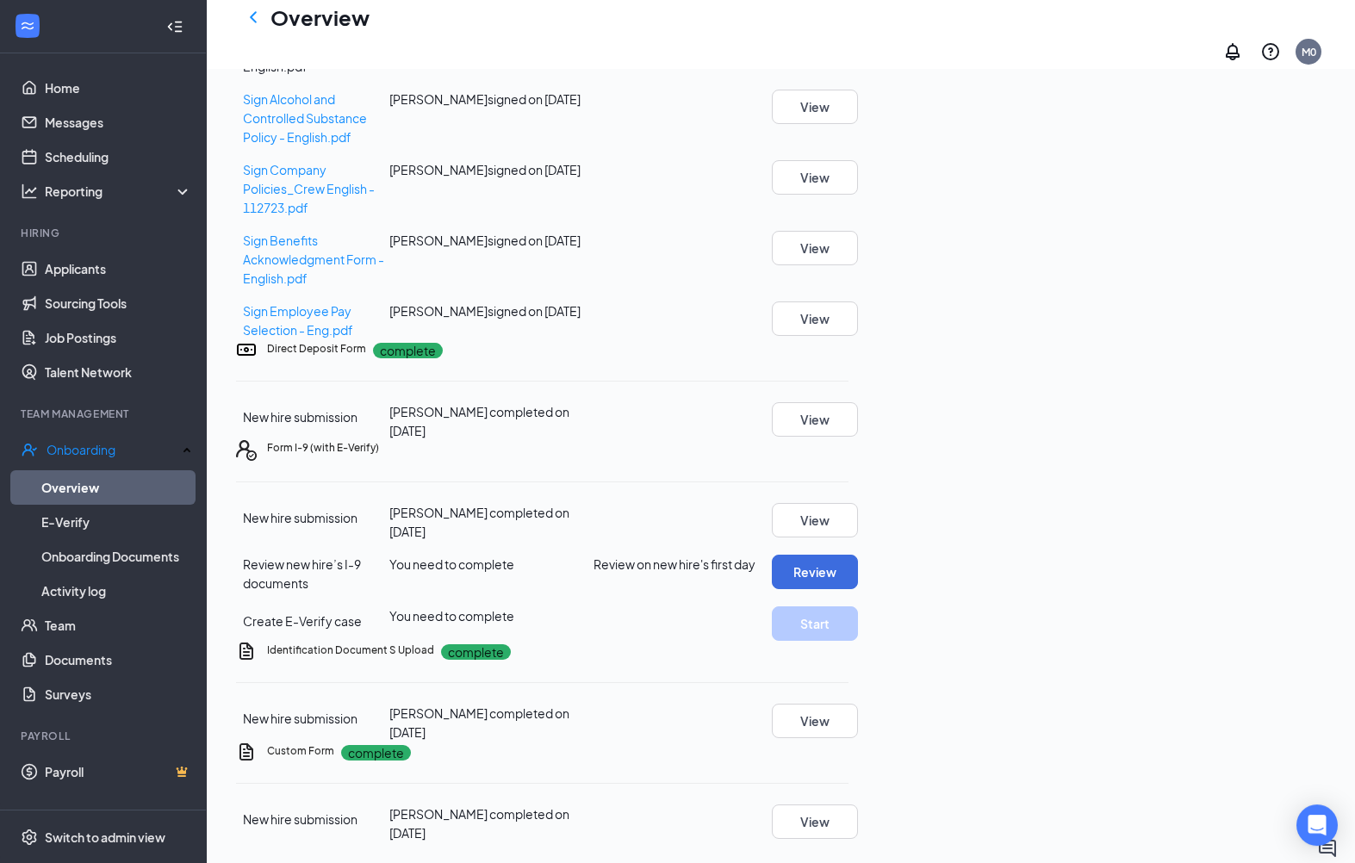
scroll to position [835, 0]
click at [858, 437] on button "View" at bounding box center [815, 419] width 86 height 34
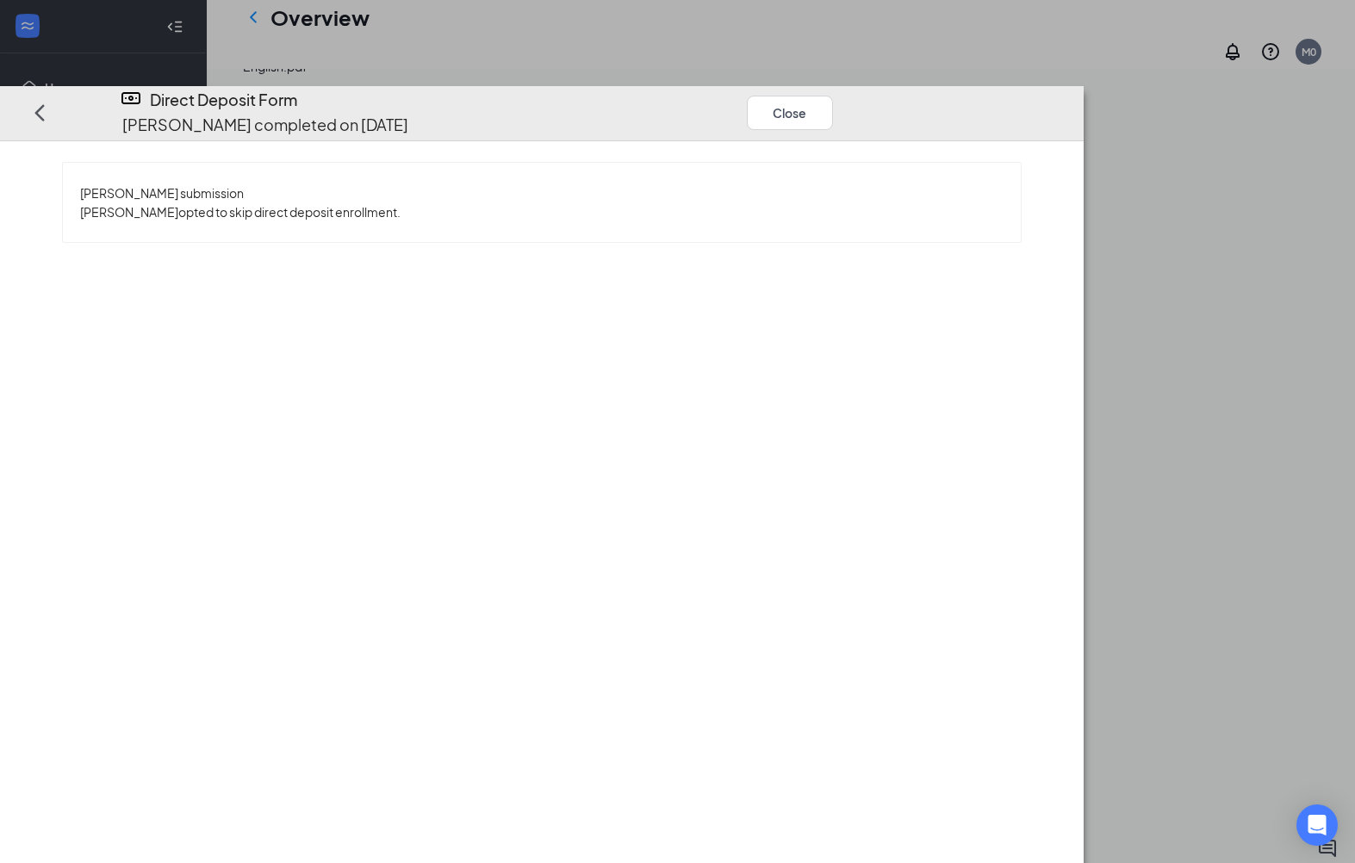
click at [833, 96] on button "Close" at bounding box center [790, 113] width 86 height 34
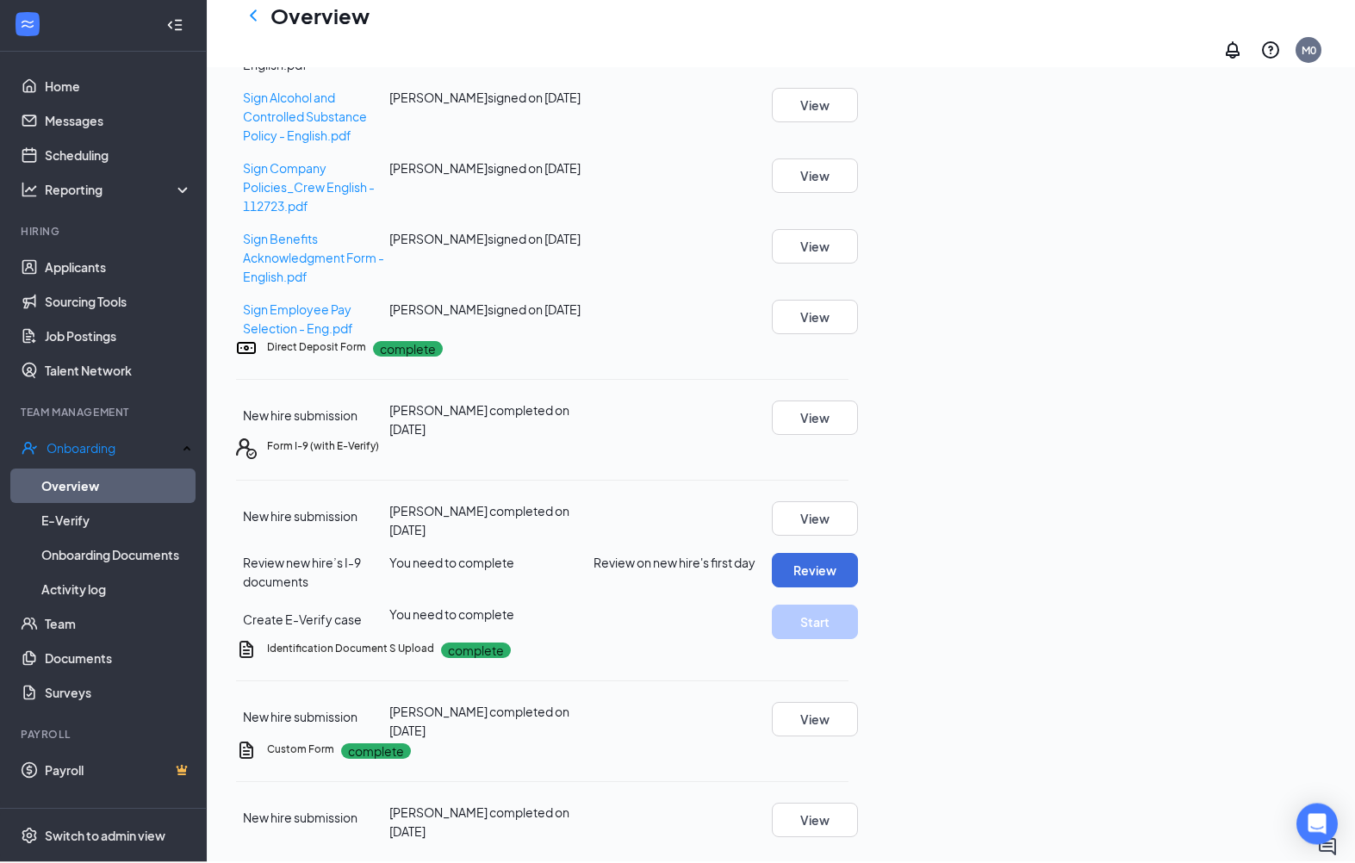
scroll to position [953, 0]
click at [858, 704] on button "View" at bounding box center [815, 721] width 86 height 34
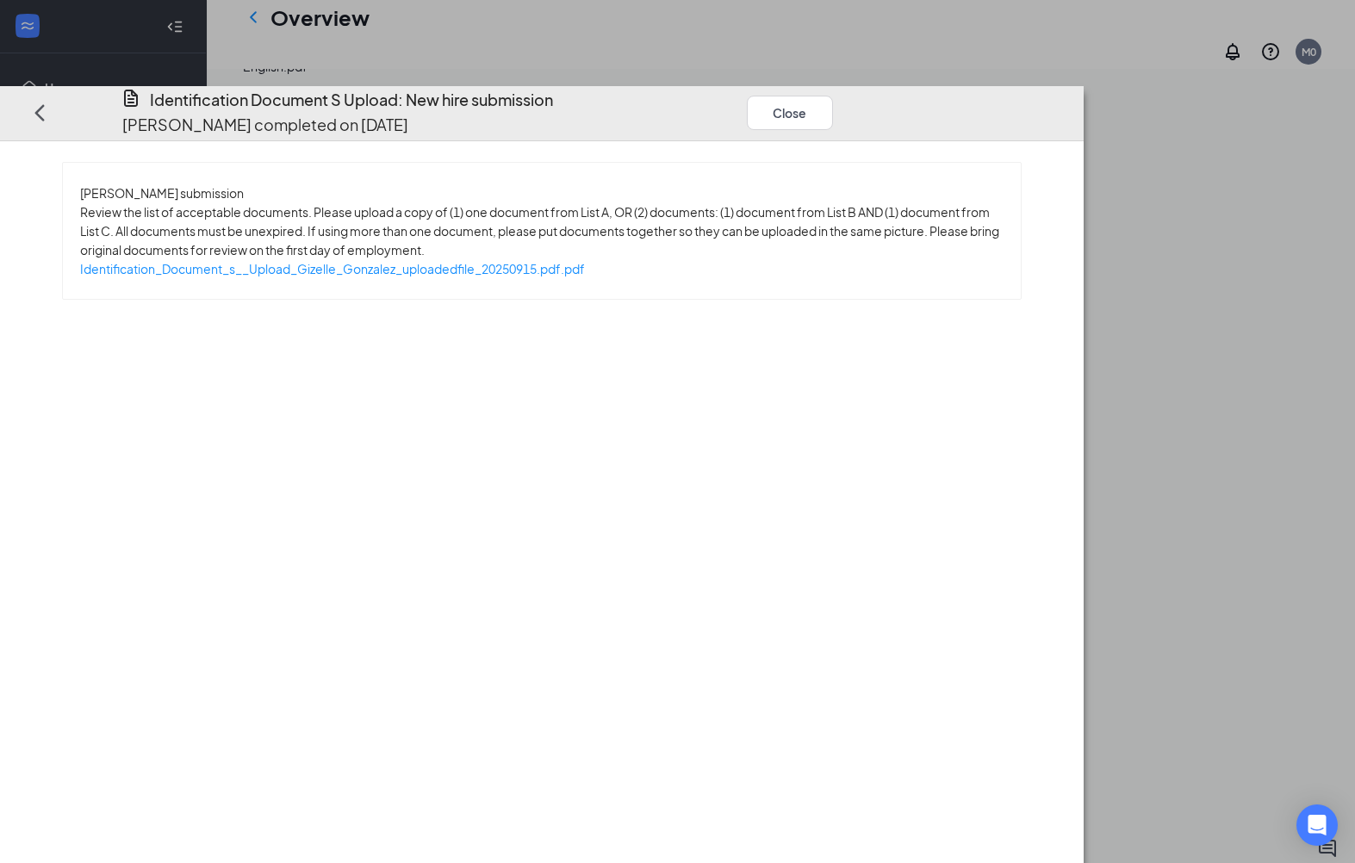
click at [323, 261] on span "Identification_Document_s__Upload_Gizelle_Gonzalez_uploadedfile_20250915.pdf.pdf" at bounding box center [332, 269] width 505 height 16
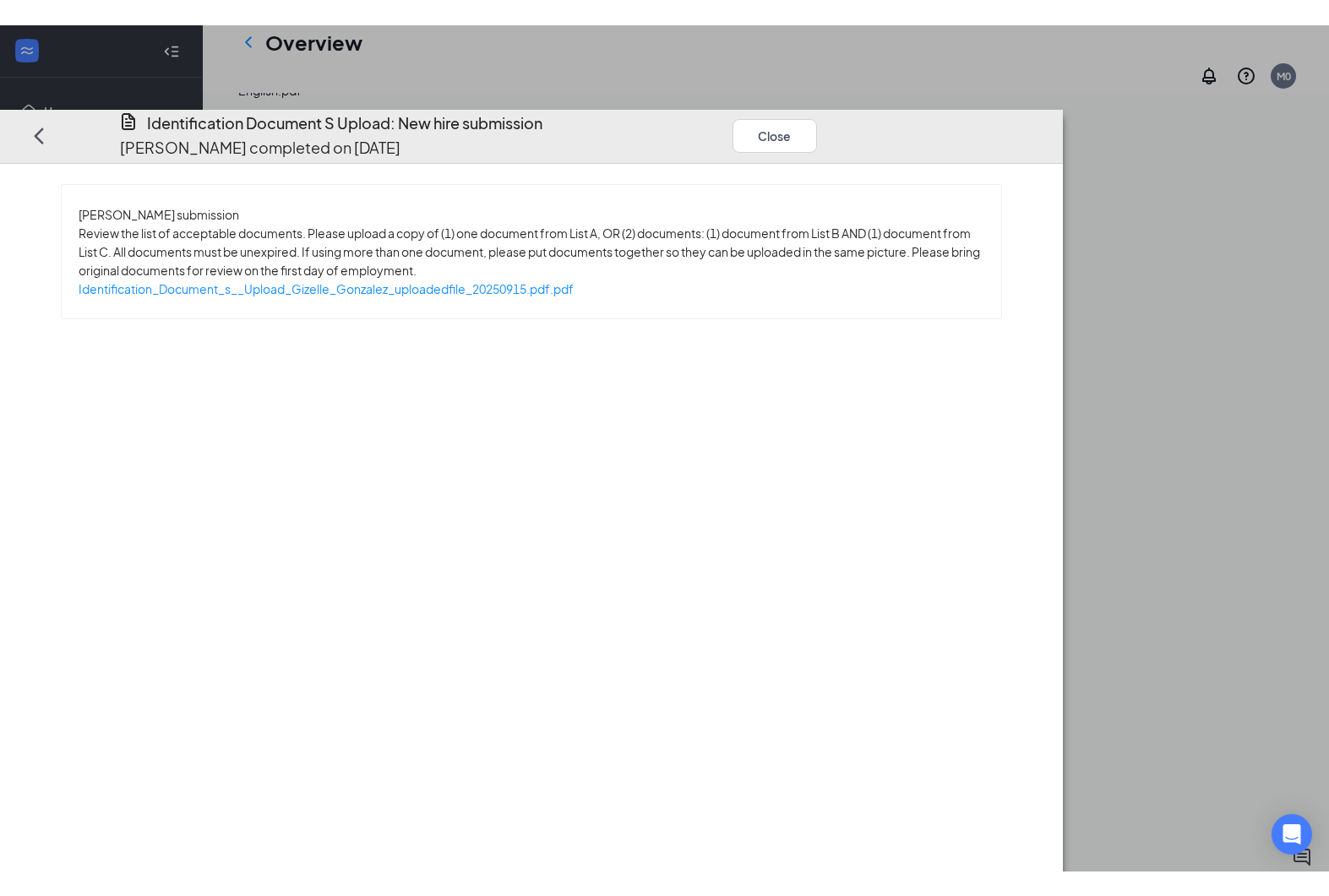
scroll to position [912, 0]
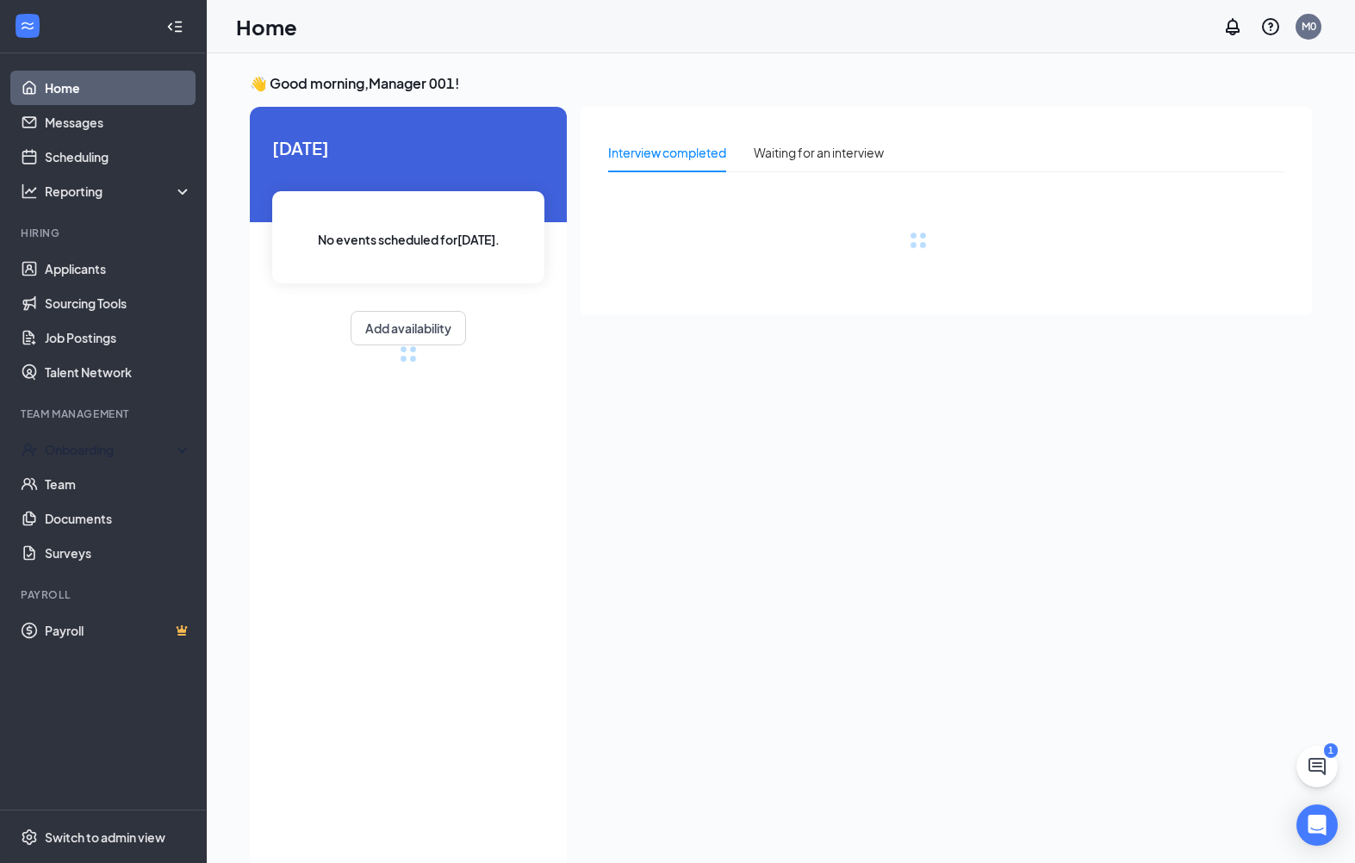
click at [84, 453] on div "Onboarding" at bounding box center [111, 449] width 133 height 17
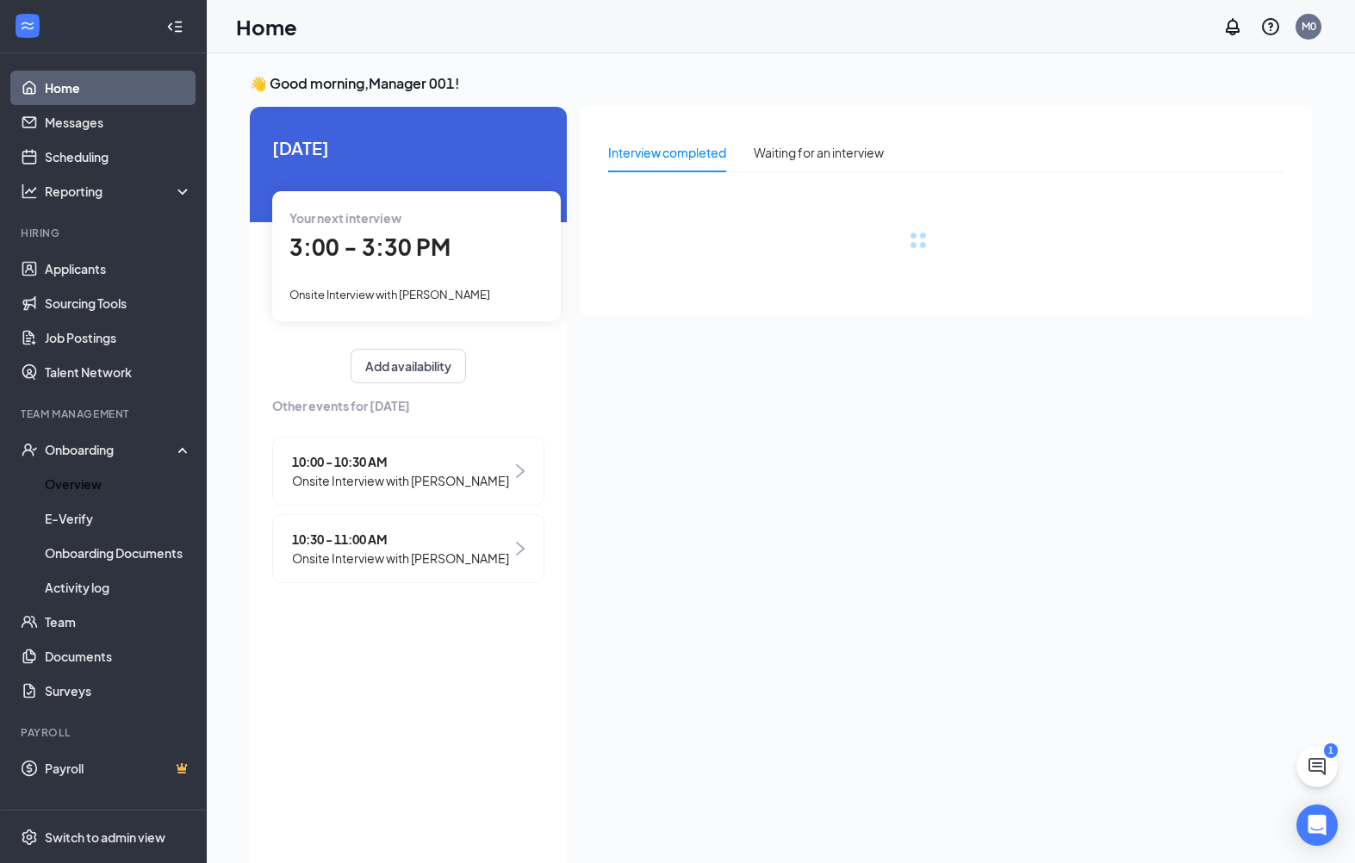
click at [45, 487] on link "Overview" at bounding box center [118, 484] width 147 height 34
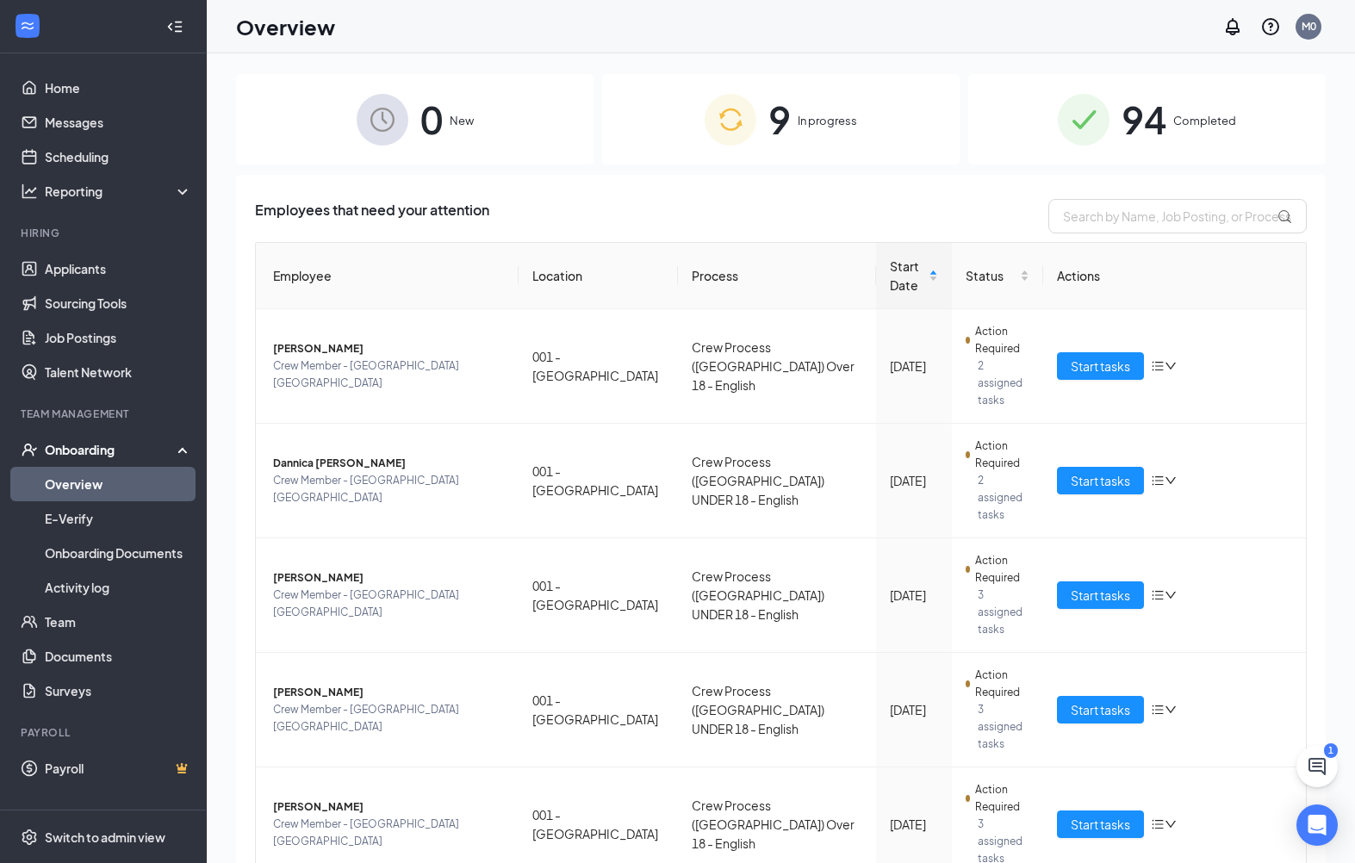
click at [1122, 471] on span "Start tasks" at bounding box center [1100, 480] width 59 height 19
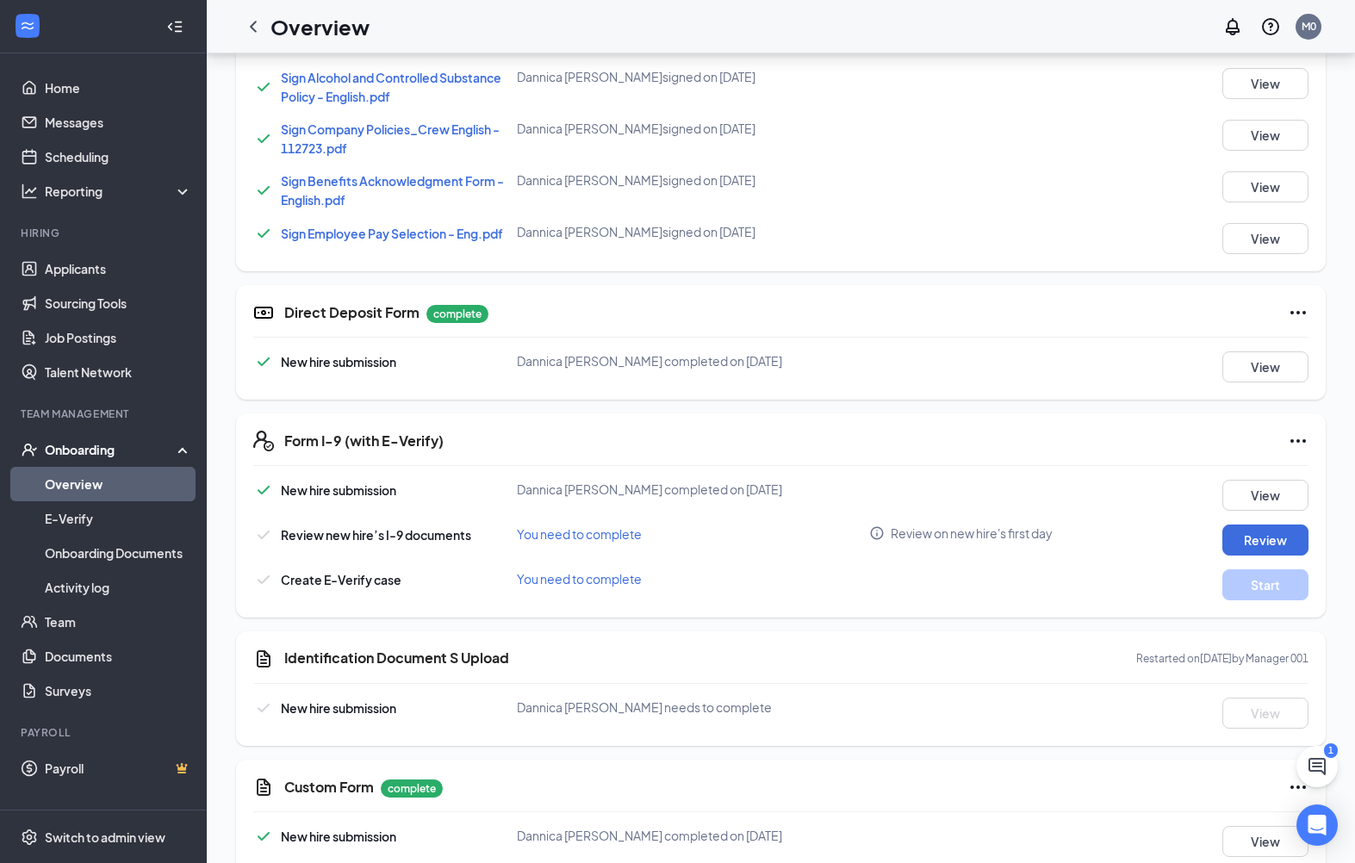
scroll to position [953, 0]
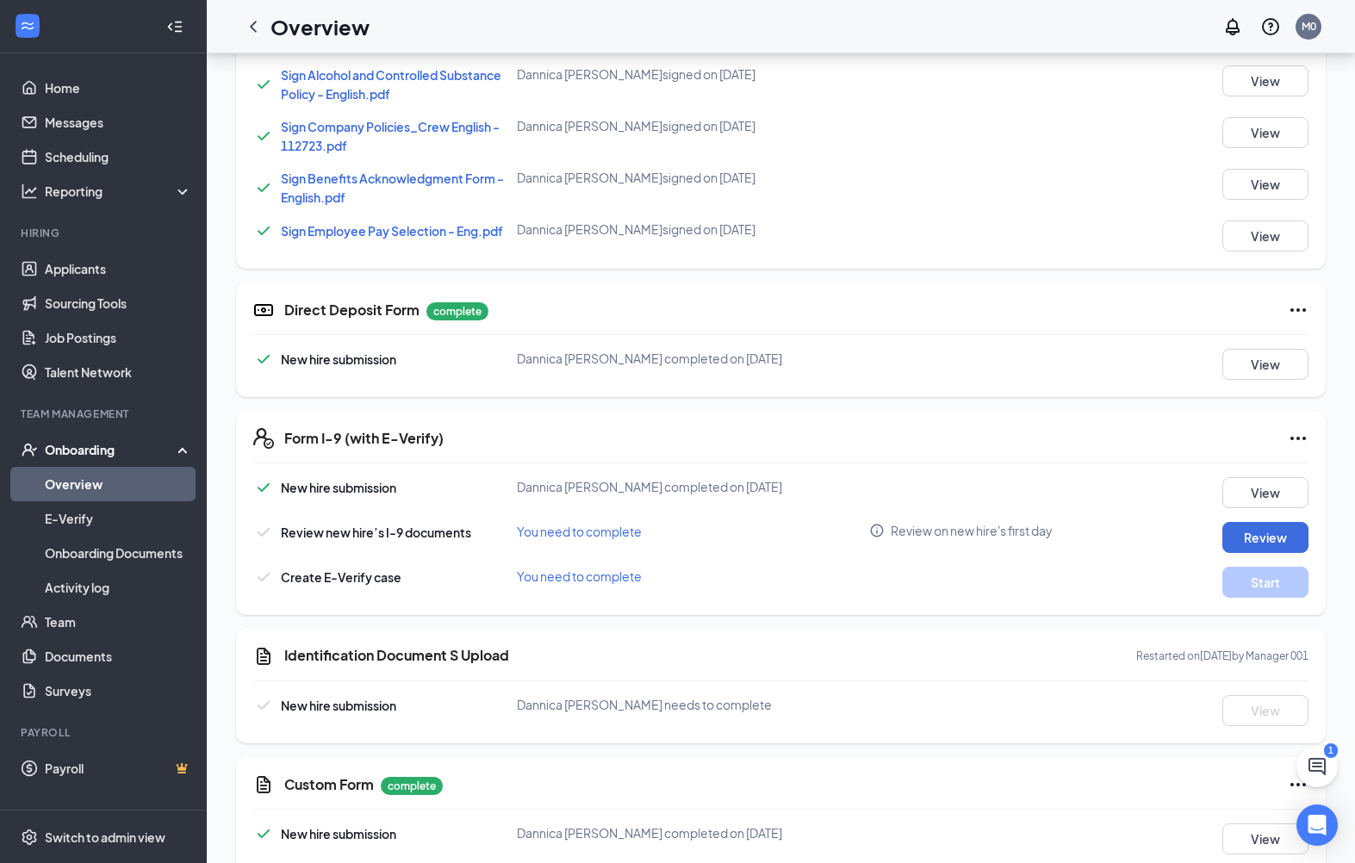
click at [58, 251] on link "Applicants" at bounding box center [118, 268] width 147 height 34
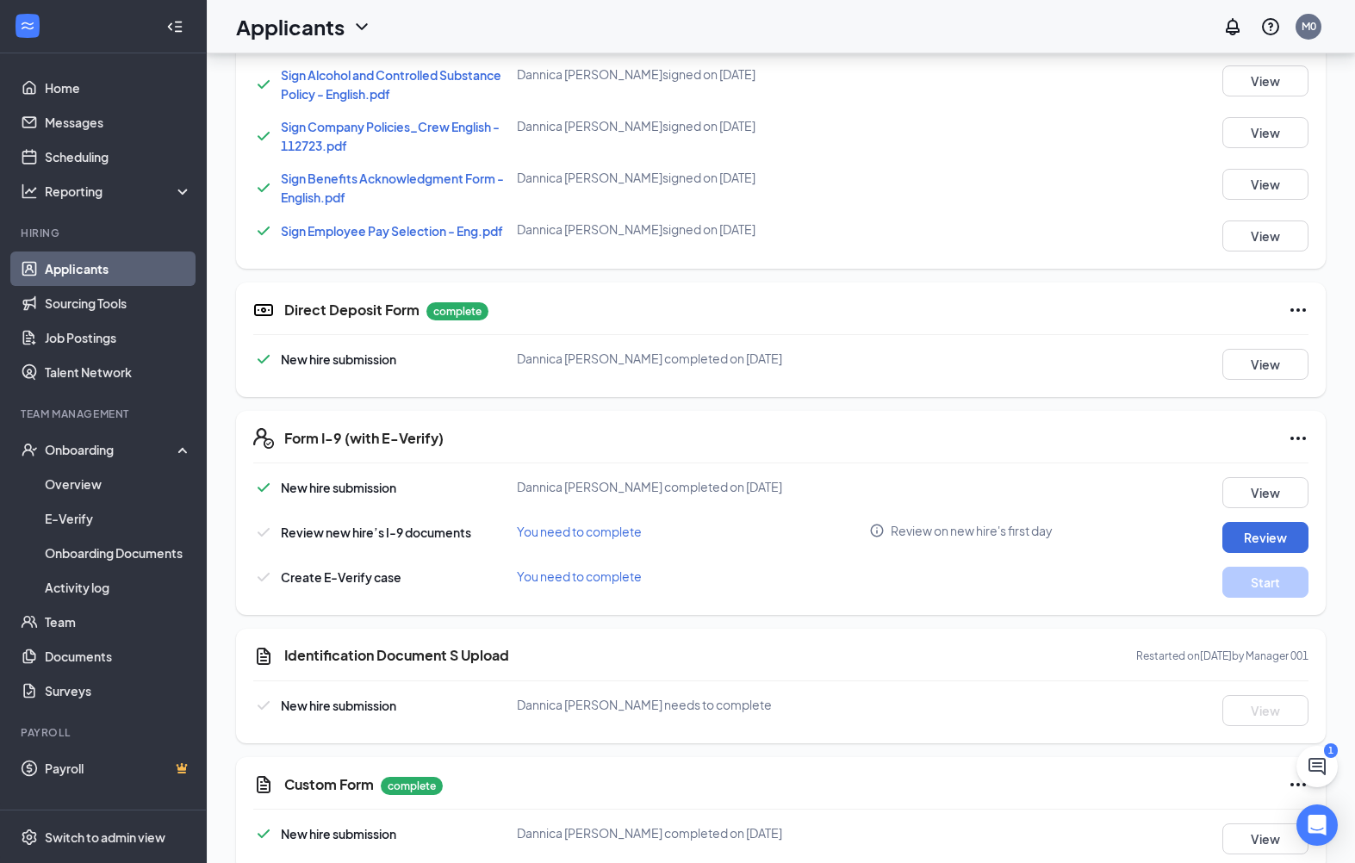
scroll to position [22, 0]
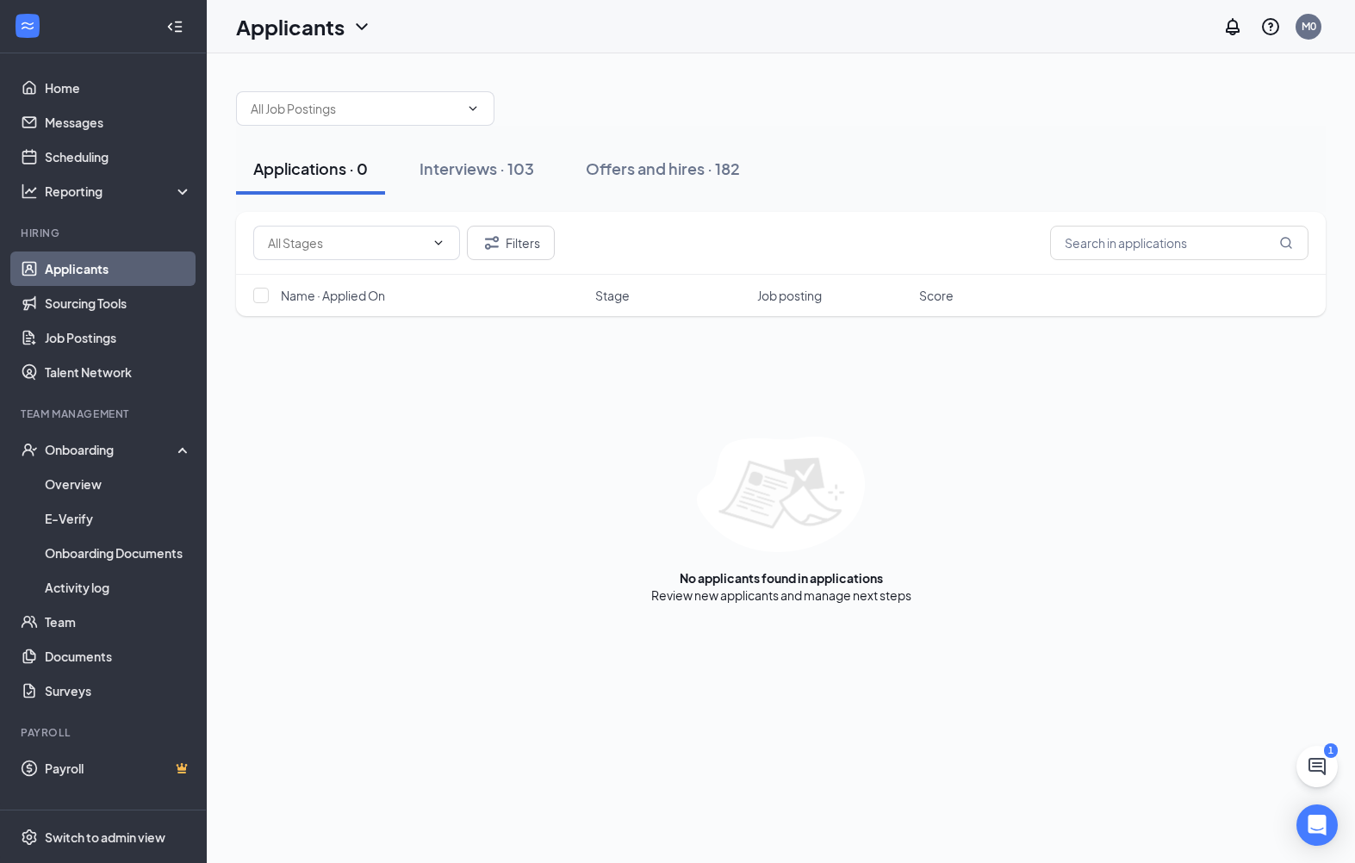
click at [632, 158] on div "Offers and hires · 182" at bounding box center [663, 169] width 154 height 22
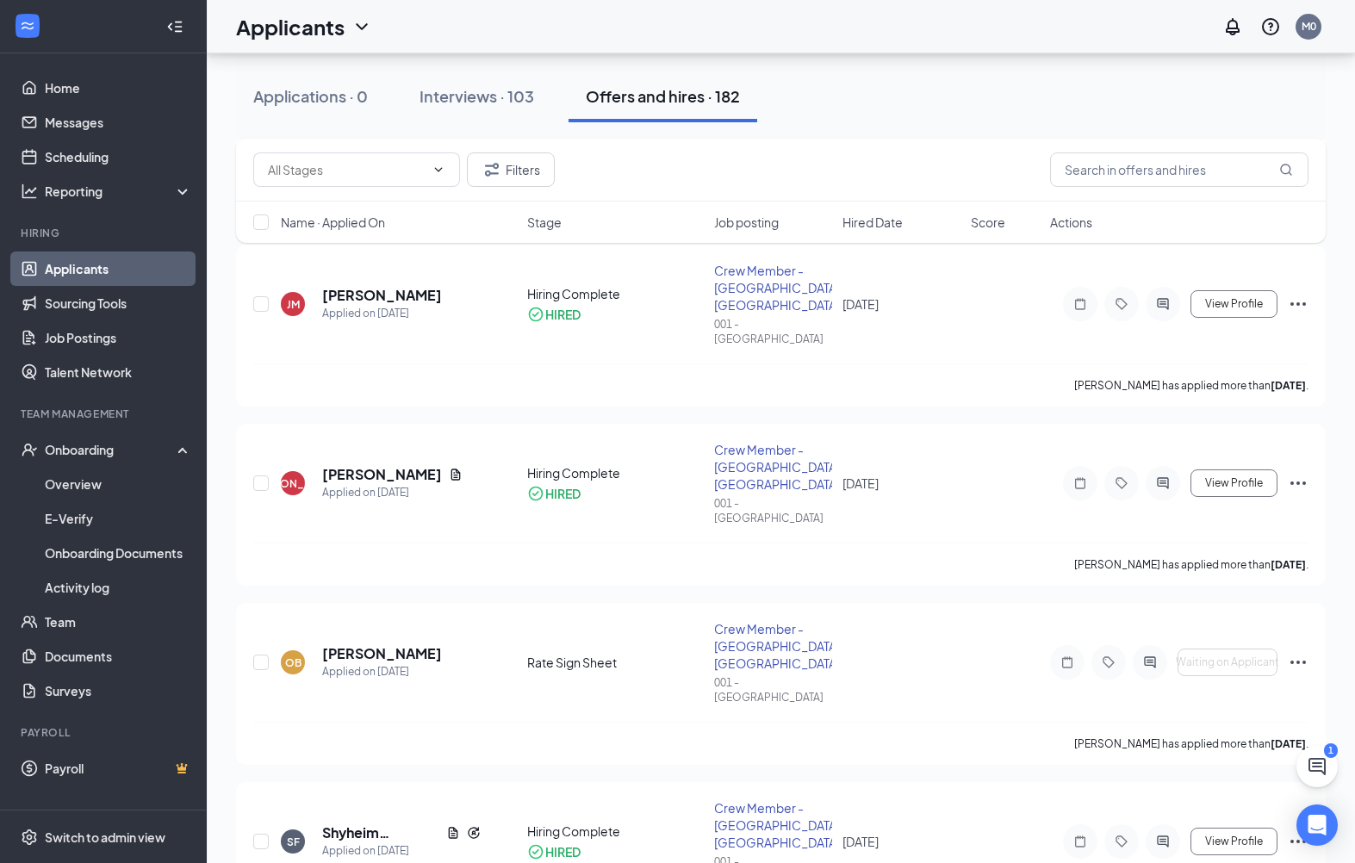
scroll to position [986, 0]
click at [1152, 833] on icon "ActiveChat" at bounding box center [1162, 840] width 21 height 14
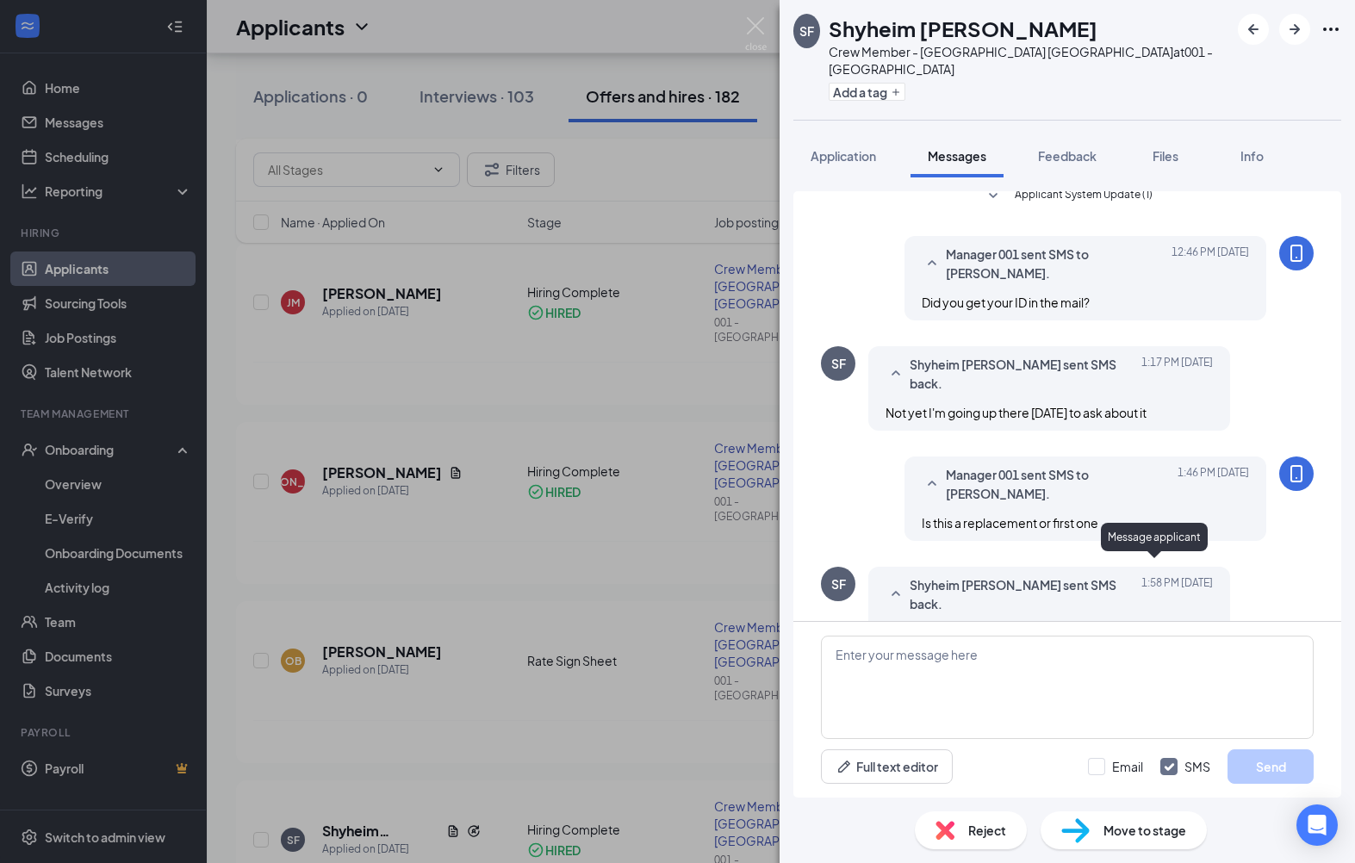
scroll to position [22, 0]
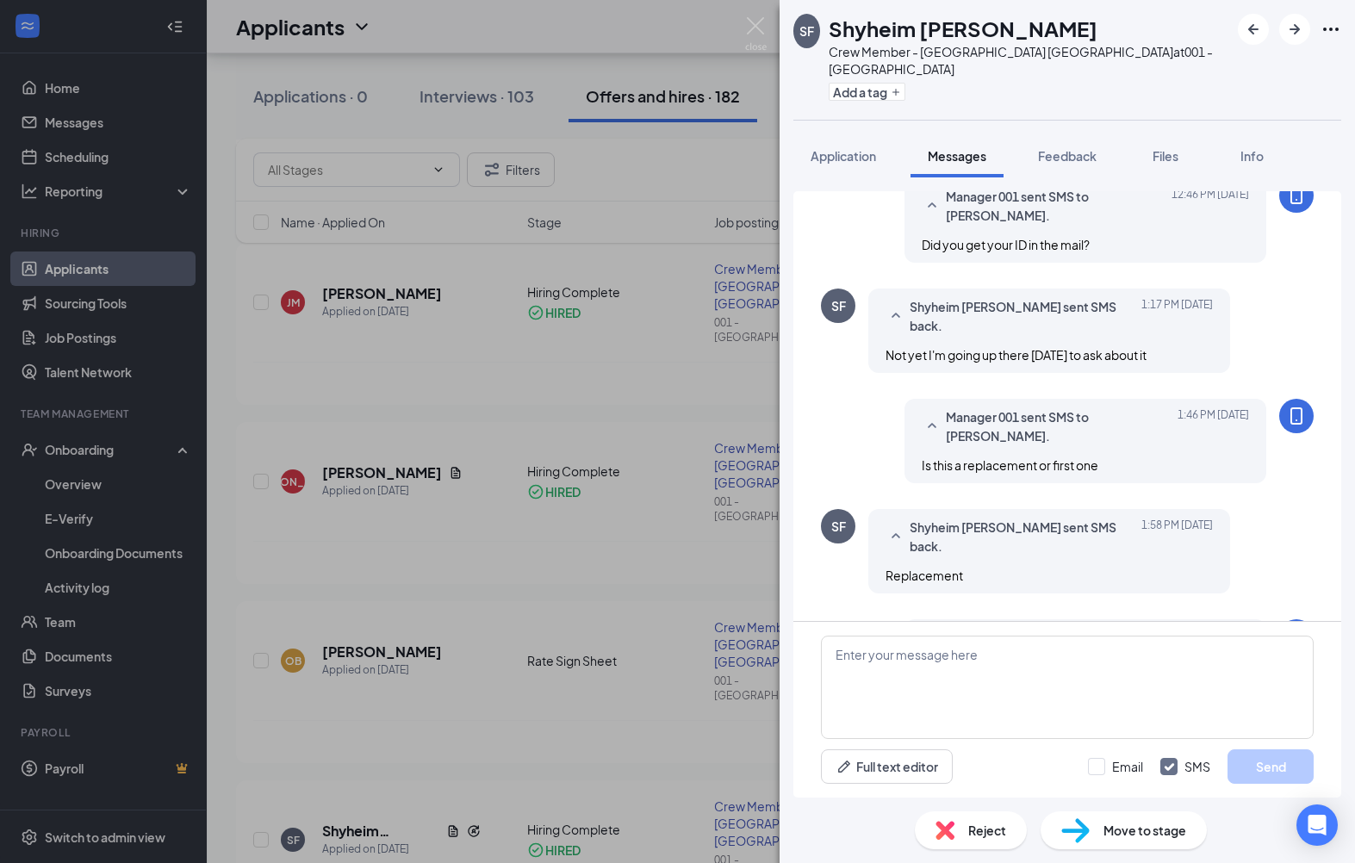
click at [1178, 148] on span "Files" at bounding box center [1165, 156] width 26 height 16
